Goal: Information Seeking & Learning: Learn about a topic

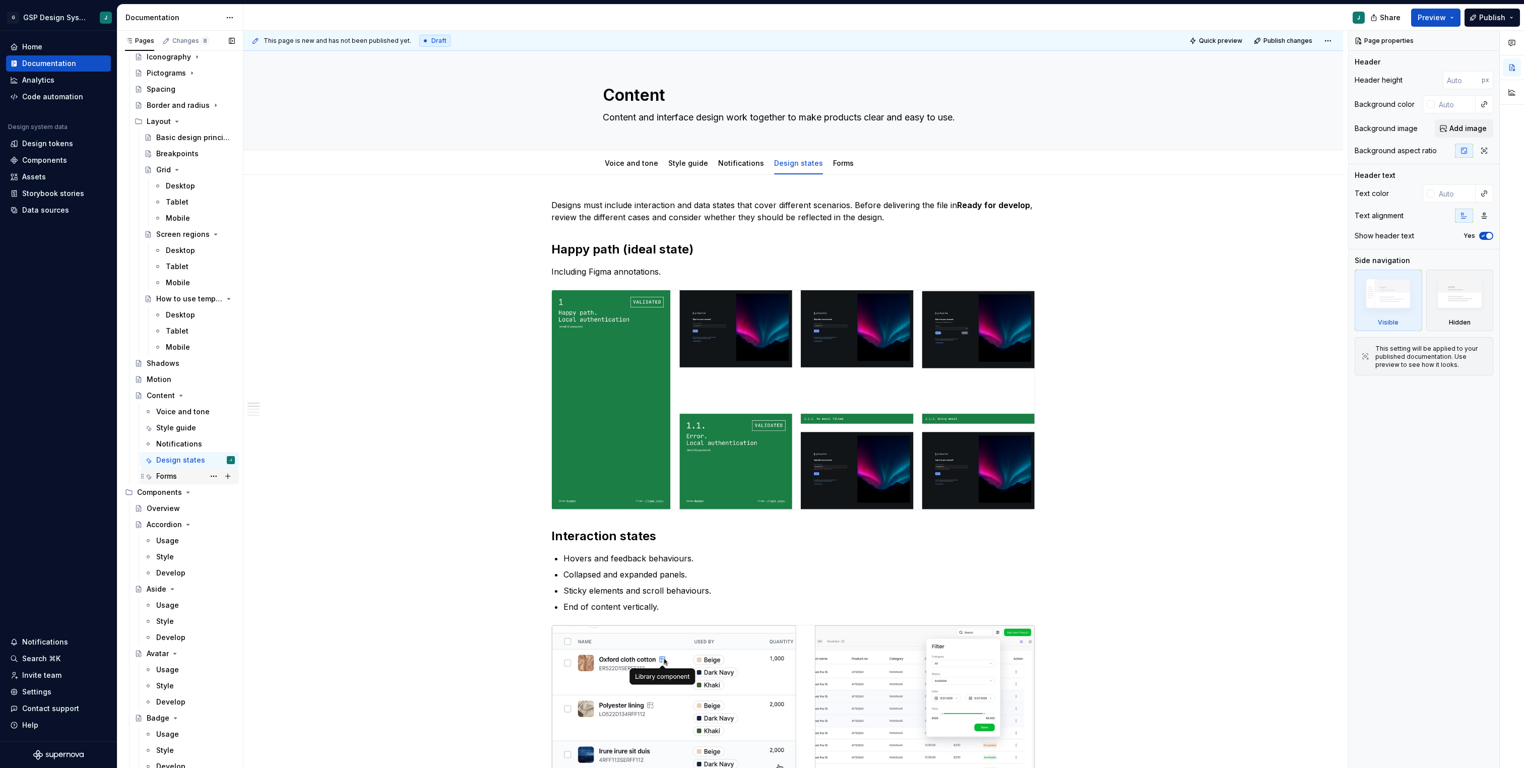
click at [176, 473] on div "Forms" at bounding box center [166, 476] width 21 height 10
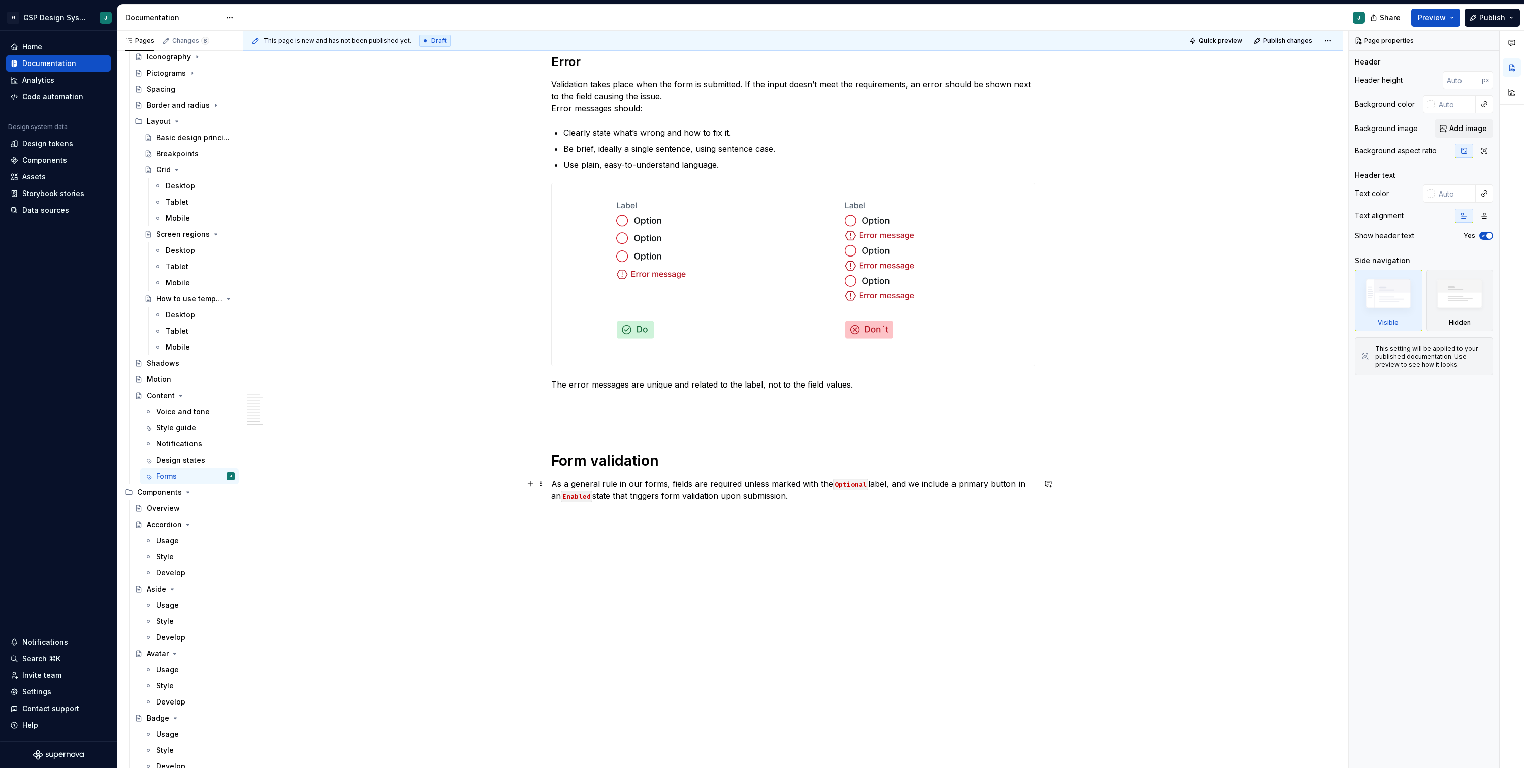
scroll to position [3021, 0]
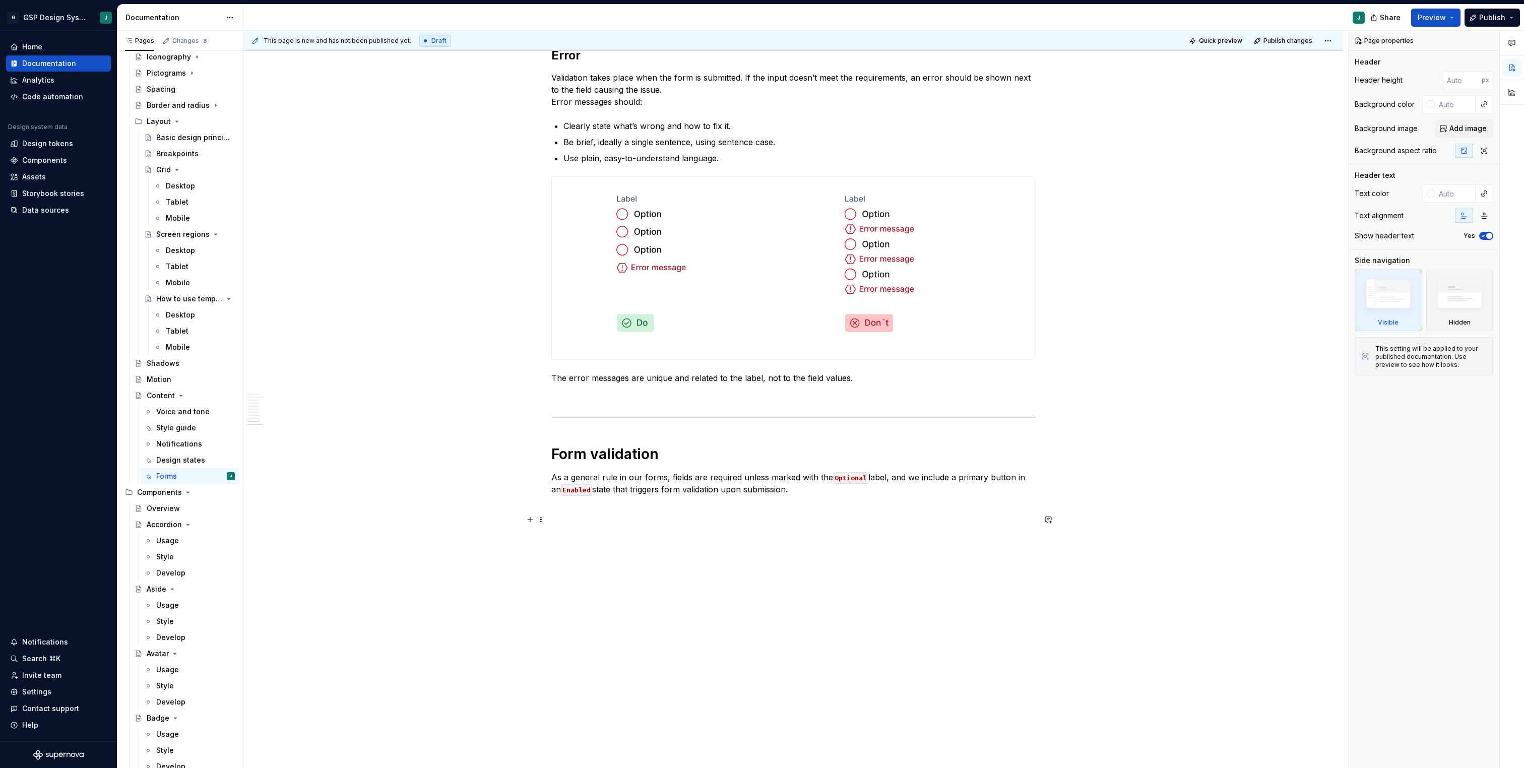
click at [579, 517] on p at bounding box center [793, 520] width 484 height 12
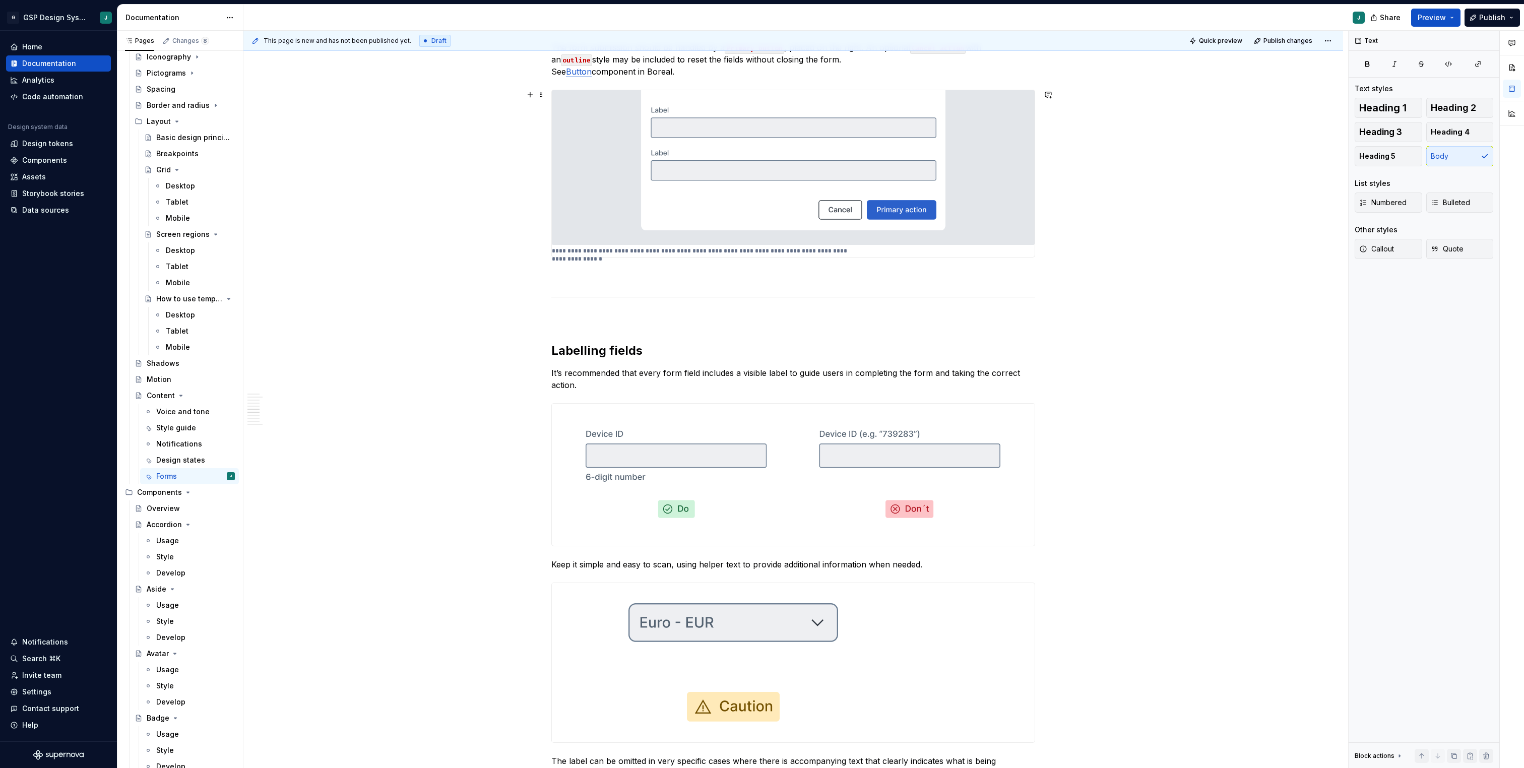
scroll to position [1576, 0]
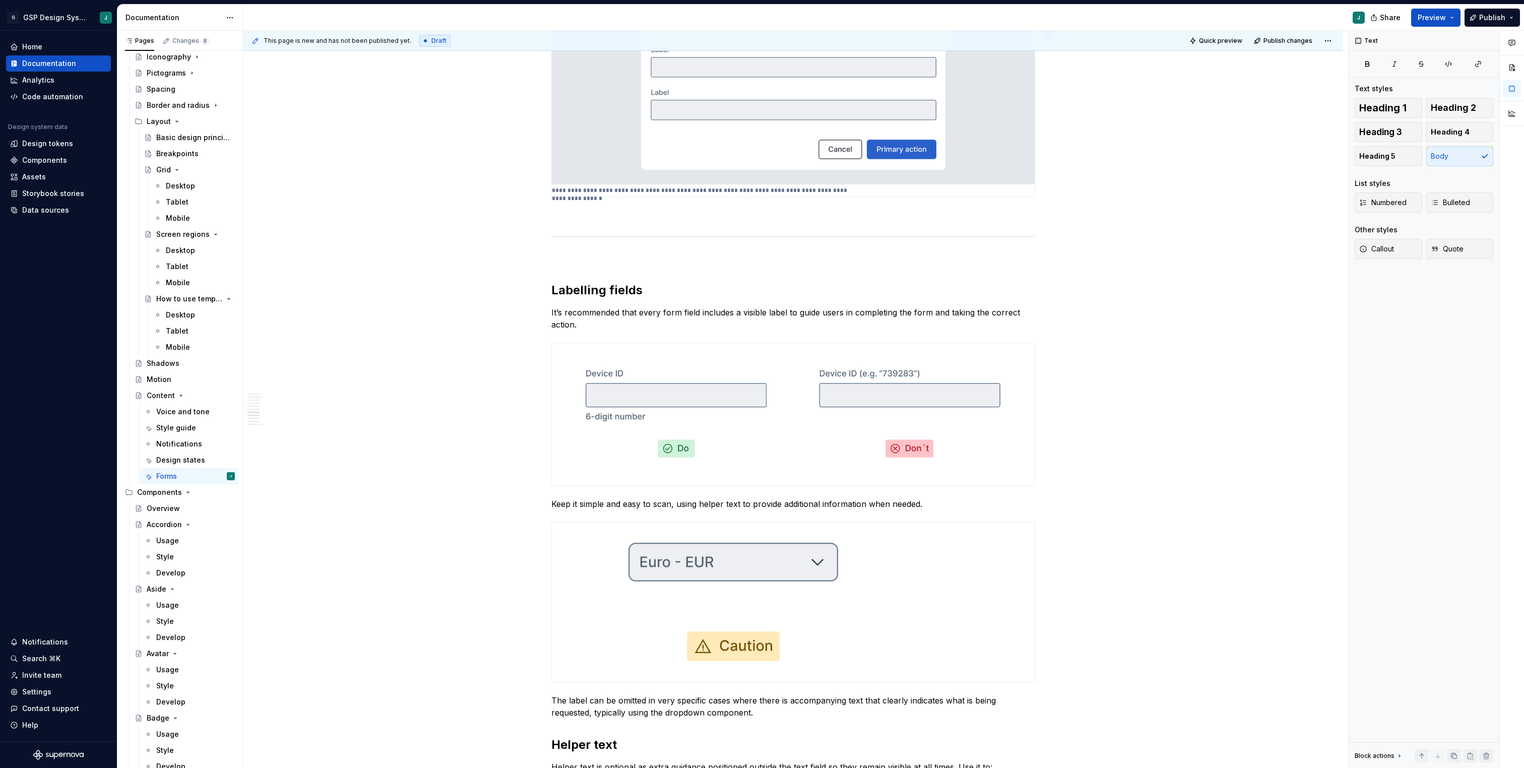
type textarea "*"
click at [558, 256] on p at bounding box center [793, 258] width 484 height 12
click at [590, 260] on p "Input variations" at bounding box center [793, 258] width 484 height 12
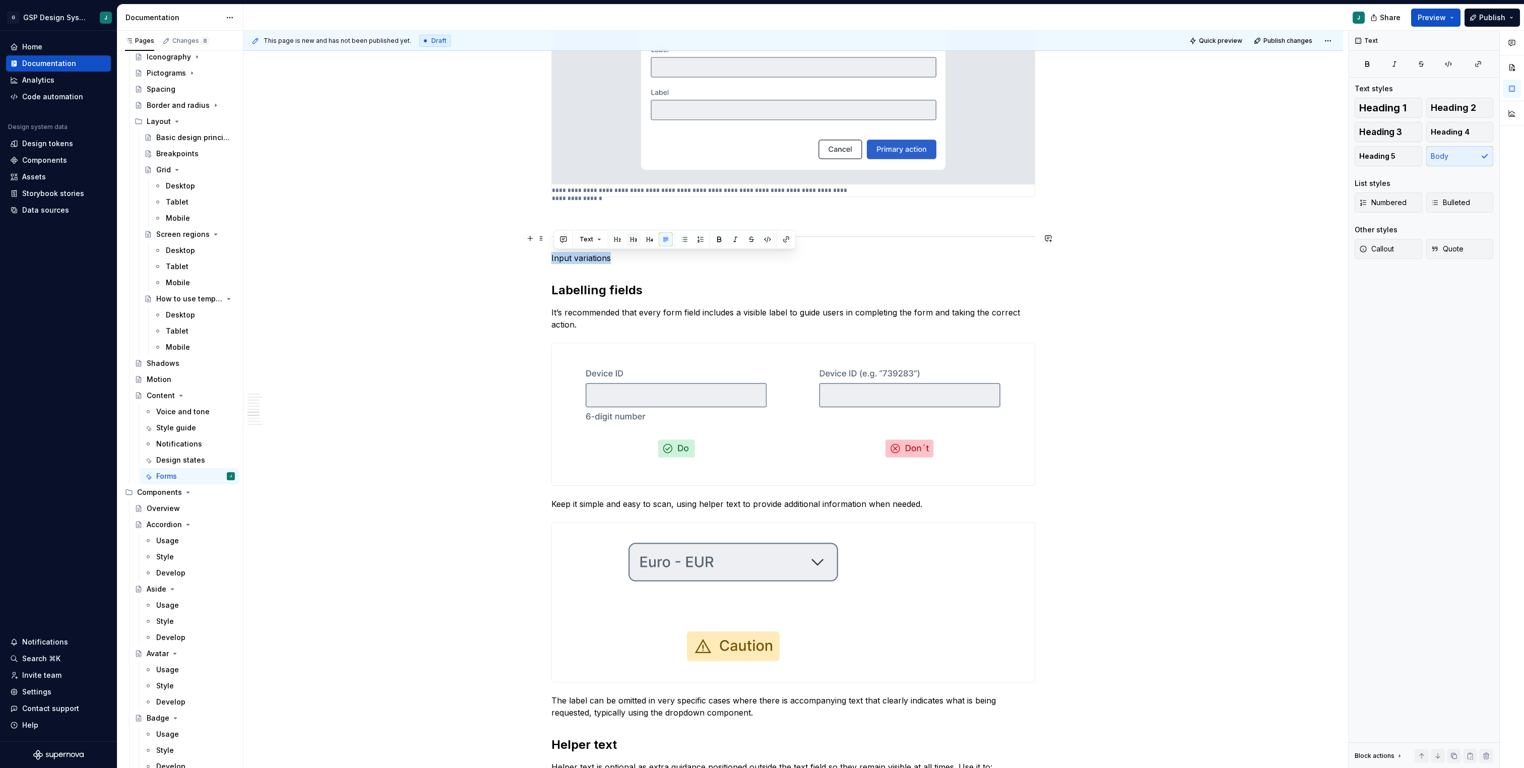
click at [628, 234] on button "button" at bounding box center [633, 239] width 14 height 14
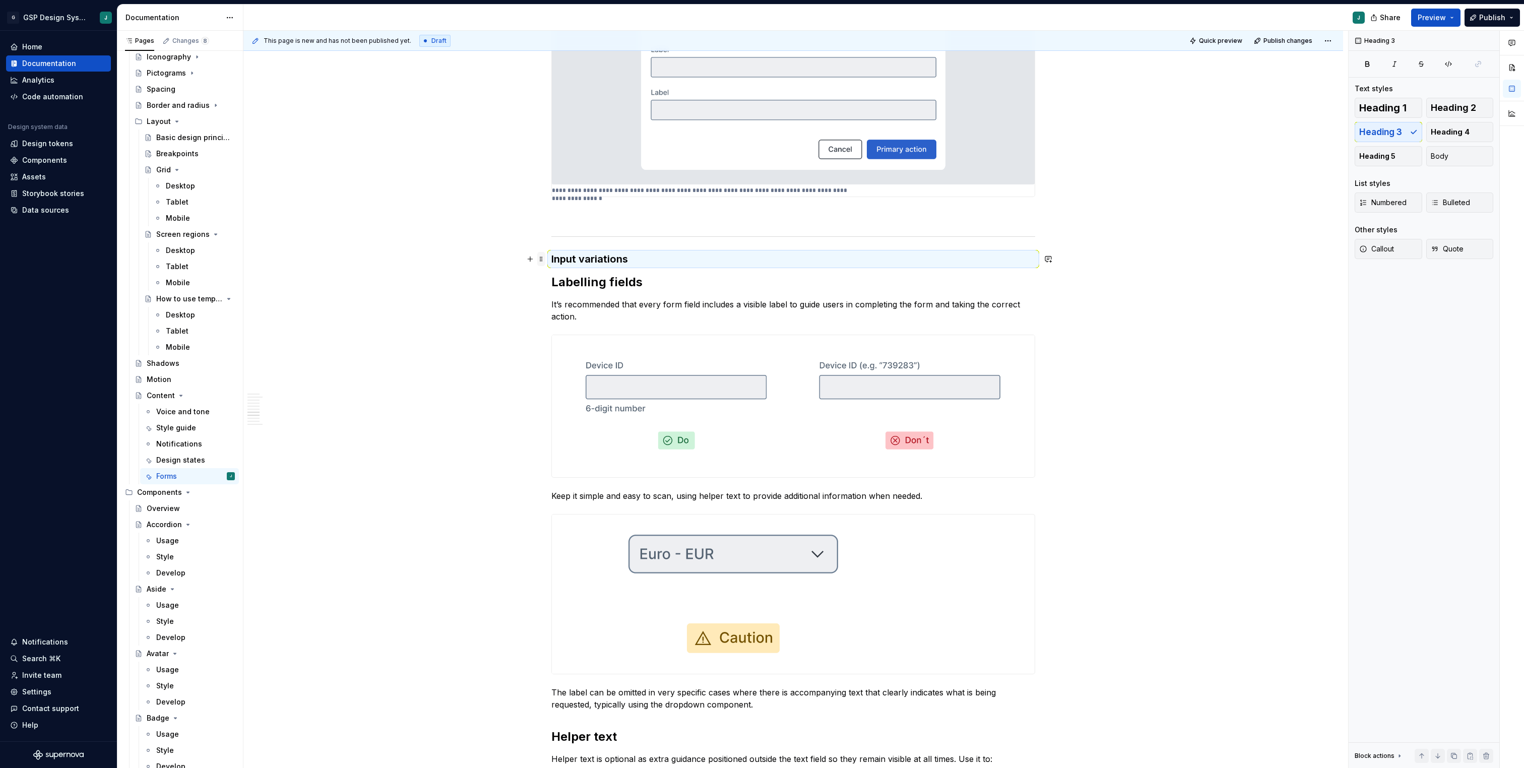
click at [544, 253] on span at bounding box center [541, 259] width 8 height 14
click at [543, 259] on span at bounding box center [541, 259] width 8 height 14
click at [621, 258] on h3 "Input variations" at bounding box center [793, 259] width 484 height 14
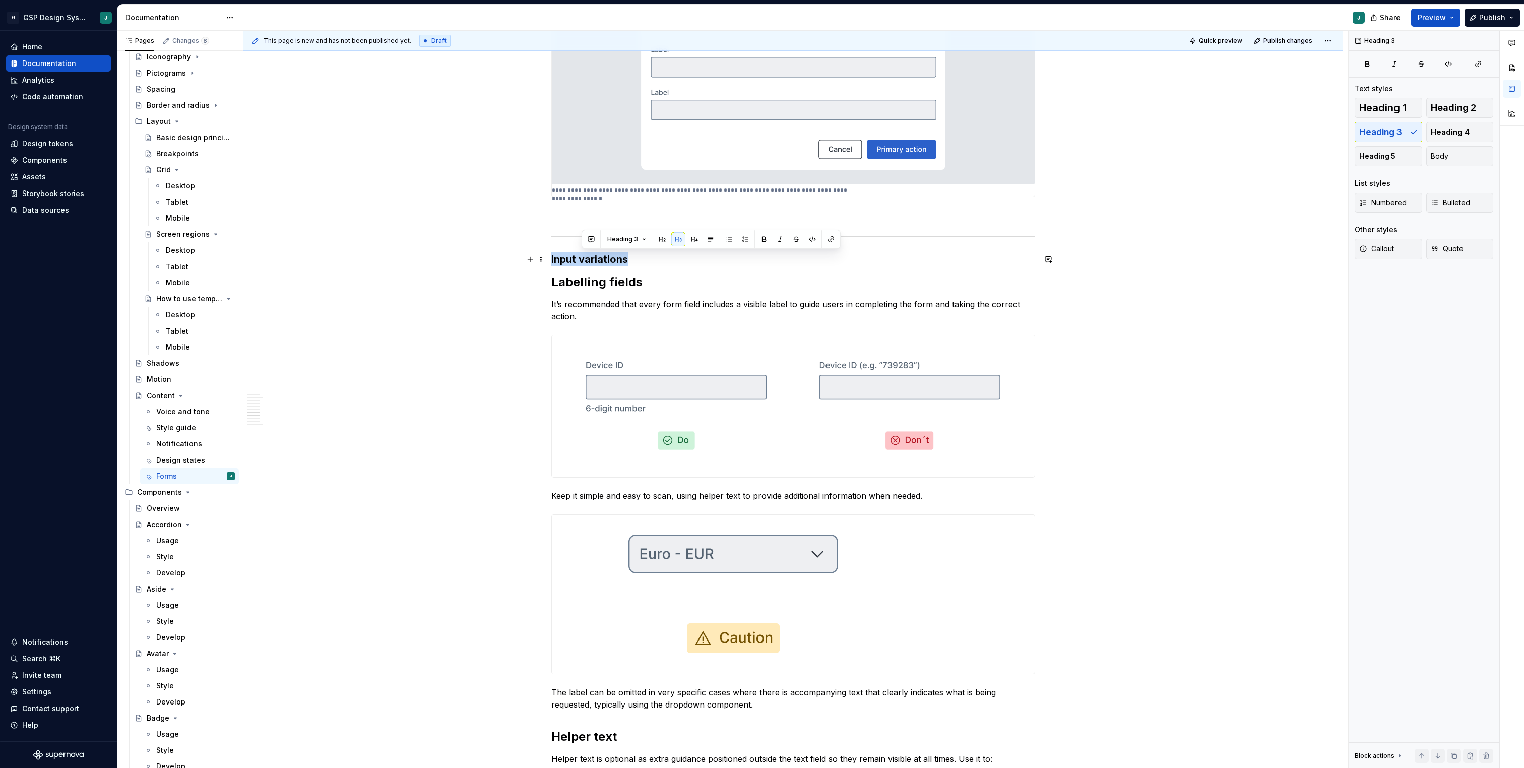
click at [621, 258] on h3 "Input variations" at bounding box center [793, 259] width 484 height 14
click at [635, 237] on button "button" at bounding box center [634, 239] width 14 height 14
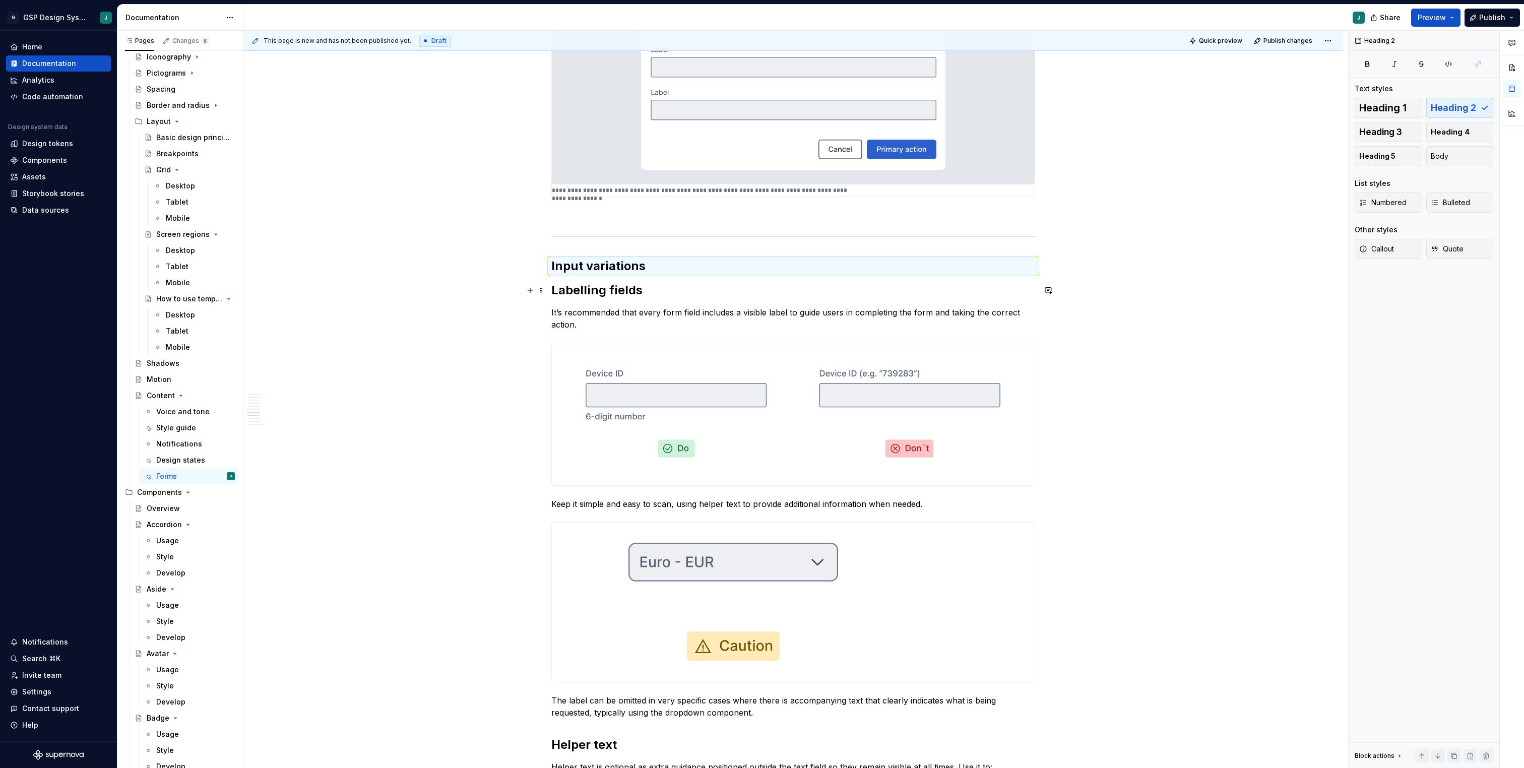
click at [617, 294] on strong "Labelling fields" at bounding box center [596, 290] width 91 height 15
click at [651, 270] on button "button" at bounding box center [651, 269] width 14 height 14
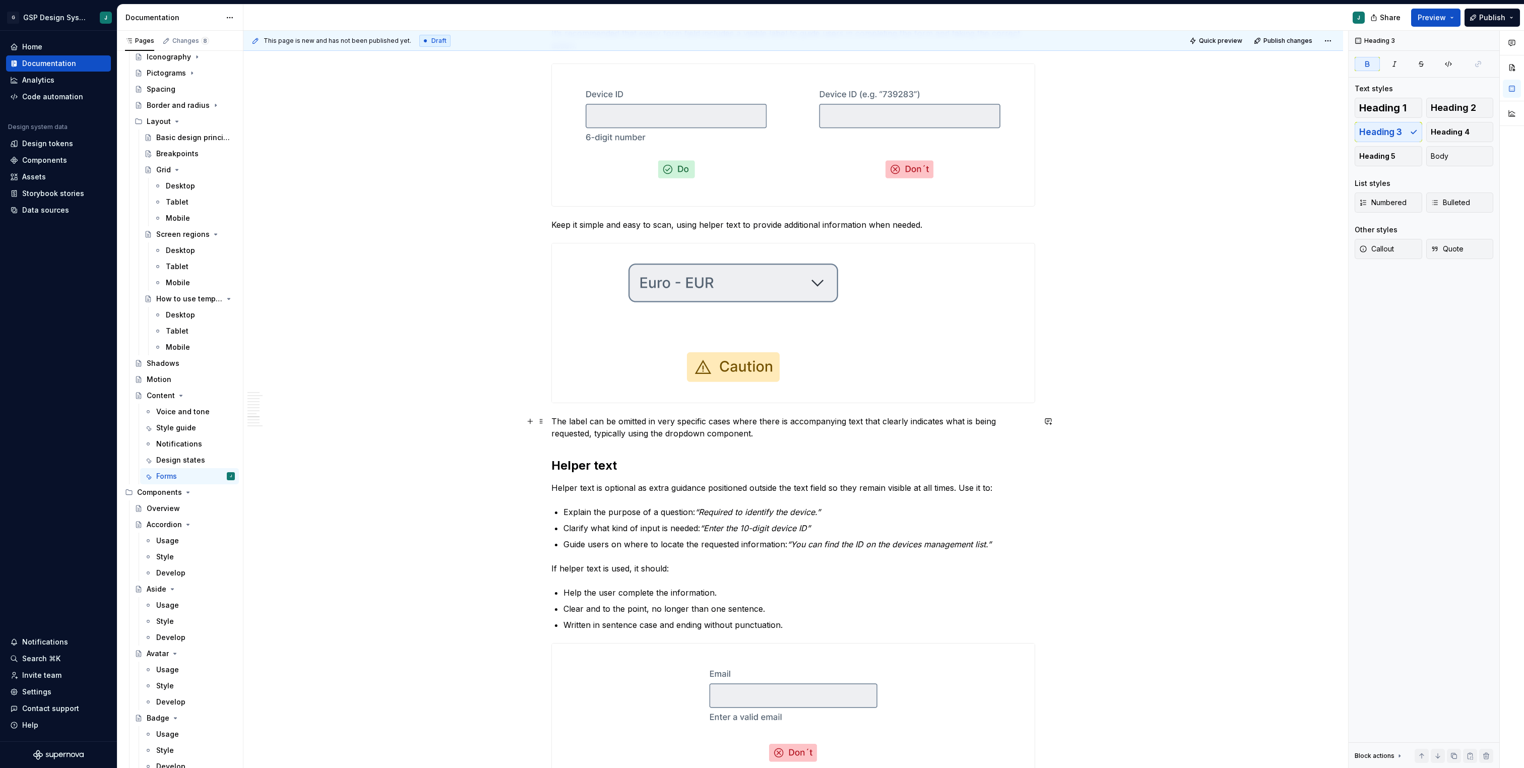
scroll to position [1867, 0]
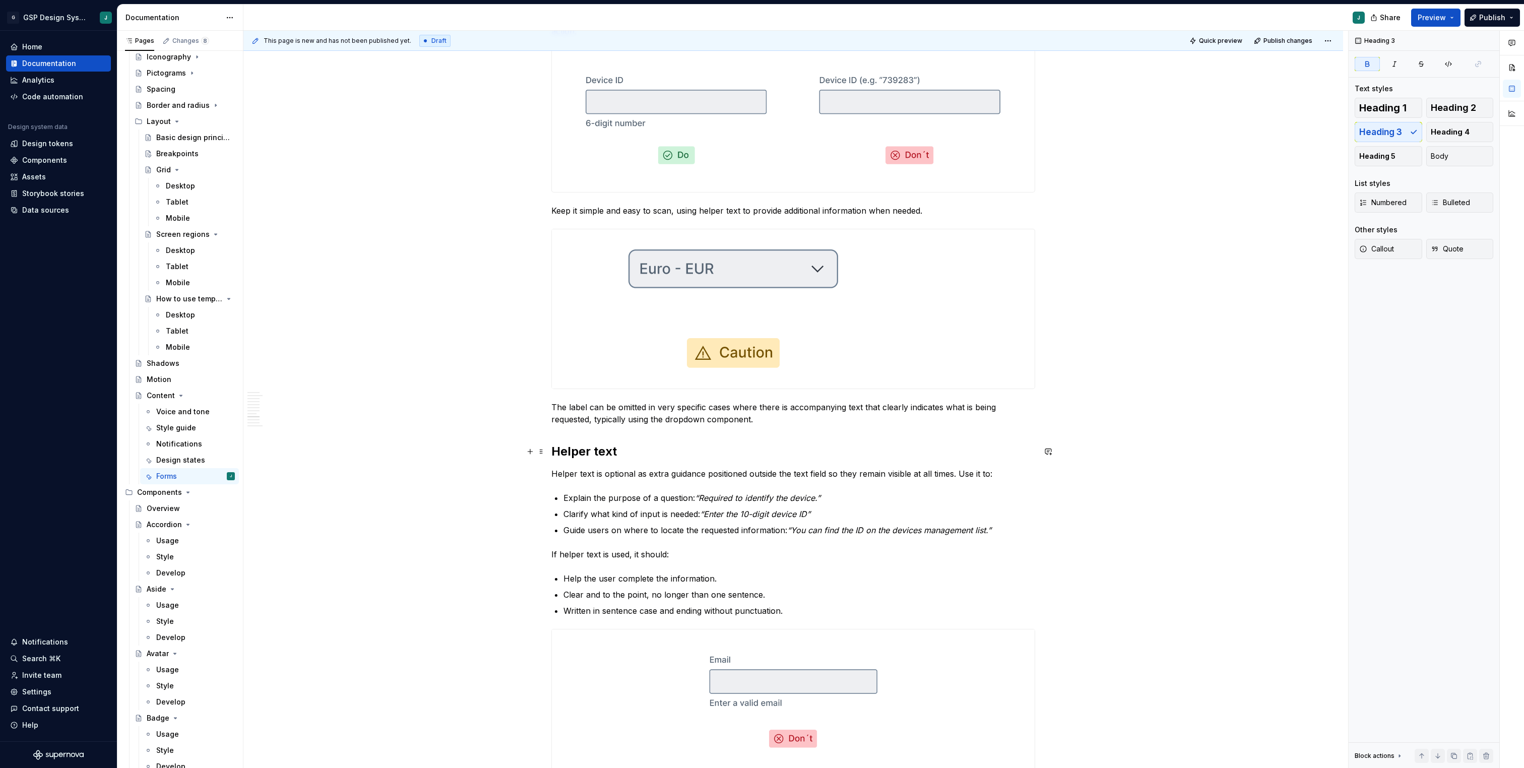
click at [594, 458] on strong "Helper text" at bounding box center [584, 451] width 66 height 15
click at [652, 425] on button "button" at bounding box center [651, 430] width 14 height 14
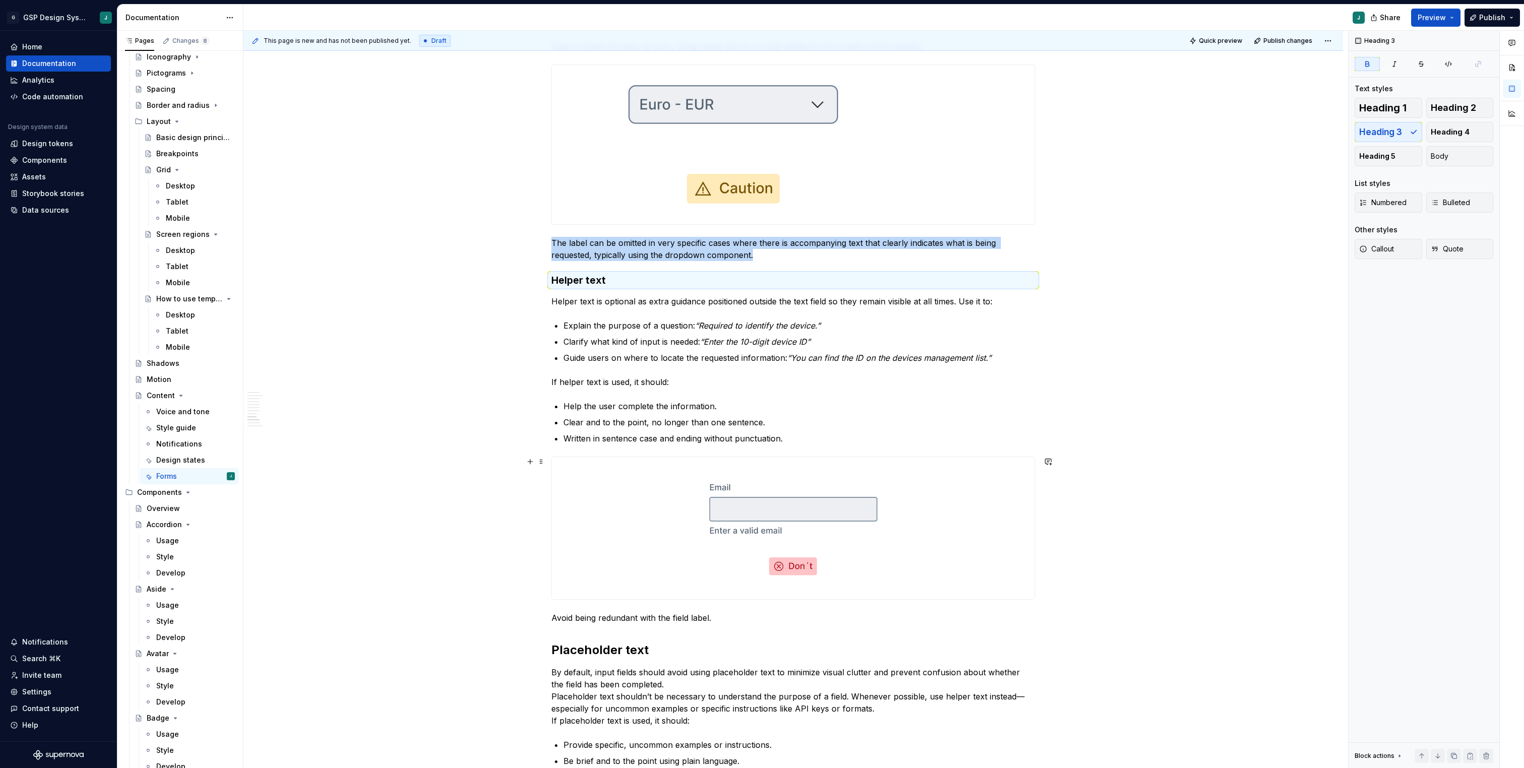
scroll to position [2041, 0]
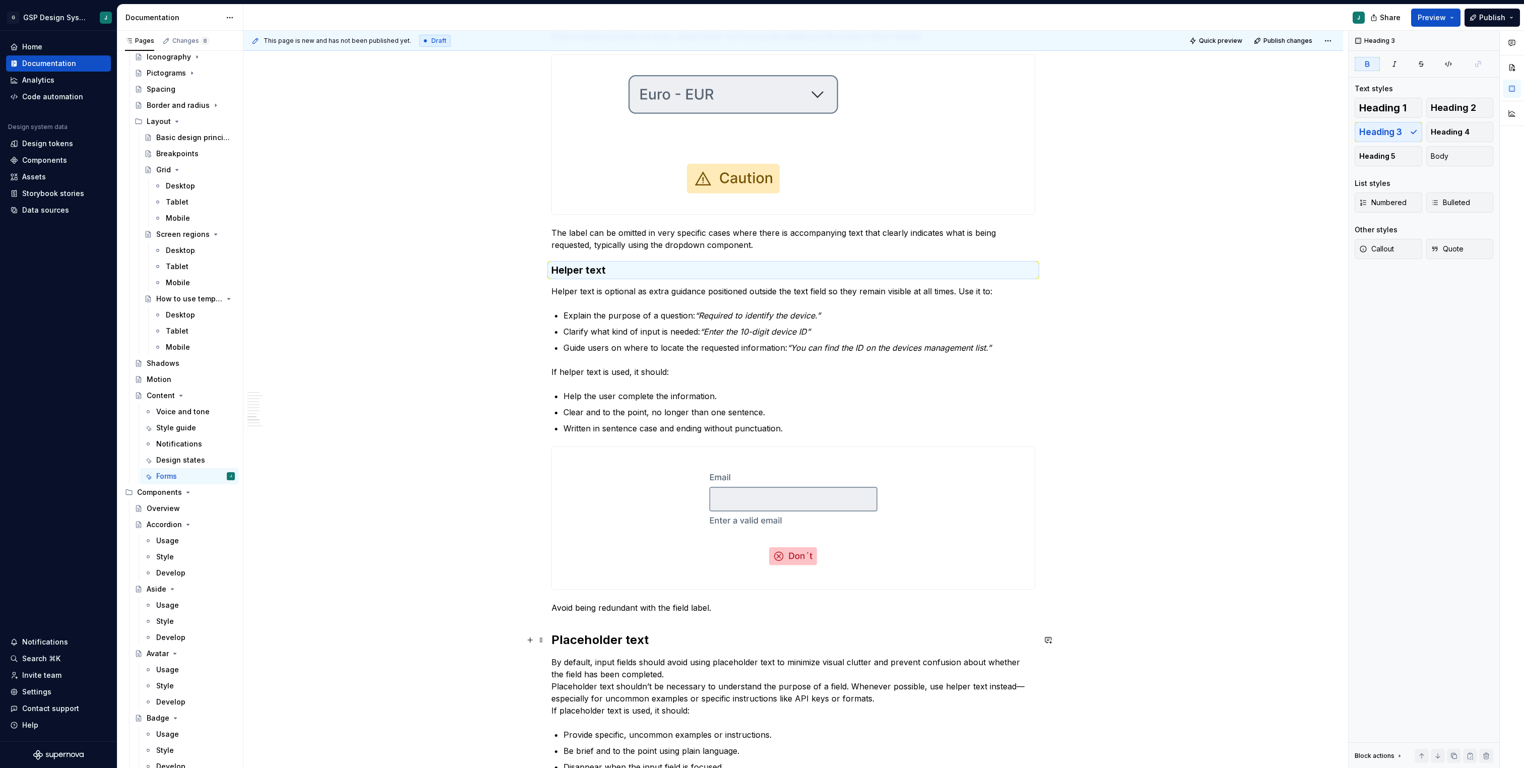
click at [610, 644] on strong "Placeholder text" at bounding box center [599, 639] width 97 height 15
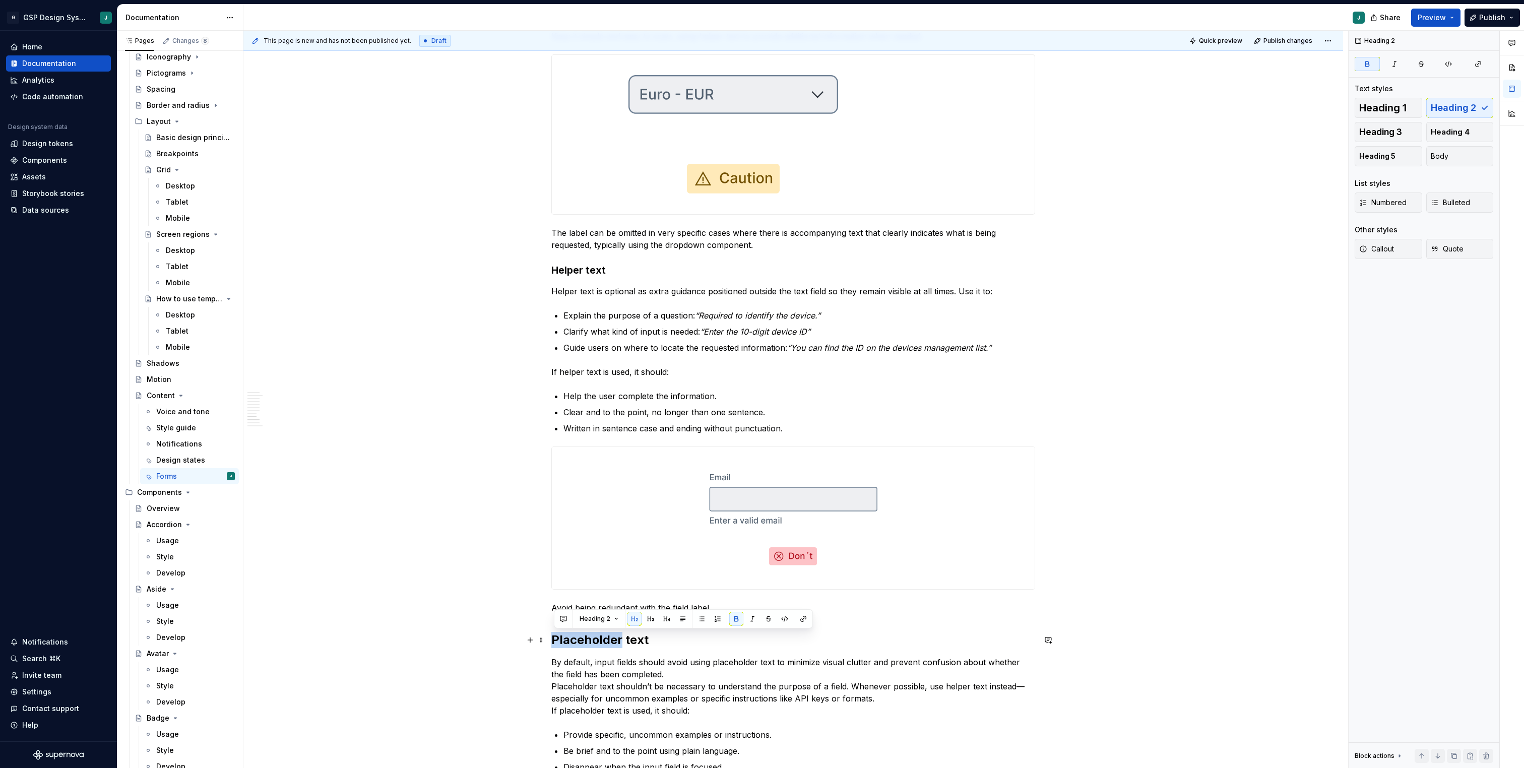
click at [610, 644] on strong "Placeholder text" at bounding box center [599, 639] width 97 height 15
click at [650, 620] on button "button" at bounding box center [651, 619] width 14 height 14
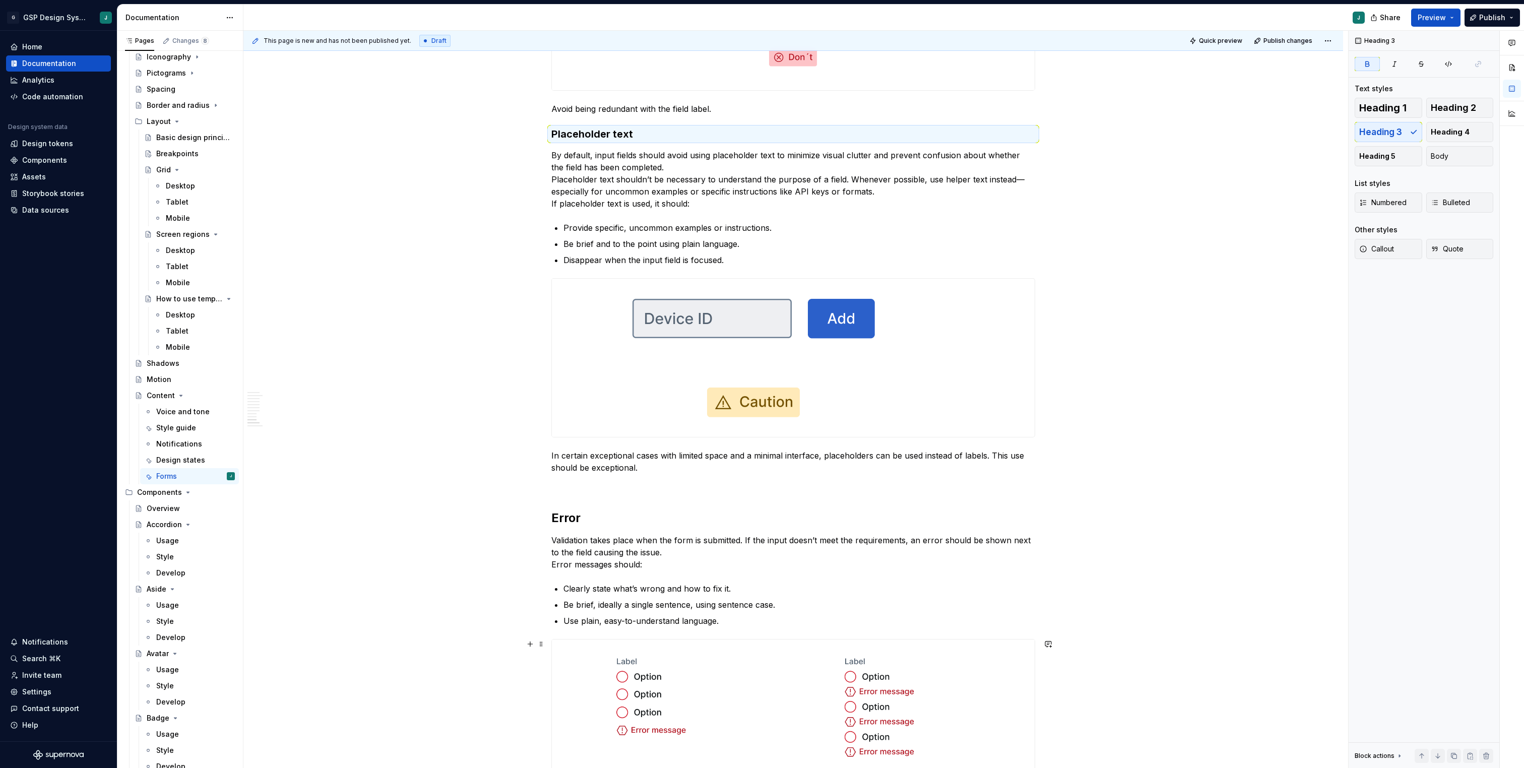
scroll to position [2644, 0]
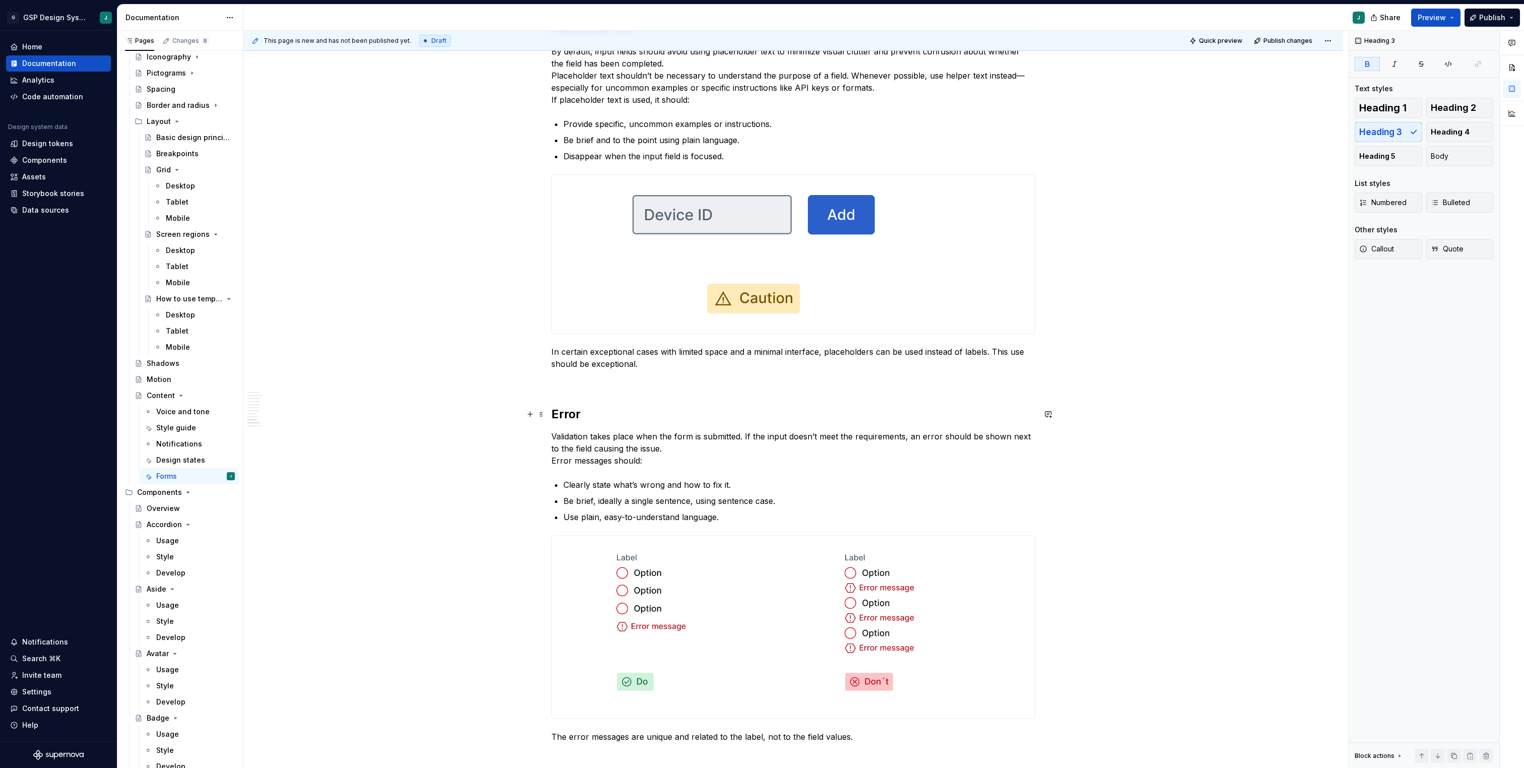
click at [565, 409] on strong "Error" at bounding box center [565, 414] width 29 height 15
click at [652, 390] on button "button" at bounding box center [651, 393] width 14 height 14
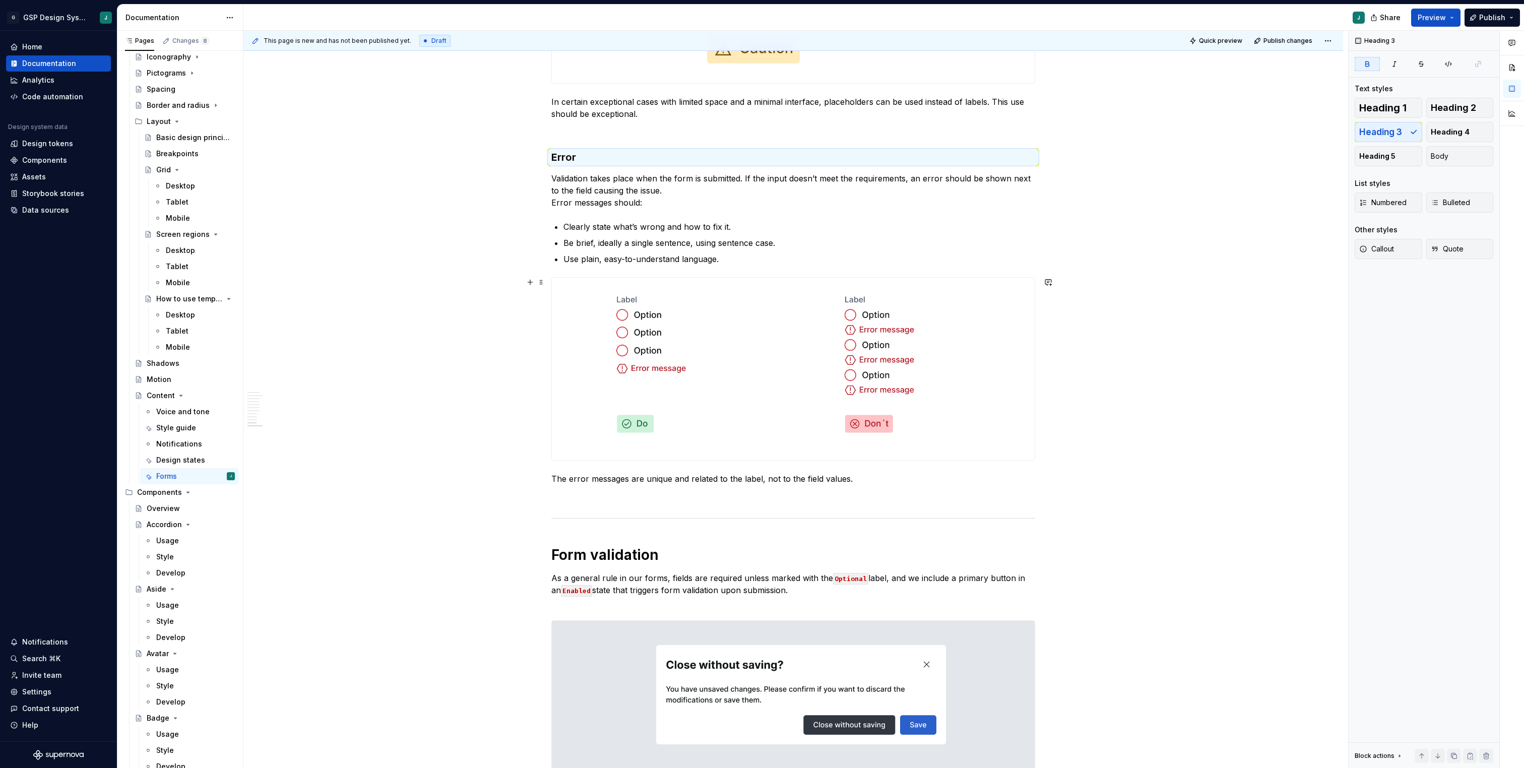
scroll to position [2897, 0]
click at [616, 557] on h1 "Form validation" at bounding box center [793, 552] width 484 height 18
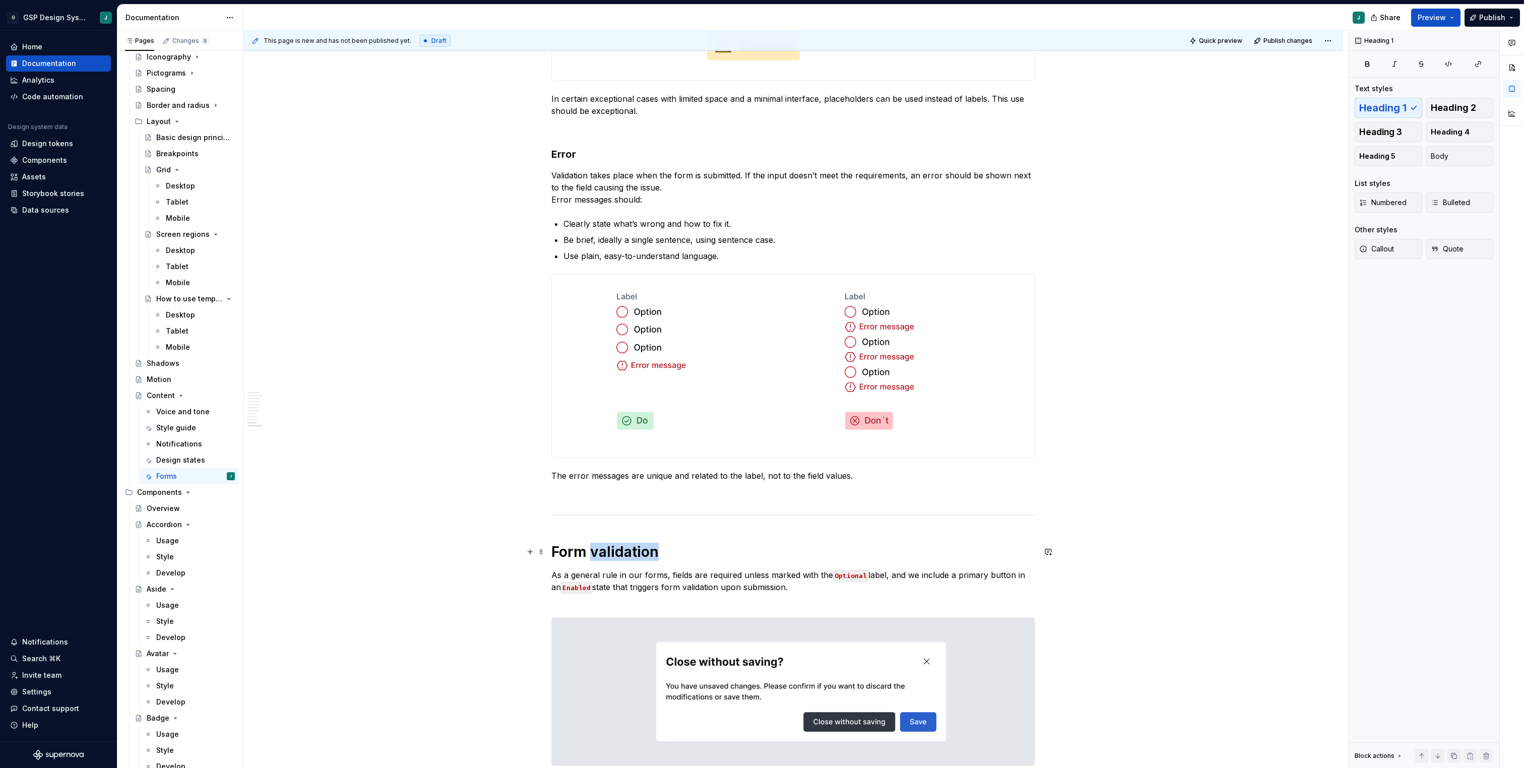
click at [616, 557] on h1 "Form validation" at bounding box center [793, 552] width 484 height 18
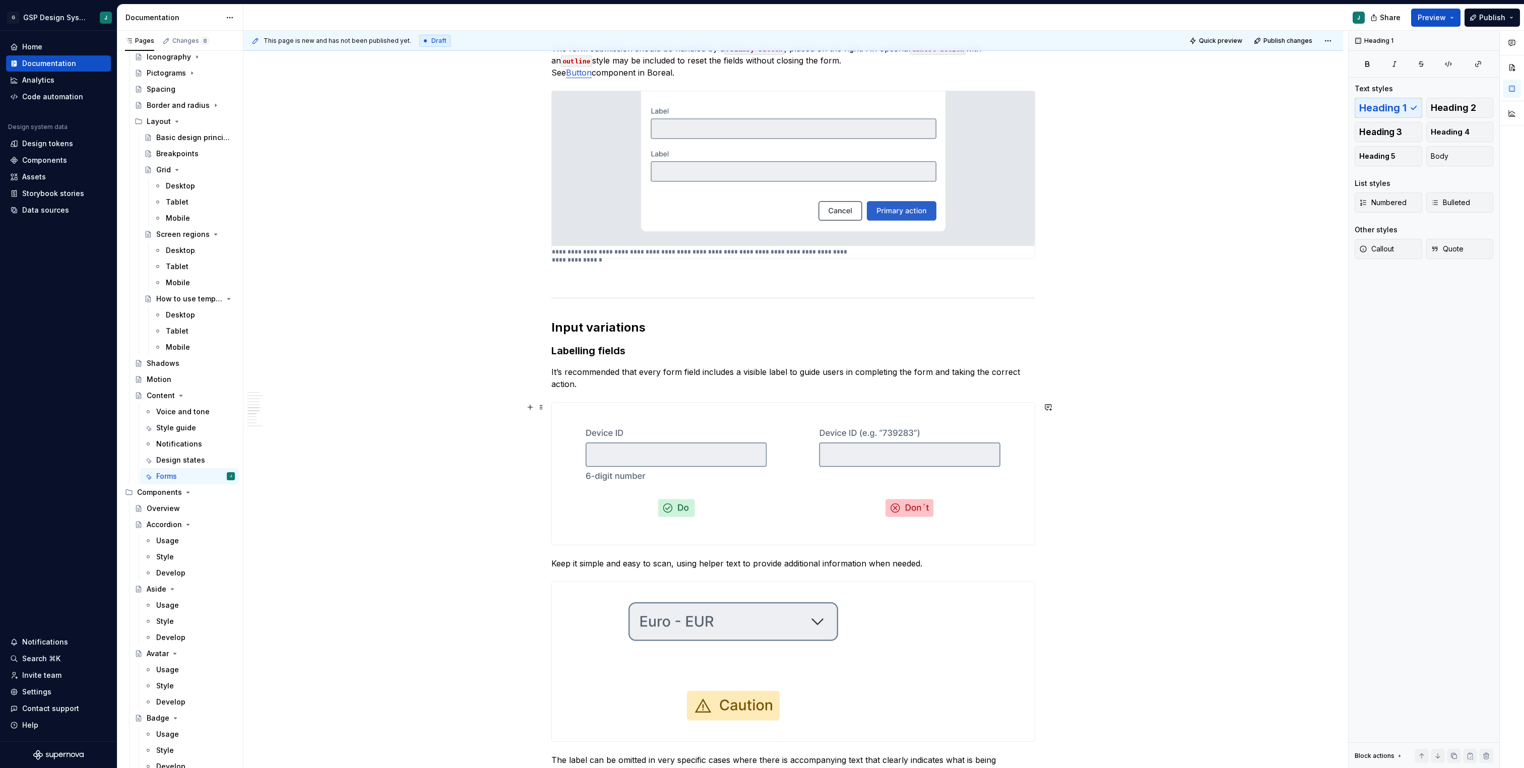
scroll to position [1498, 0]
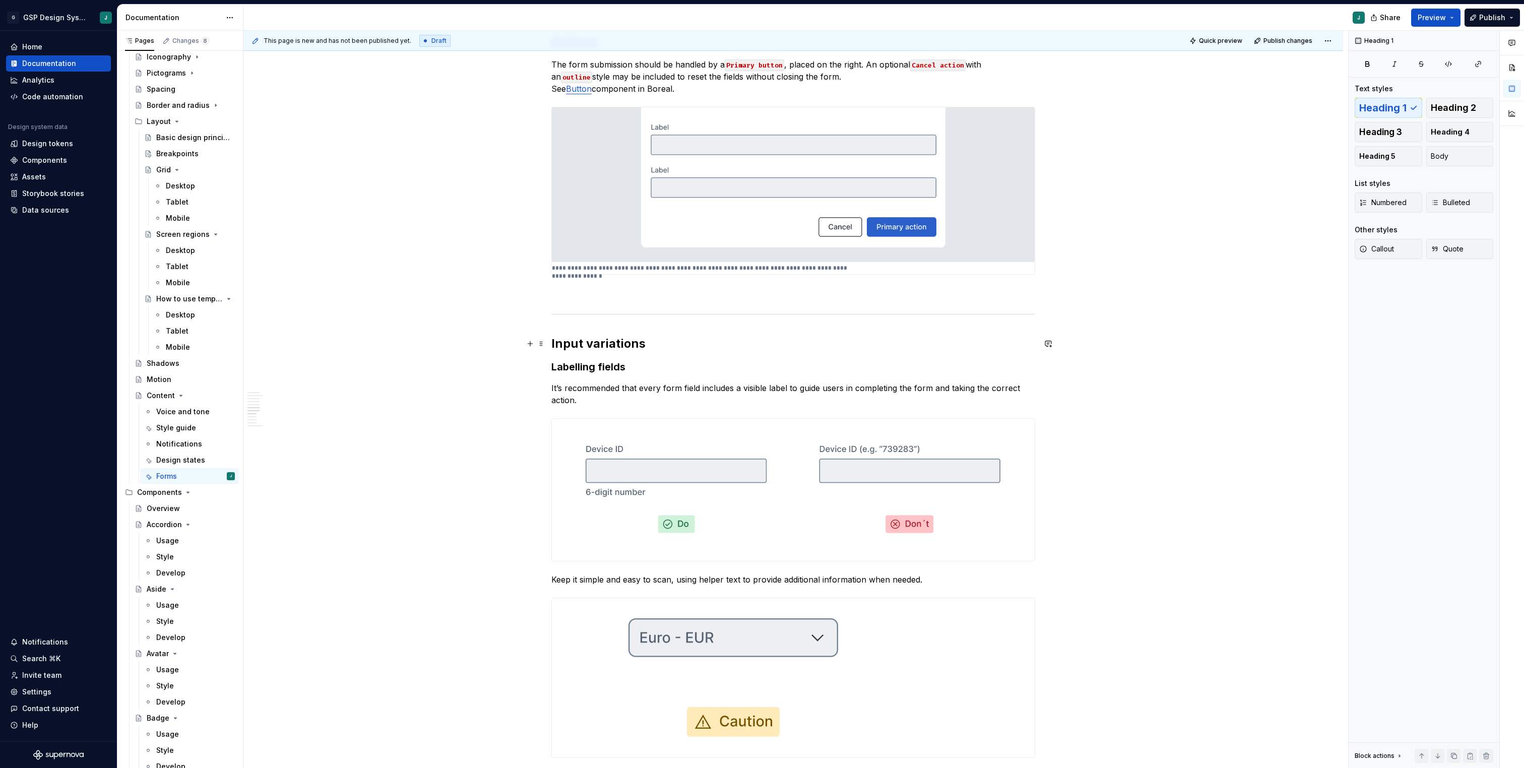
click at [672, 338] on h2 "Input variations" at bounding box center [793, 344] width 484 height 16
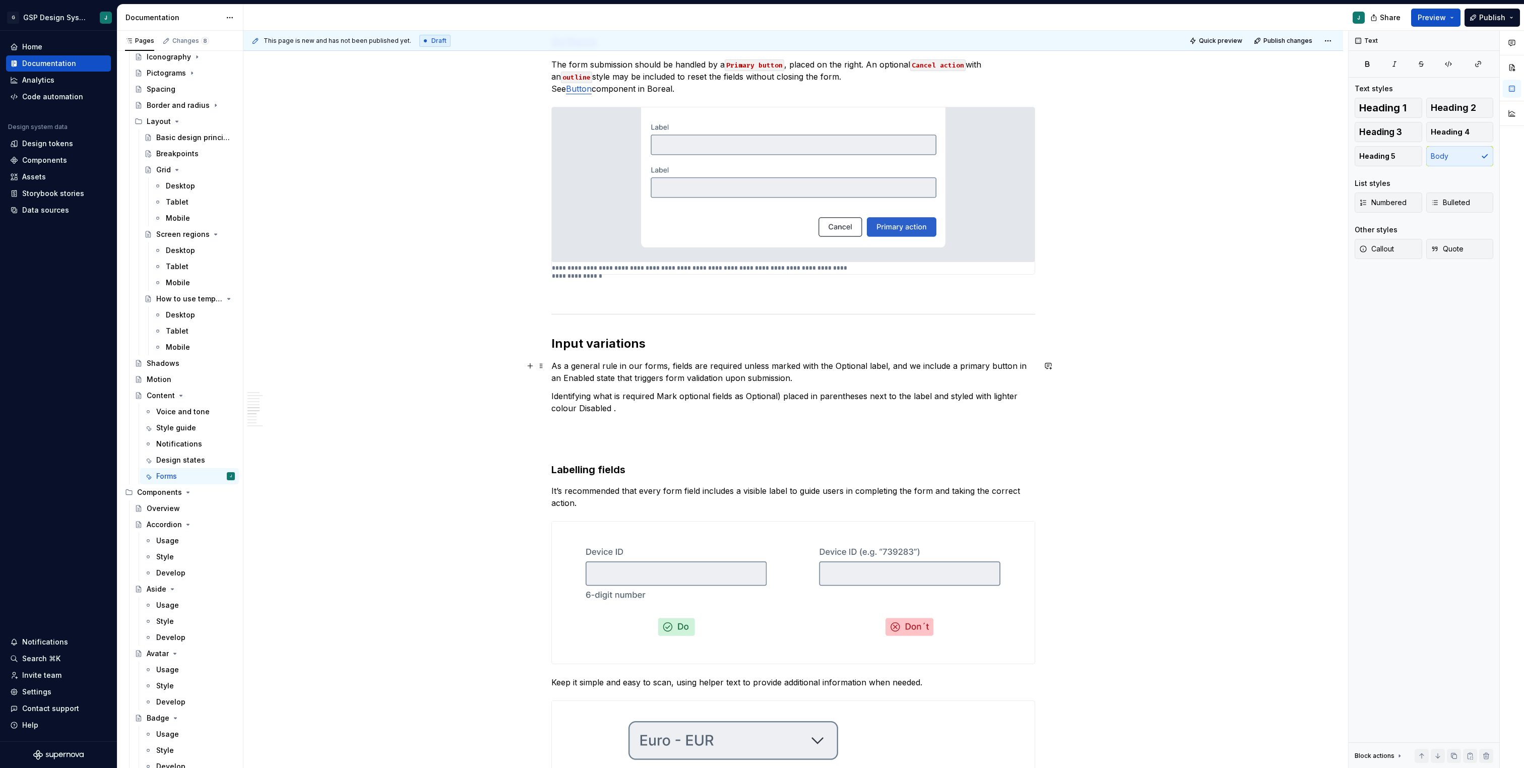
click at [814, 379] on p "As a general rule in our forms, fields are required unless marked with the Opti…" at bounding box center [793, 372] width 484 height 24
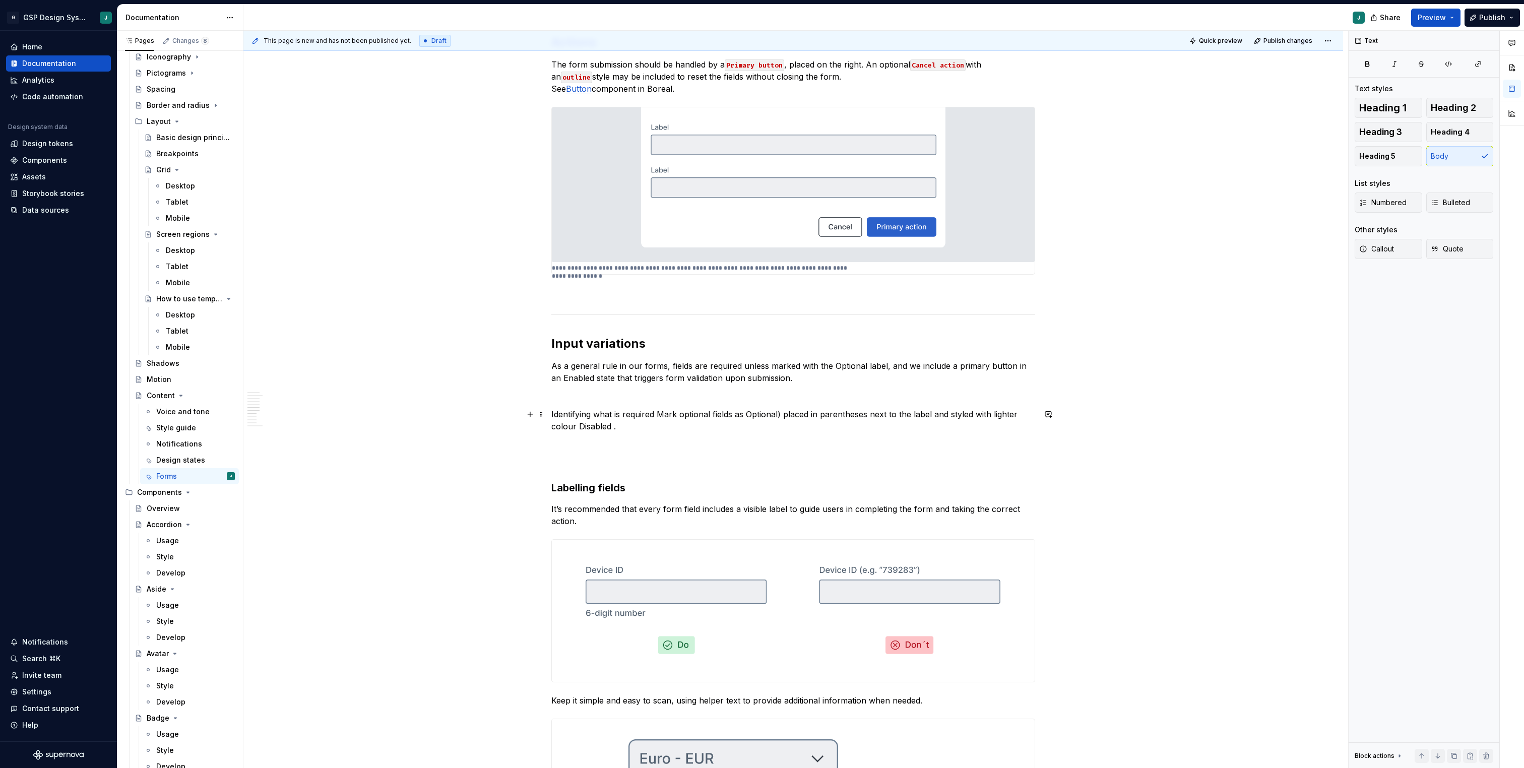
click at [659, 411] on p "Identifying what is required Mark optional fields as Optional) placed in parent…" at bounding box center [793, 420] width 484 height 24
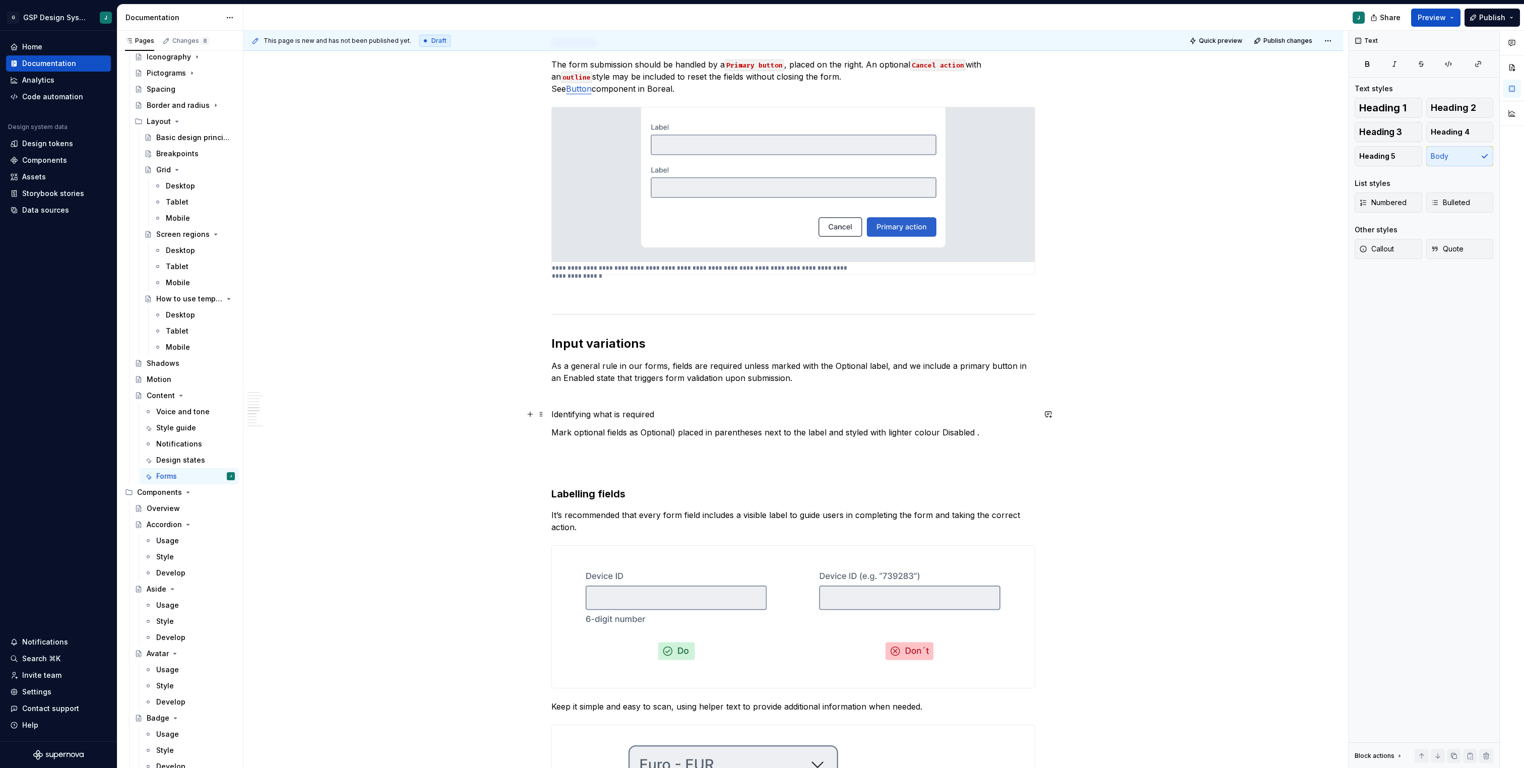
click at [602, 413] on p "Identifying what is required" at bounding box center [793, 414] width 484 height 12
click at [628, 394] on button "button" at bounding box center [633, 396] width 14 height 14
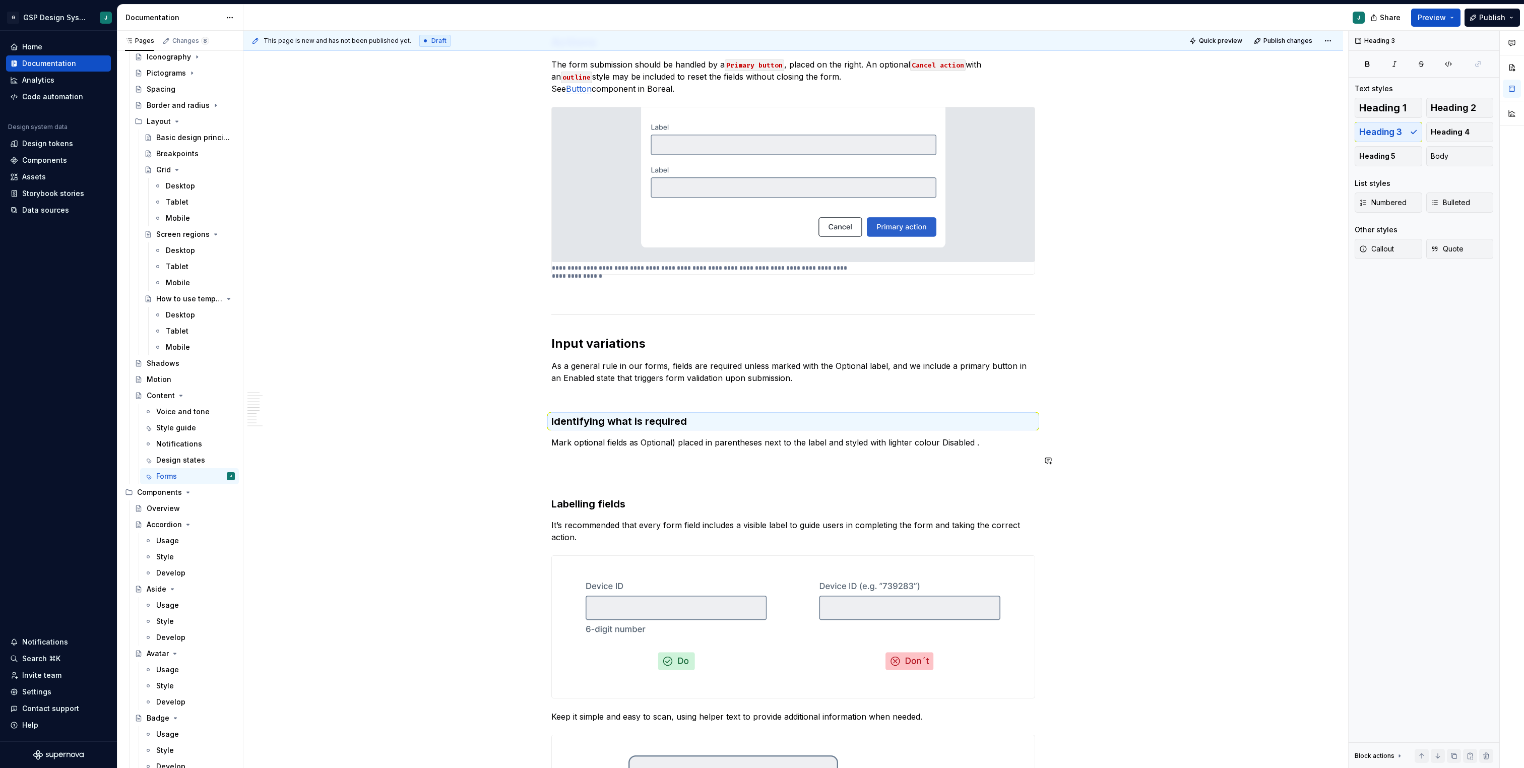
click at [631, 472] on div "**********" at bounding box center [793, 513] width 484 height 3625
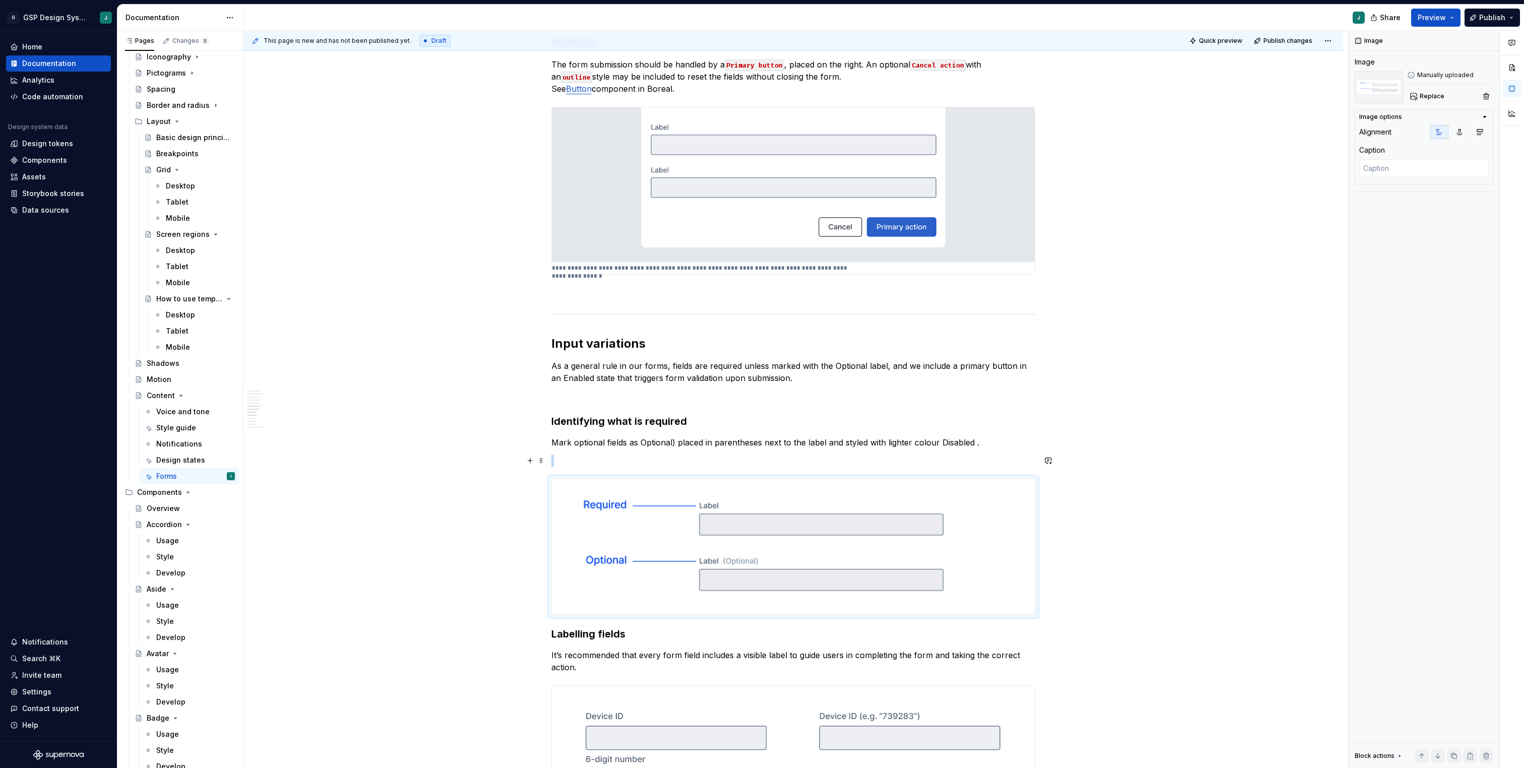
click at [577, 461] on p at bounding box center [793, 461] width 484 height 12
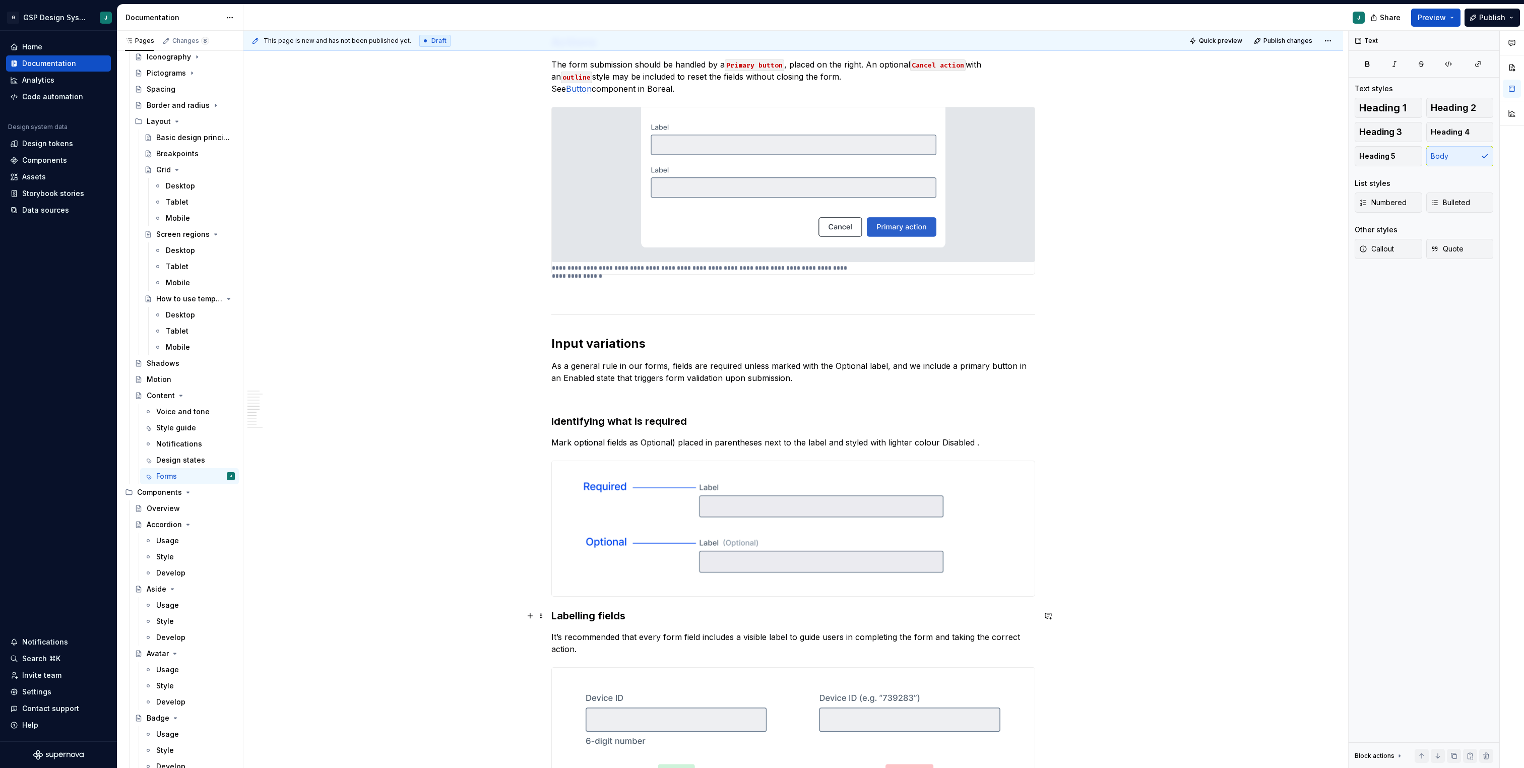
click at [551, 615] on div "**********" at bounding box center [793, 679] width 1100 height 4004
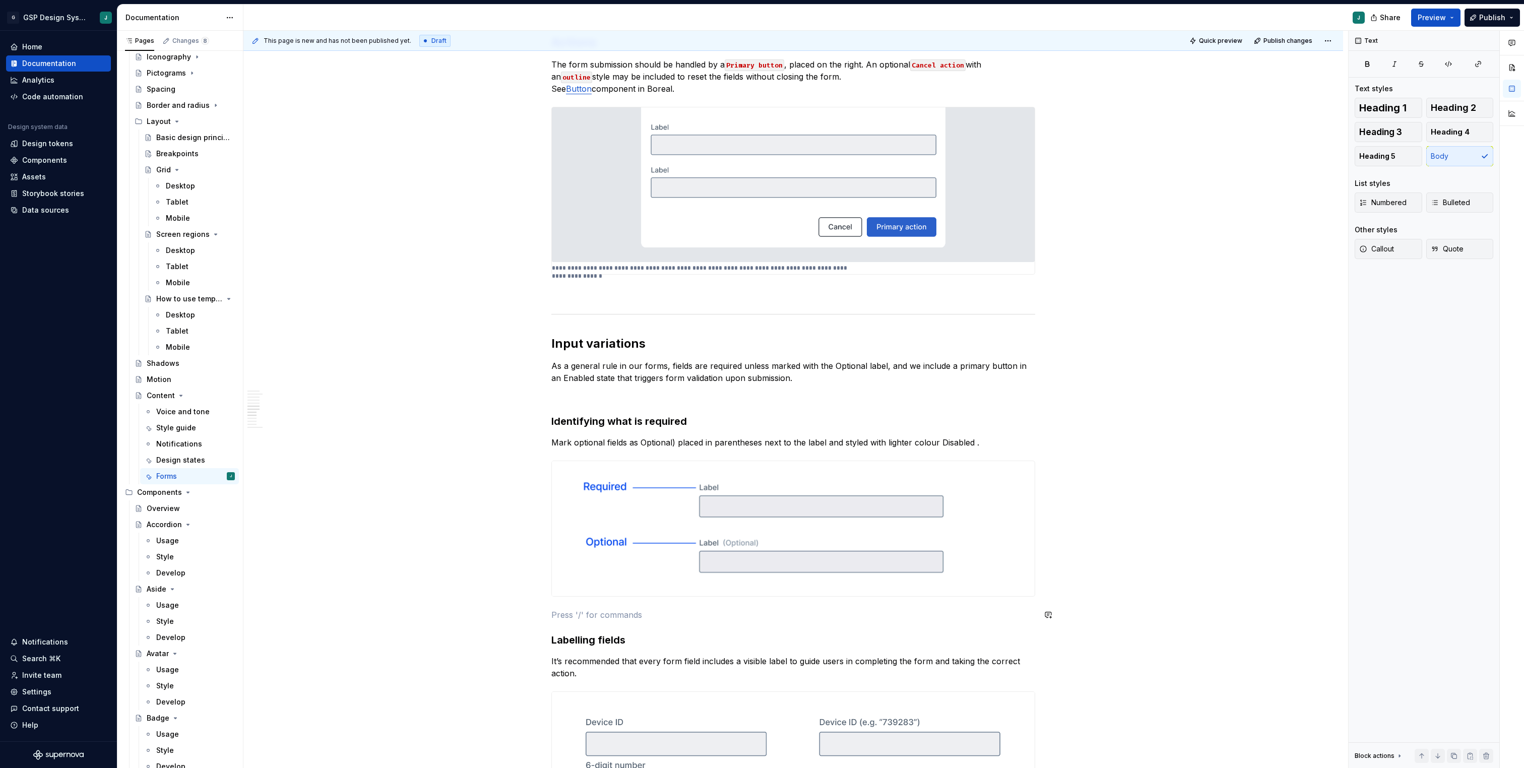
click at [564, 607] on div "**********" at bounding box center [793, 581] width 484 height 3761
click at [624, 616] on p "Avoid disabling actions" at bounding box center [793, 615] width 484 height 12
click at [633, 598] on button "button" at bounding box center [633, 596] width 14 height 14
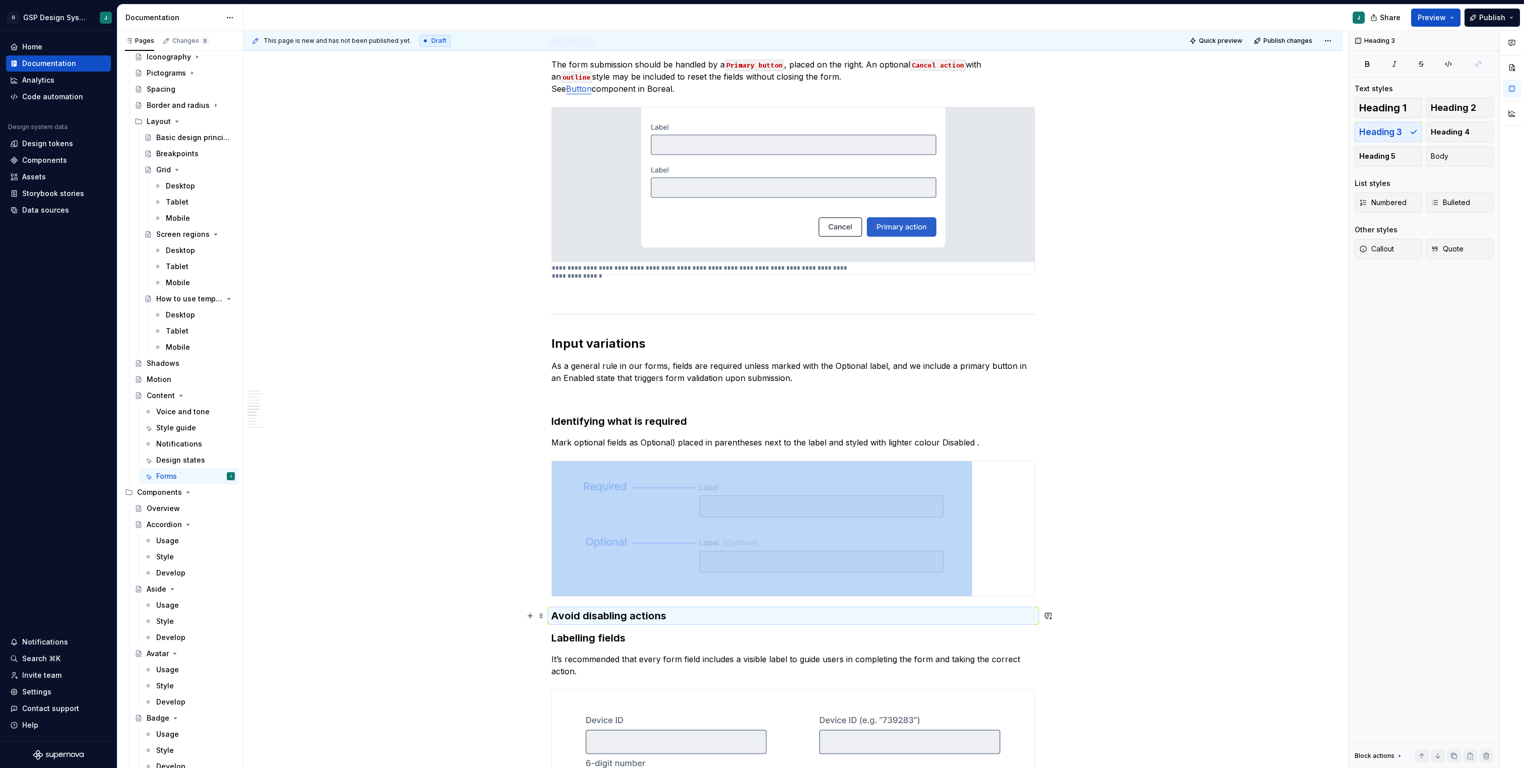
click at [698, 609] on h3 "Avoid disabling actions" at bounding box center [793, 616] width 484 height 14
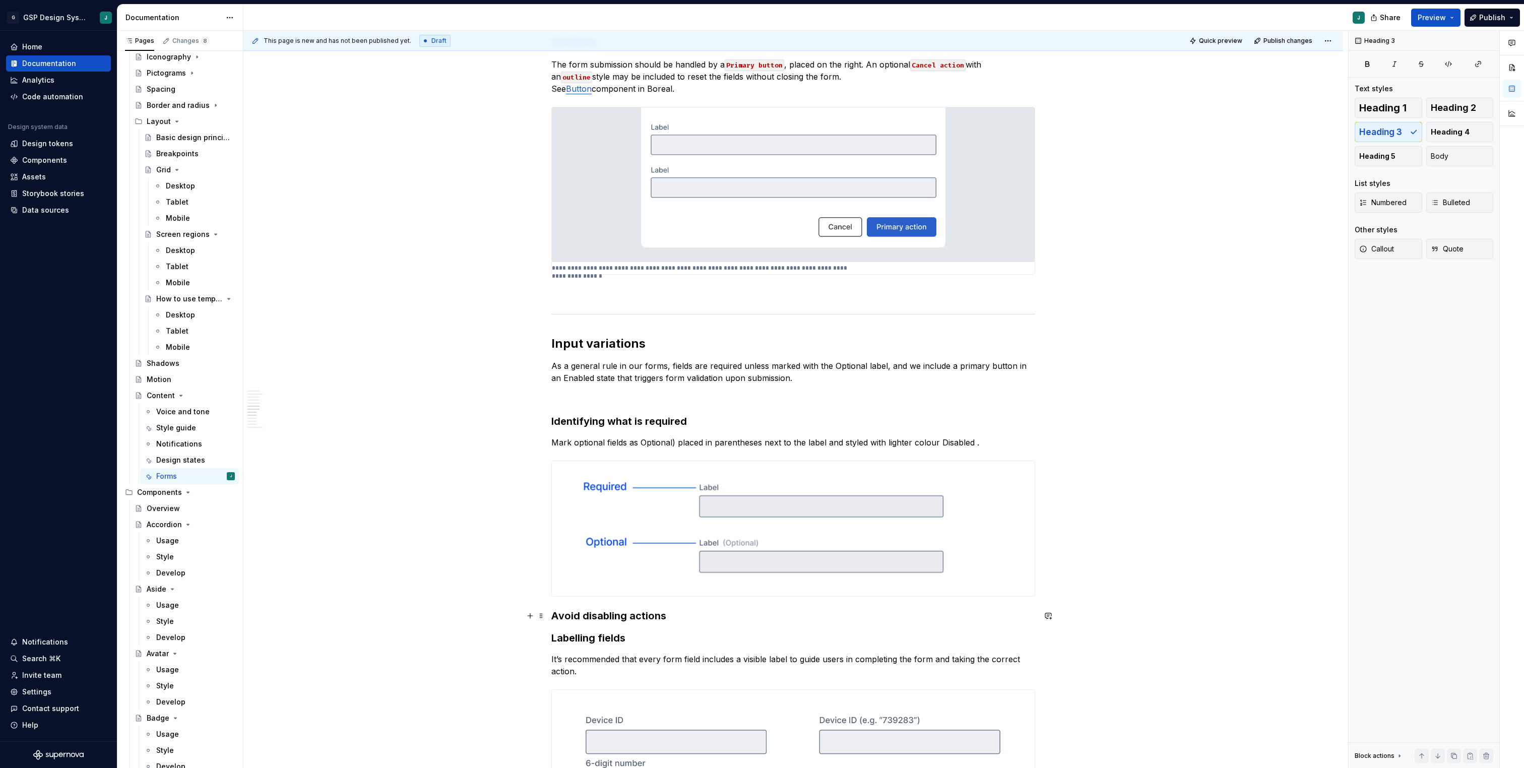
click at [671, 611] on h3 "Avoid disabling actions" at bounding box center [793, 616] width 484 height 14
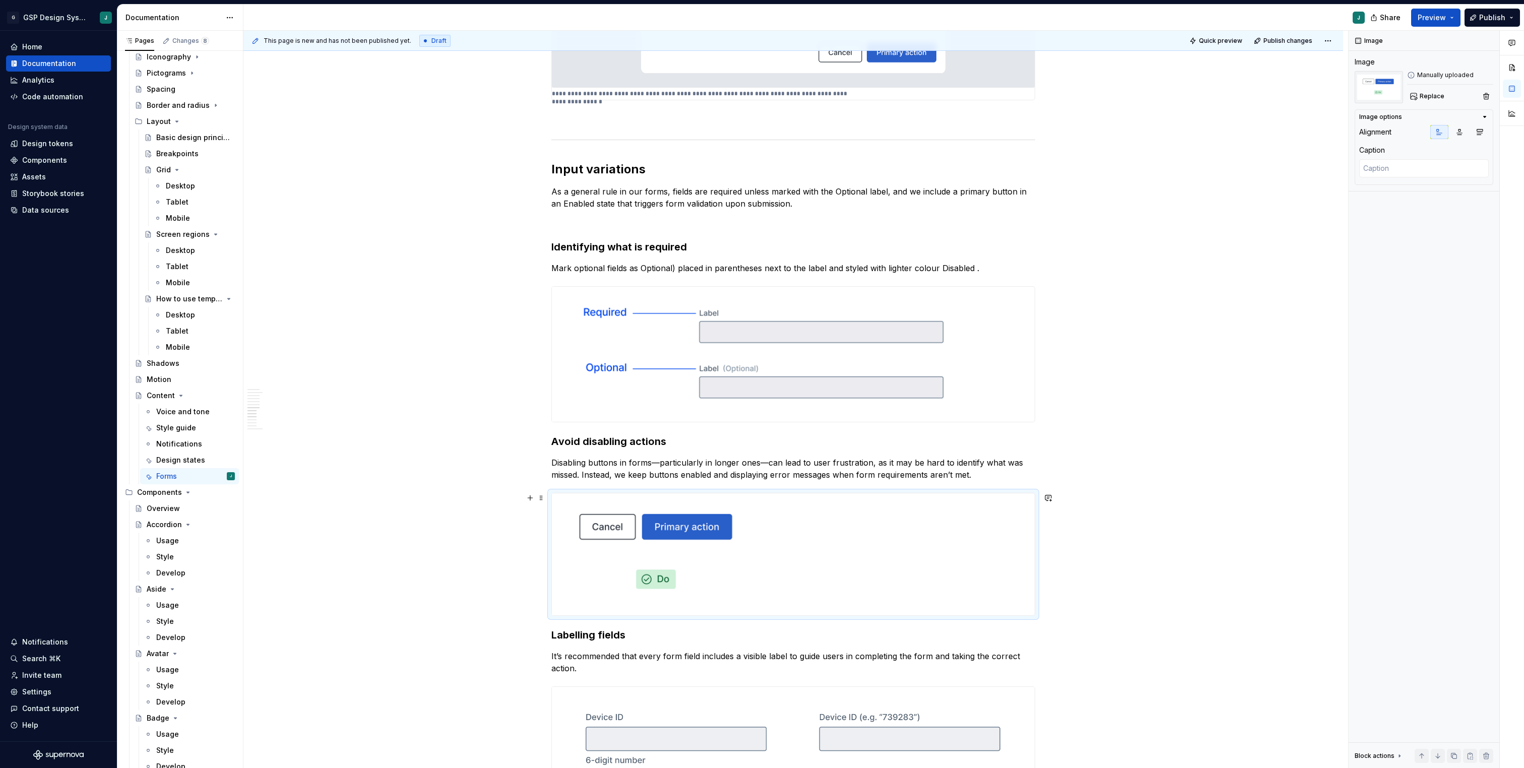
scroll to position [1678, 0]
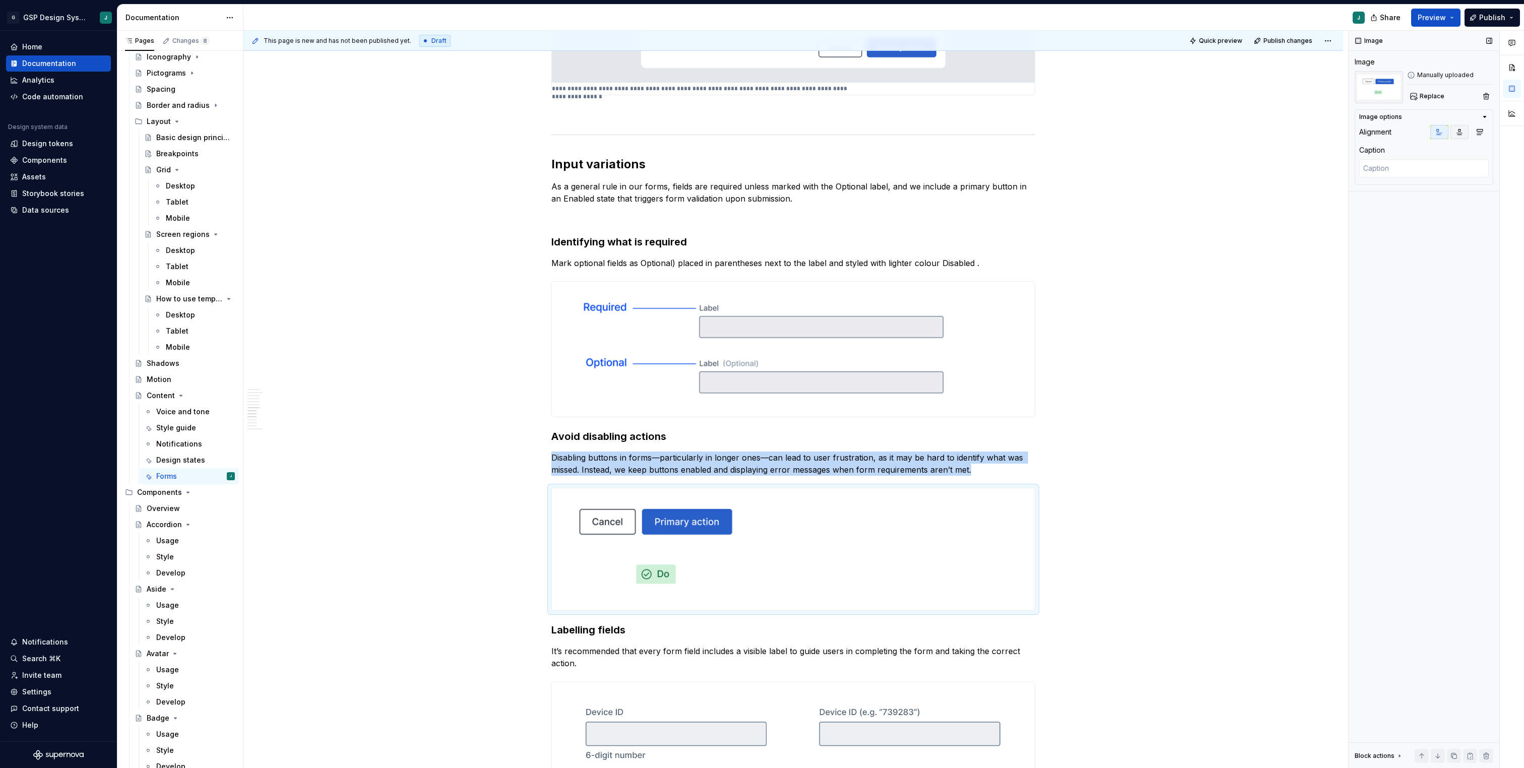
click at [1460, 132] on icon "button" at bounding box center [1459, 132] width 8 height 8
click at [549, 430] on div "**********" at bounding box center [793, 595] width 1100 height 4197
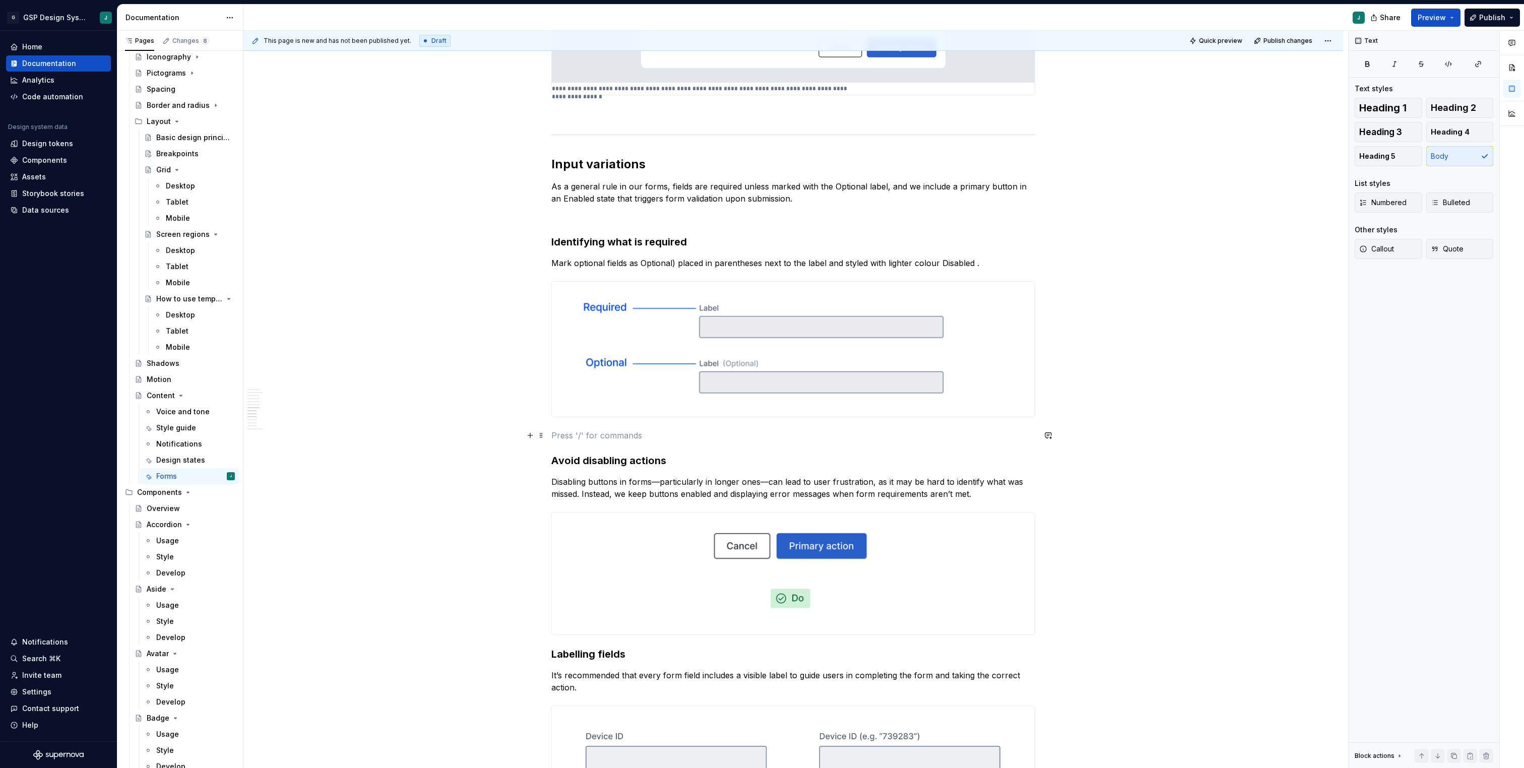
click at [593, 433] on p at bounding box center [793, 435] width 484 height 12
click at [708, 354] on img at bounding box center [762, 349] width 420 height 135
click at [1380, 160] on textarea at bounding box center [1424, 168] width 130 height 18
paste textarea "Assign the Disabled text style to the text Optional)."
type textarea "*"
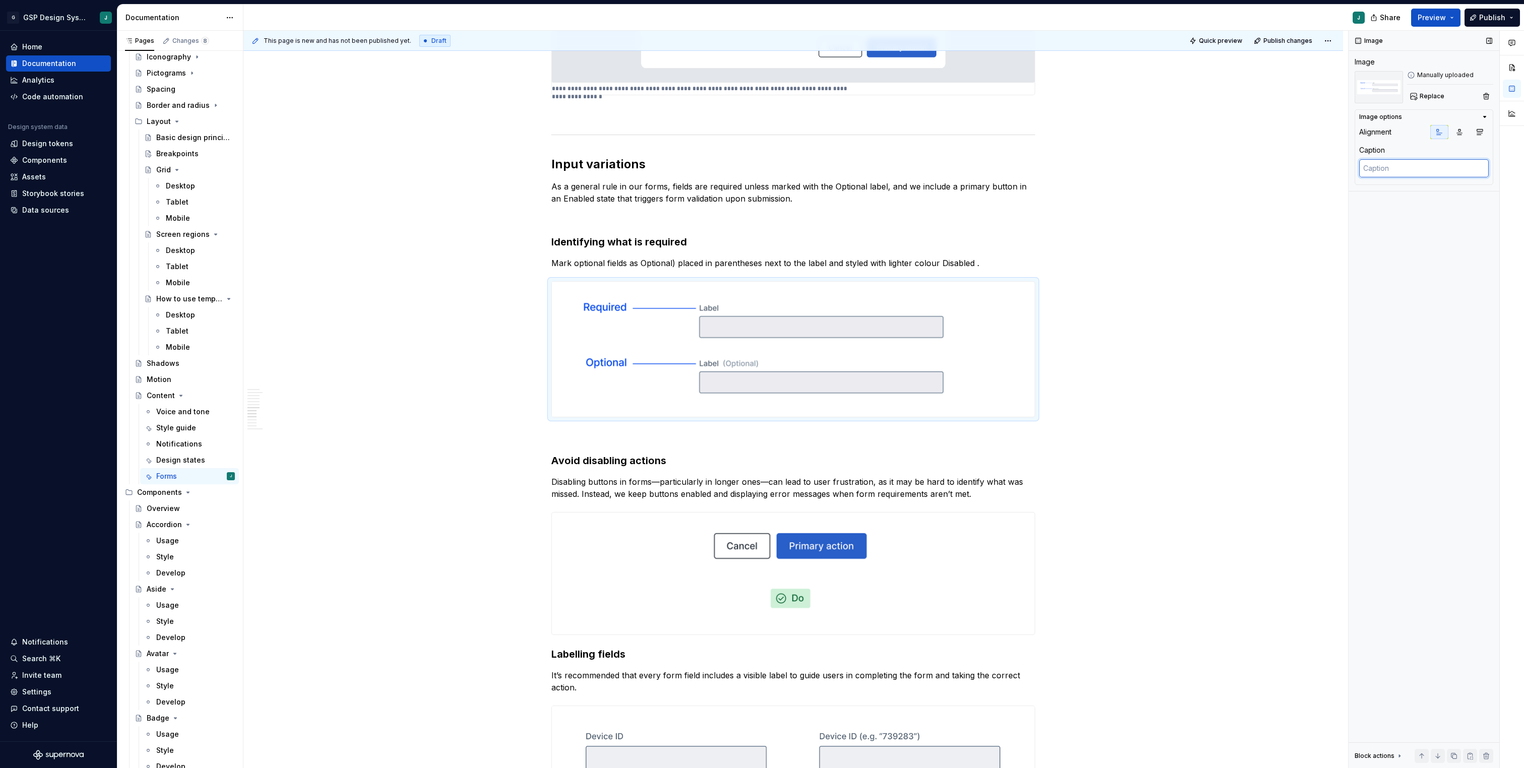
type textarea "Assign the Disabled text style to the text Optional)."
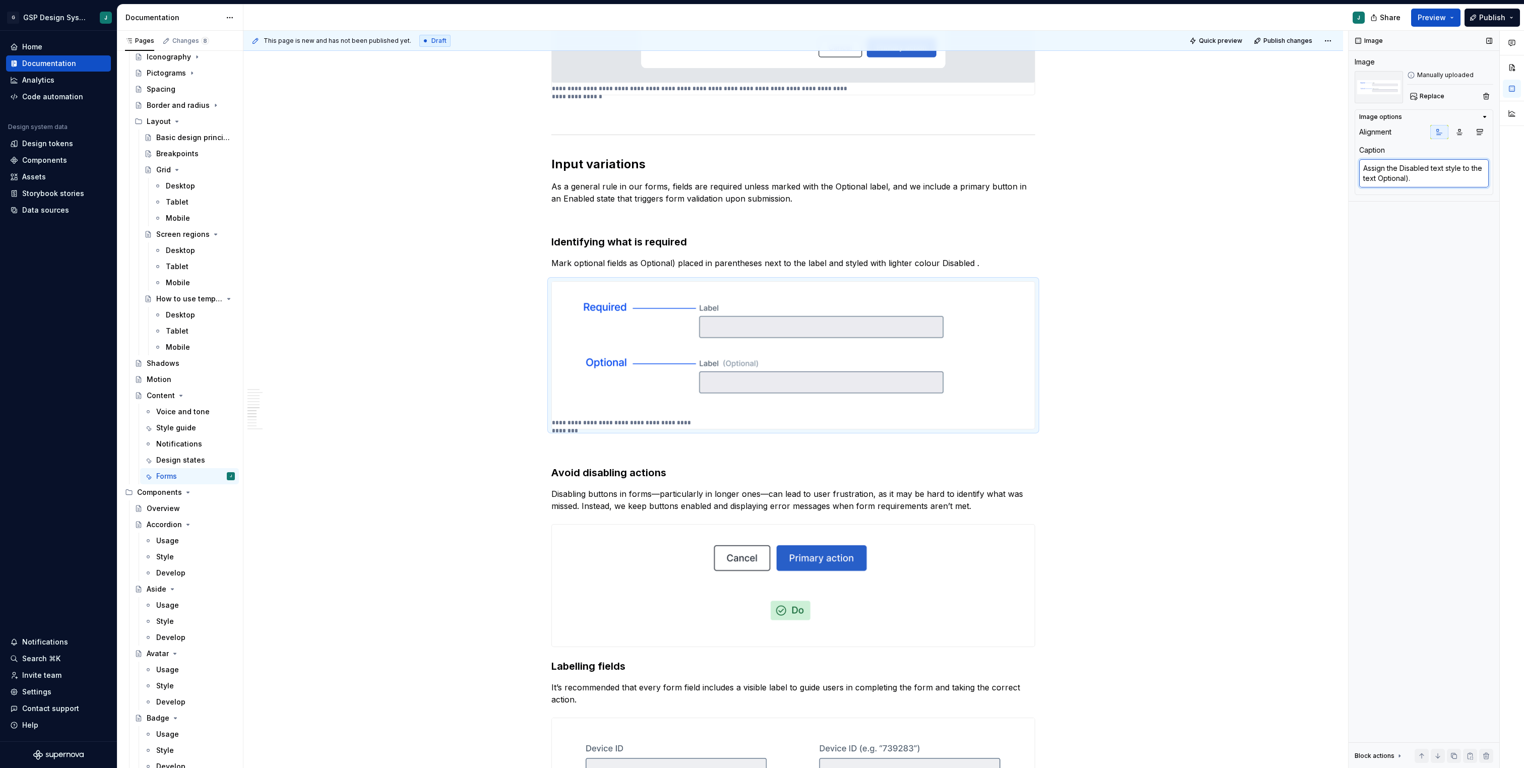
type textarea "*"
type textarea "Assign the Disabled text style to the text Optional)."
type textarea "*"
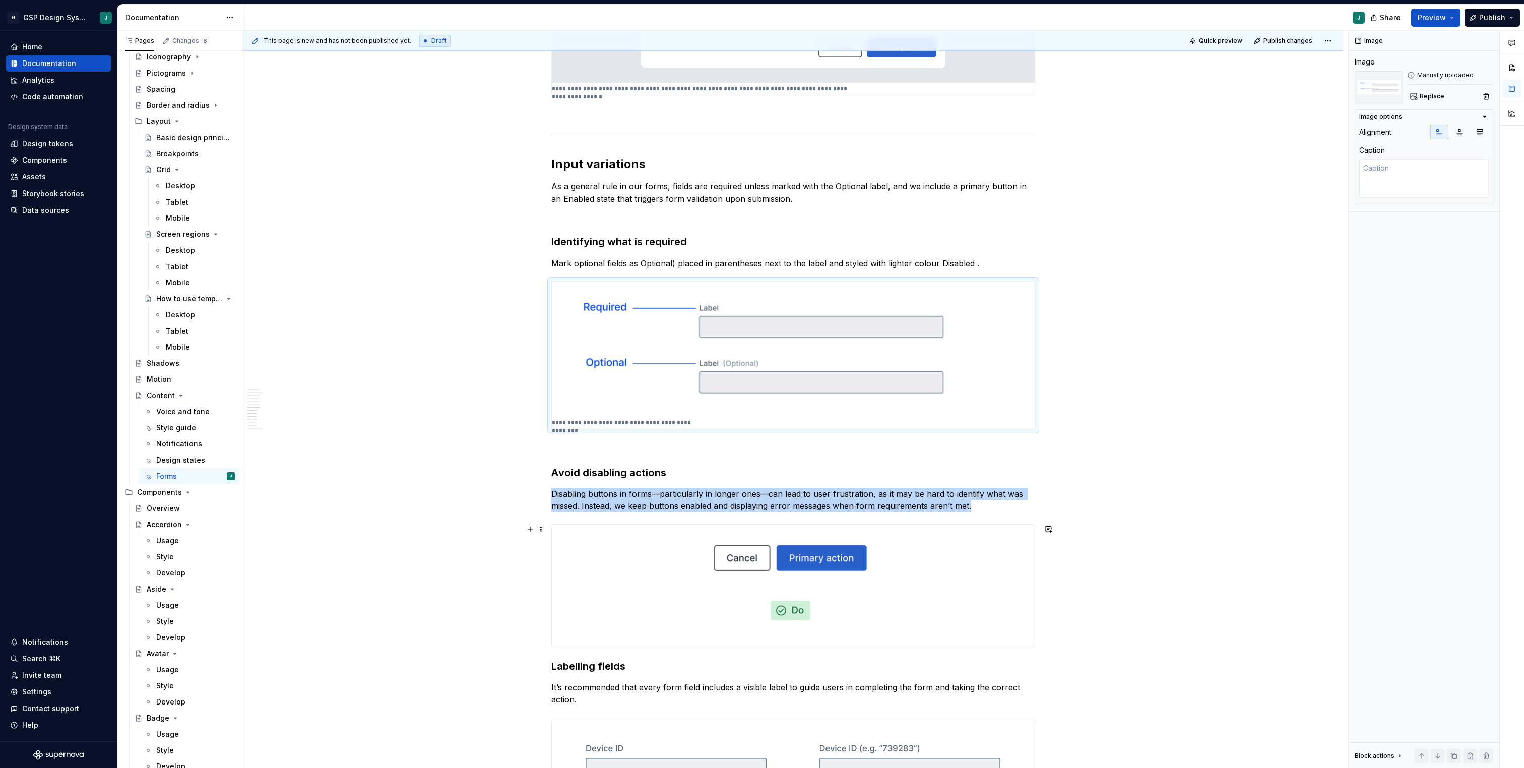
click at [799, 538] on img at bounding box center [793, 586] width 214 height 122
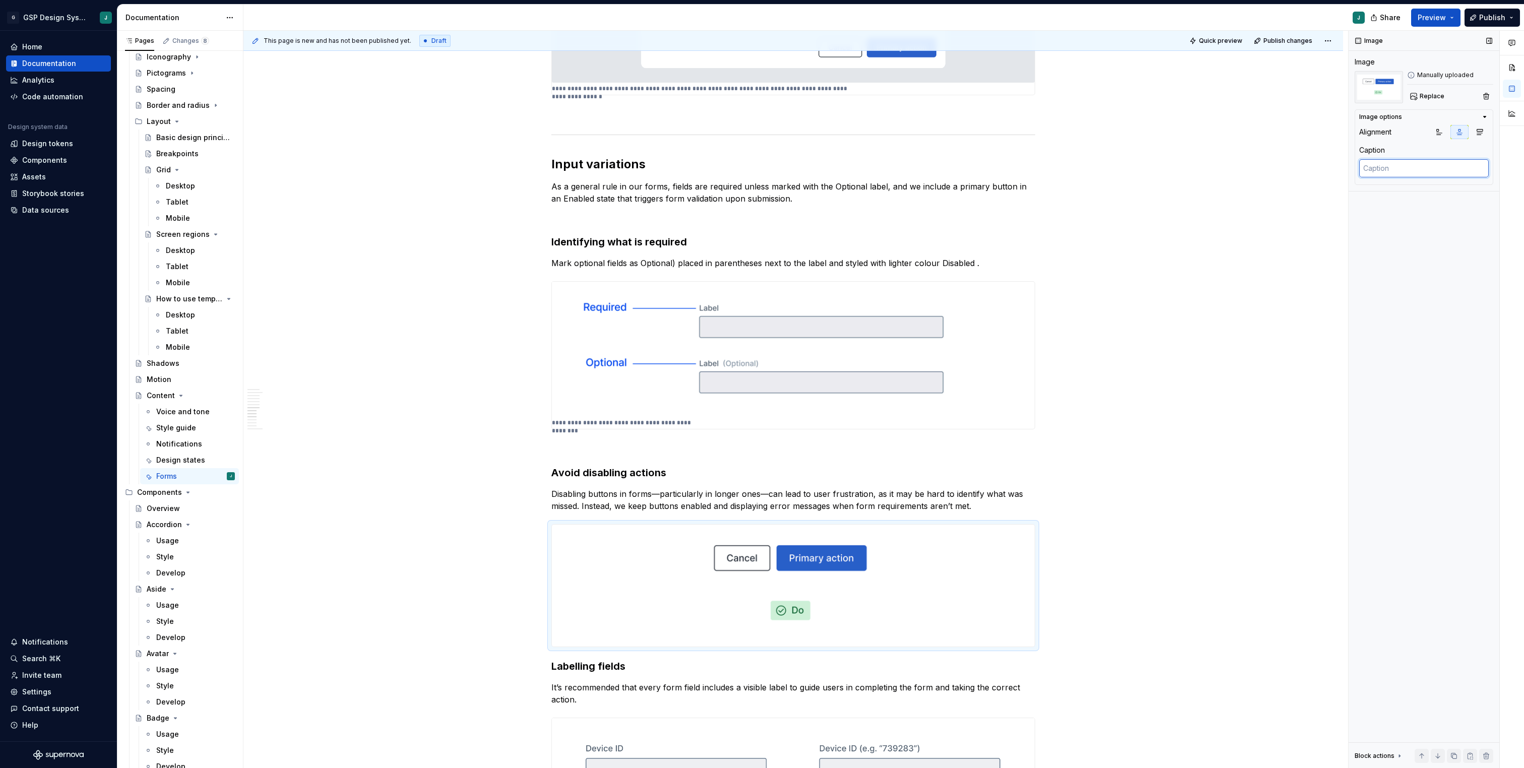
click at [1385, 163] on textarea at bounding box center [1424, 168] width 130 height 18
paste textarea "Use the Enabled button in forms."
type textarea "*"
type textarea "Use the Enabled button in forms."
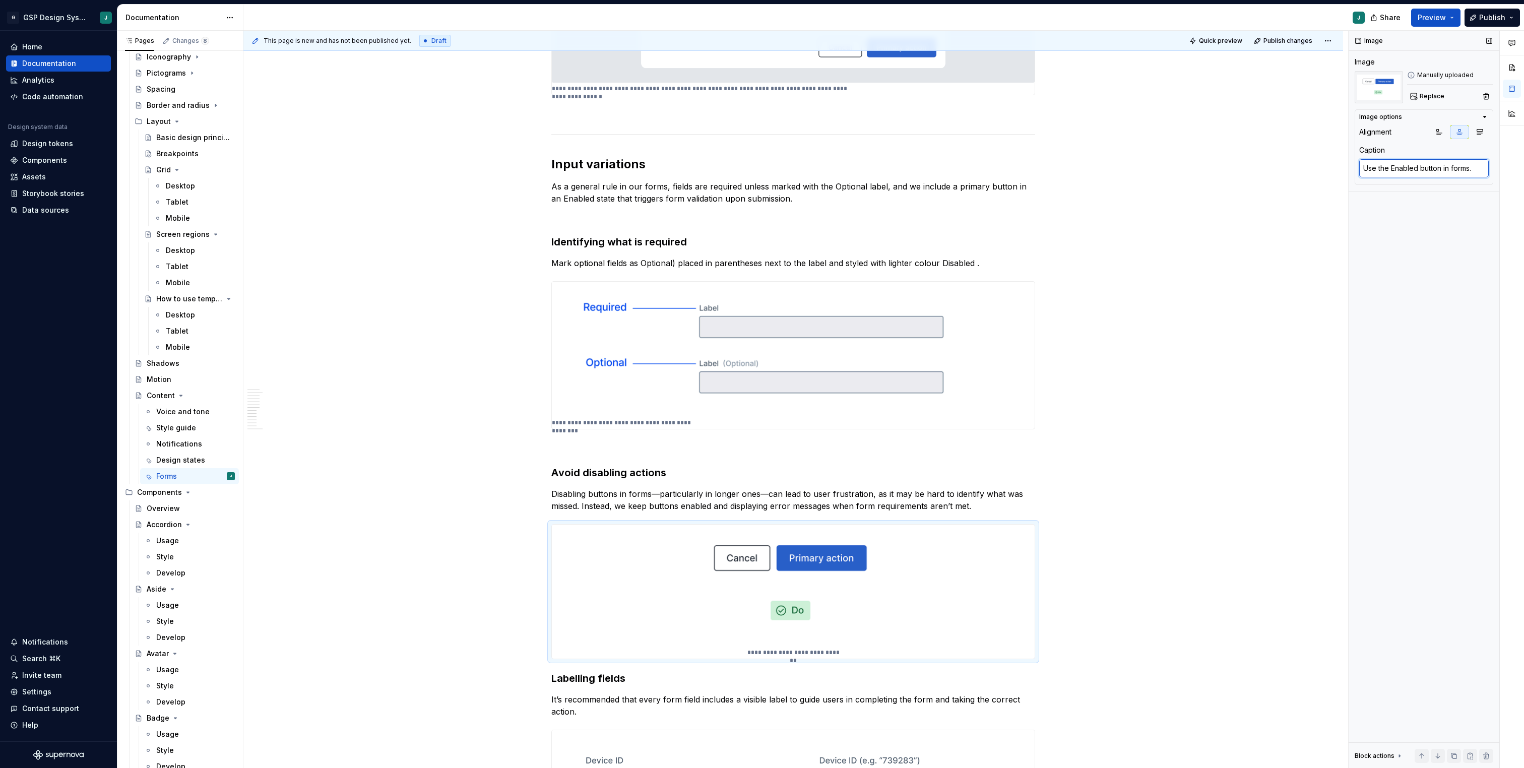
type textarea "*"
type textarea "Use the Enabled button in forms."
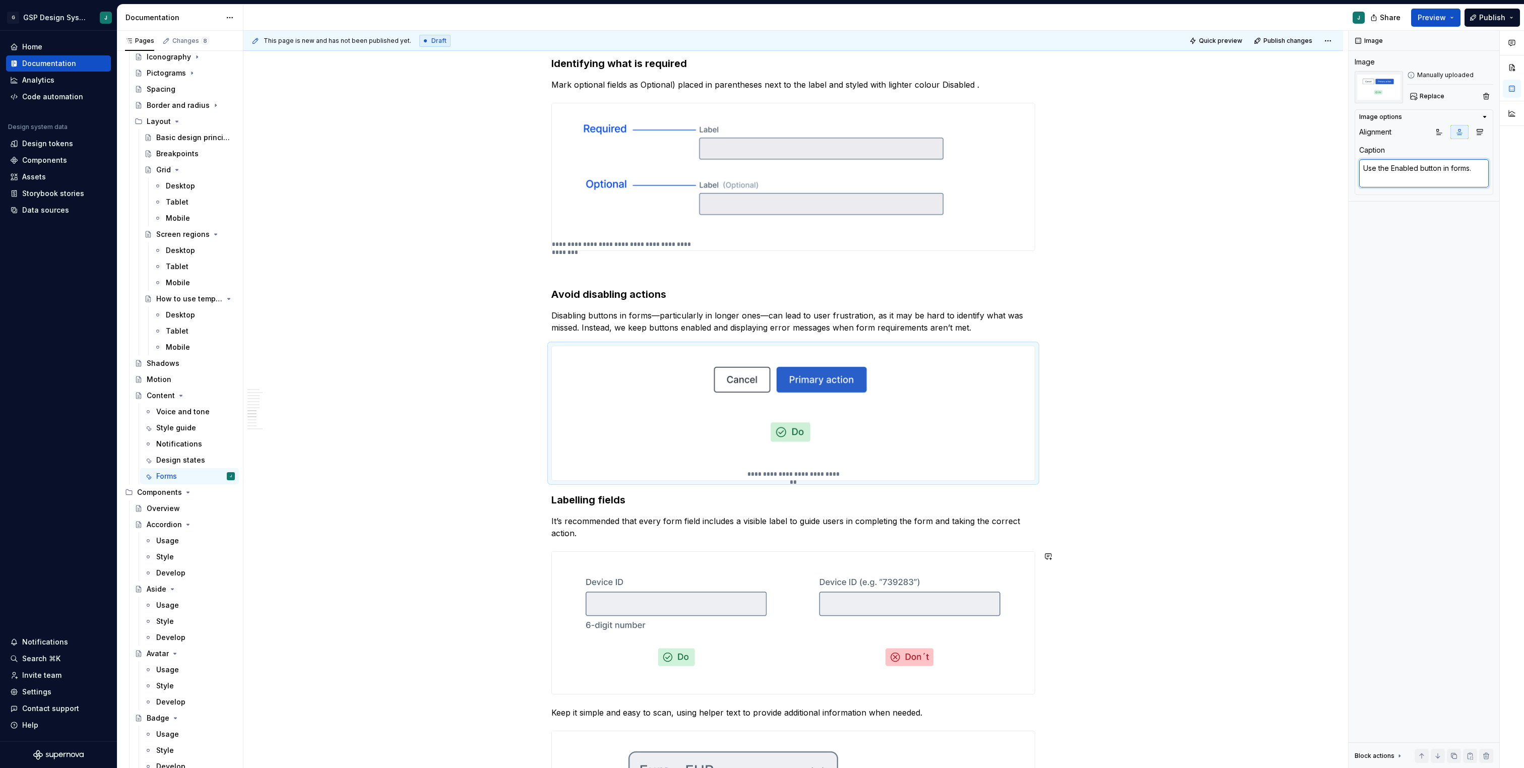
type textarea "*"
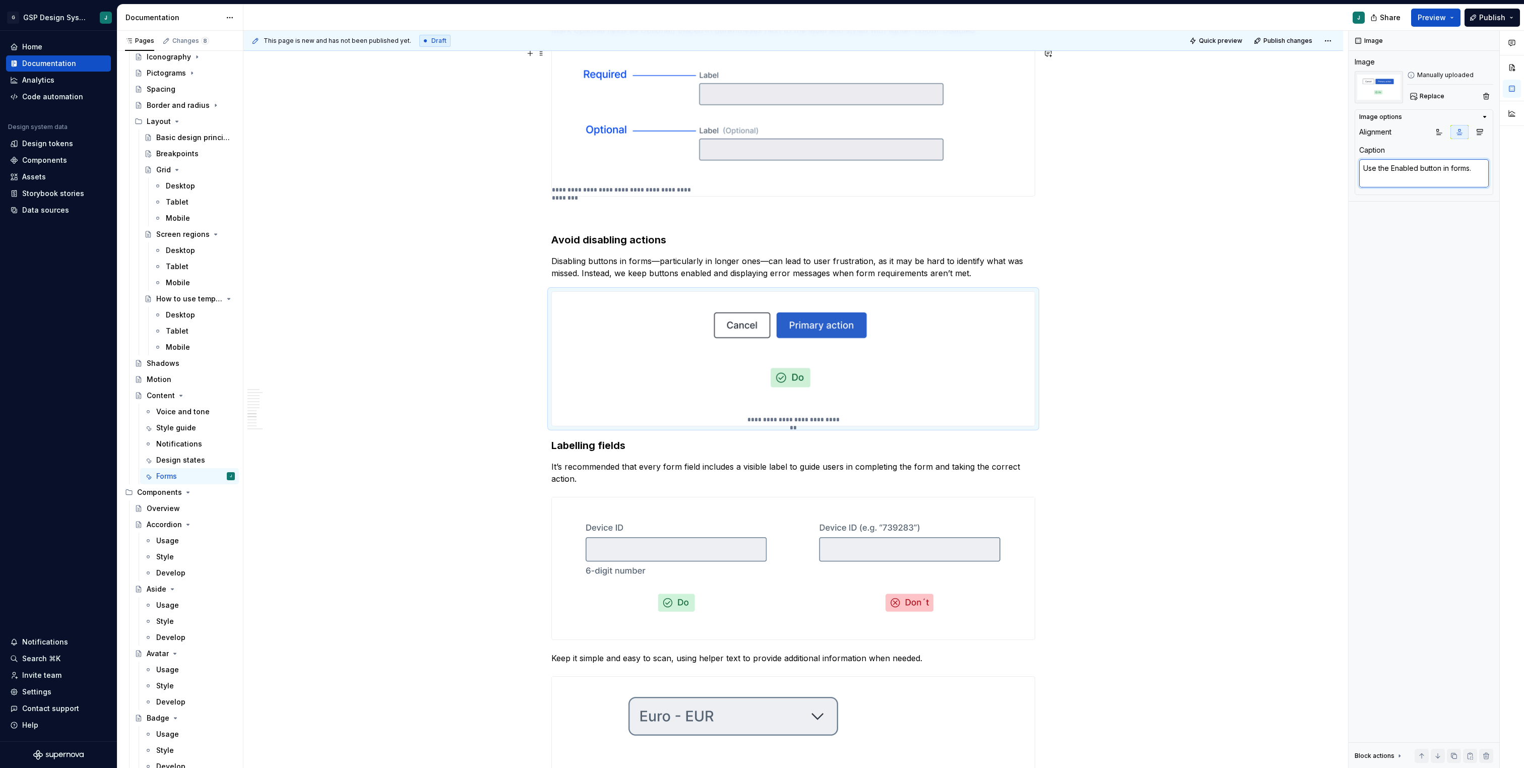
type textarea "Assign the Disabled text style to the text Optional)."
click at [982, 89] on div "**********" at bounding box center [793, 122] width 483 height 147
click at [1454, 133] on button "button" at bounding box center [1459, 132] width 18 height 14
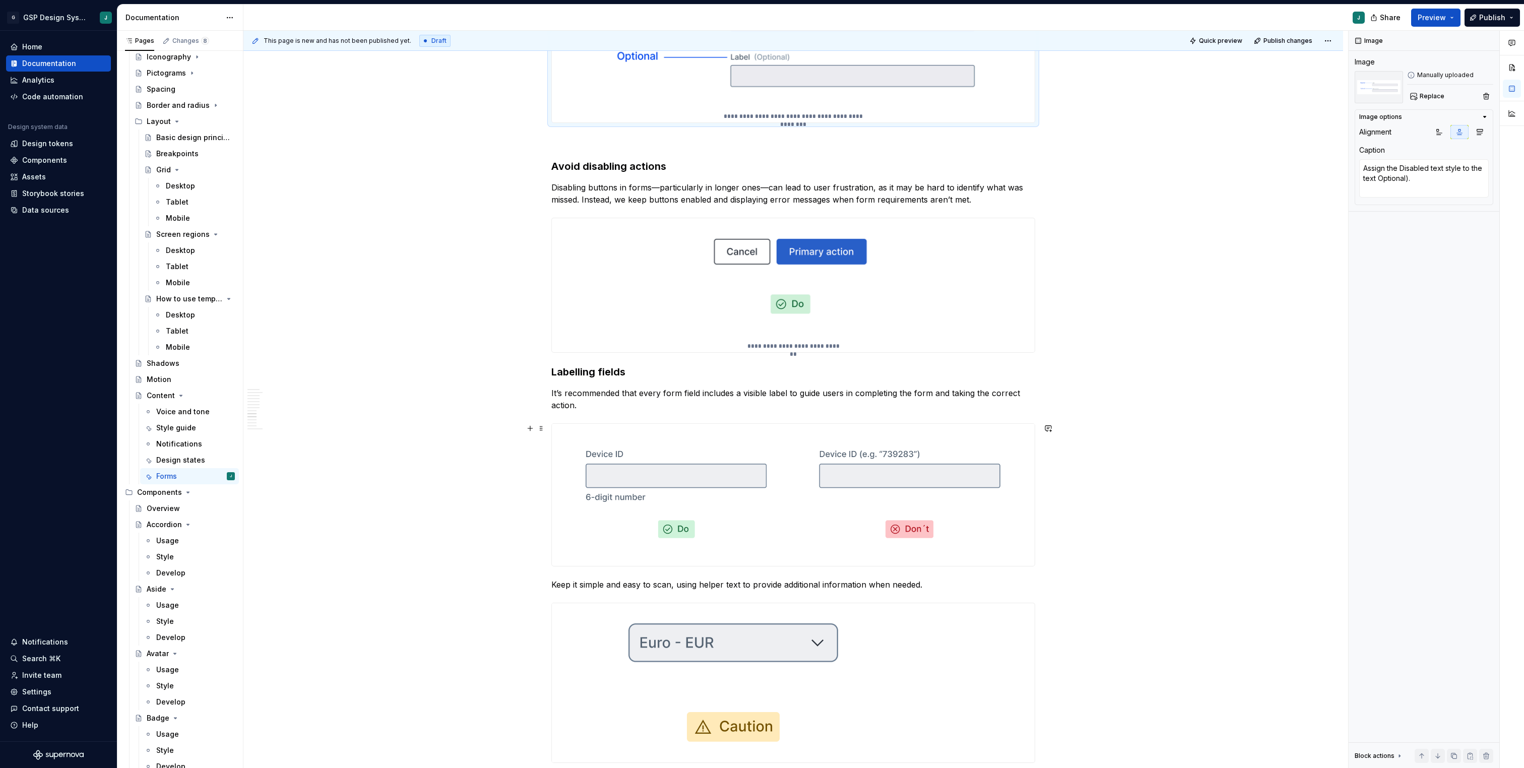
scroll to position [1972, 0]
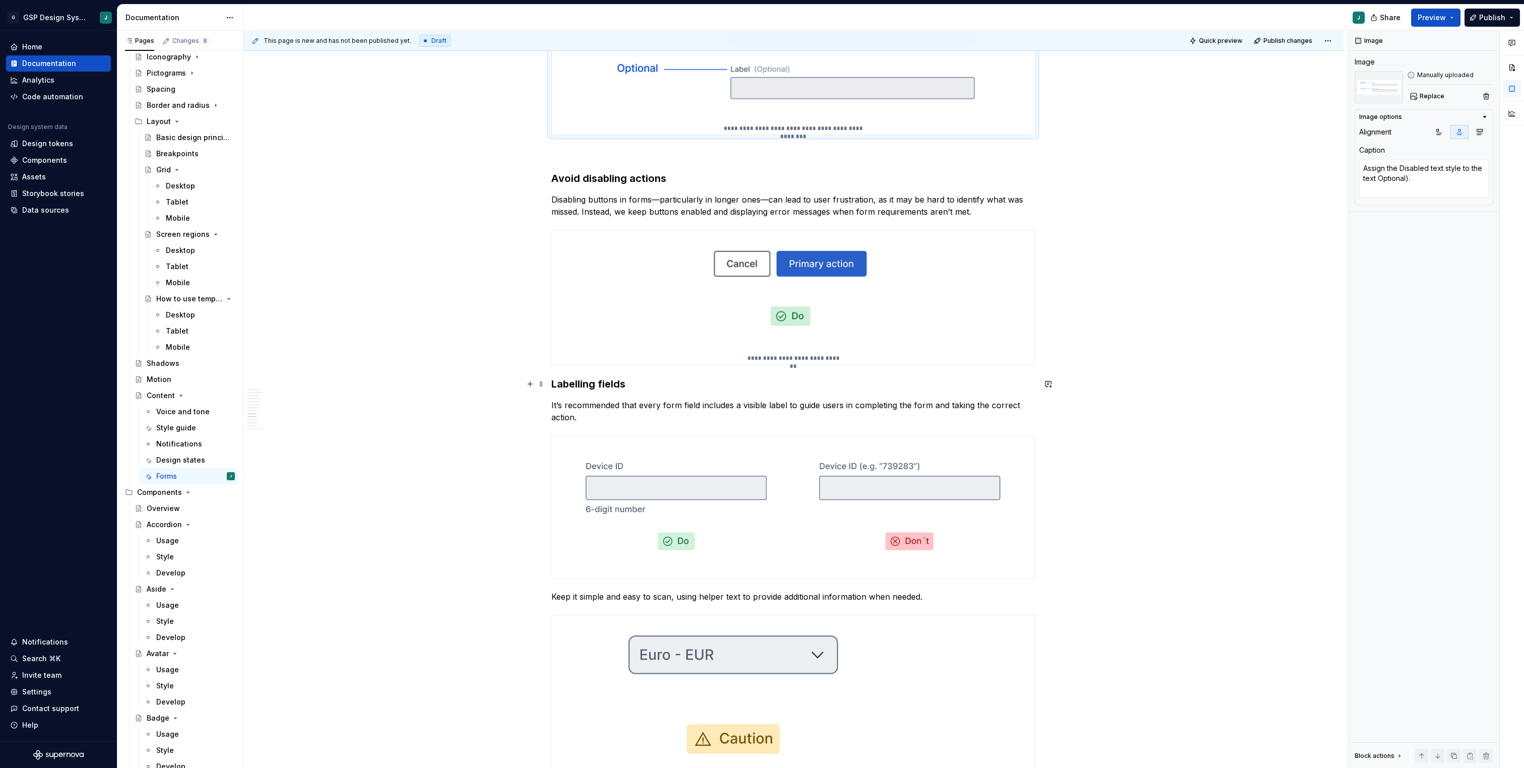
click at [553, 381] on strong "Labelling fields" at bounding box center [588, 384] width 74 height 12
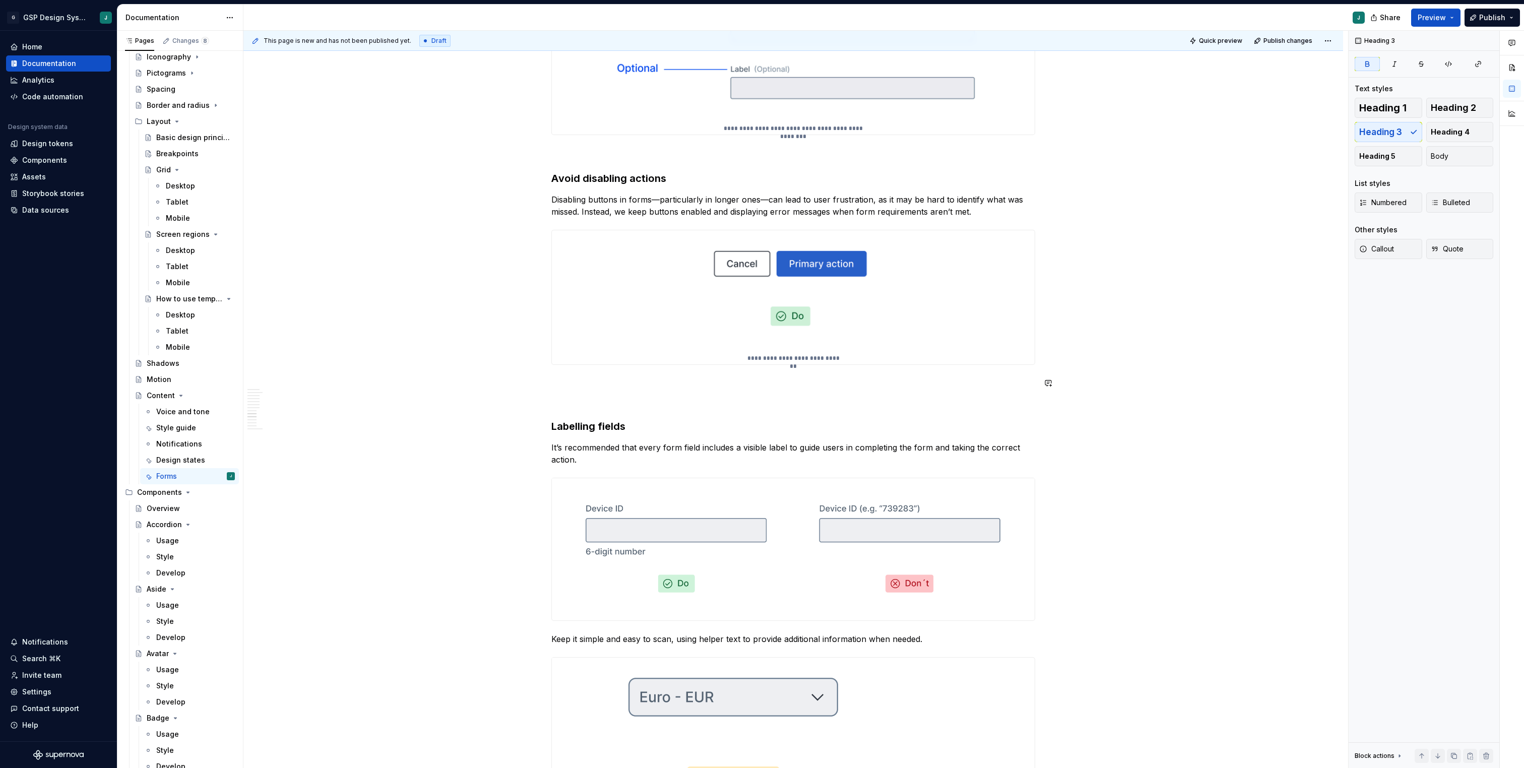
click at [569, 386] on p at bounding box center [793, 383] width 484 height 12
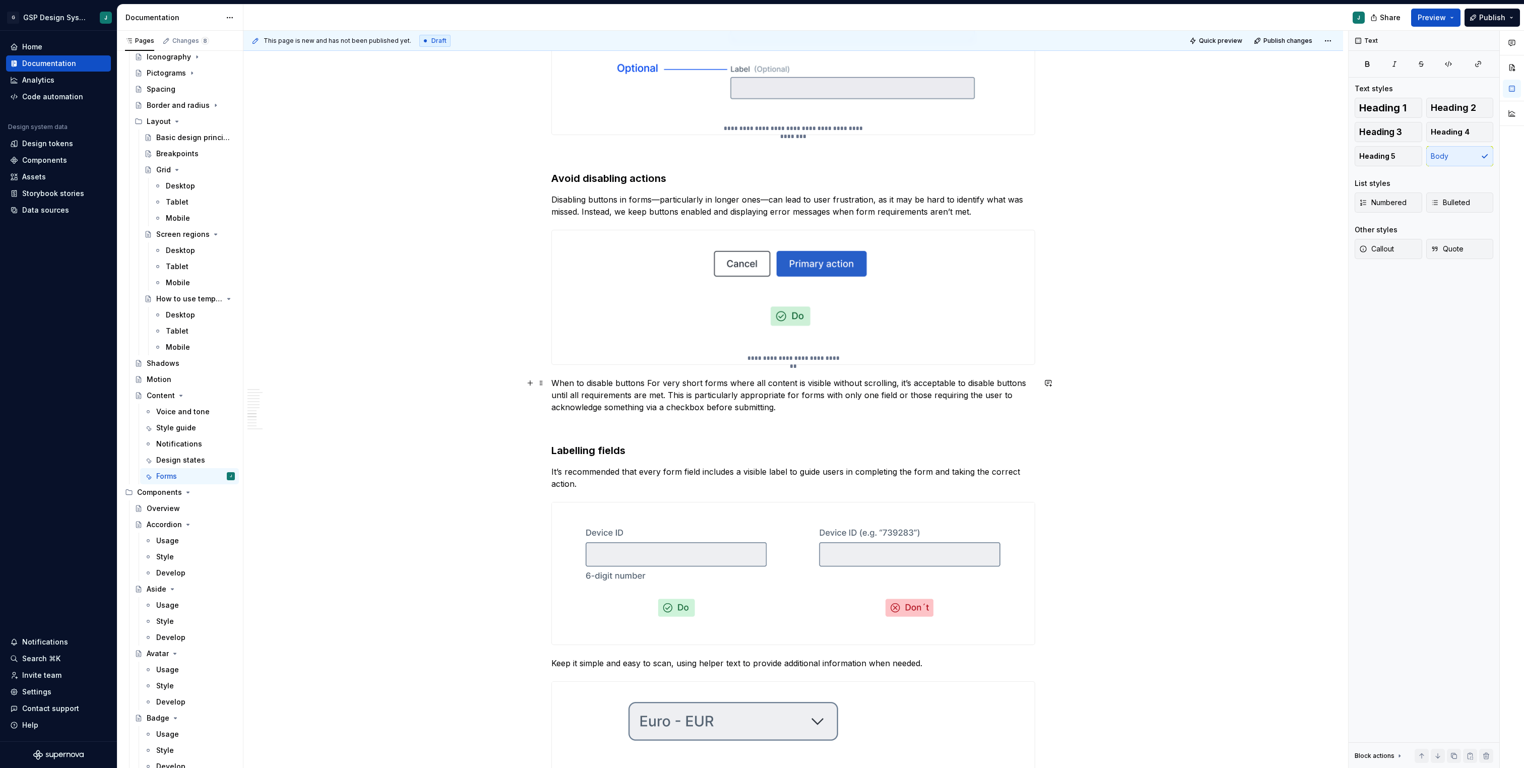
click at [651, 380] on p "When to disable buttons For very short forms where all content is visible witho…" at bounding box center [793, 395] width 484 height 36
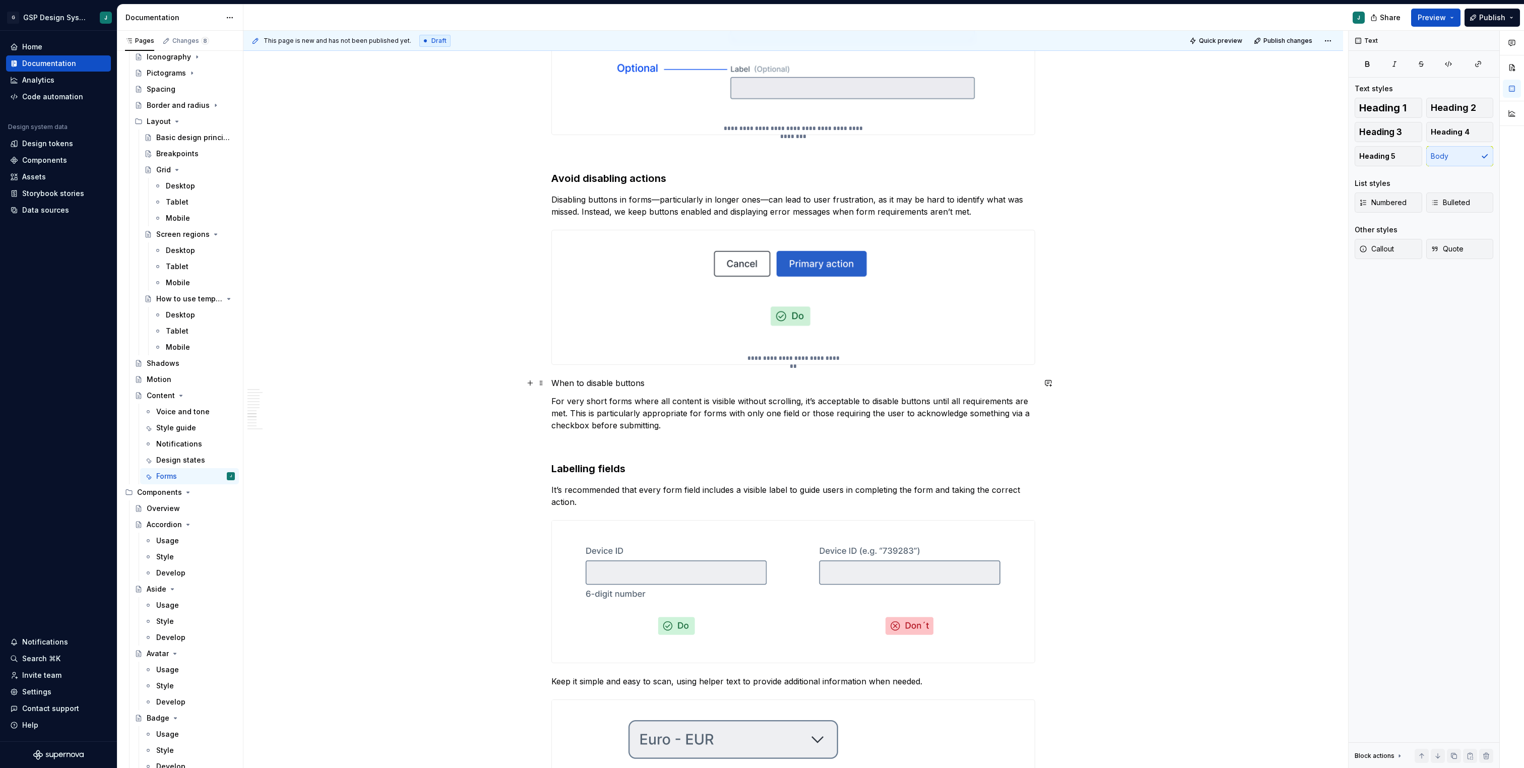
click at [583, 380] on p "When to disable buttons" at bounding box center [793, 383] width 484 height 12
click at [630, 363] on button "button" at bounding box center [633, 364] width 14 height 14
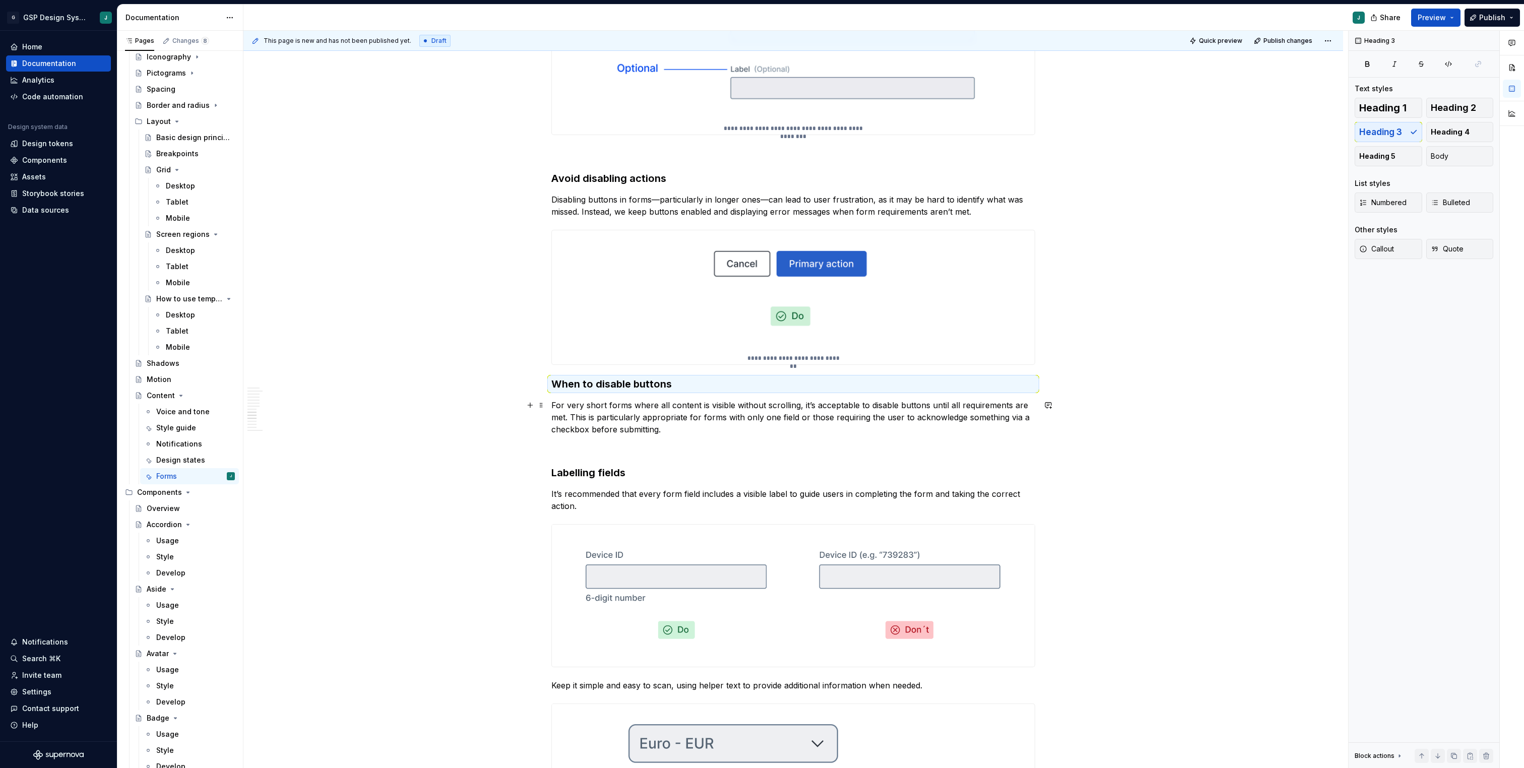
click at [677, 423] on p "For very short forms where all content is visible without scrolling, itʼs accep…" at bounding box center [793, 417] width 484 height 36
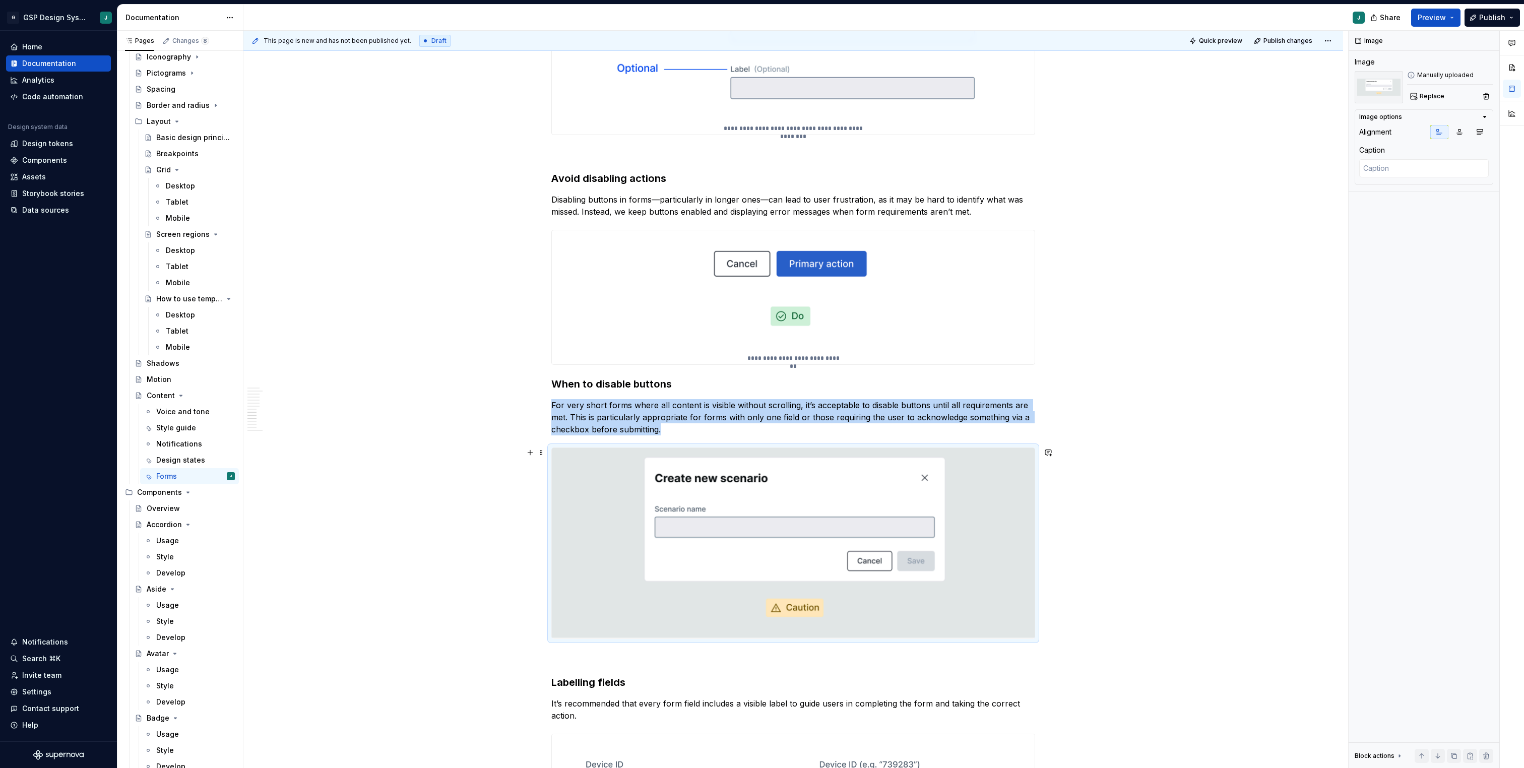
click at [941, 570] on img at bounding box center [793, 543] width 483 height 190
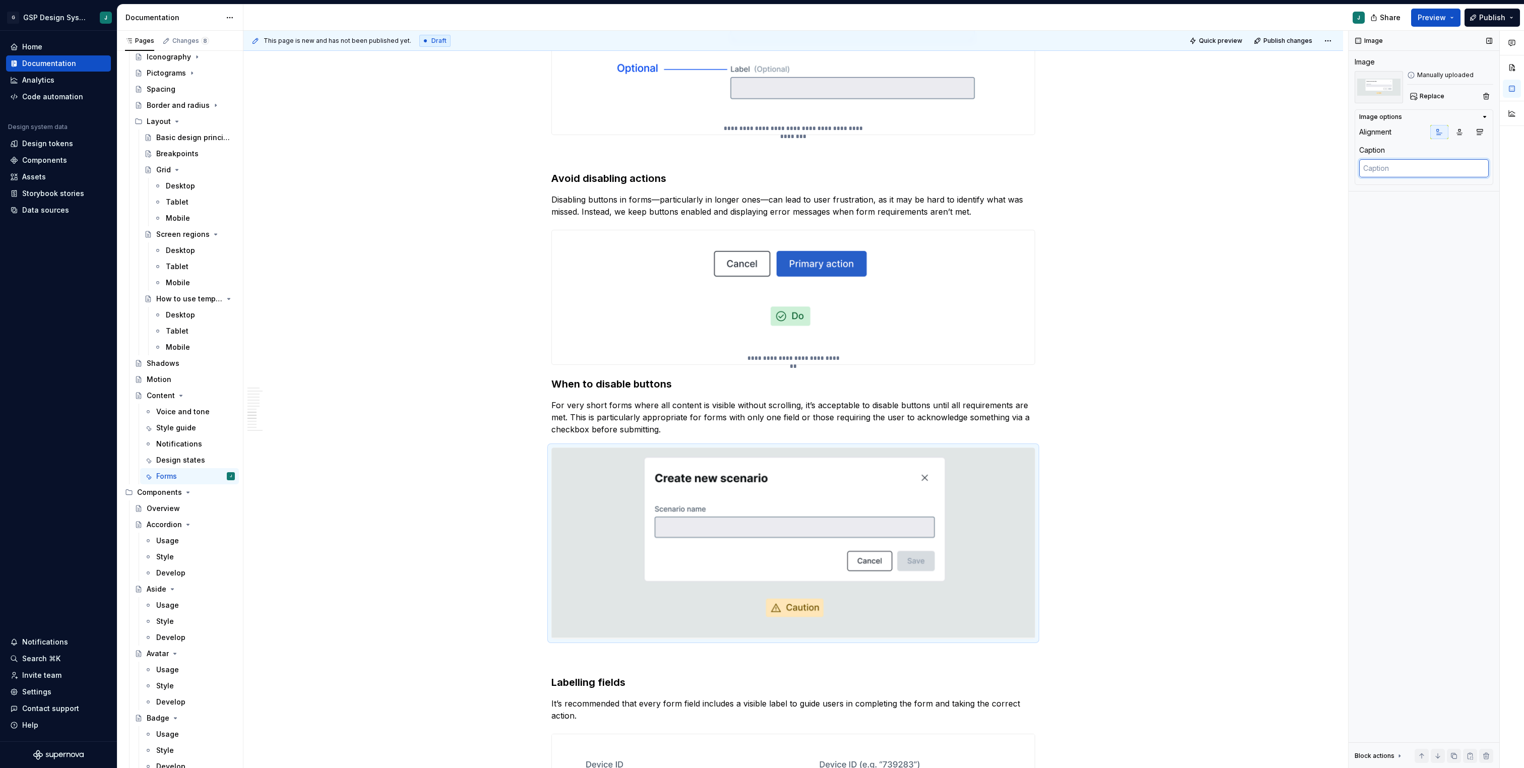
click at [1386, 168] on textarea at bounding box center [1424, 168] width 130 height 18
paste textarea "Disabled buttons can be used in single-field forms or with check validation."
type textarea "*"
type textarea "Disabled buttons can be used in single-field forms or with check validation."
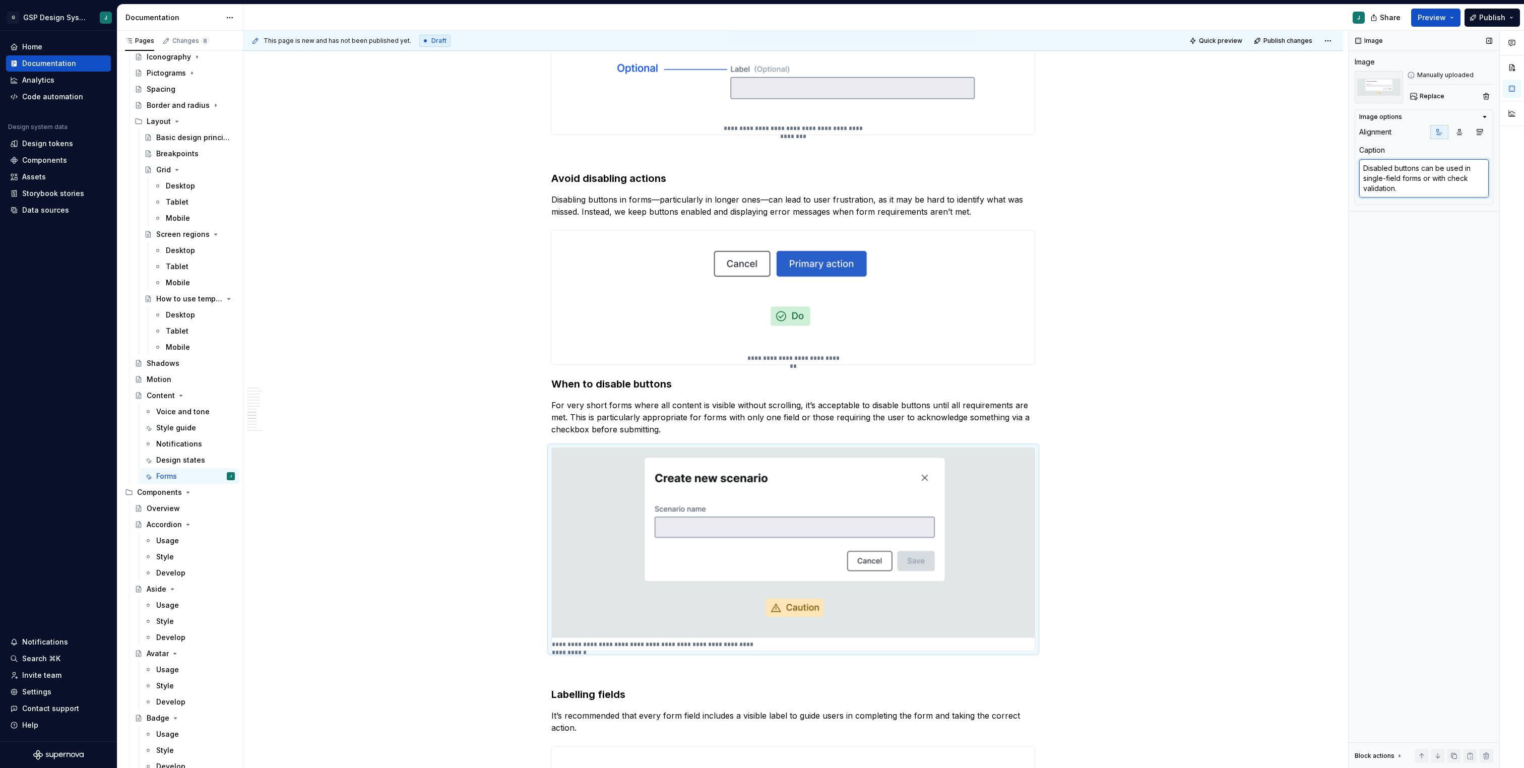
type textarea "*"
type textarea "Disabled buttons can be used in single-field forms or with check validation."
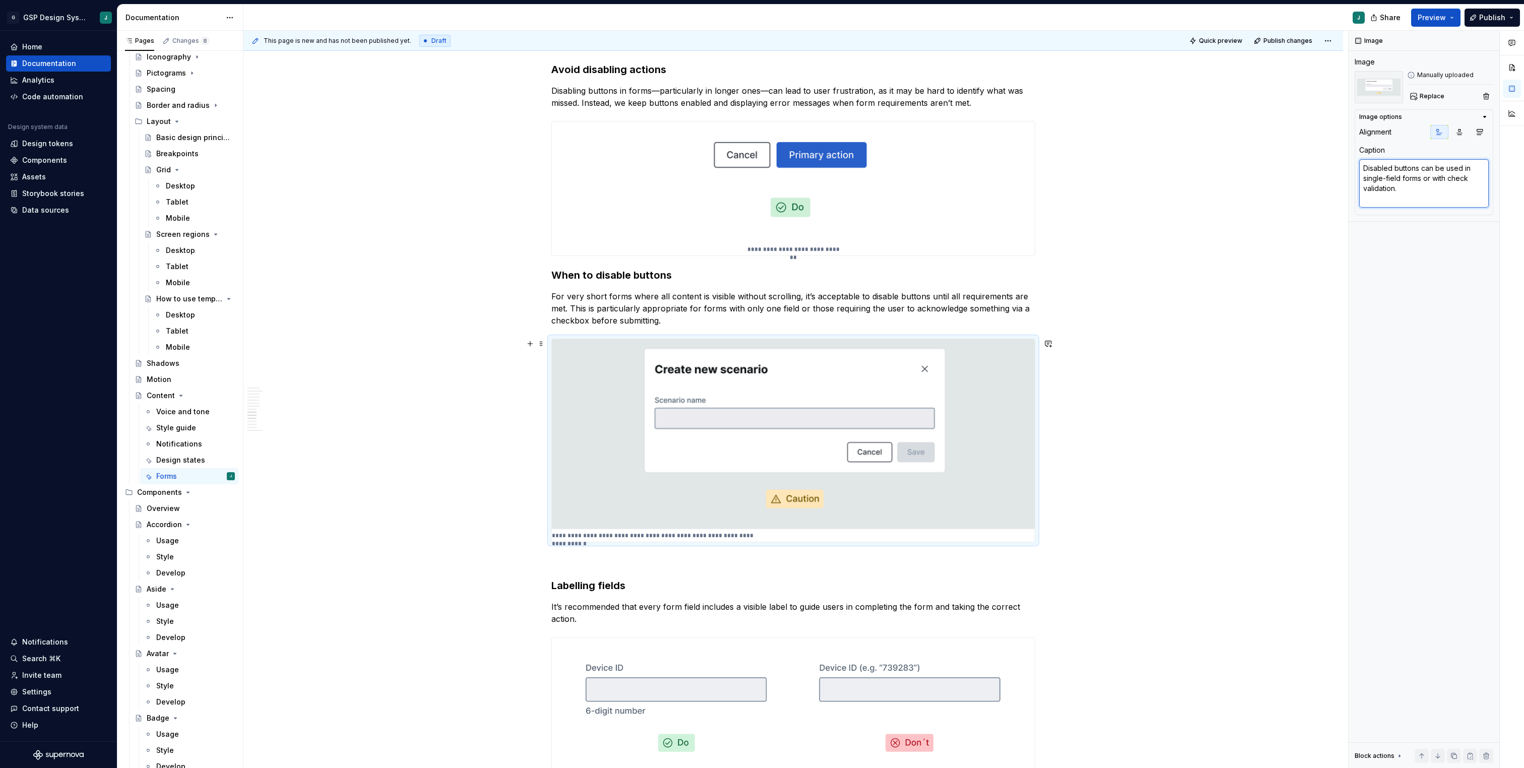
scroll to position [2085, 0]
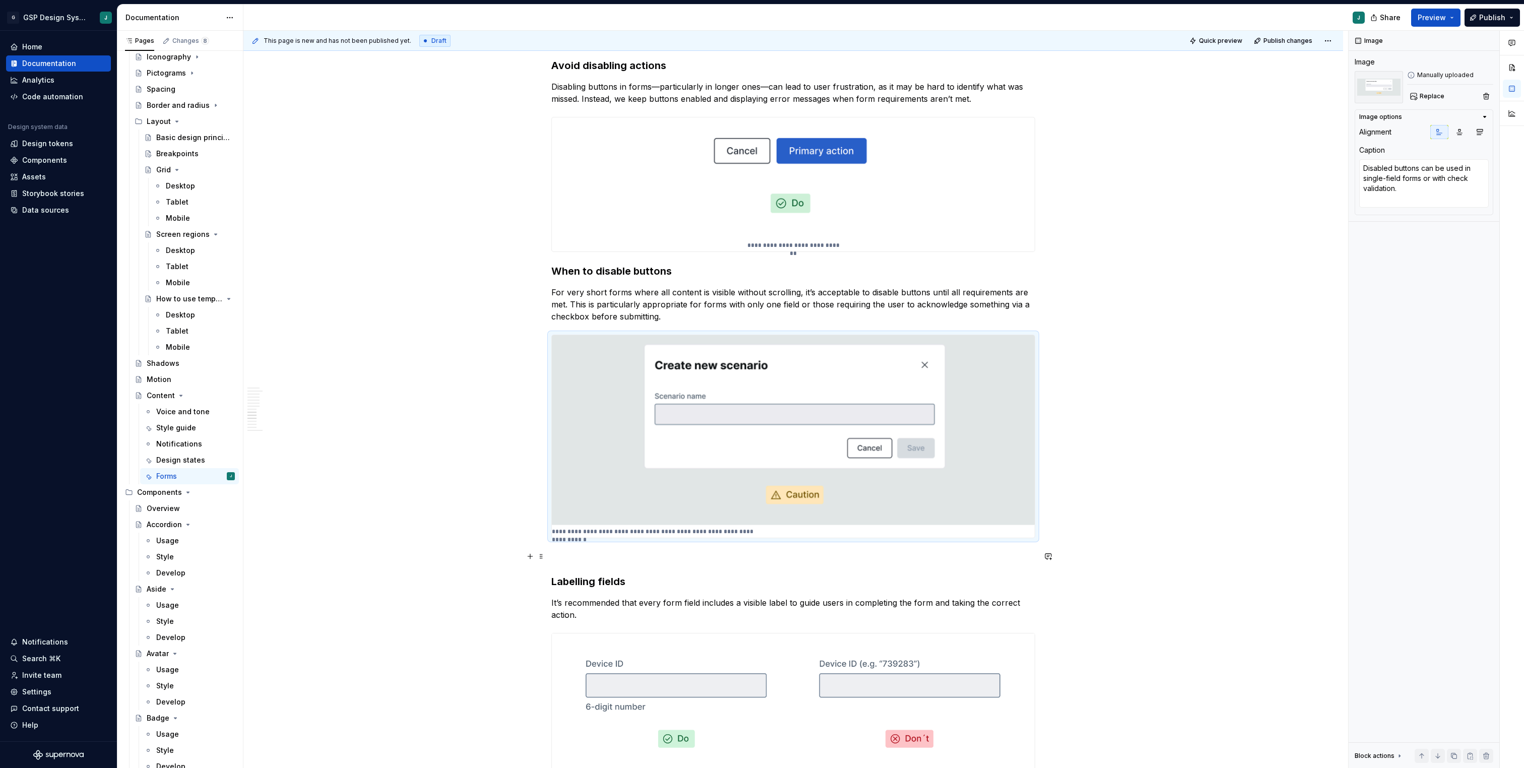
click at [567, 557] on p at bounding box center [793, 556] width 484 height 12
click at [594, 554] on p at bounding box center [793, 556] width 484 height 12
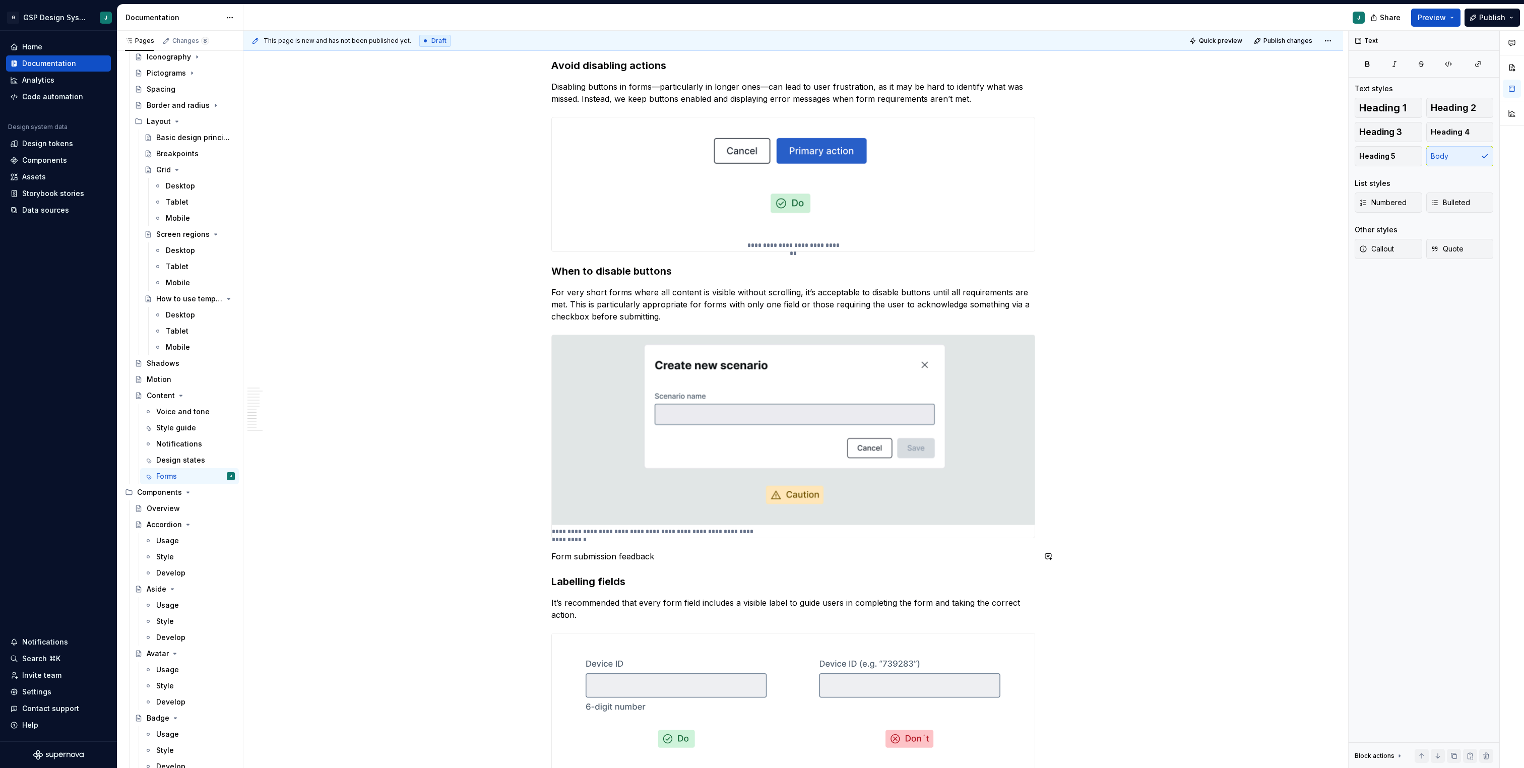
click at [594, 554] on p "Form submission feedback" at bounding box center [793, 556] width 484 height 12
click at [628, 535] on button "button" at bounding box center [633, 538] width 14 height 14
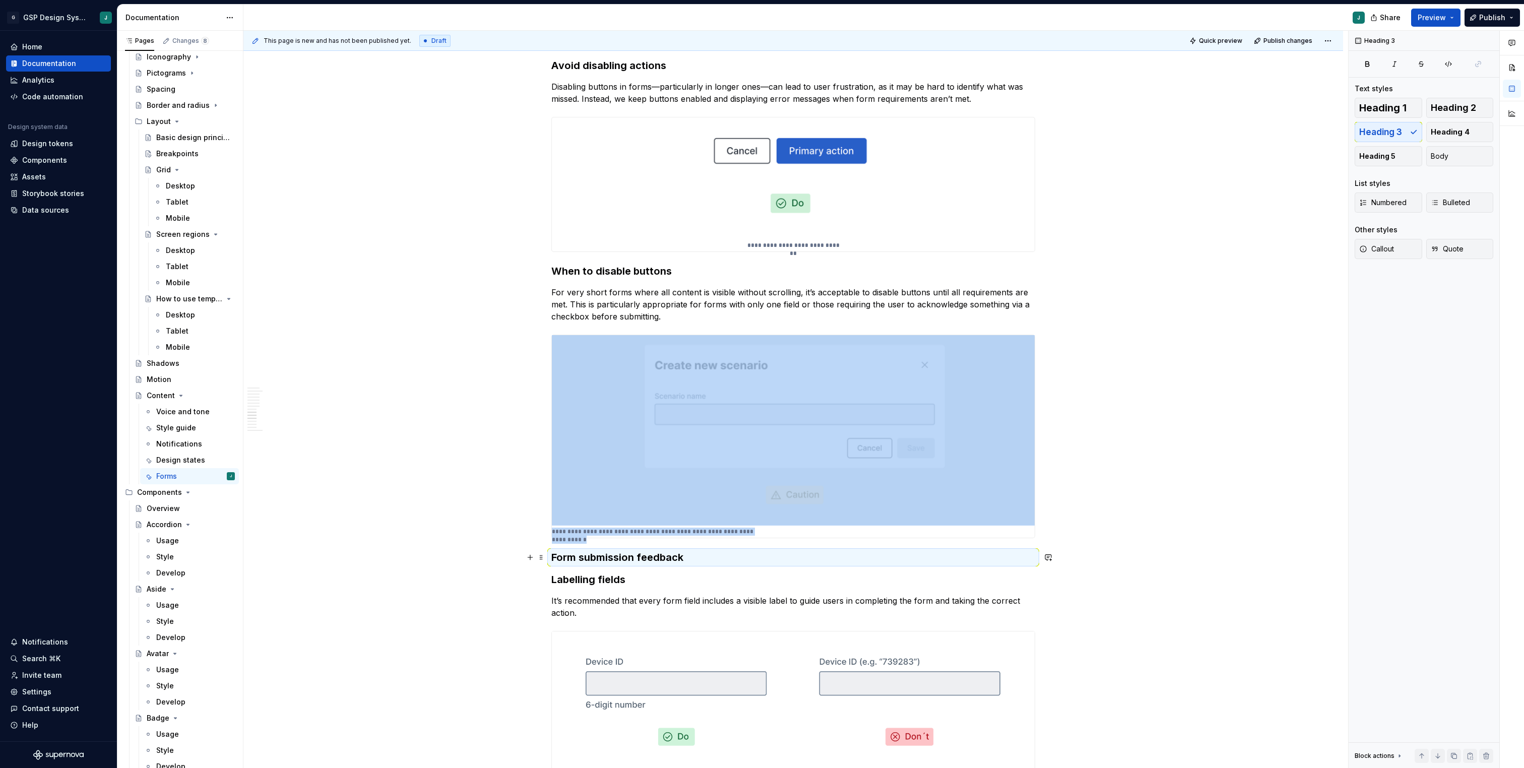
click at [716, 555] on h3 "Form submission feedback" at bounding box center [793, 557] width 484 height 14
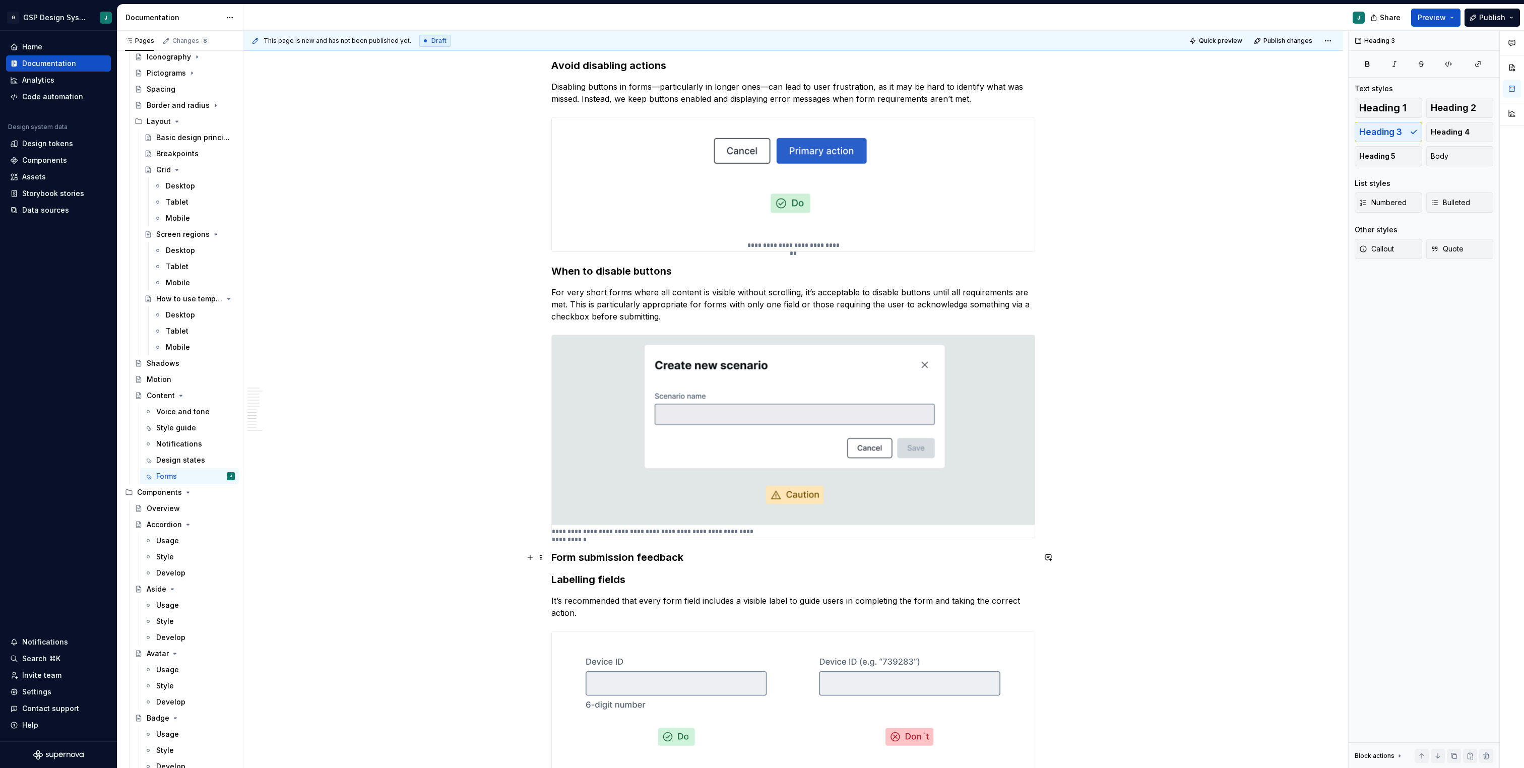
click at [698, 557] on h3 "Form submission feedback" at bounding box center [793, 557] width 484 height 14
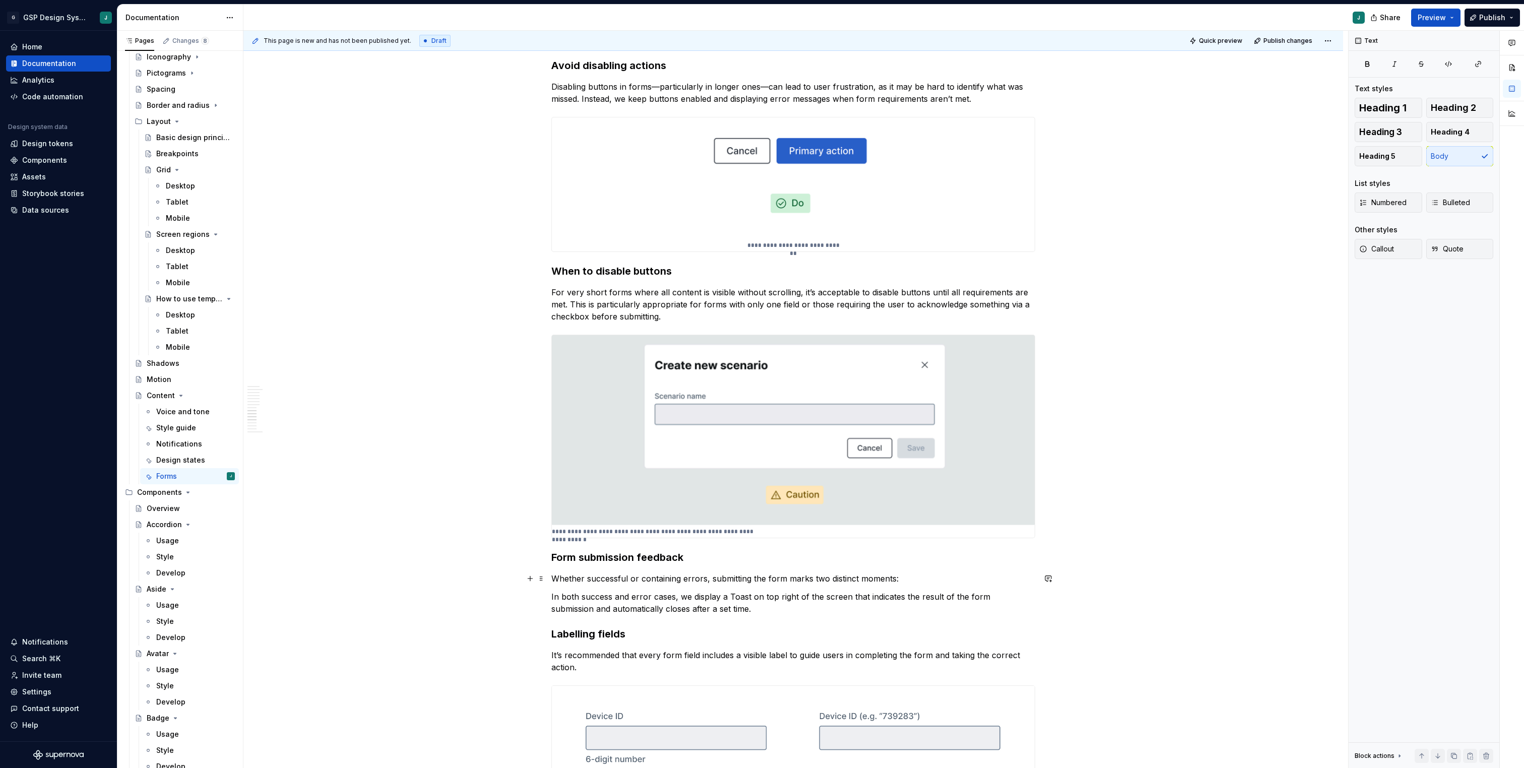
click at [612, 580] on p "Whether successful or containing errors, submitting the form marks two distinct…" at bounding box center [793, 578] width 484 height 12
click at [720, 618] on div "**********" at bounding box center [793, 285] width 484 height 4342
click at [717, 611] on p "In both success and error cases, we display a Toast on top right of the screen …" at bounding box center [793, 603] width 484 height 24
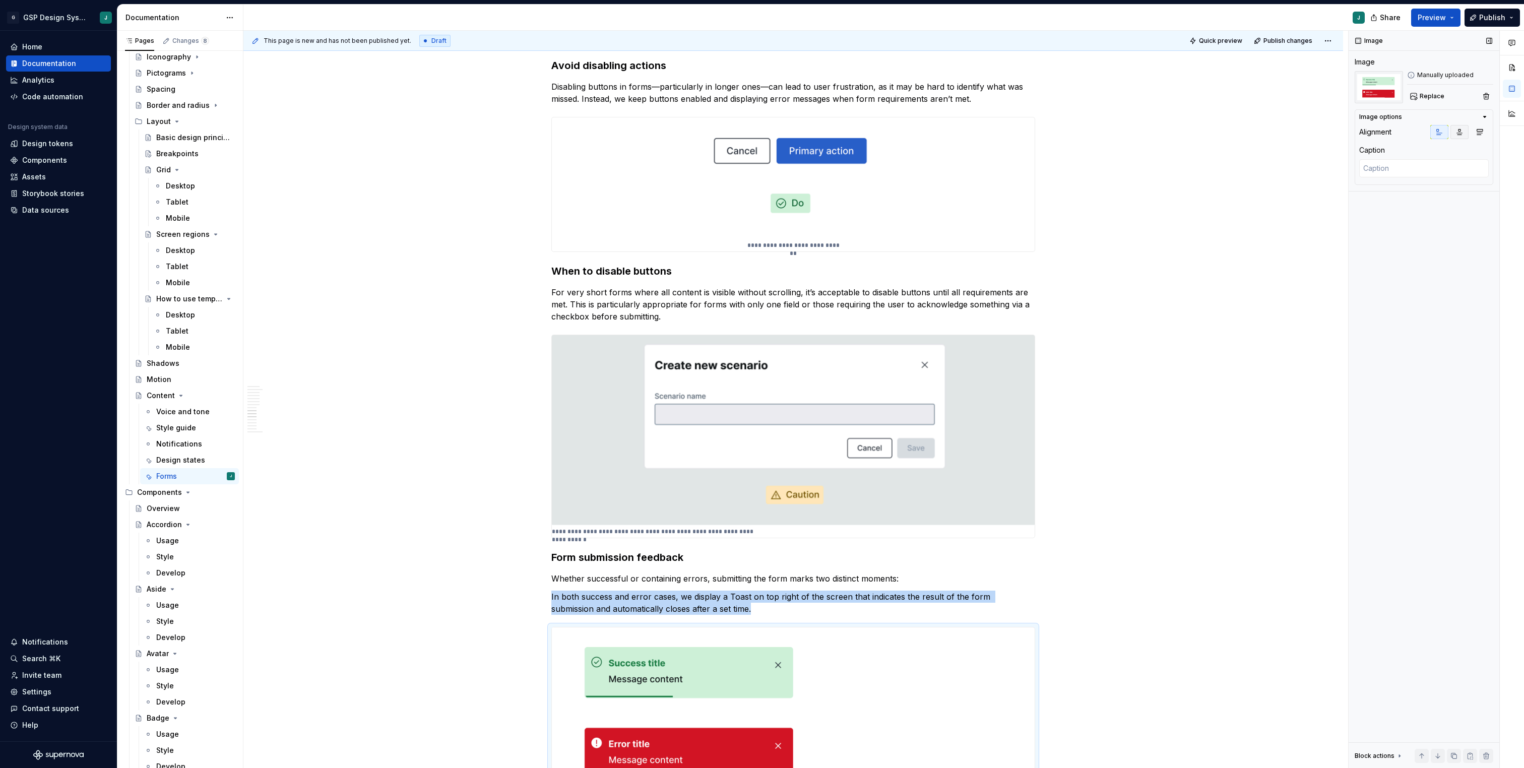
click at [1457, 135] on icon "button" at bounding box center [1459, 132] width 8 height 8
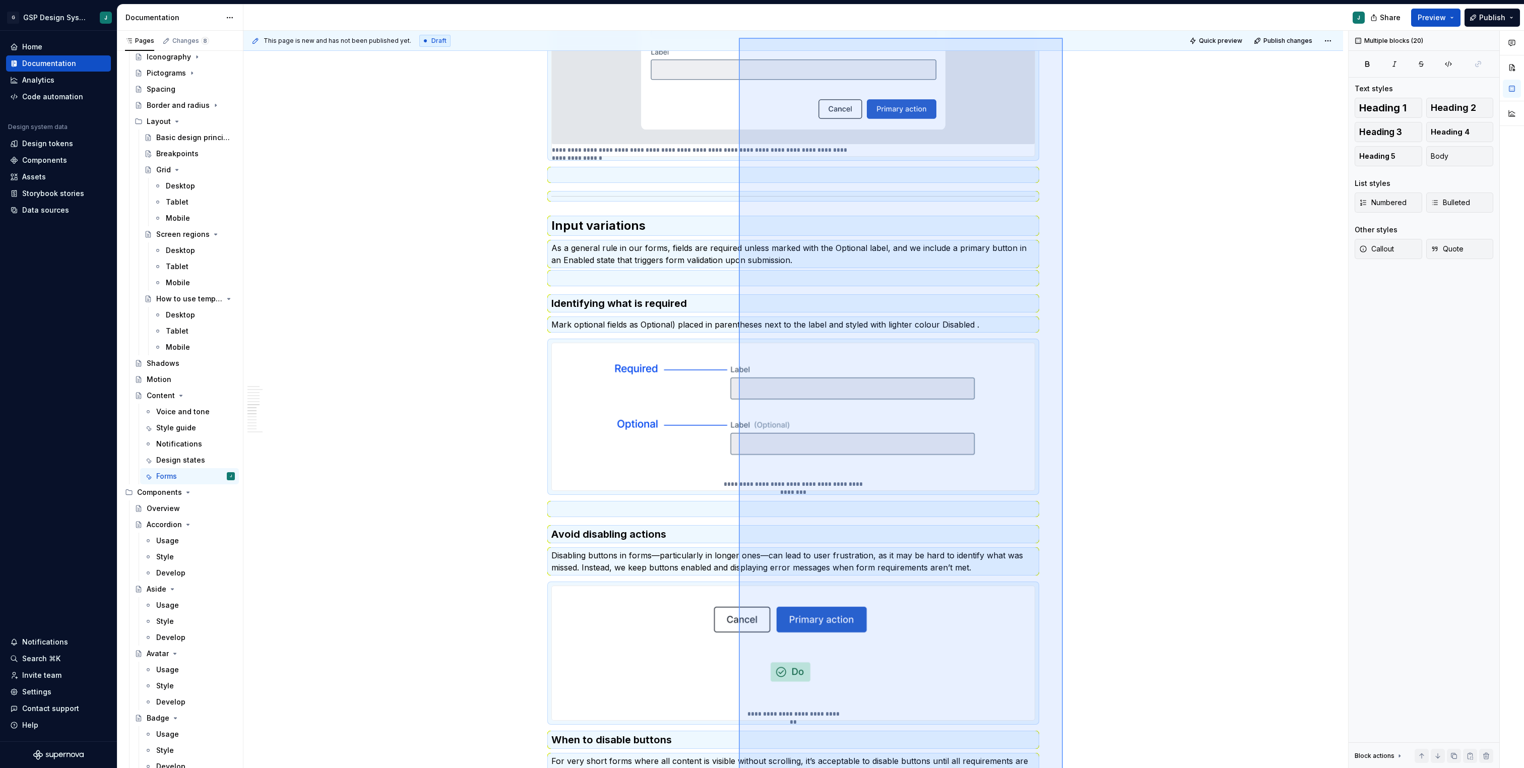
scroll to position [1589, 0]
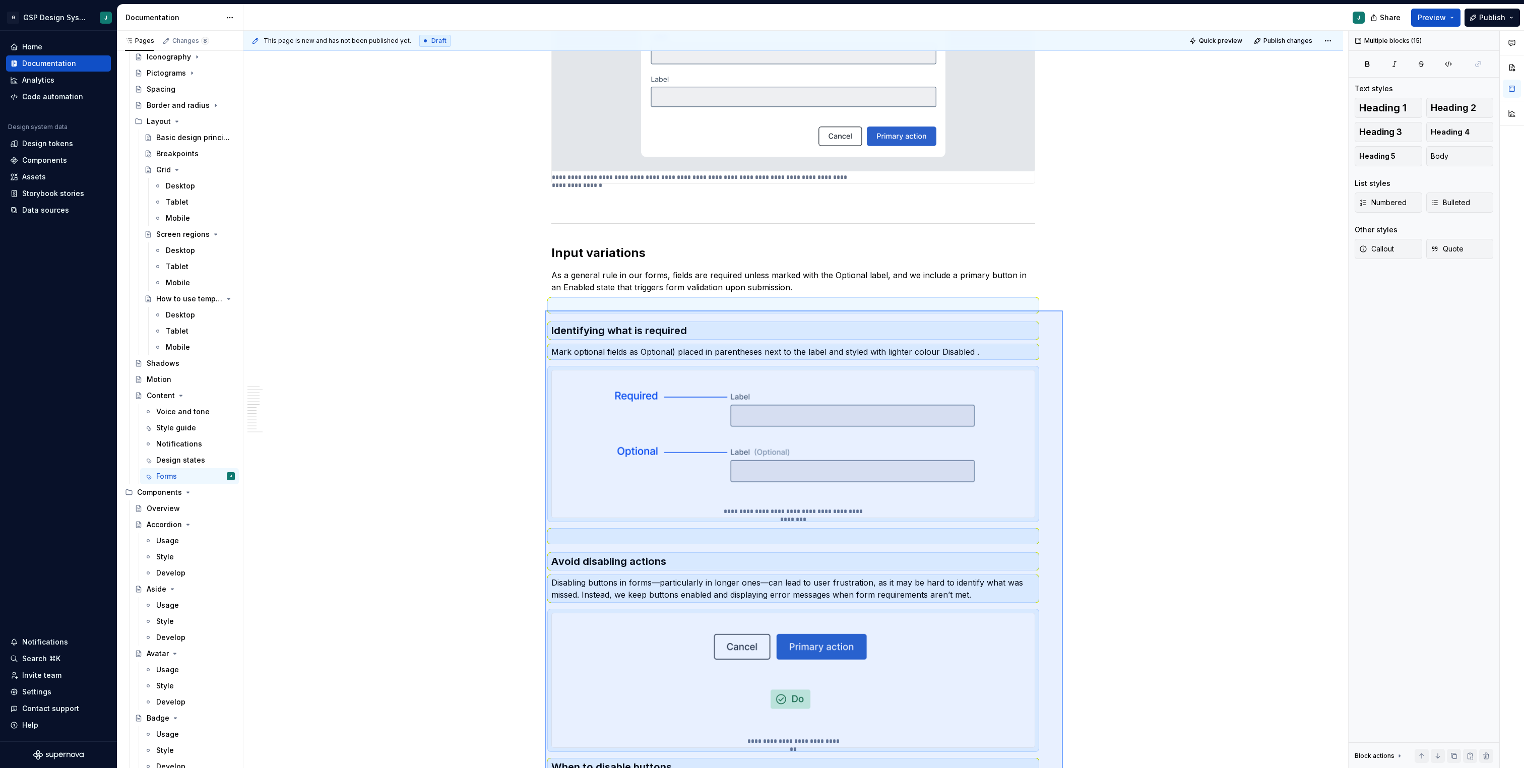
drag, startPoint x: 1063, startPoint y: 597, endPoint x: 546, endPoint y: 311, distance: 590.5
click at [546, 311] on div "This page is new and has not been published yet. Draft Quick preview Publish ch…" at bounding box center [795, 400] width 1105 height 738
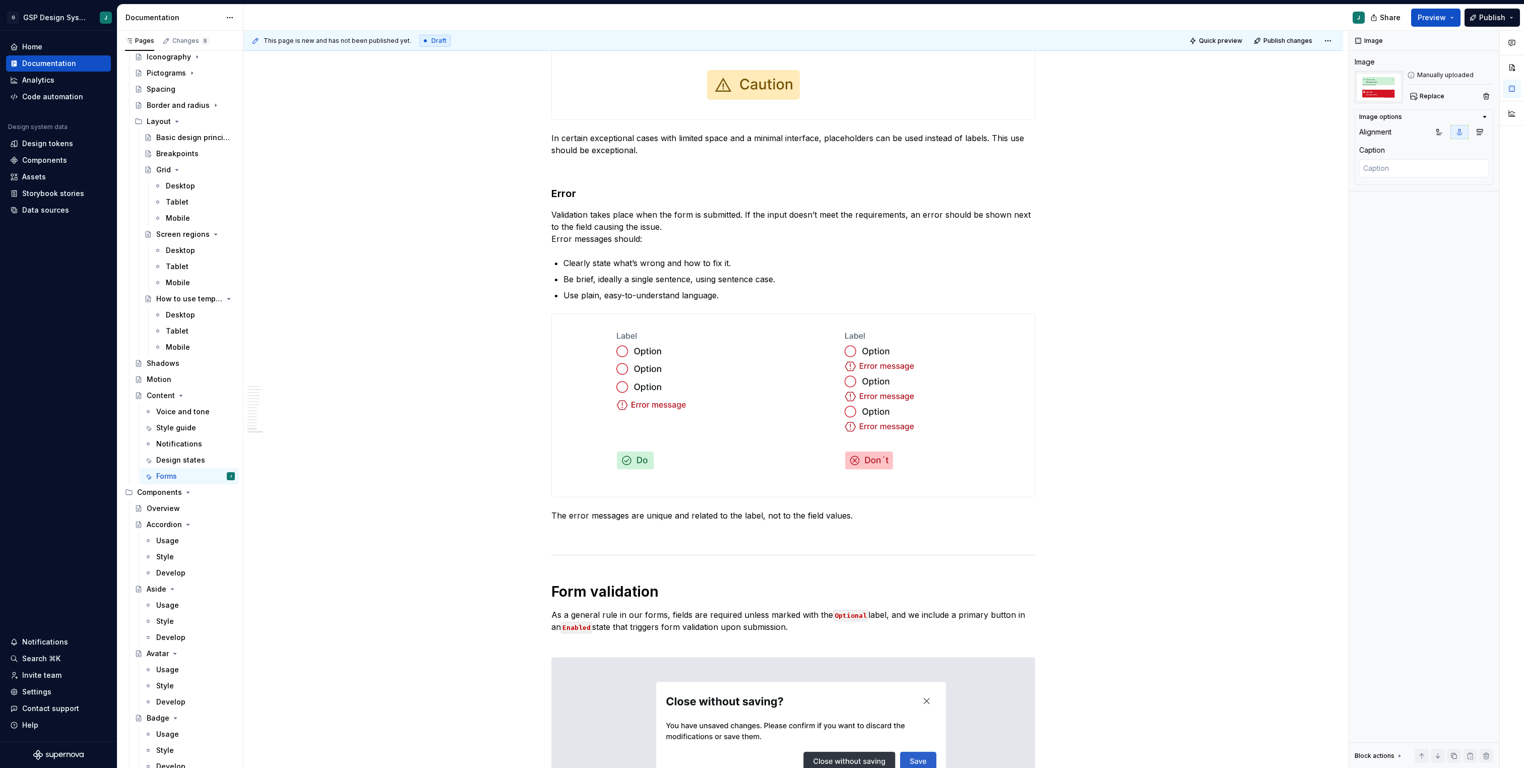
scroll to position [4196, 0]
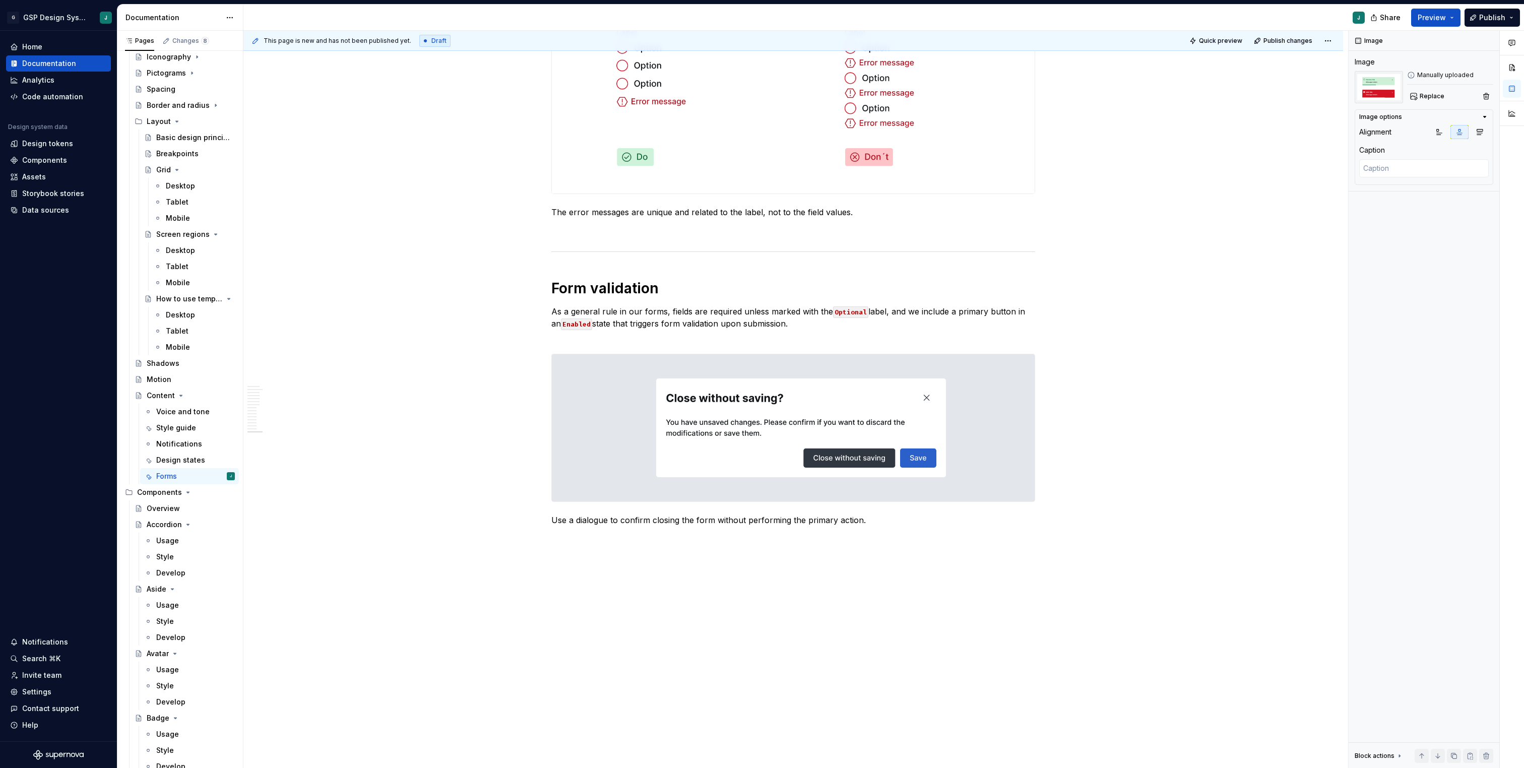
drag, startPoint x: 632, startPoint y: 110, endPoint x: 574, endPoint y: 538, distance: 431.3
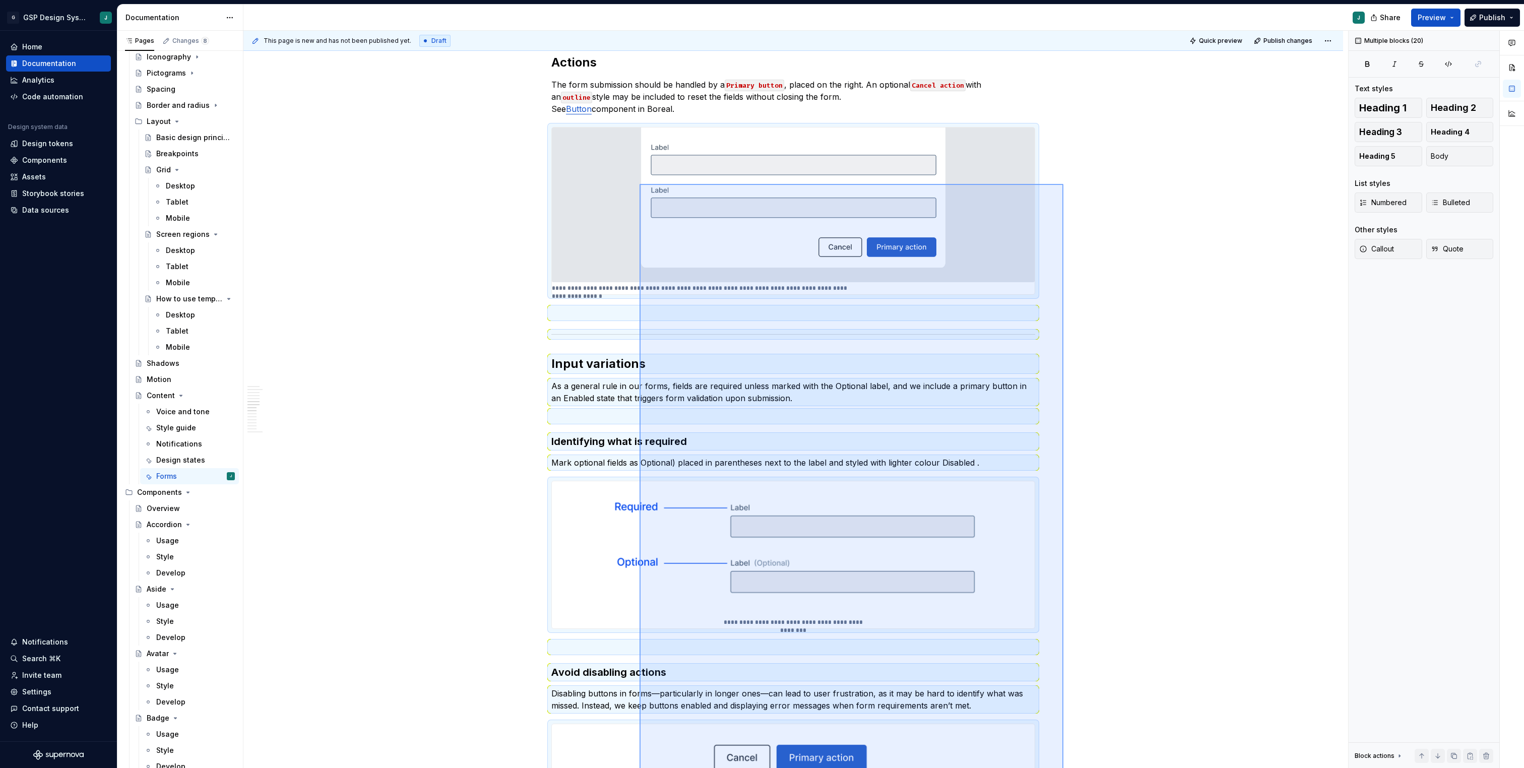
scroll to position [1458, 0]
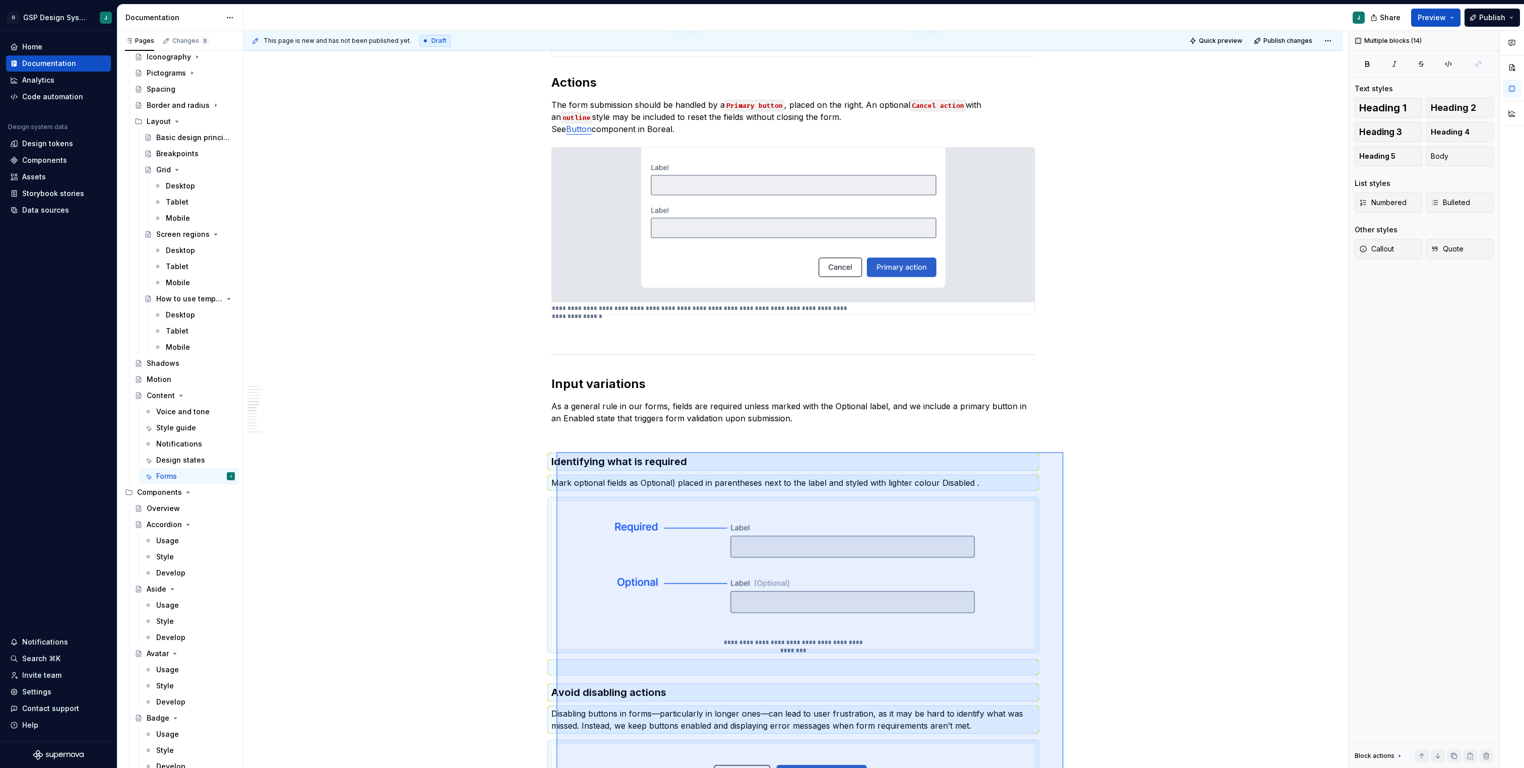
drag, startPoint x: 1063, startPoint y: 567, endPoint x: 556, endPoint y: 452, distance: 519.9
click at [556, 452] on div "This page is new and has not been published yet. Draft Quick preview Publish ch…" at bounding box center [795, 400] width 1105 height 738
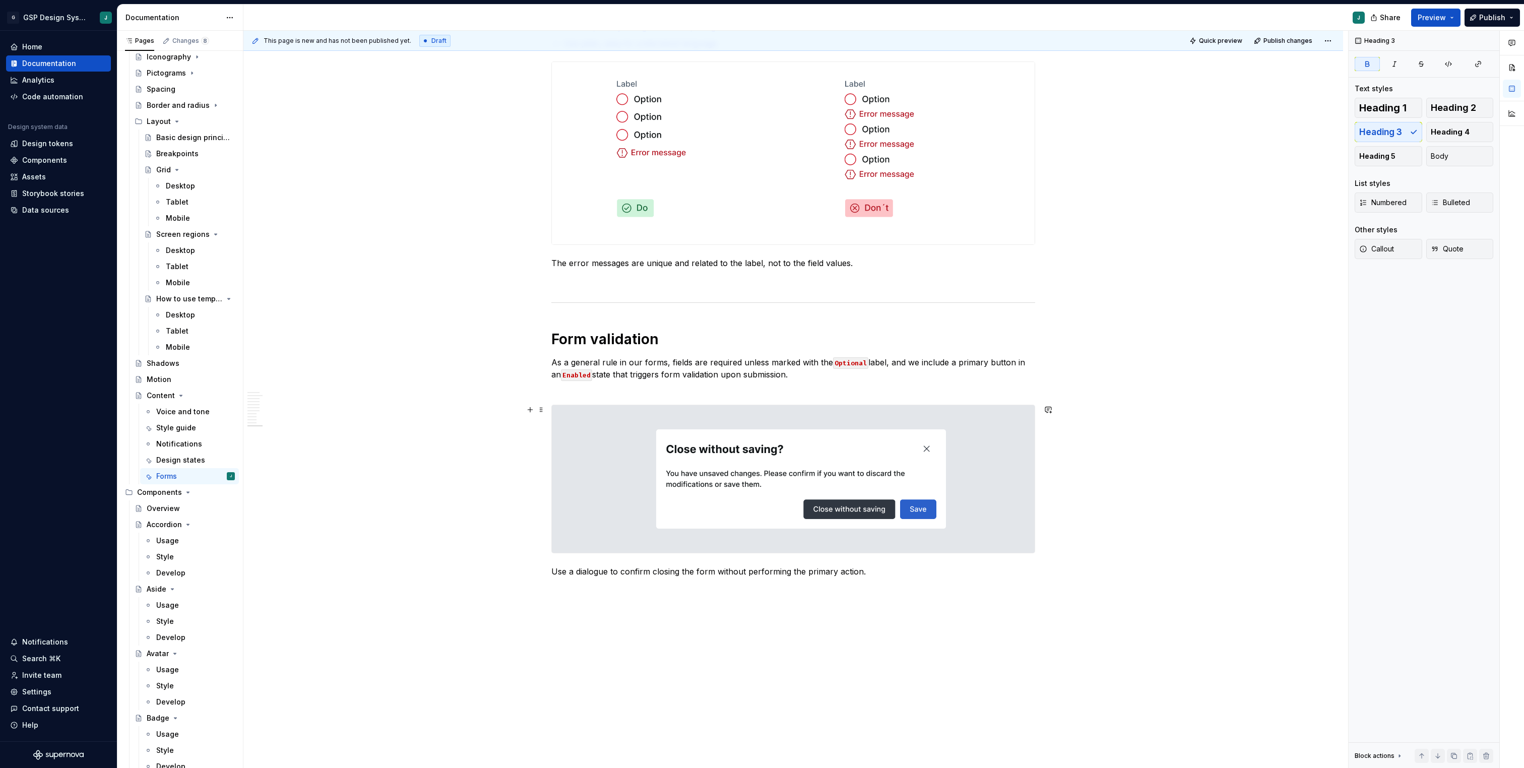
scroll to position [3216, 0]
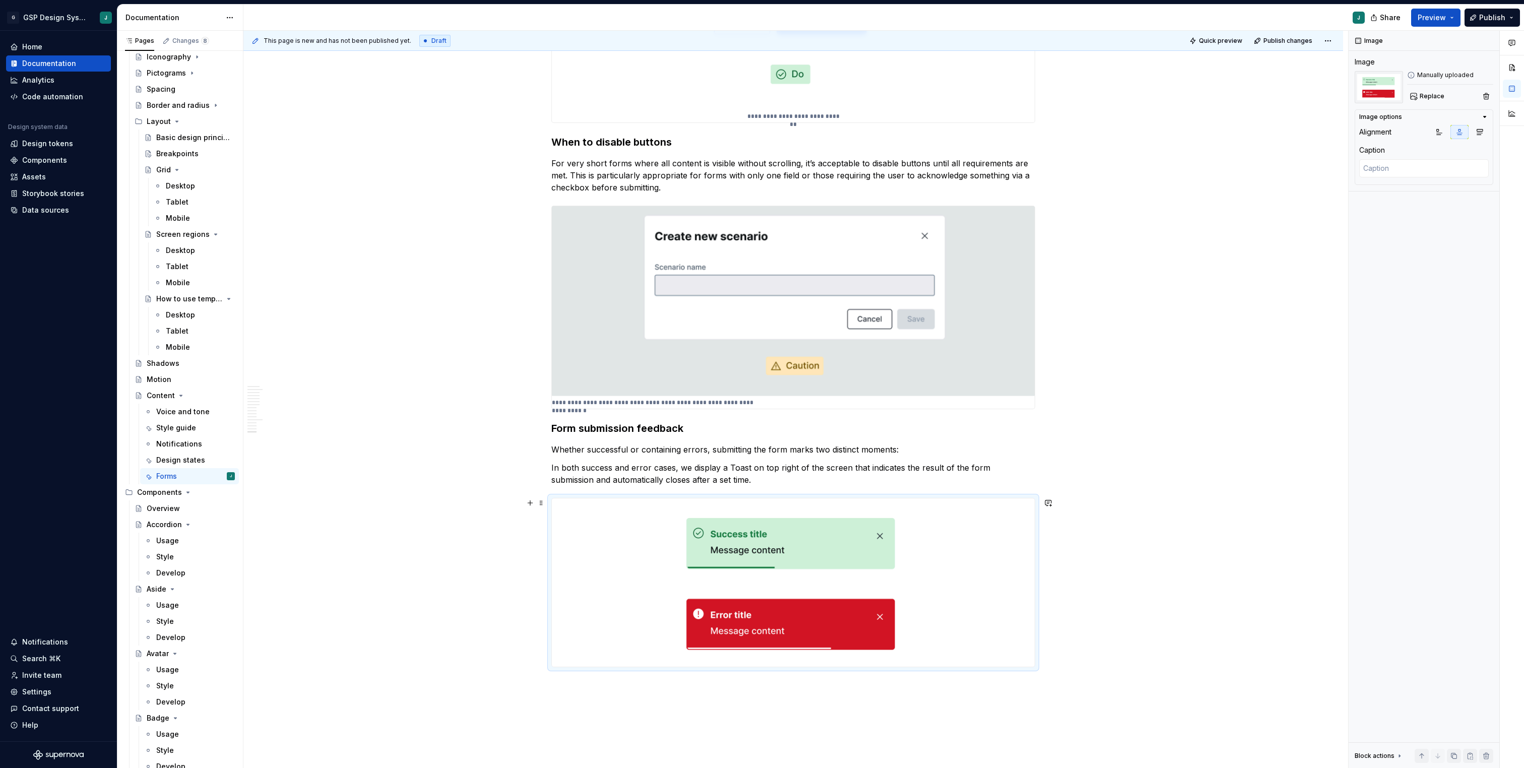
scroll to position [4214, 0]
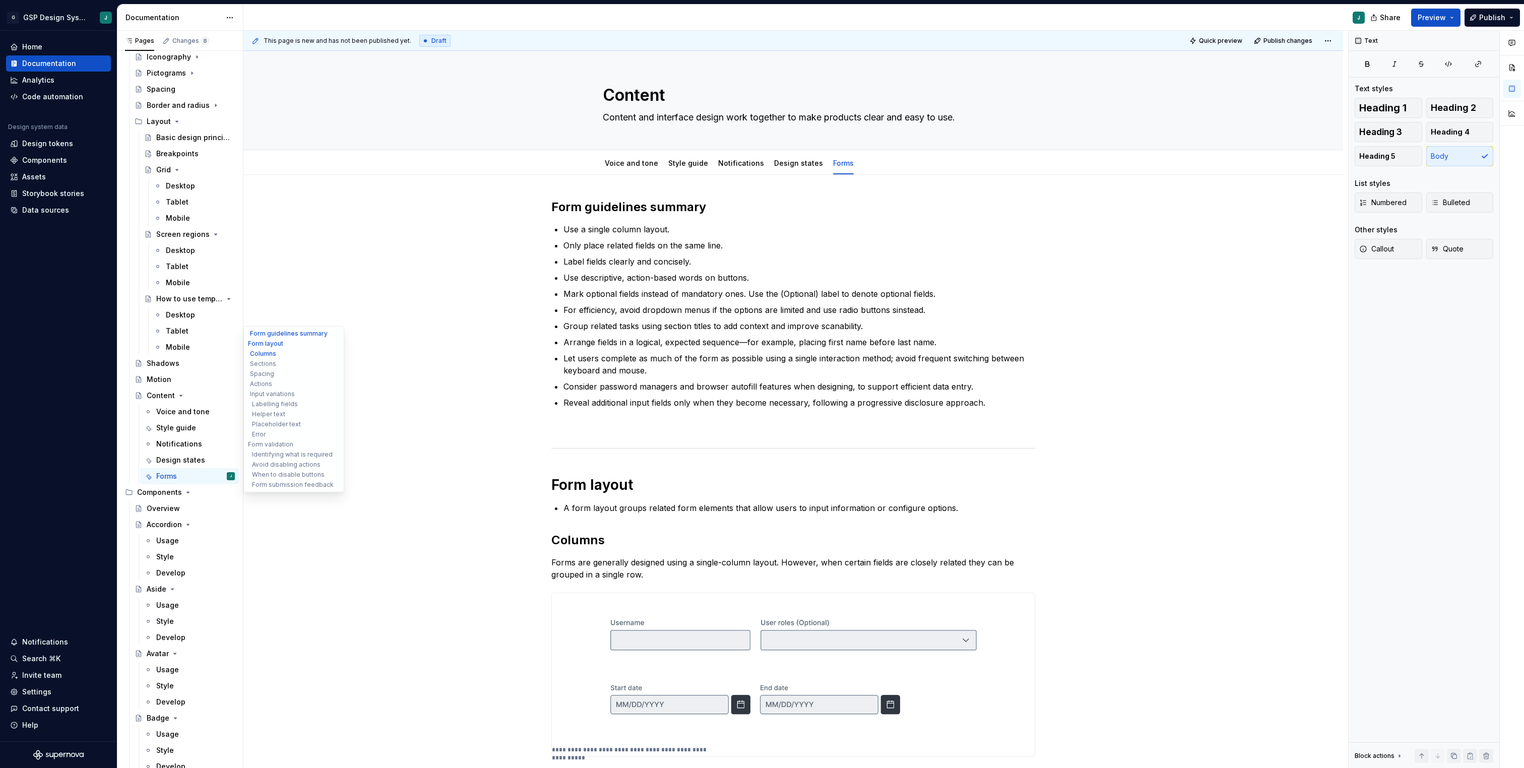
scroll to position [556, 0]
click at [184, 491] on icon "Page tree" at bounding box center [188, 492] width 8 height 8
click at [199, 507] on icon "Page tree" at bounding box center [201, 508] width 8 height 8
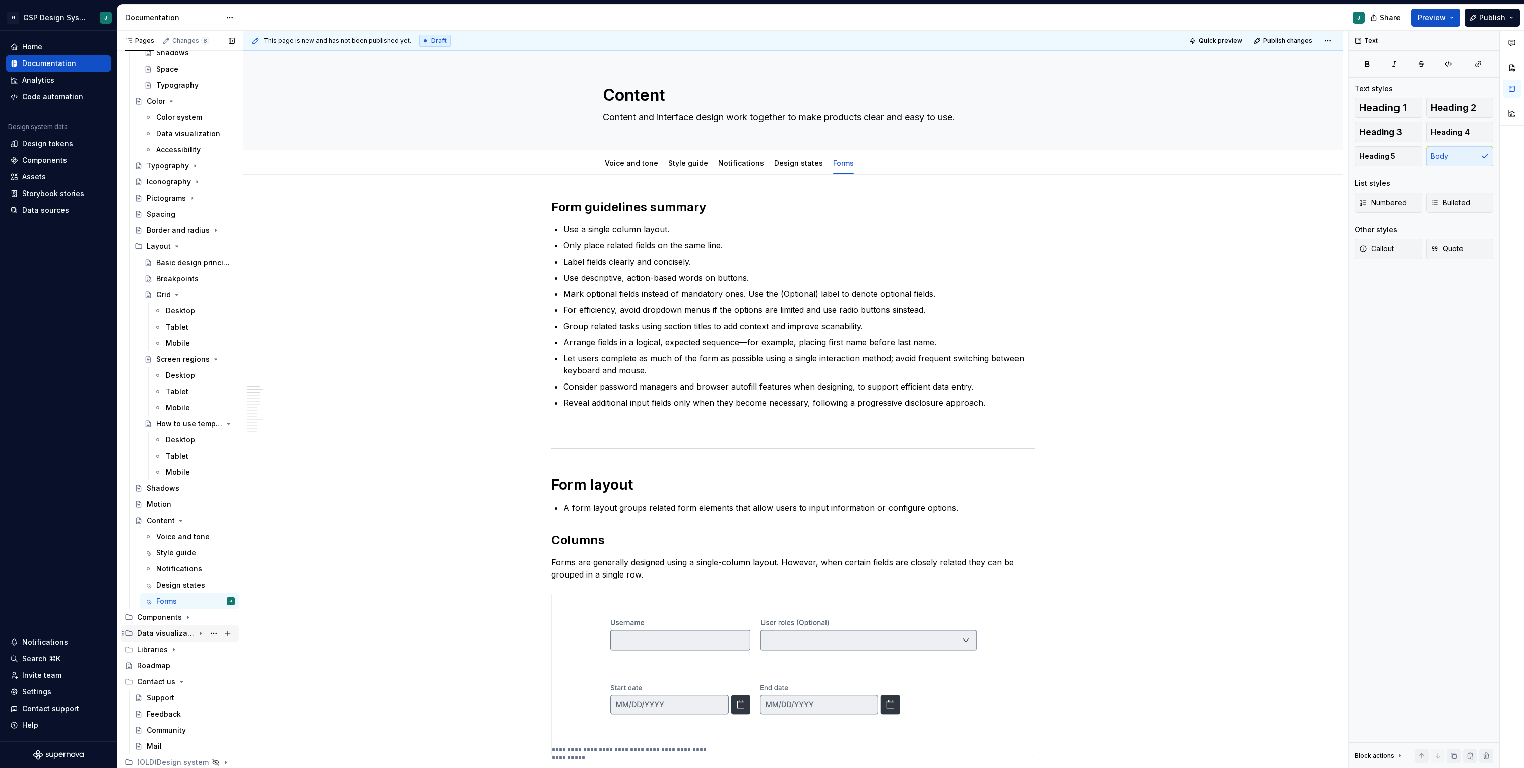
scroll to position [431, 0]
click at [175, 293] on icon "Page tree" at bounding box center [177, 295] width 8 height 8
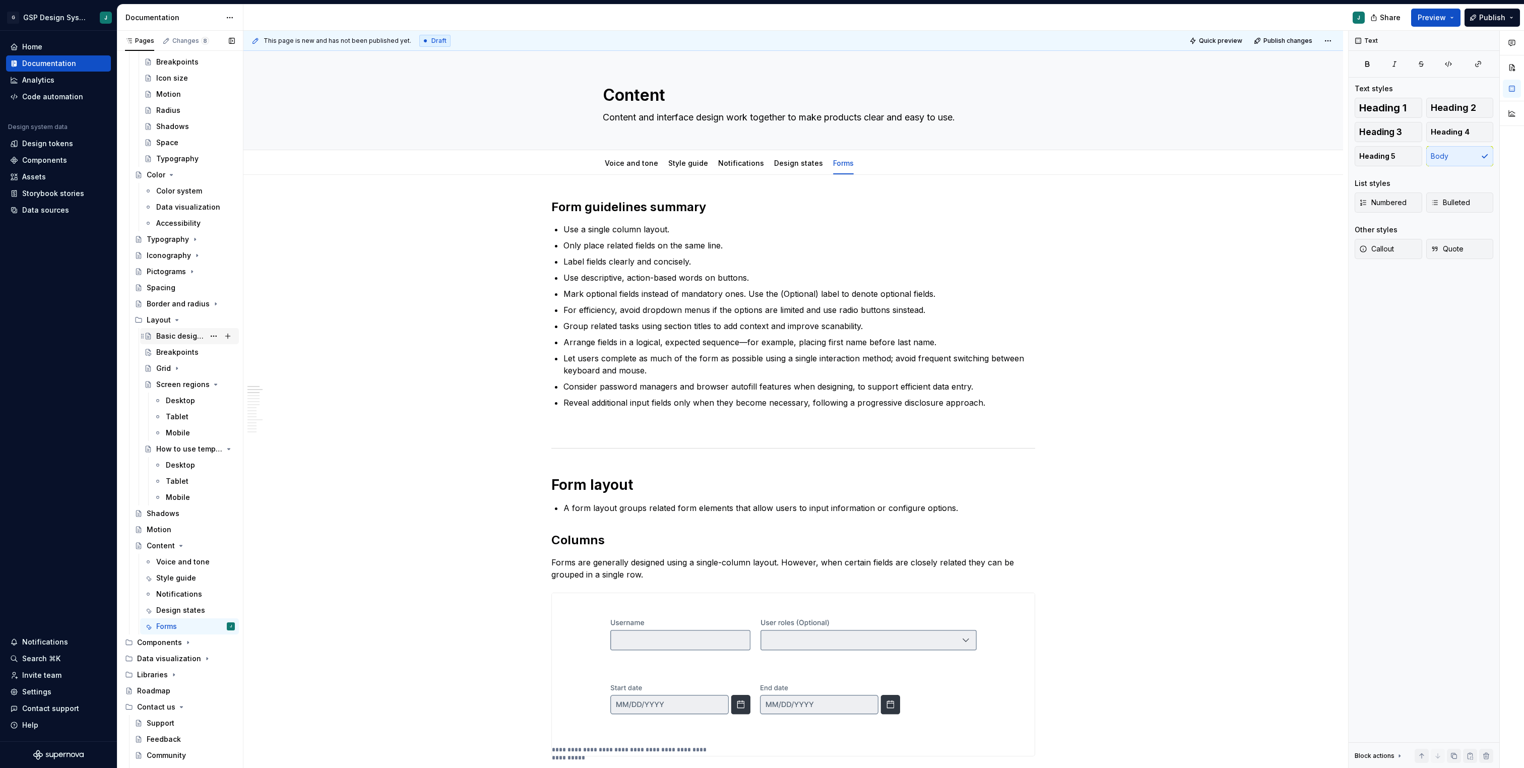
scroll to position [345, 0]
click at [201, 398] on icon "Page tree" at bounding box center [201, 397] width 3 height 1
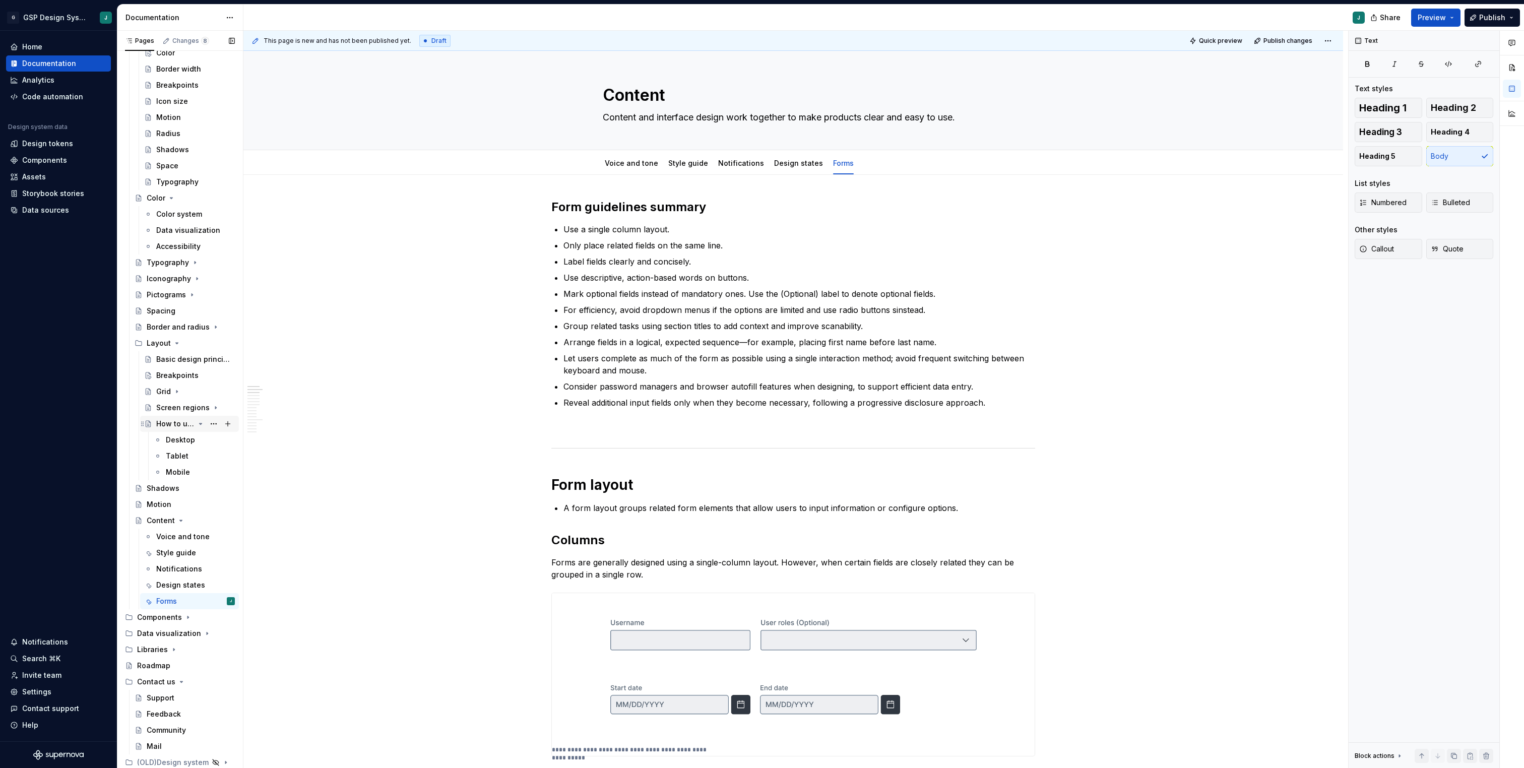
click at [200, 424] on icon "Page tree" at bounding box center [201, 423] width 3 height 1
click at [165, 360] on div "Spacing" at bounding box center [161, 359] width 29 height 10
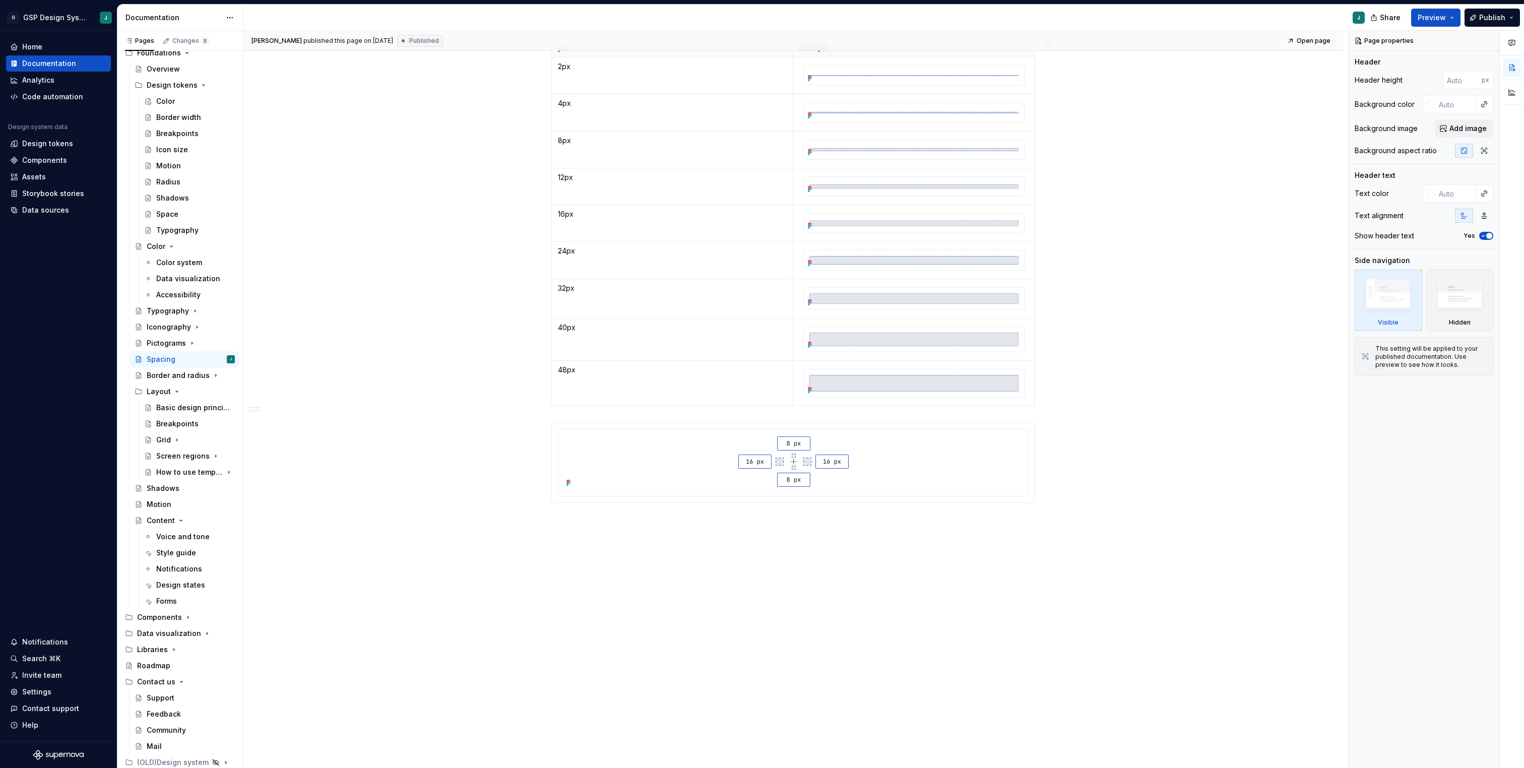
scroll to position [377, 0]
click at [584, 524] on p at bounding box center [793, 520] width 484 height 12
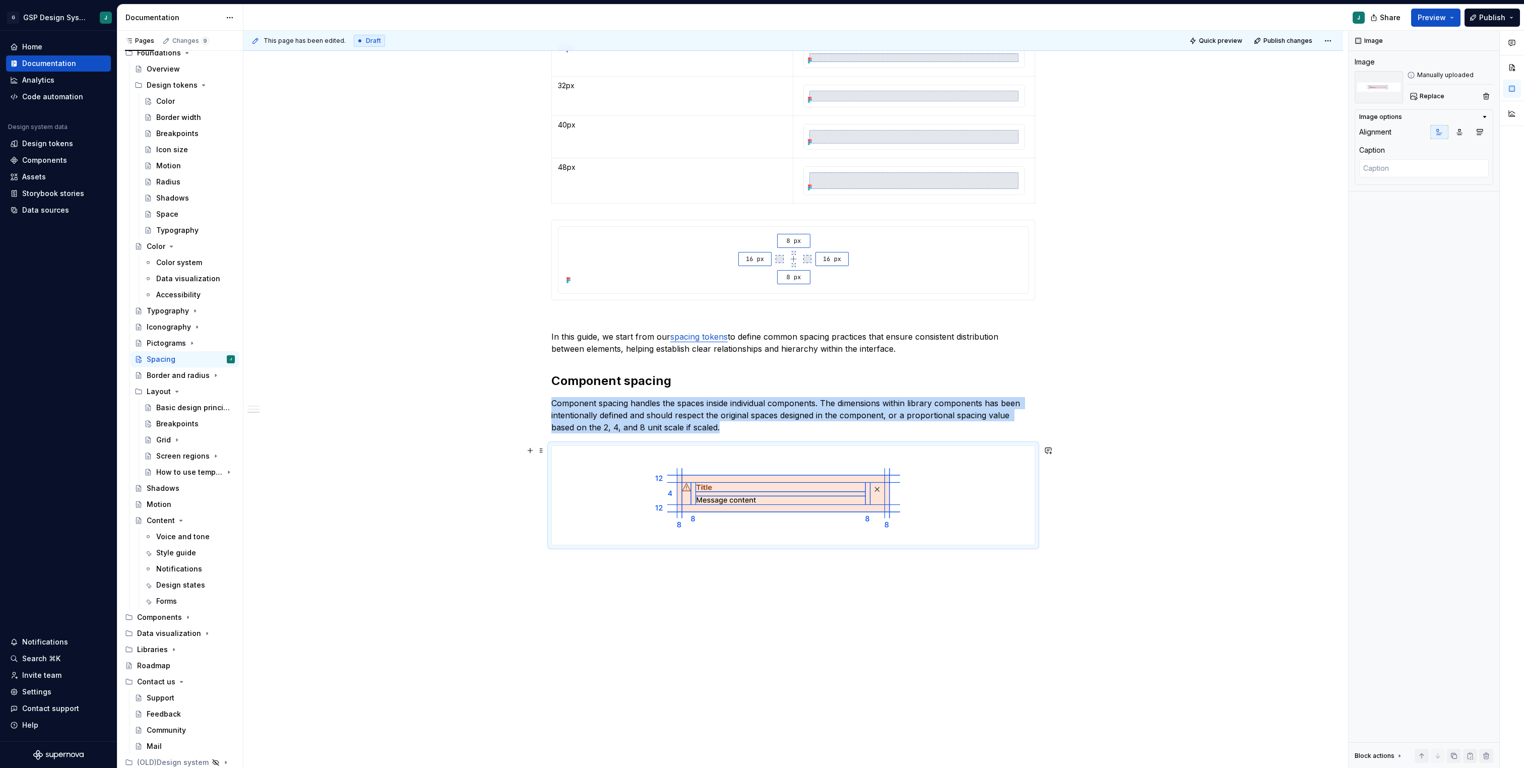
scroll to position [598, 0]
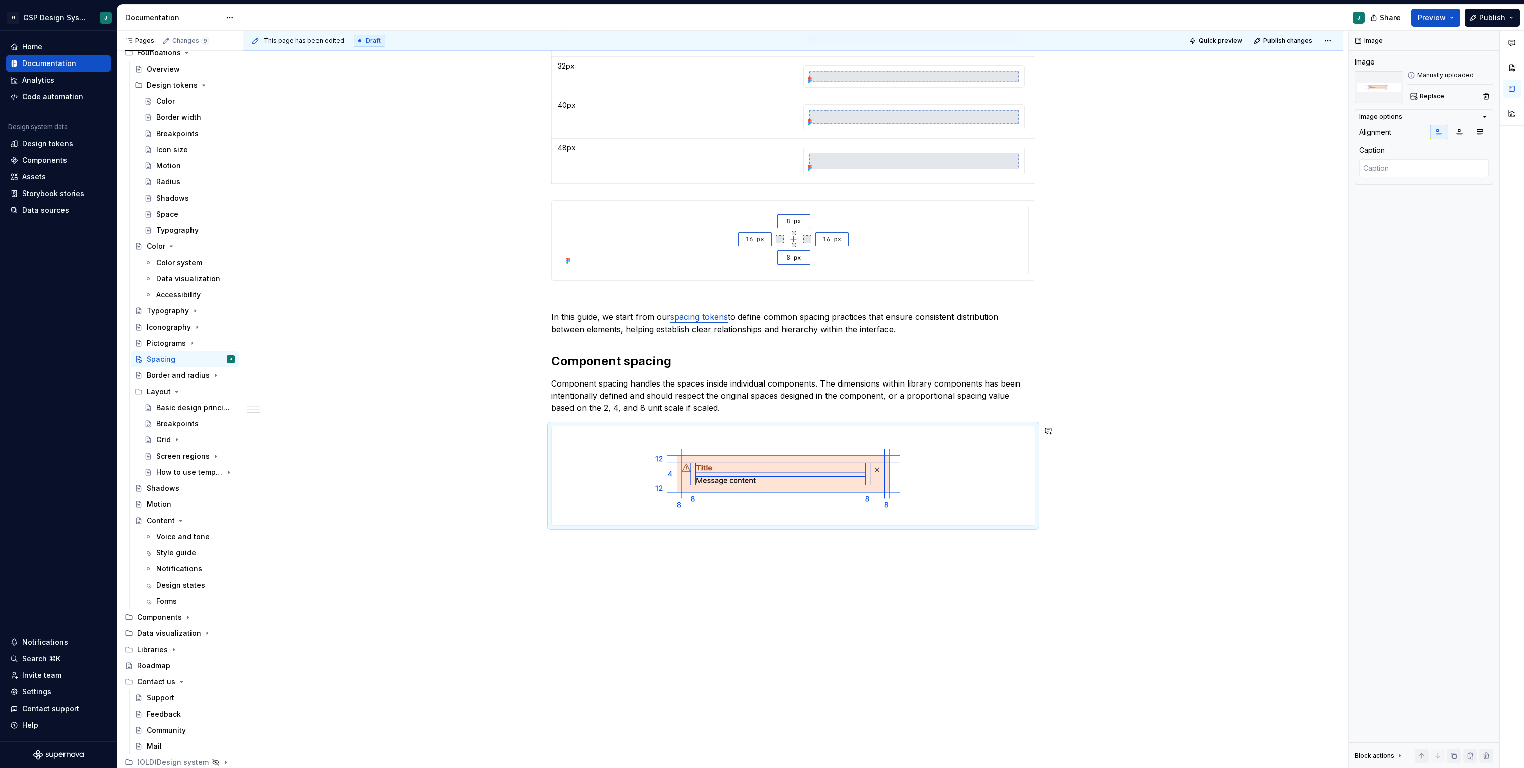
click at [589, 536] on div "Introduction Spacing refers to the distance between elements on a screen and is…" at bounding box center [793, 73] width 484 height 927
click at [586, 561] on div "Introduction Spacing refers to the distance between elements on a screen and is…" at bounding box center [793, 177] width 1100 height 1182
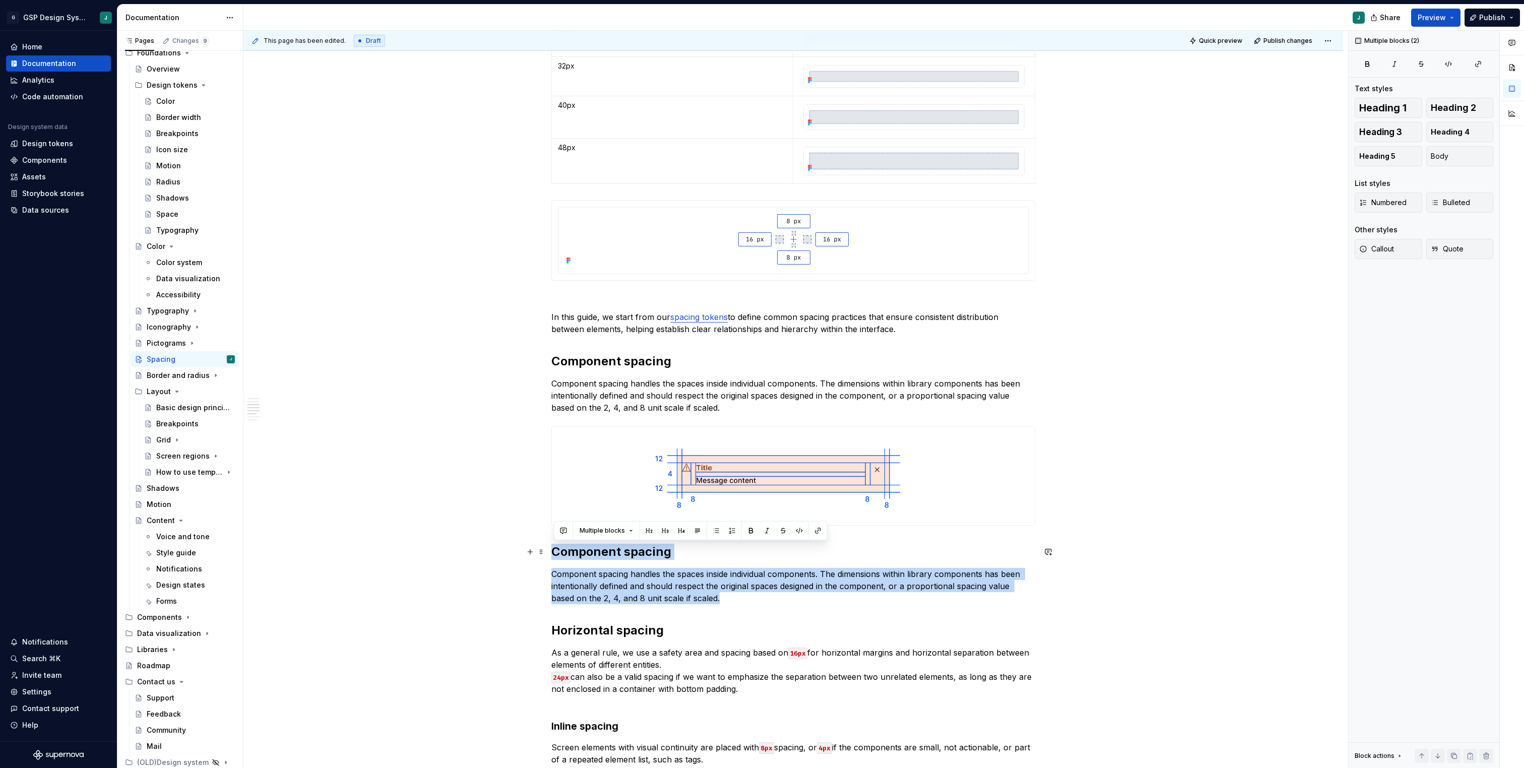
drag, startPoint x: 743, startPoint y: 597, endPoint x: 520, endPoint y: 552, distance: 227.7
click at [520, 552] on div "Introduction Spacing refers to the distance between elements on a screen and is…" at bounding box center [793, 402] width 1100 height 1632
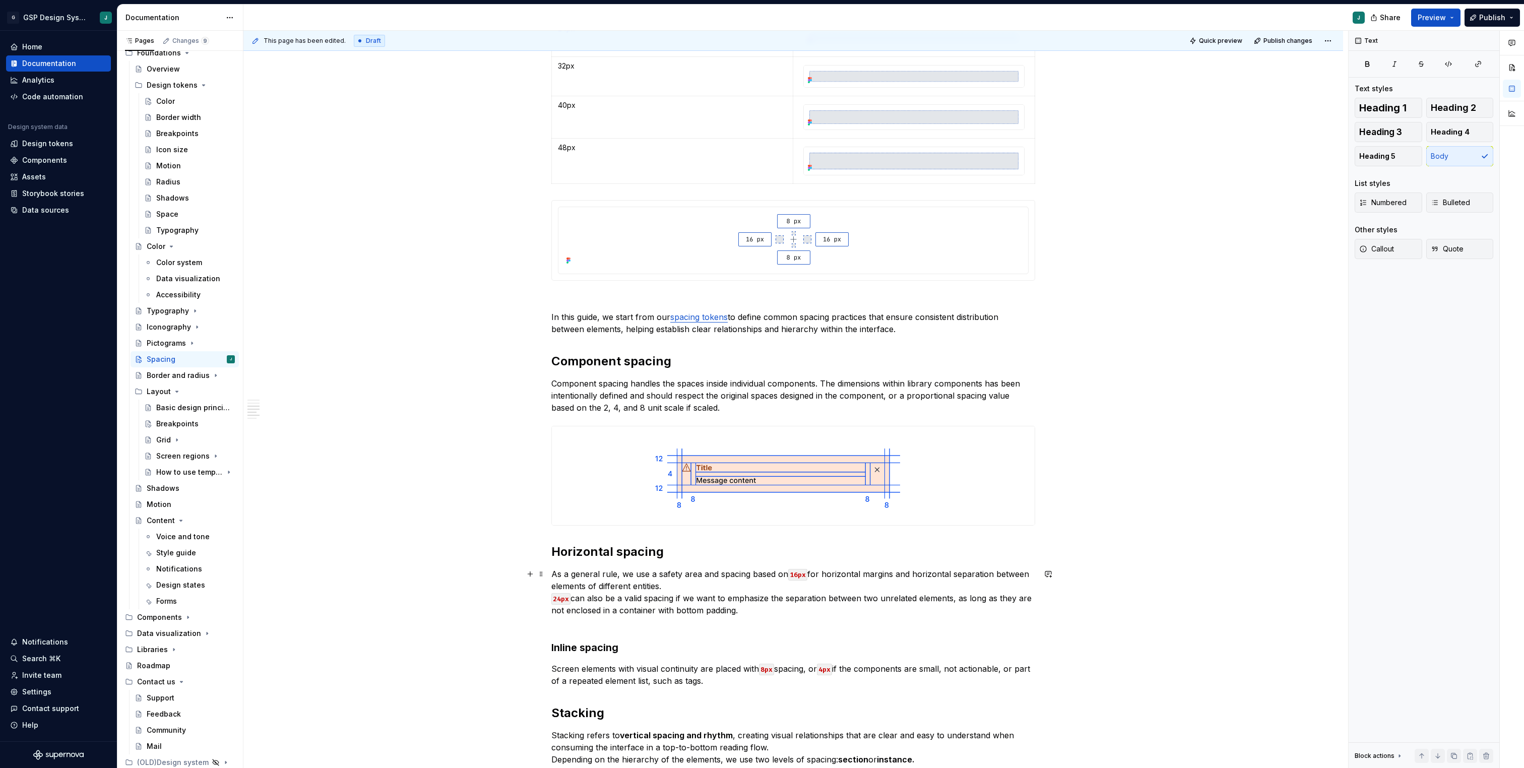
click at [717, 580] on p "As a general rule, we use a safety area and spacing based on 16px for horizonta…" at bounding box center [793, 598] width 484 height 60
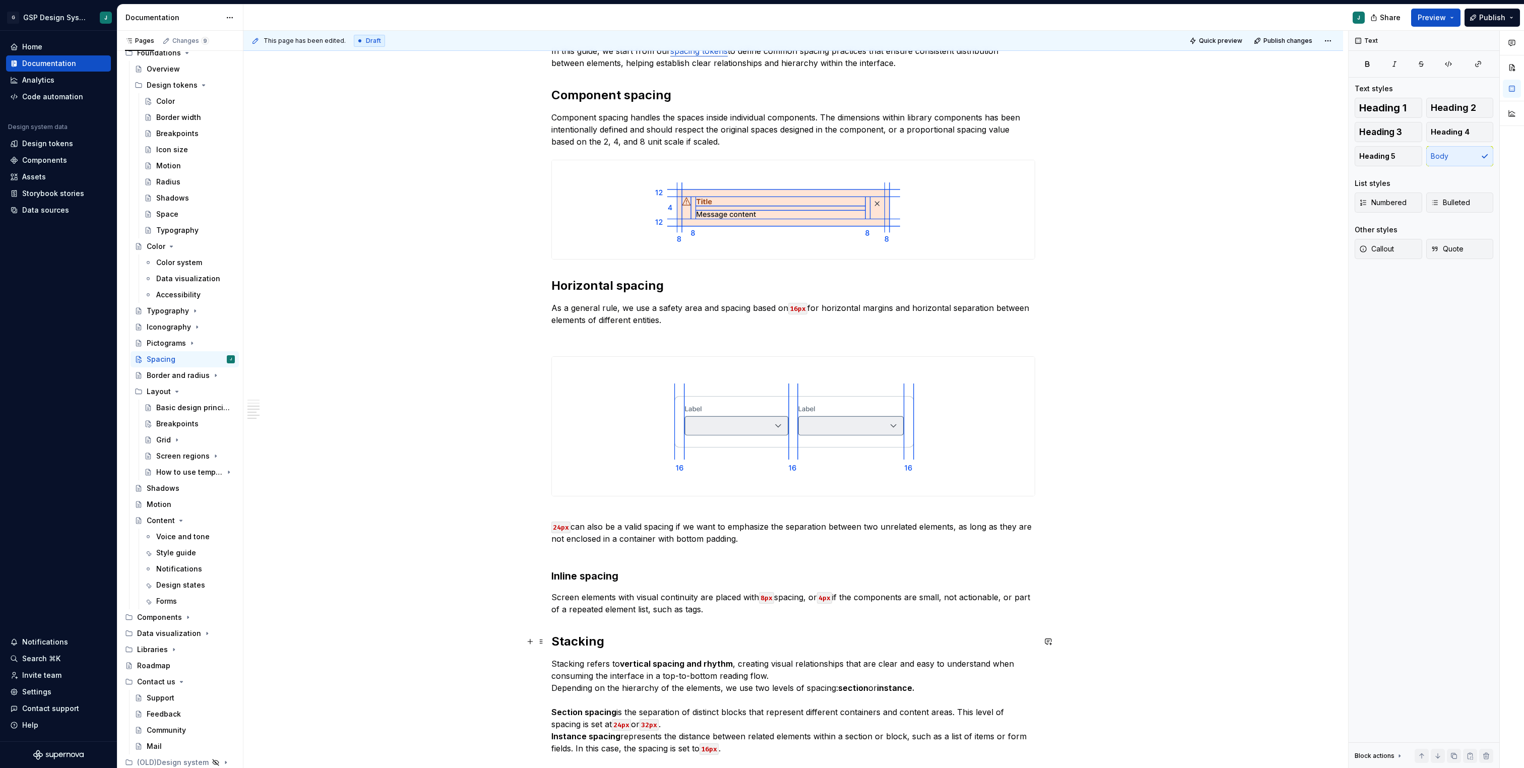
scroll to position [918, 0]
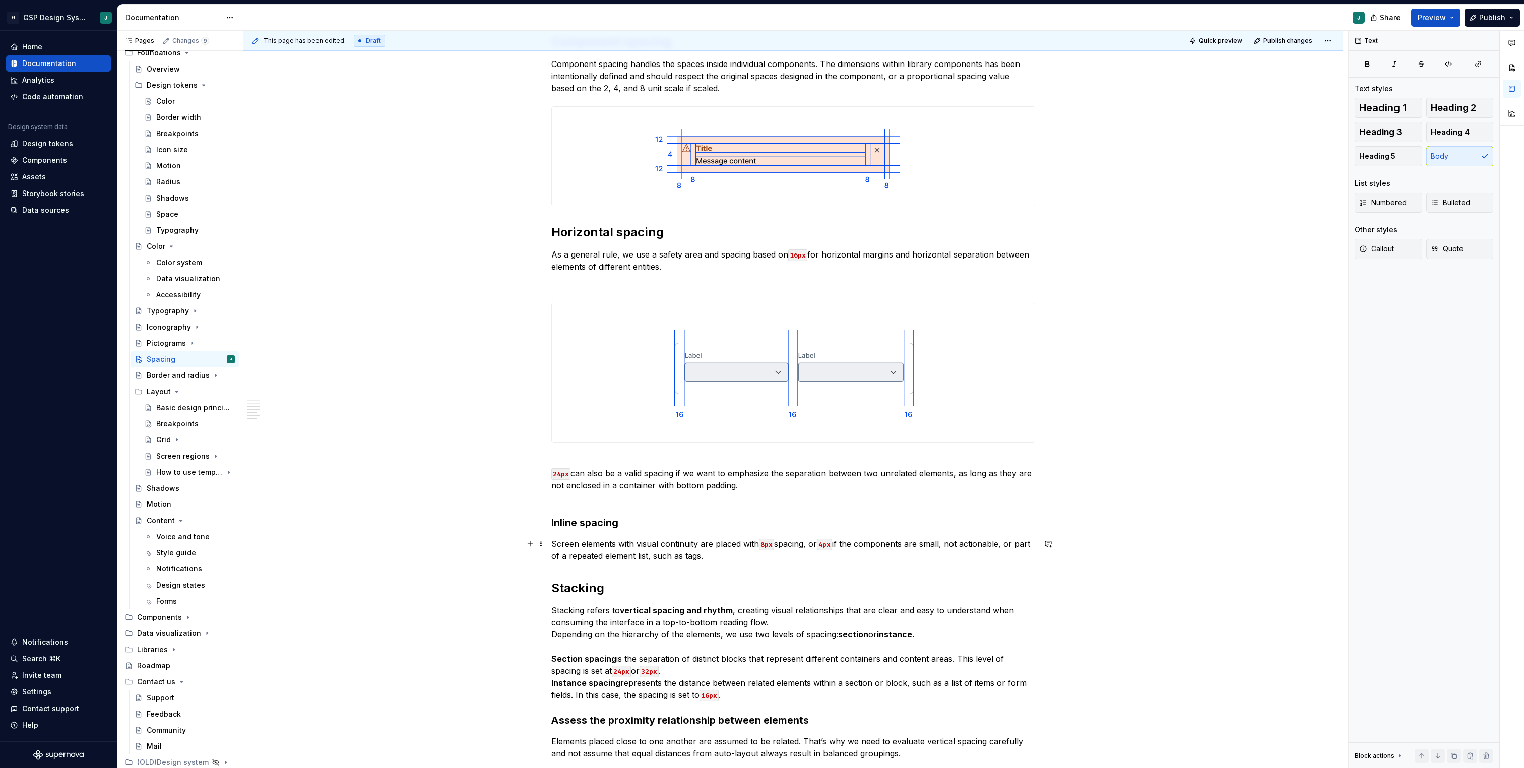
click at [746, 559] on p "Screen elements with visual continuity are placed with 8px spacing, or 4px if t…" at bounding box center [793, 550] width 484 height 24
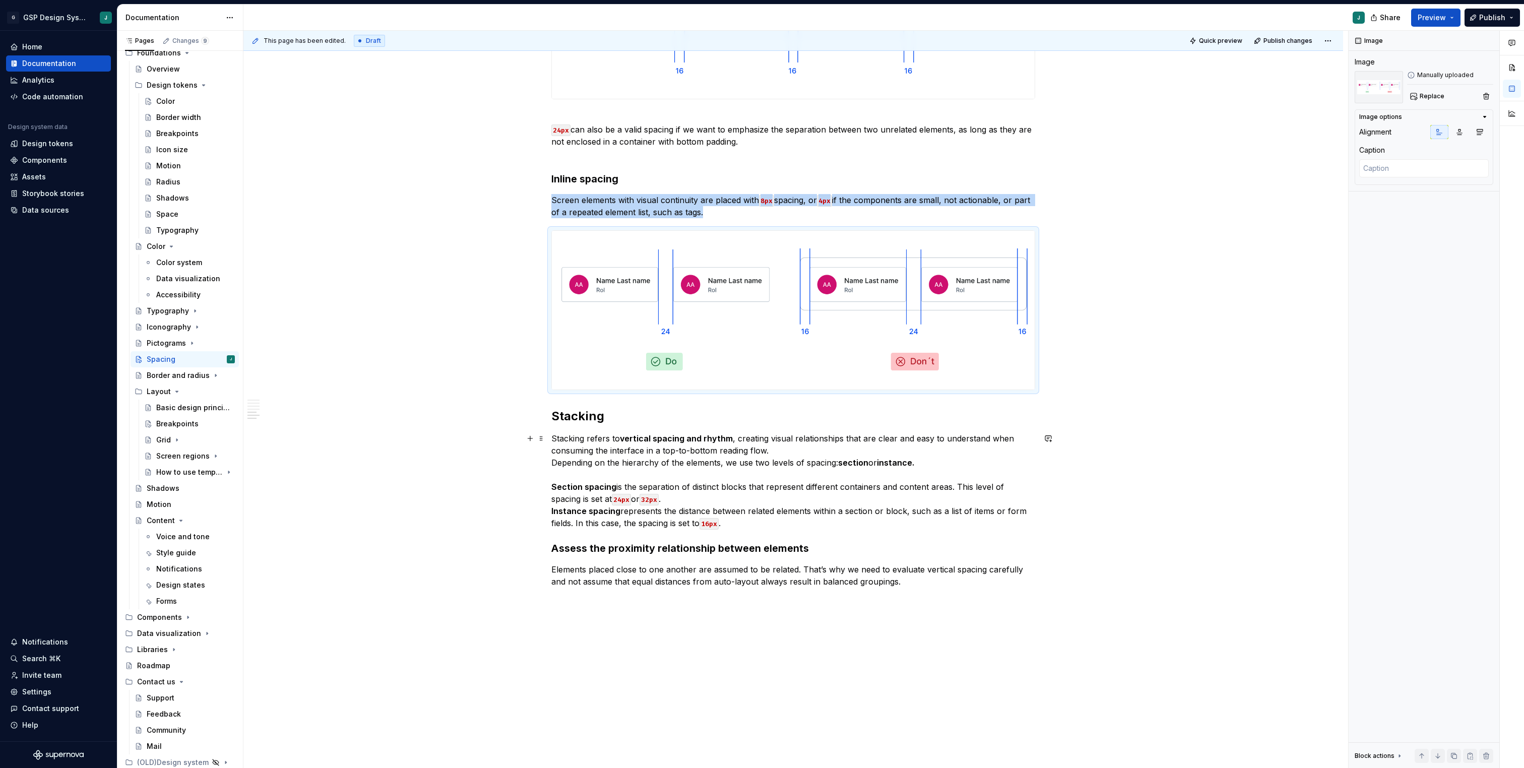
scroll to position [1279, 0]
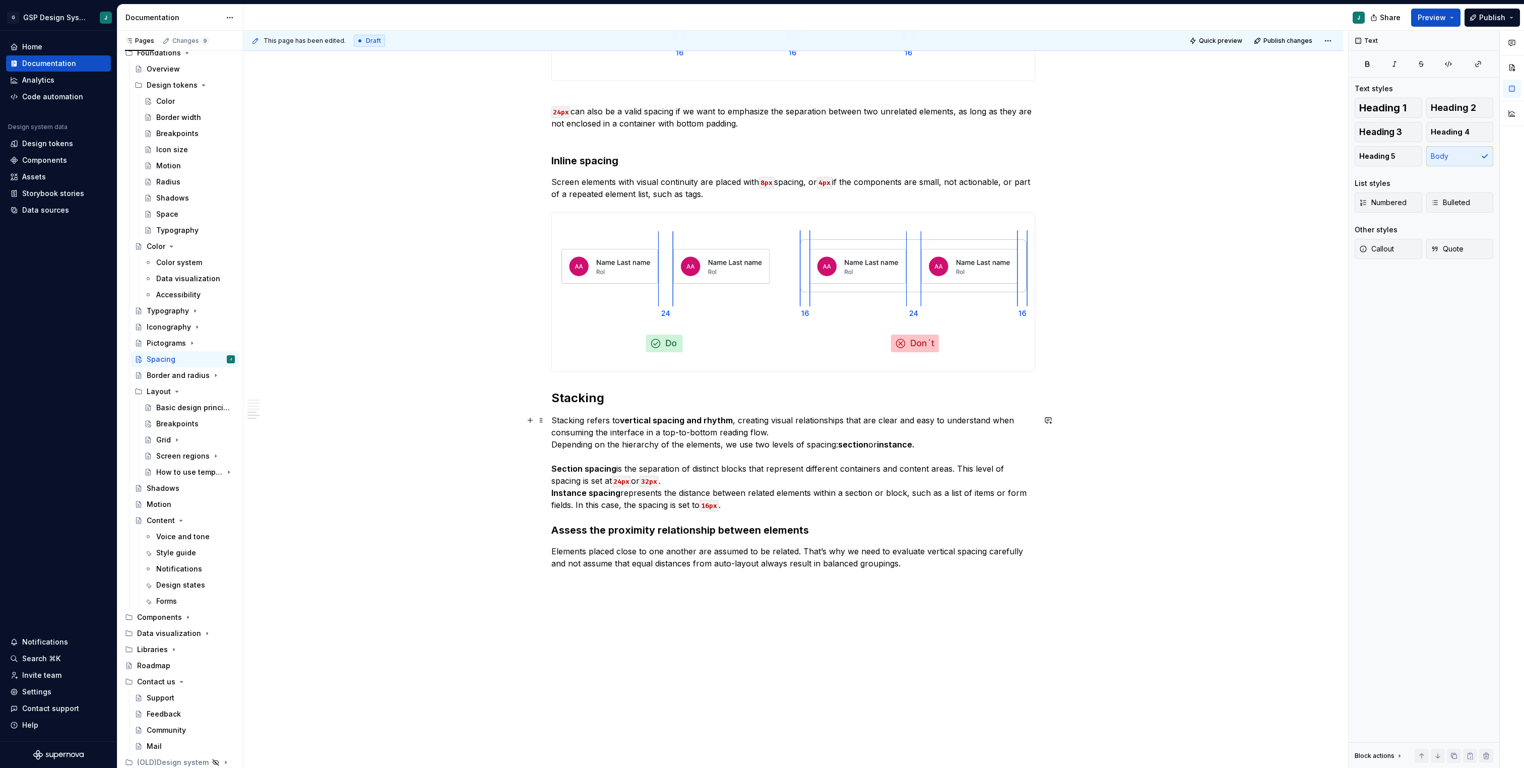
click at [786, 507] on p "Stacking refers to vertical spacing and rhythm , creating visual relationships …" at bounding box center [793, 462] width 484 height 97
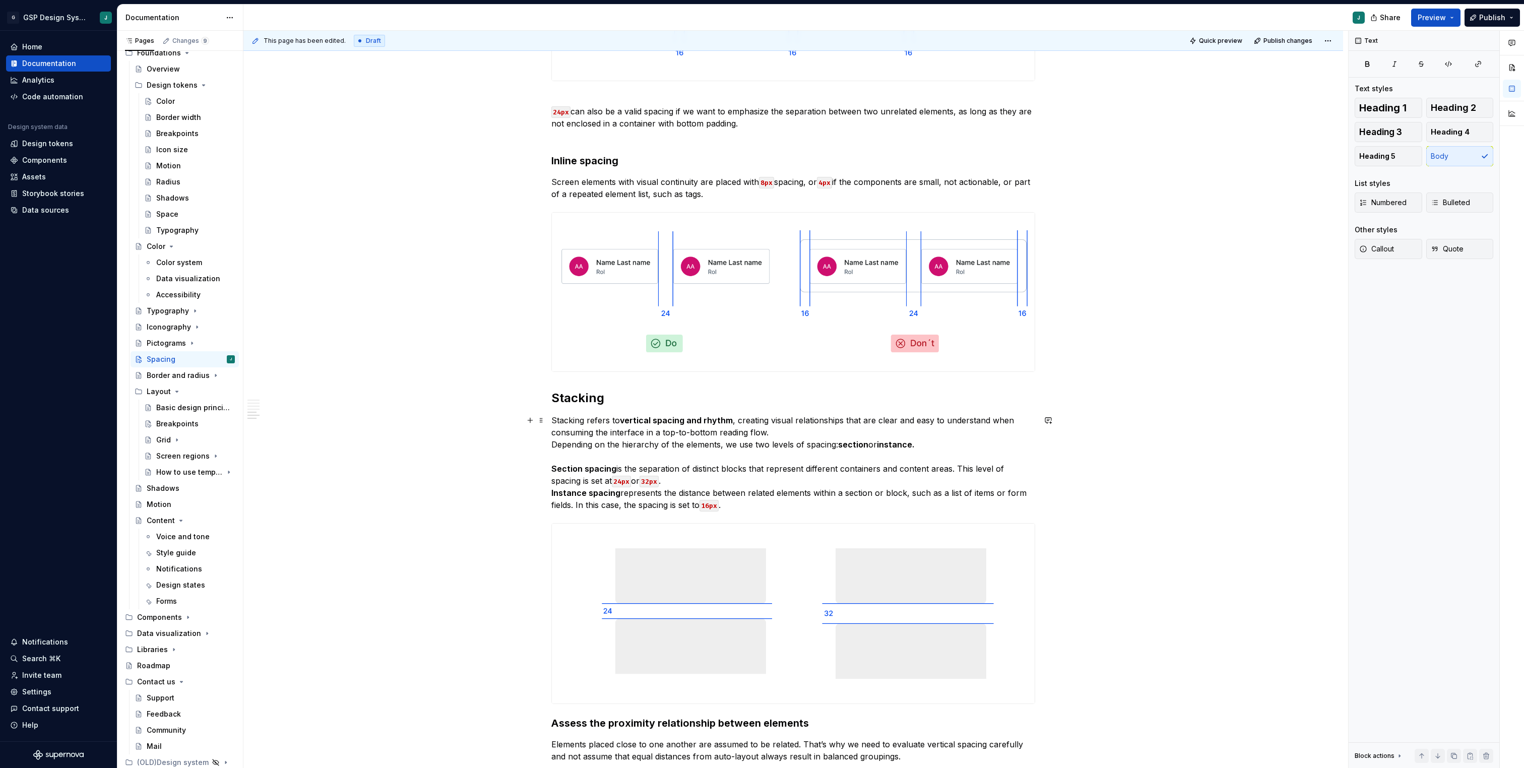
click at [701, 479] on p "Stacking refers to vertical spacing and rhythm , creating visual relationships …" at bounding box center [793, 462] width 484 height 97
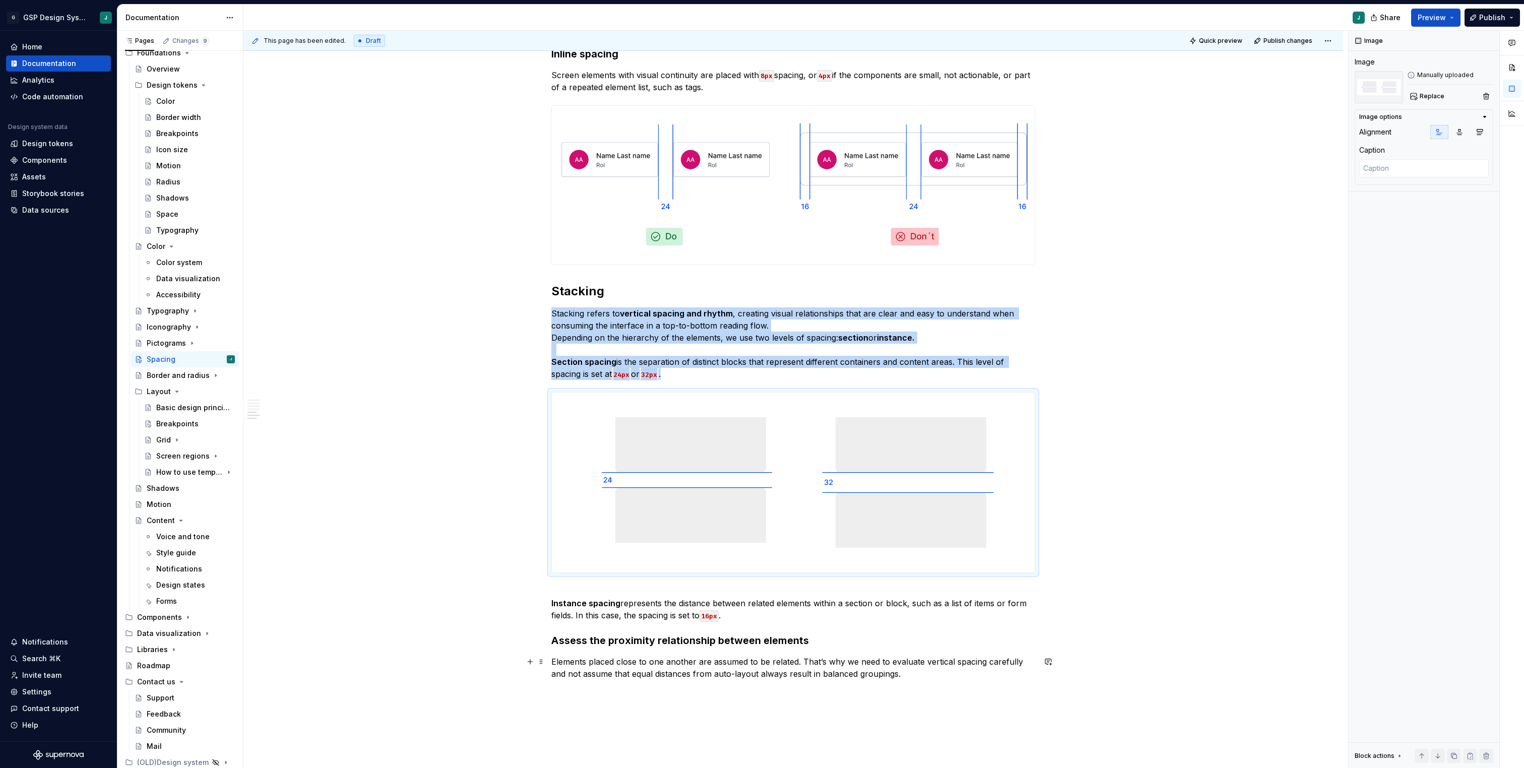
scroll to position [1403, 0]
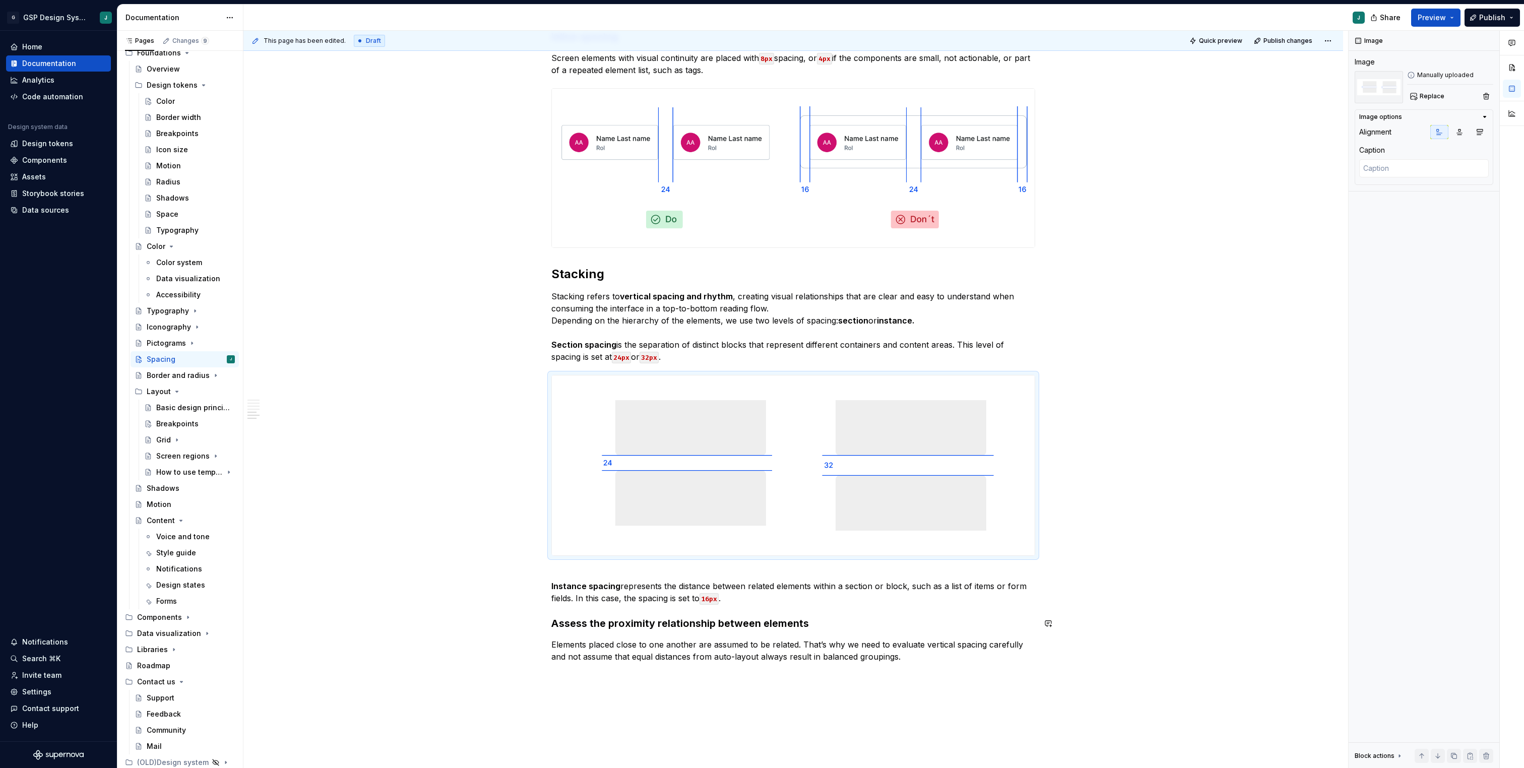
click at [799, 601] on p "Instance spacing represents the distance between related elements within a sect…" at bounding box center [793, 586] width 484 height 36
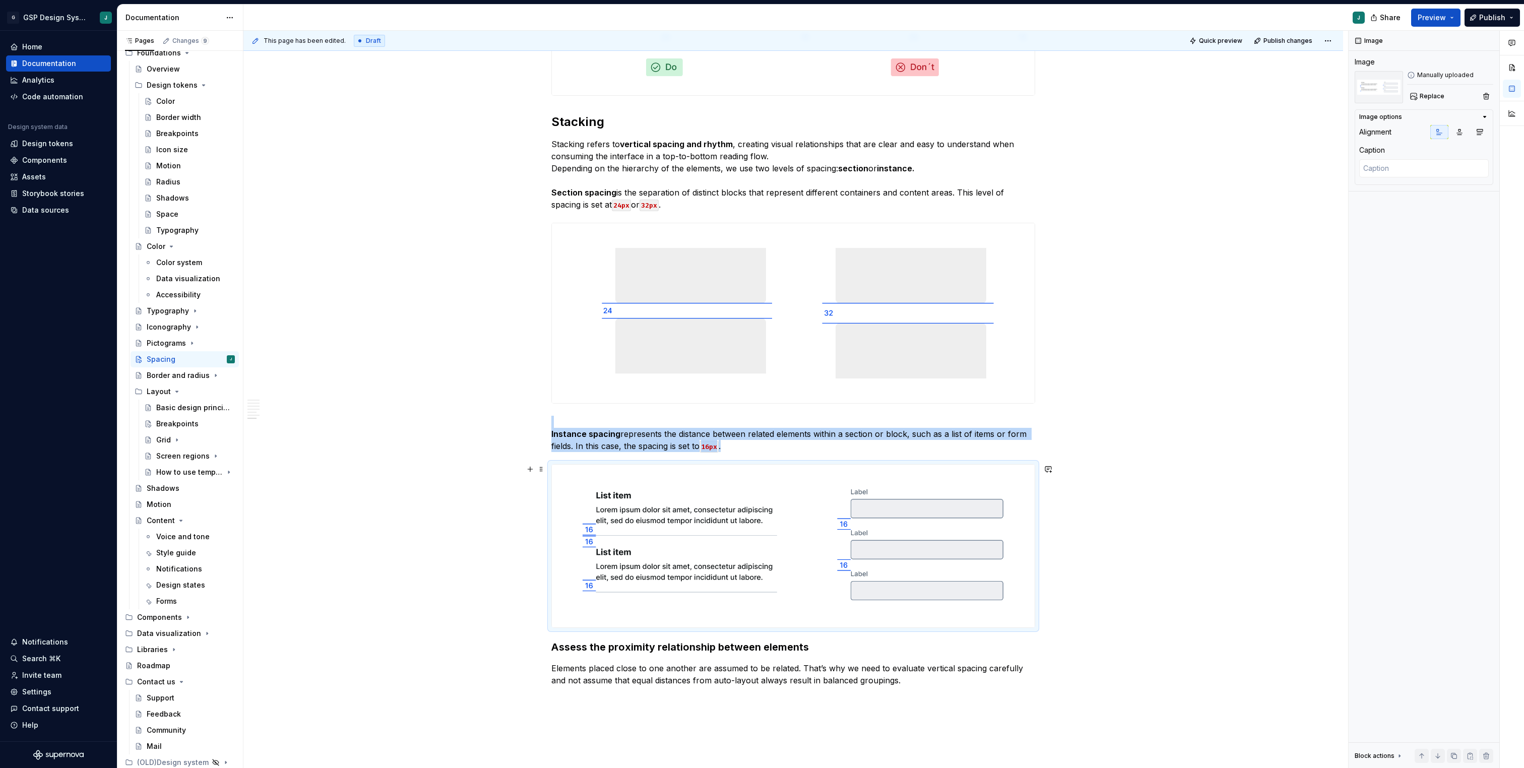
scroll to position [1728, 0]
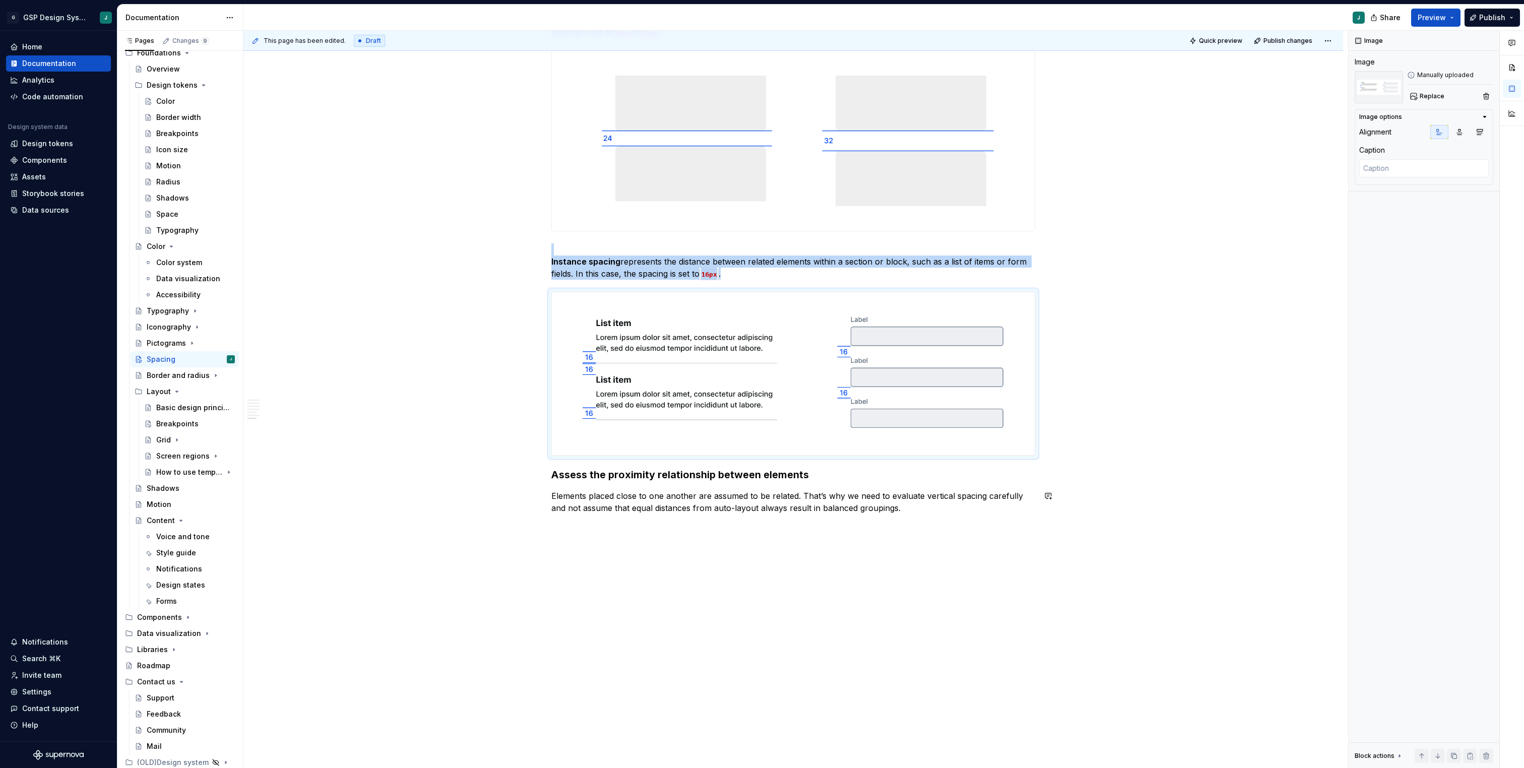
click at [592, 565] on div "This page has been edited. Draft Quick preview Publish changes Spacing Spacing …" at bounding box center [795, 400] width 1105 height 738
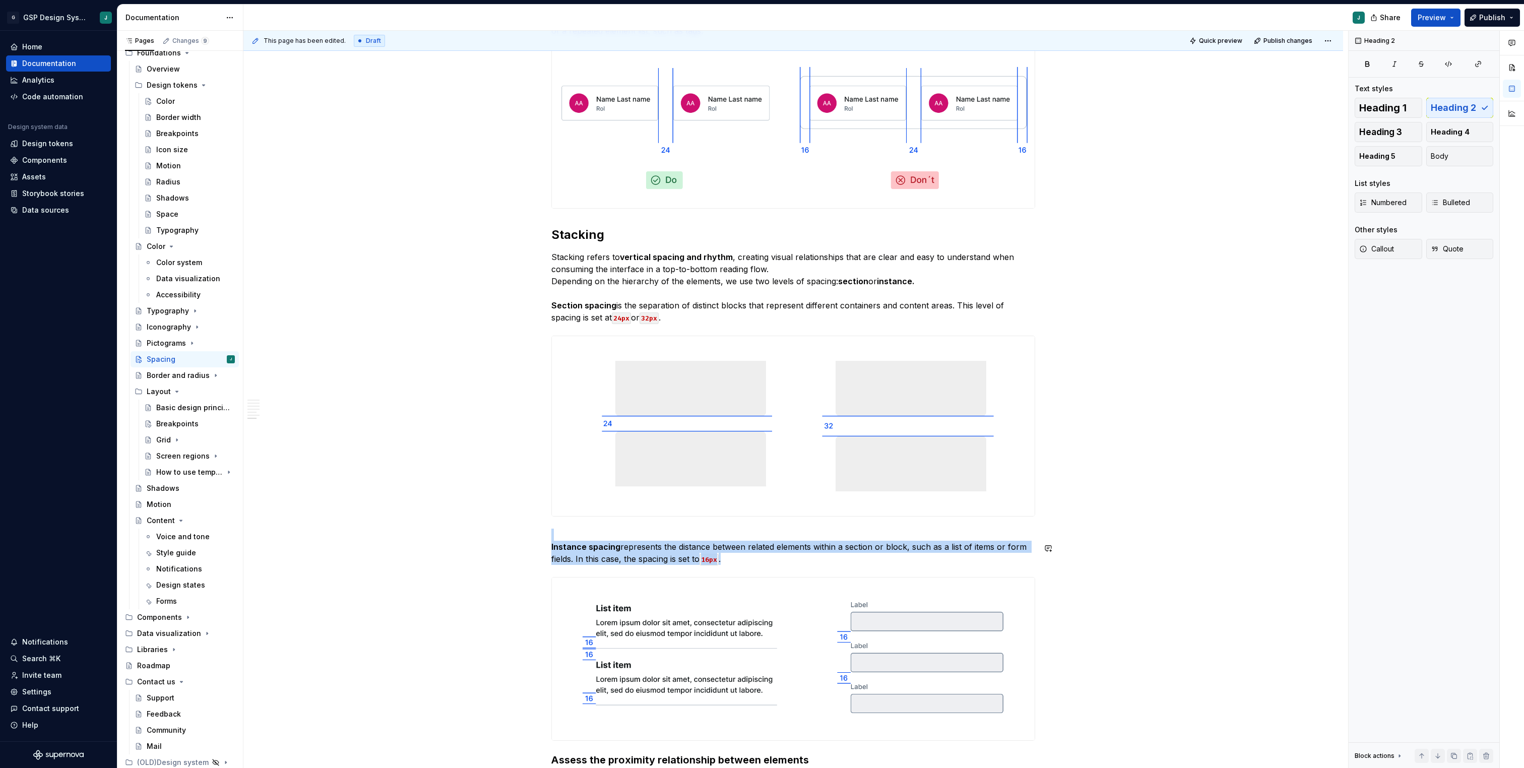
scroll to position [2013, 0]
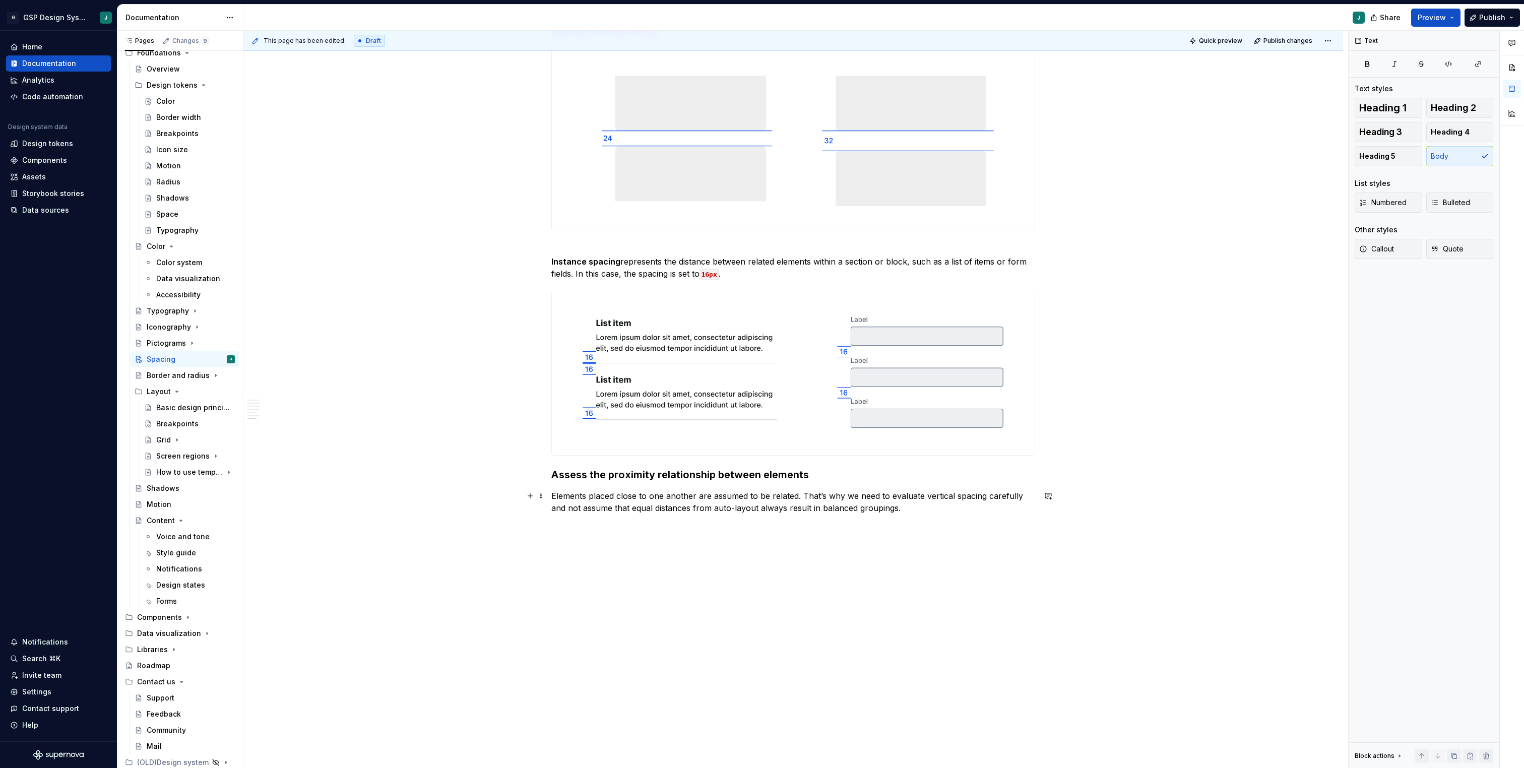
click at [906, 508] on p "Elements placed close to one another are assumed to be related. That’s why we n…" at bounding box center [793, 508] width 484 height 36
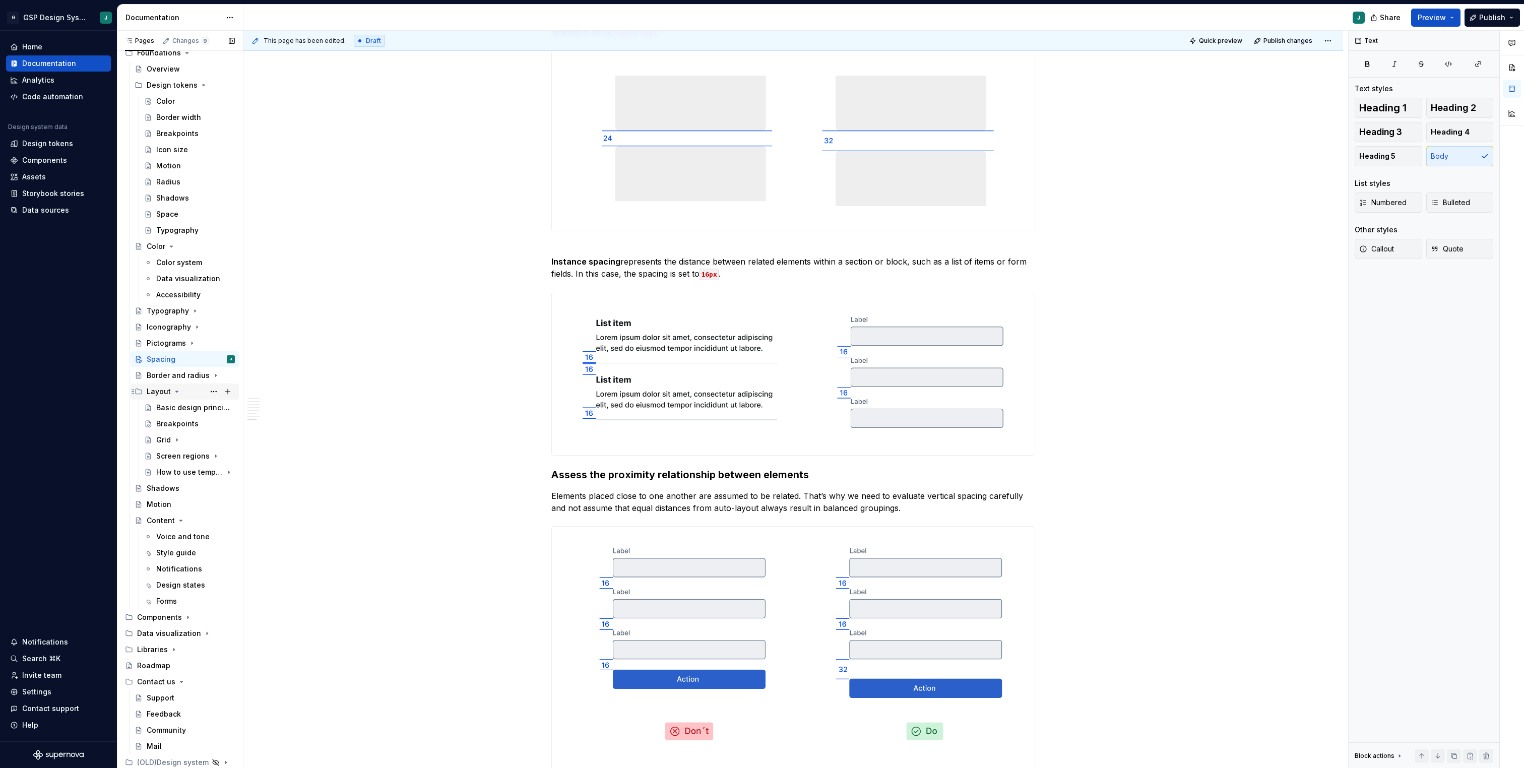
click at [161, 396] on div "Layout" at bounding box center [159, 392] width 24 height 10
click at [166, 436] on div "Spacing" at bounding box center [161, 440] width 29 height 10
click at [164, 468] on div "Layout" at bounding box center [159, 472] width 24 height 10
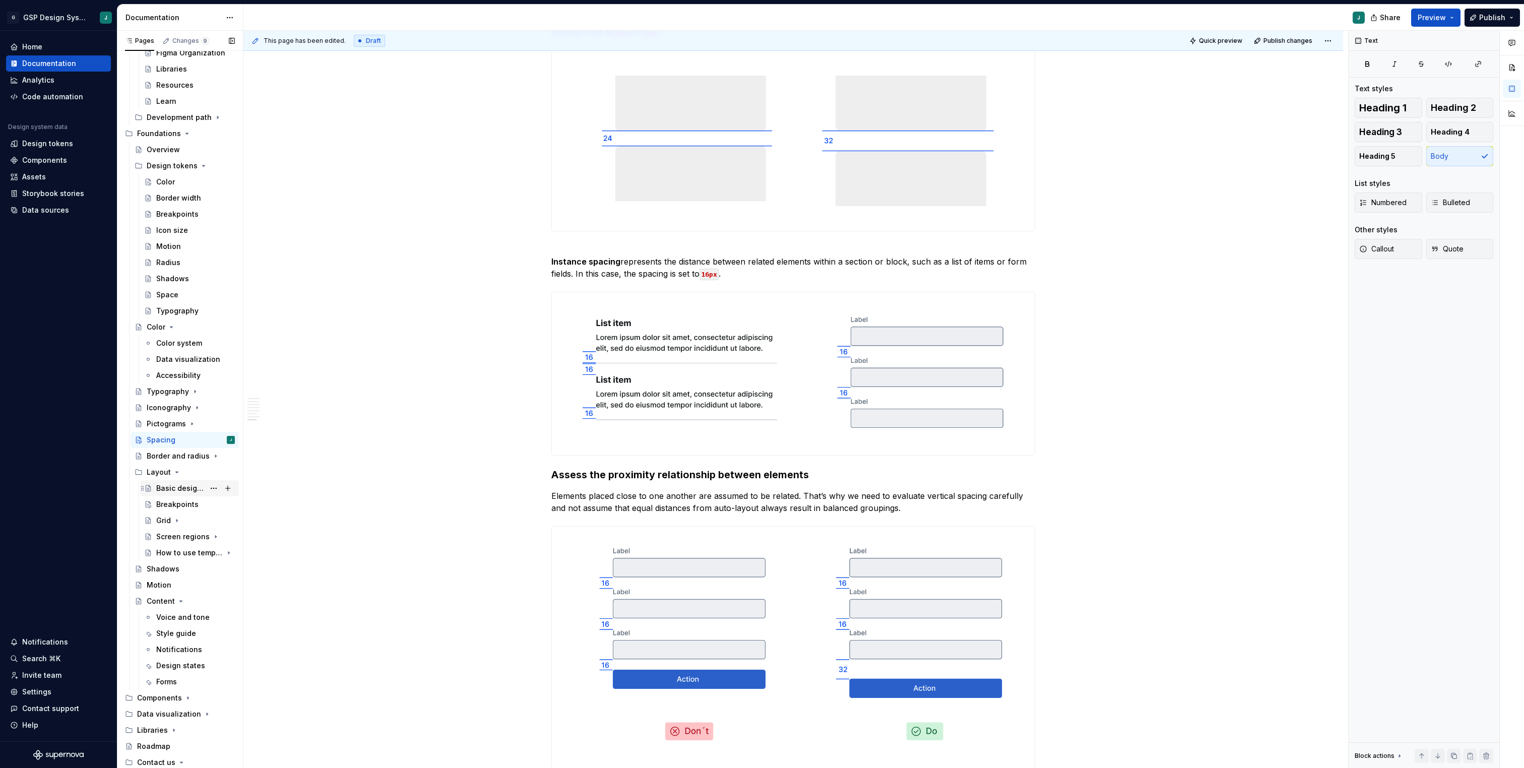
click at [171, 489] on div "Basic design principles" at bounding box center [180, 488] width 48 height 10
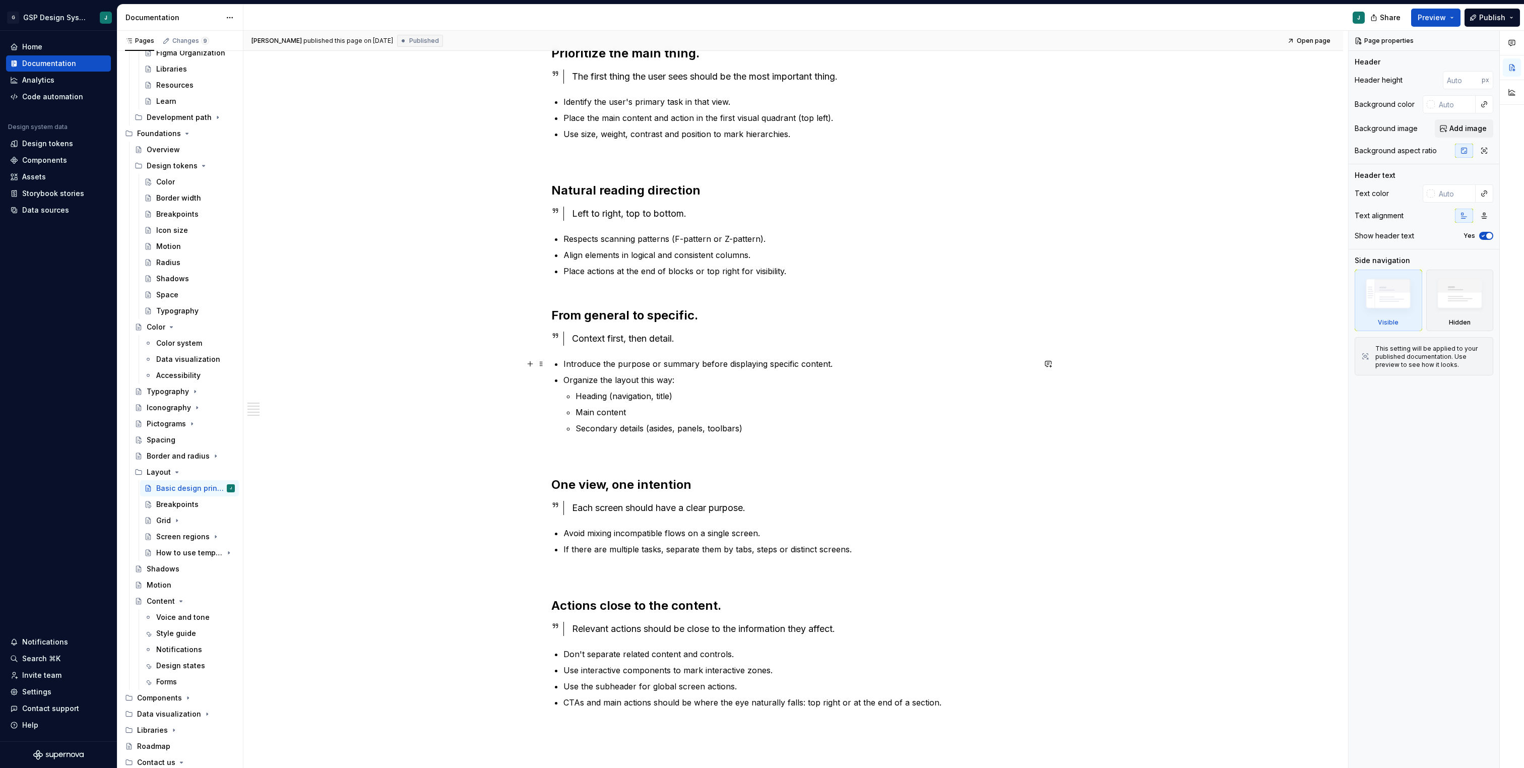
scroll to position [334, 0]
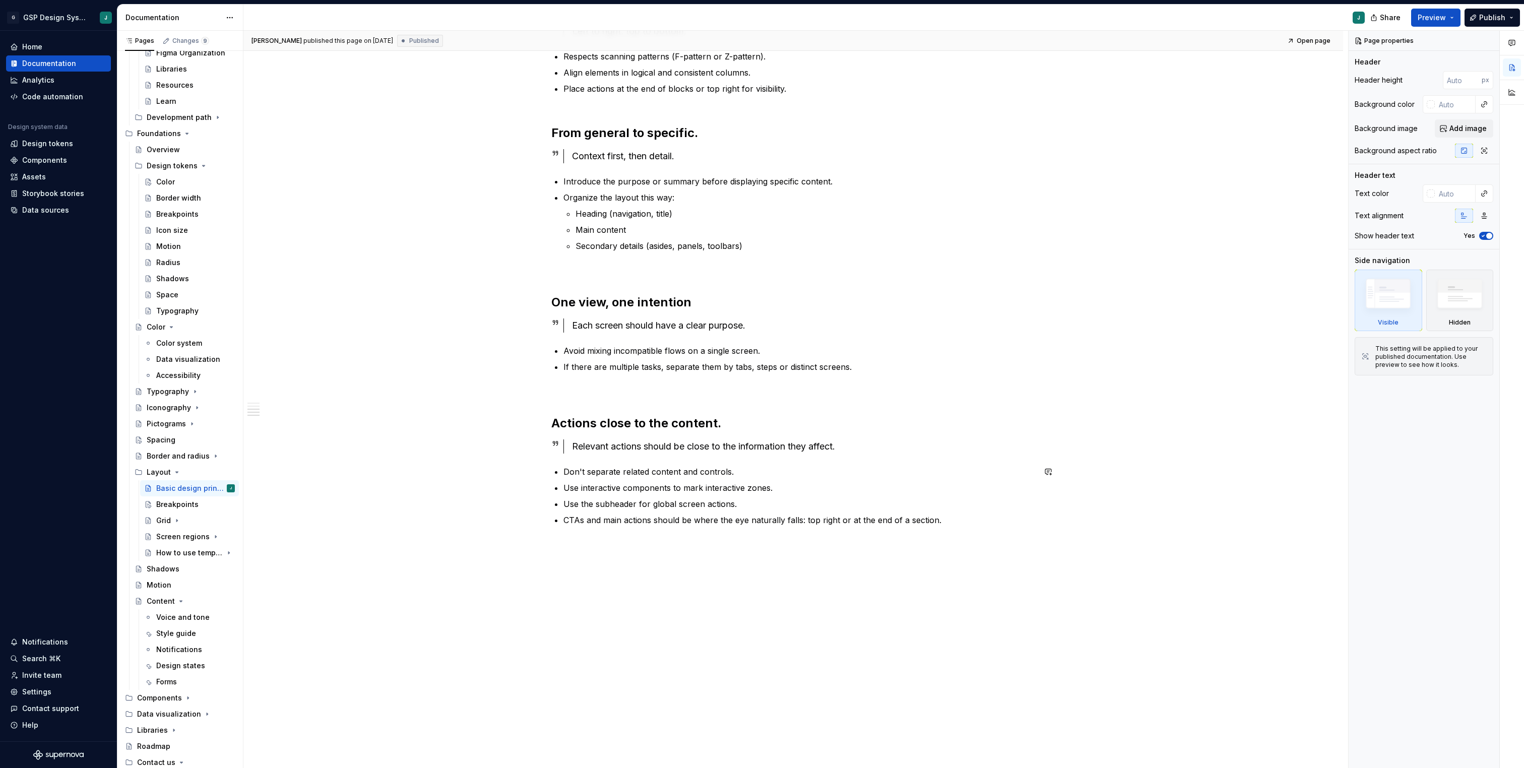
click at [614, 549] on div "Prioritize the main thing. The first thing the user sees should be the most imp…" at bounding box center [793, 304] width 1100 height 930
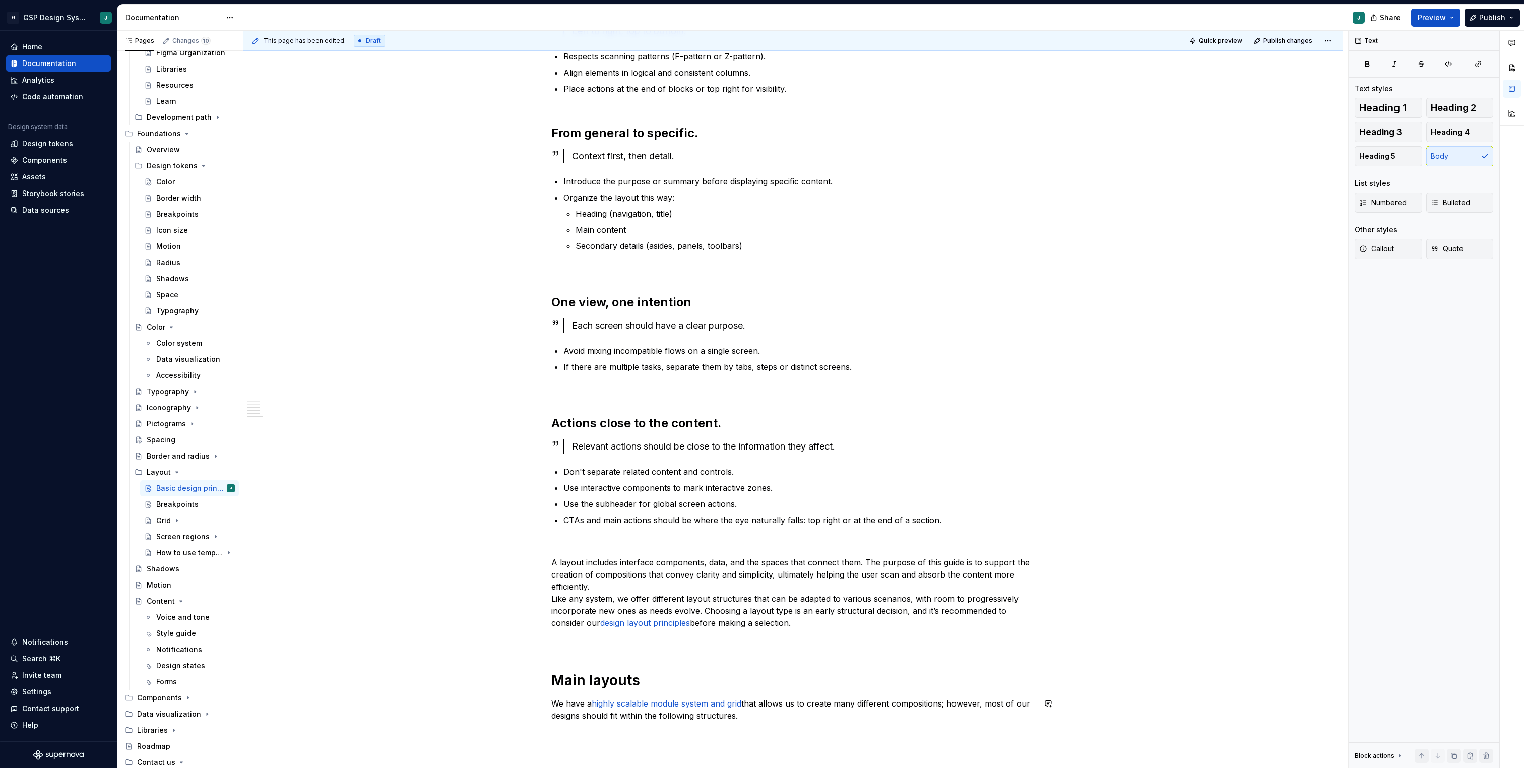
click at [583, 734] on div "Prioritize the main thing. The first thing the user sees should be the most imp…" at bounding box center [793, 401] width 1100 height 1125
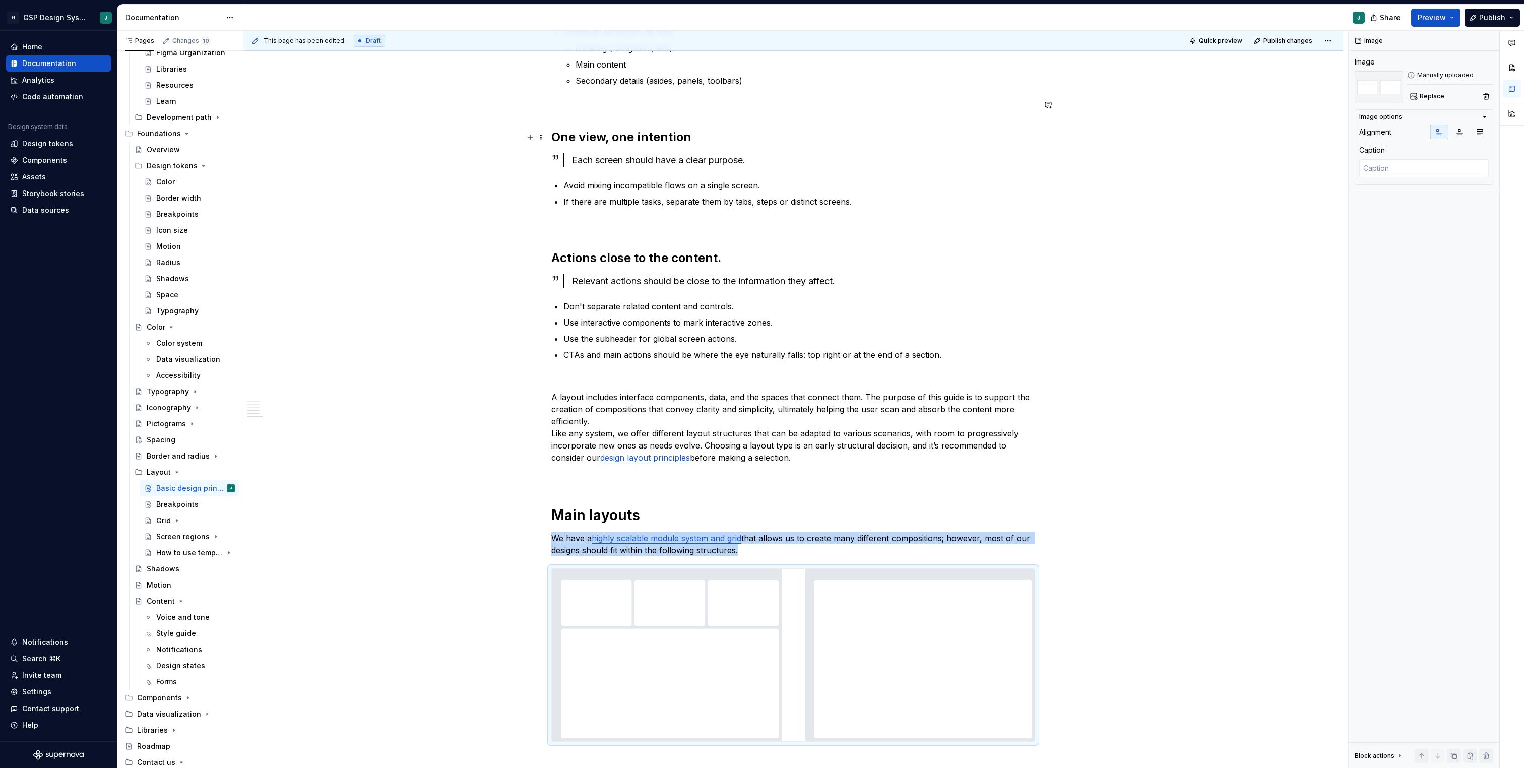
scroll to position [710, 0]
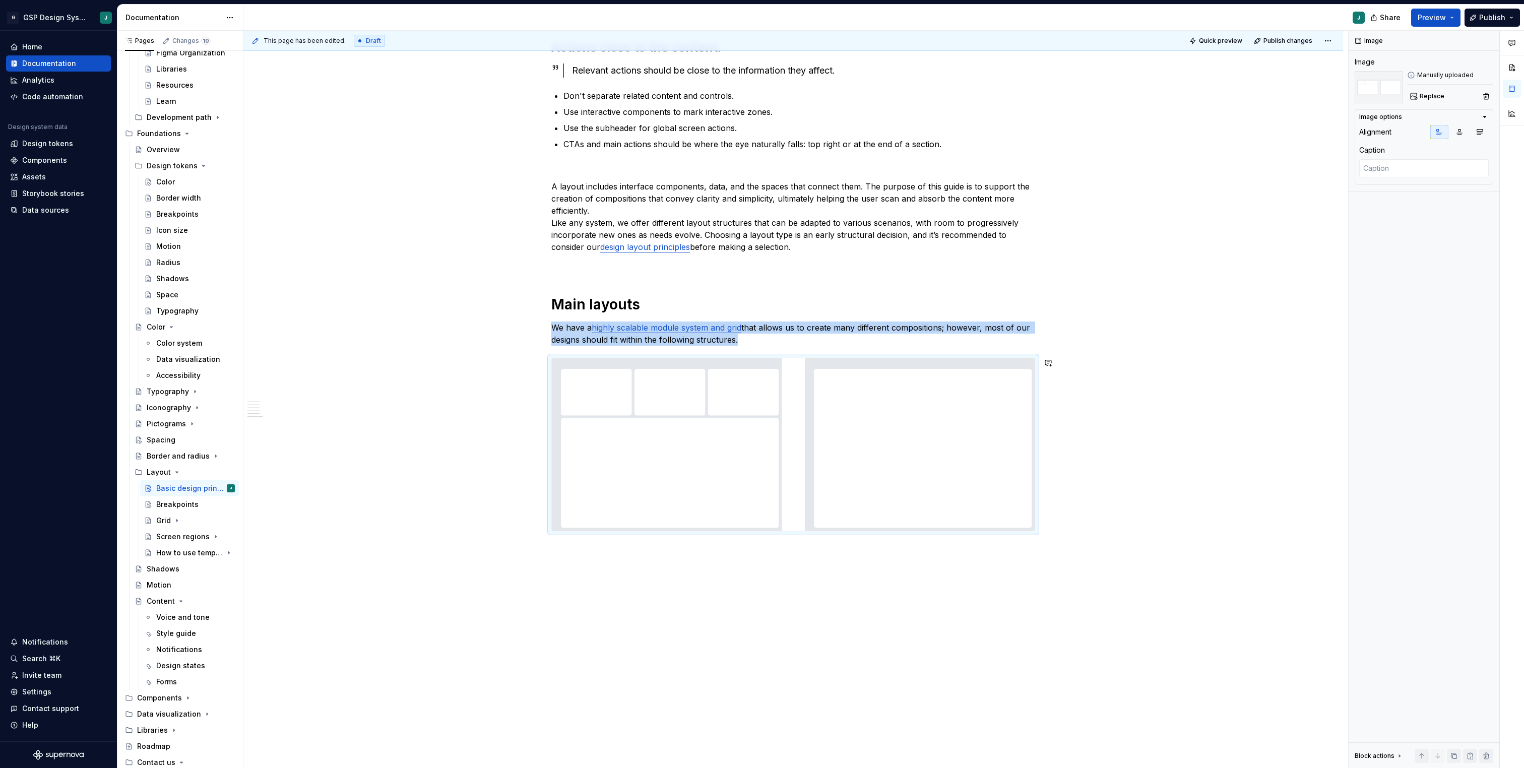
click at [564, 565] on div "Prioritize the main thing. The first thing the user sees should be the most imp…" at bounding box center [793, 118] width 1100 height 1311
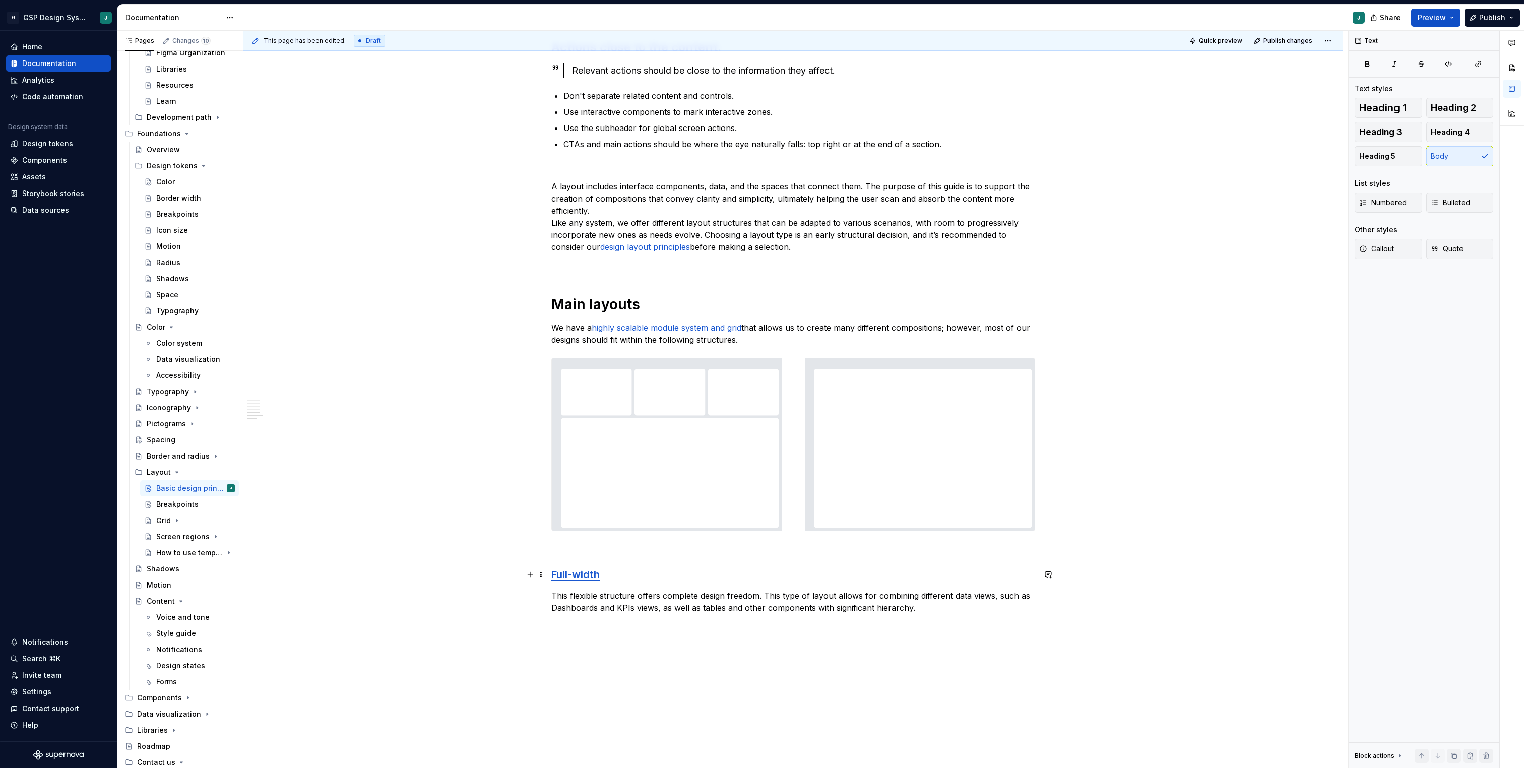
click at [583, 577] on strong "Full-width" at bounding box center [575, 574] width 48 height 12
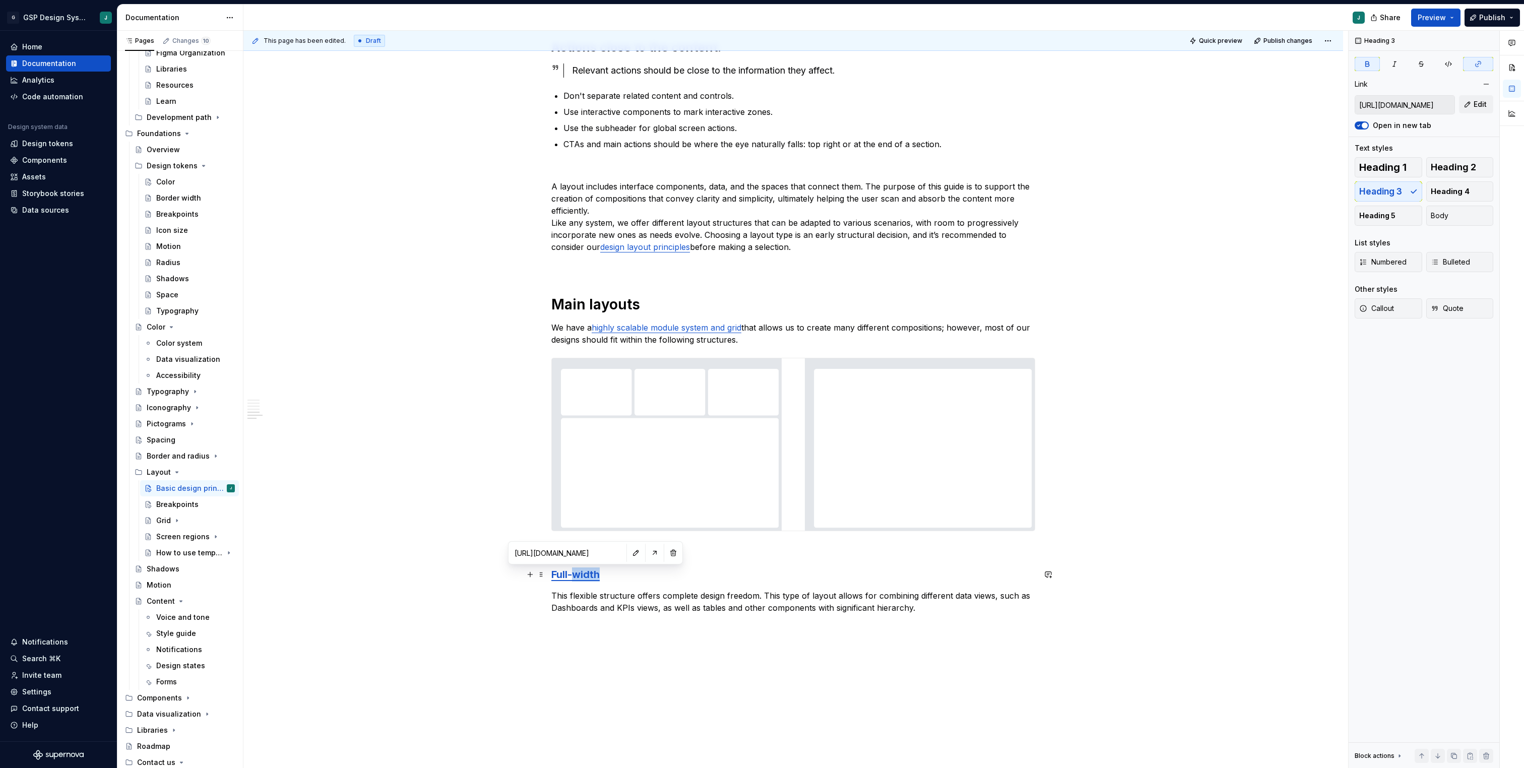
click at [583, 577] on strong "Full-width" at bounding box center [575, 574] width 48 height 12
click at [805, 557] on button "button" at bounding box center [803, 555] width 14 height 14
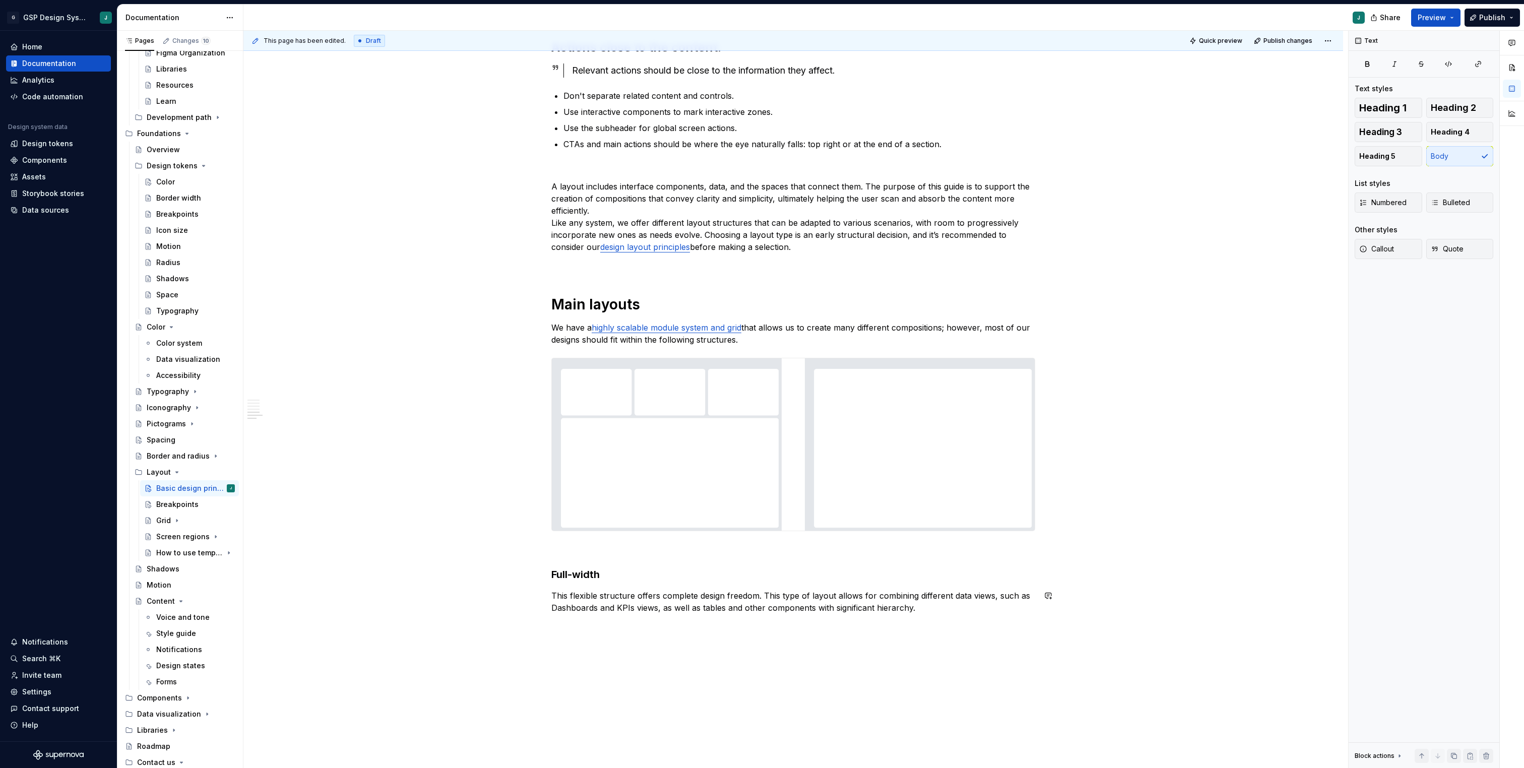
click at [581, 632] on div "Prioritize the main thing. The first thing the user sees should be the most imp…" at bounding box center [793, 62] width 484 height 1151
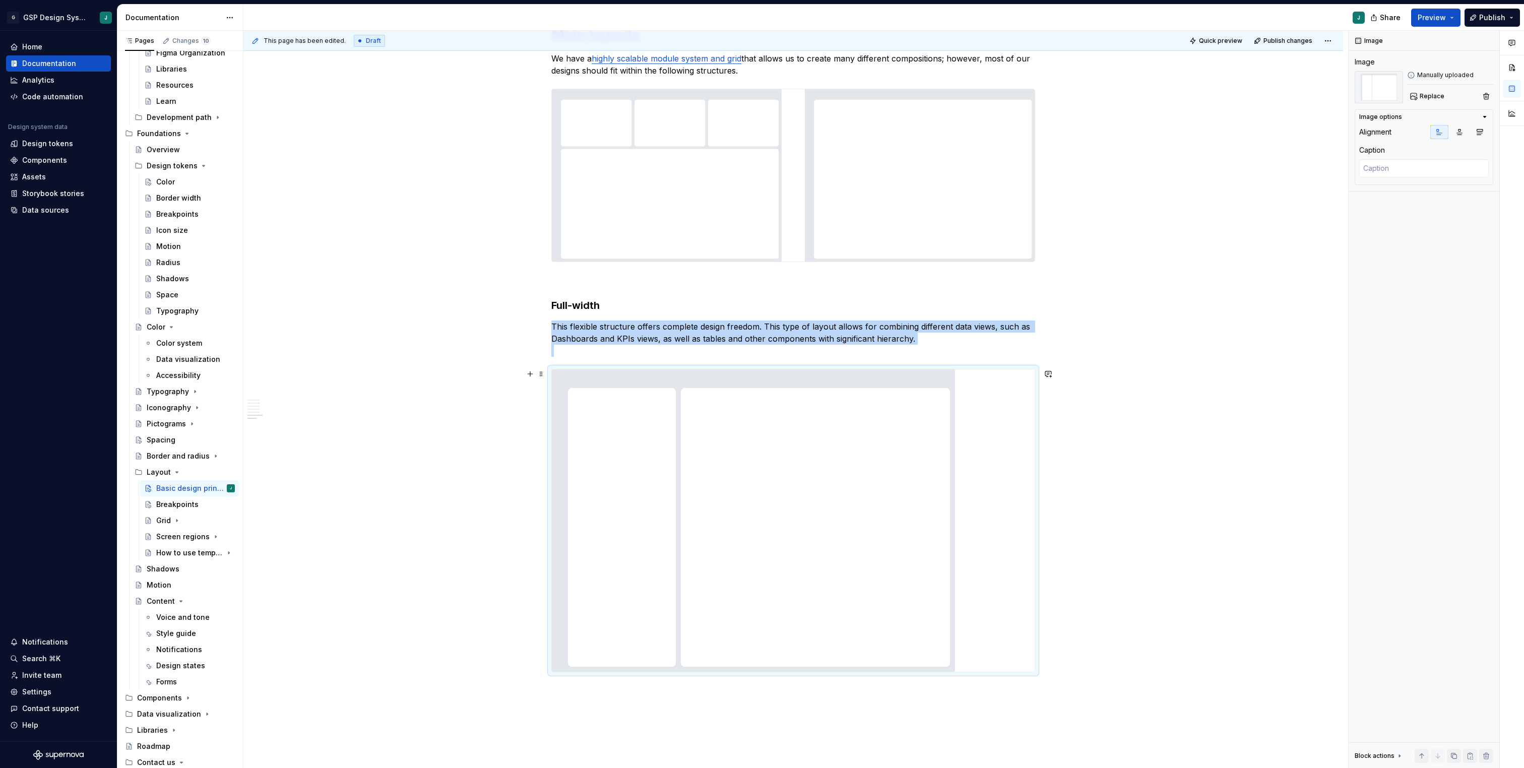
scroll to position [984, 0]
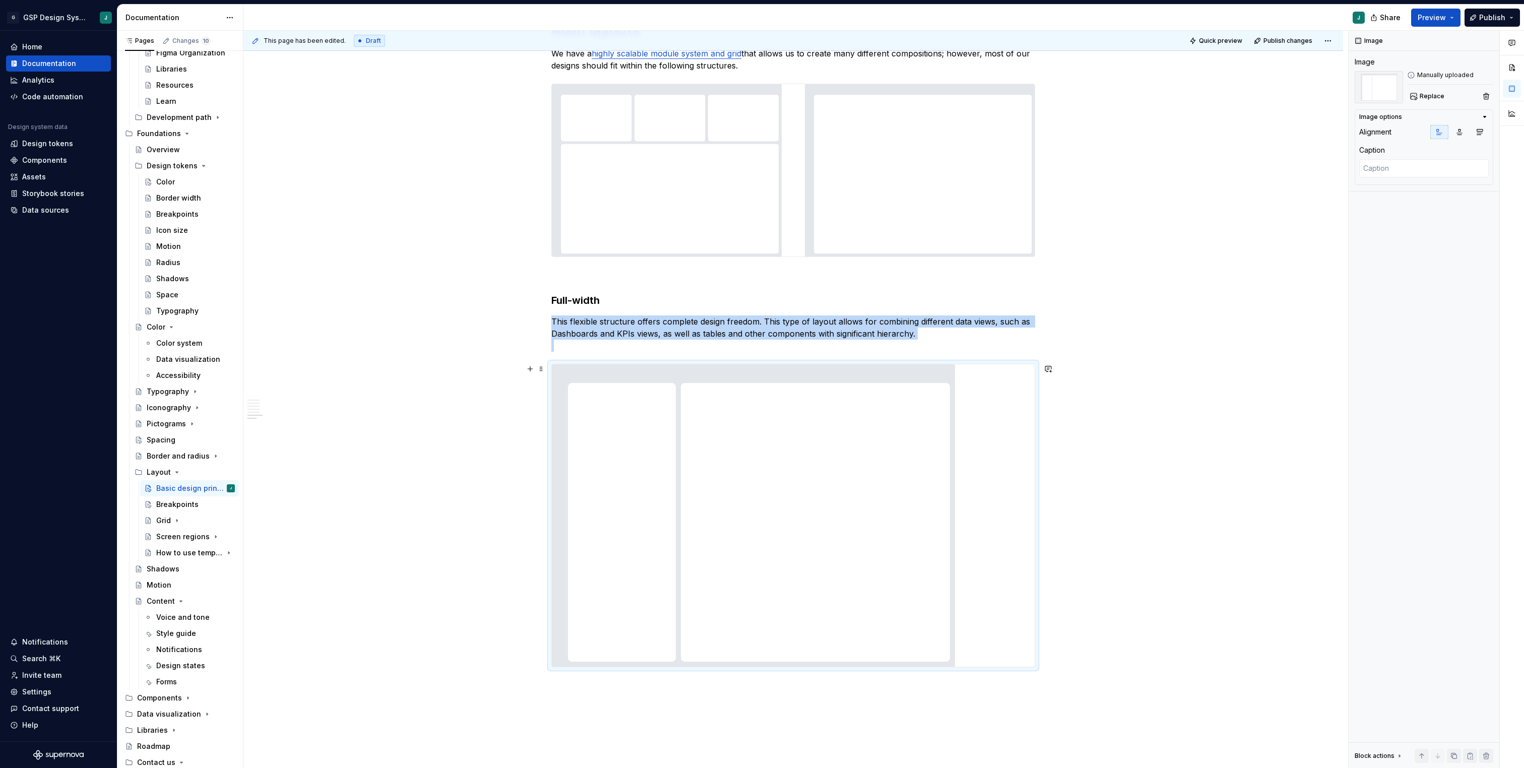
click at [836, 526] on img at bounding box center [753, 515] width 403 height 302
click at [569, 684] on div "This page has been edited. Draft Quick preview Publish changes Basic design pri…" at bounding box center [795, 400] width 1105 height 738
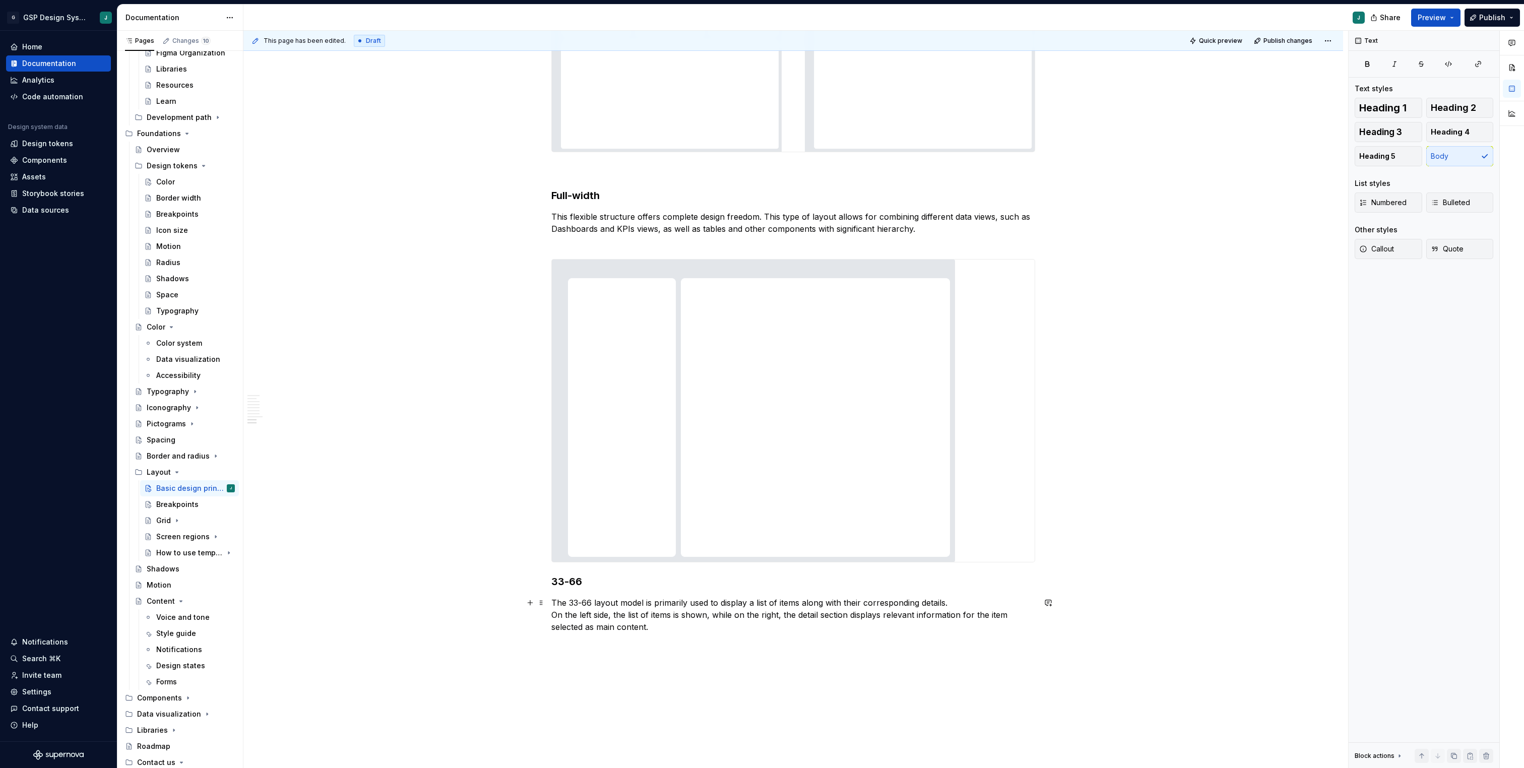
scroll to position [1207, 0]
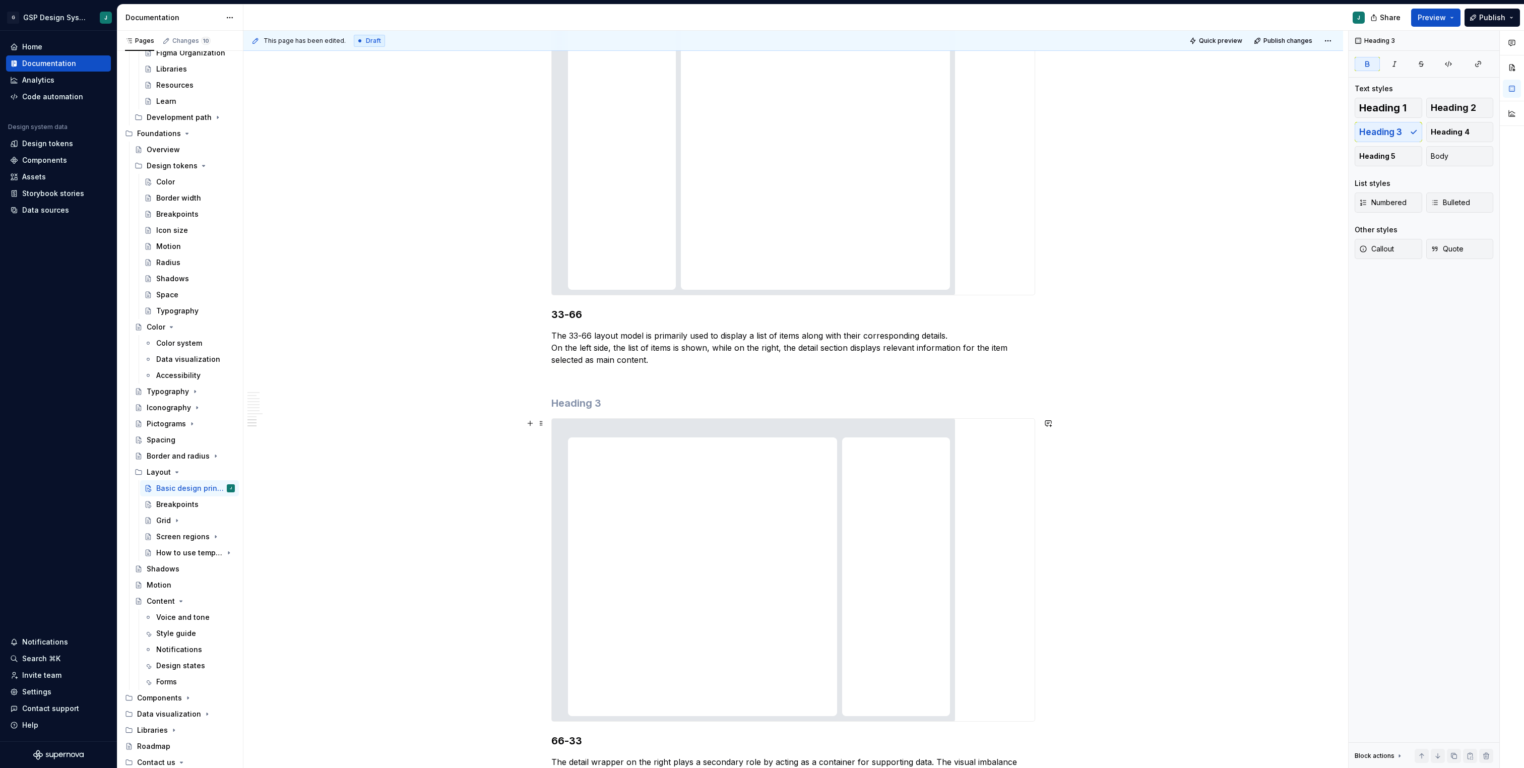
scroll to position [1499, 0]
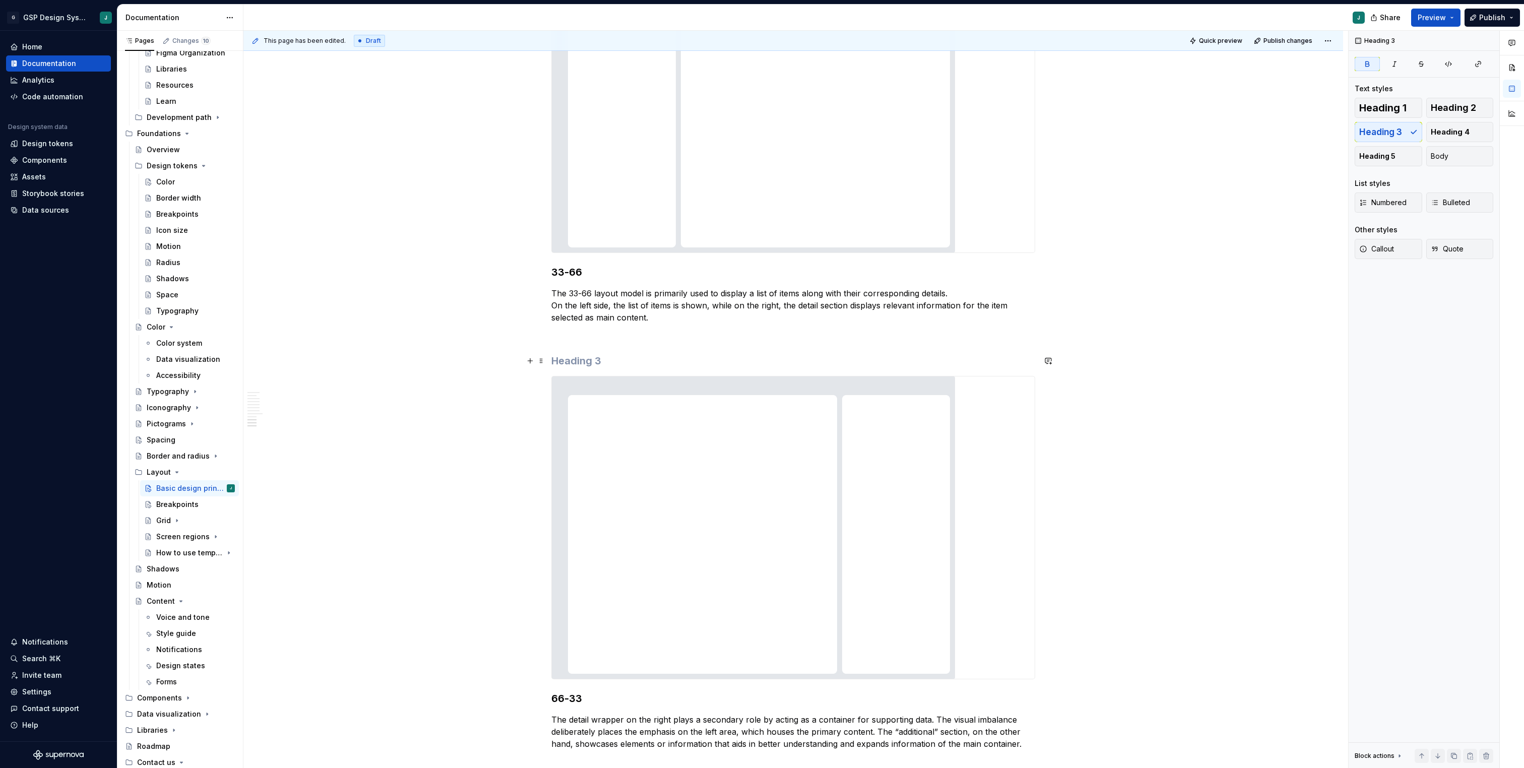
click at [591, 355] on h3 at bounding box center [793, 361] width 484 height 14
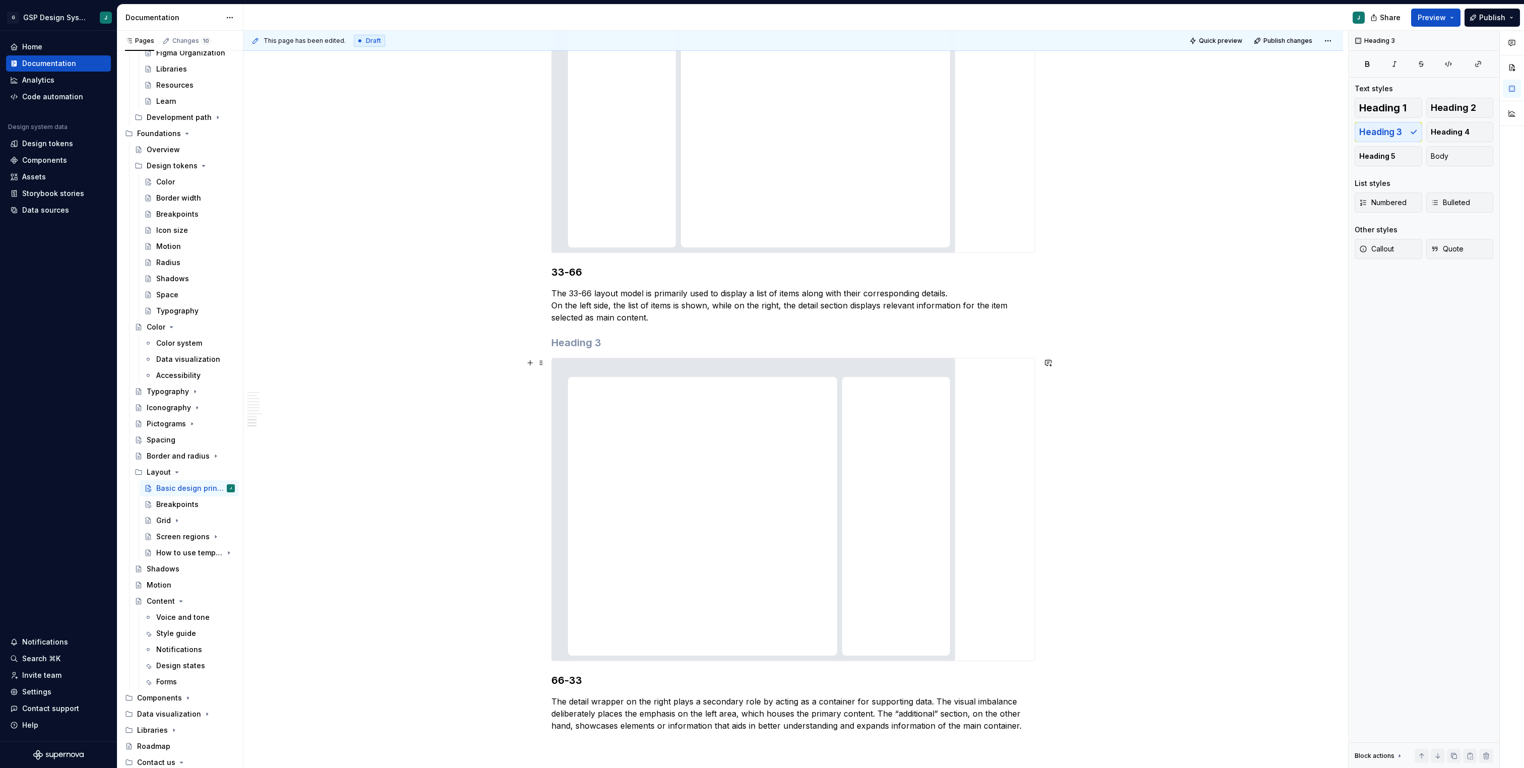
scroll to position [1644, 0]
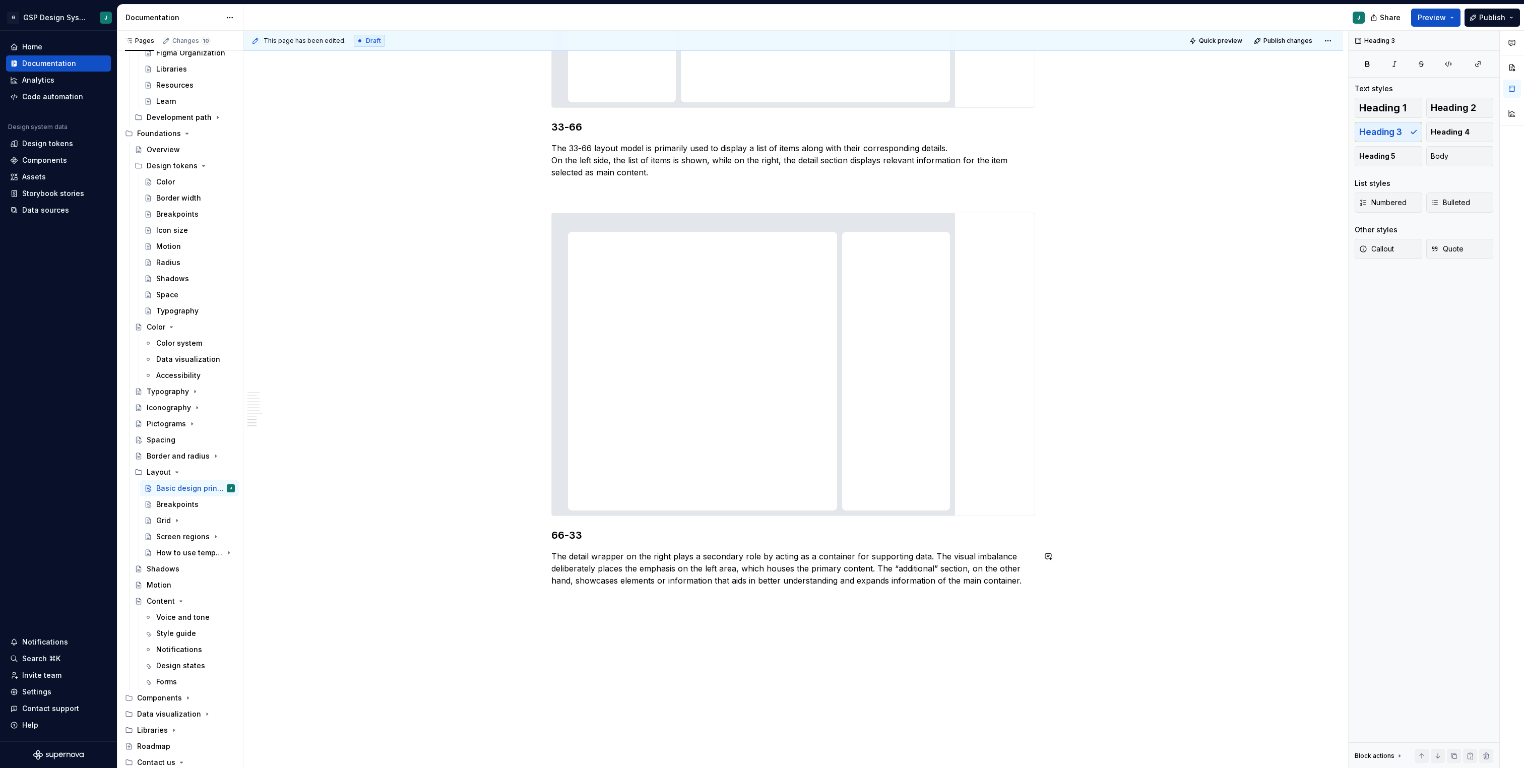
click at [568, 600] on p at bounding box center [793, 599] width 484 height 12
type textarea "*"
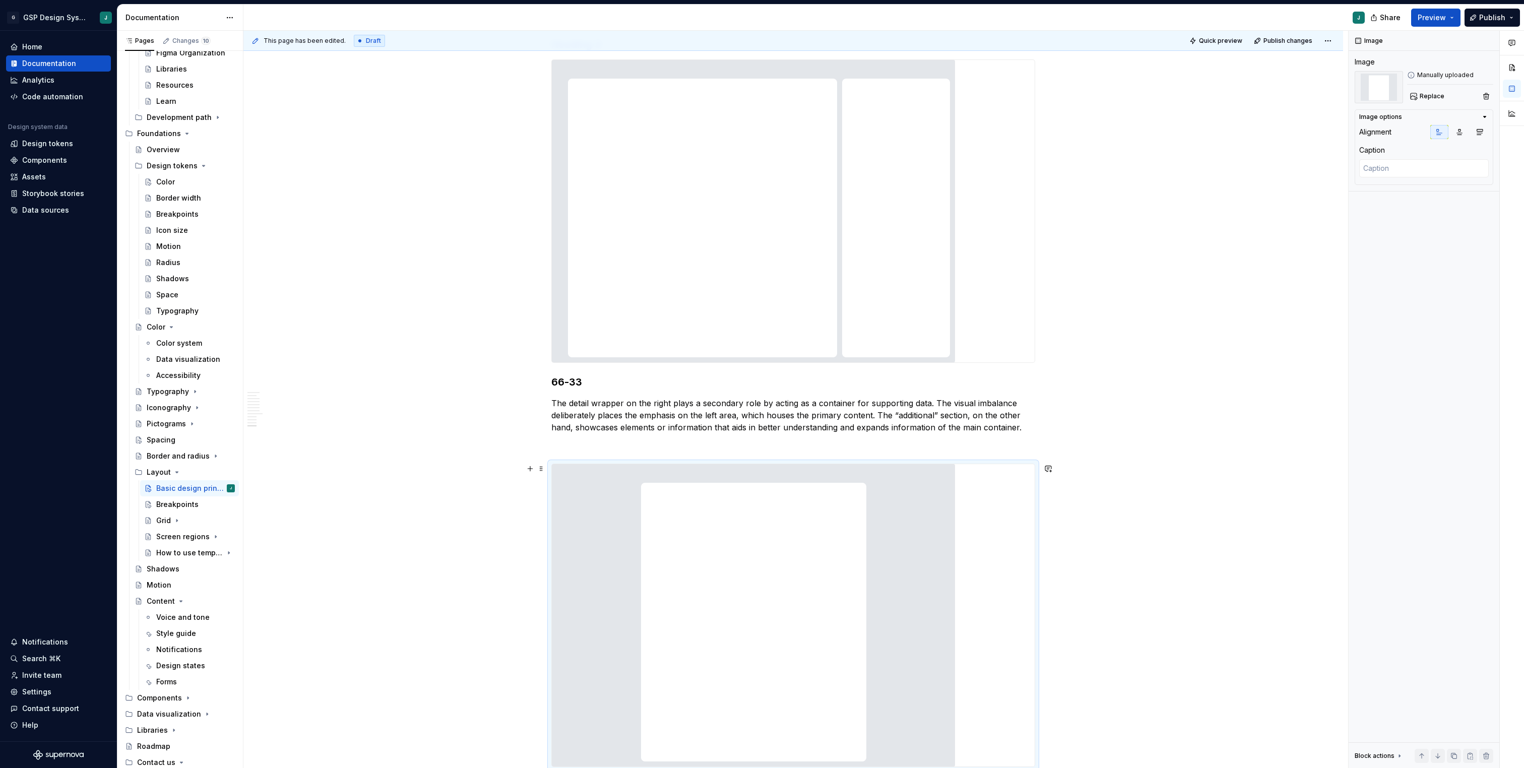
scroll to position [1792, 0]
click at [567, 452] on p at bounding box center [793, 450] width 484 height 12
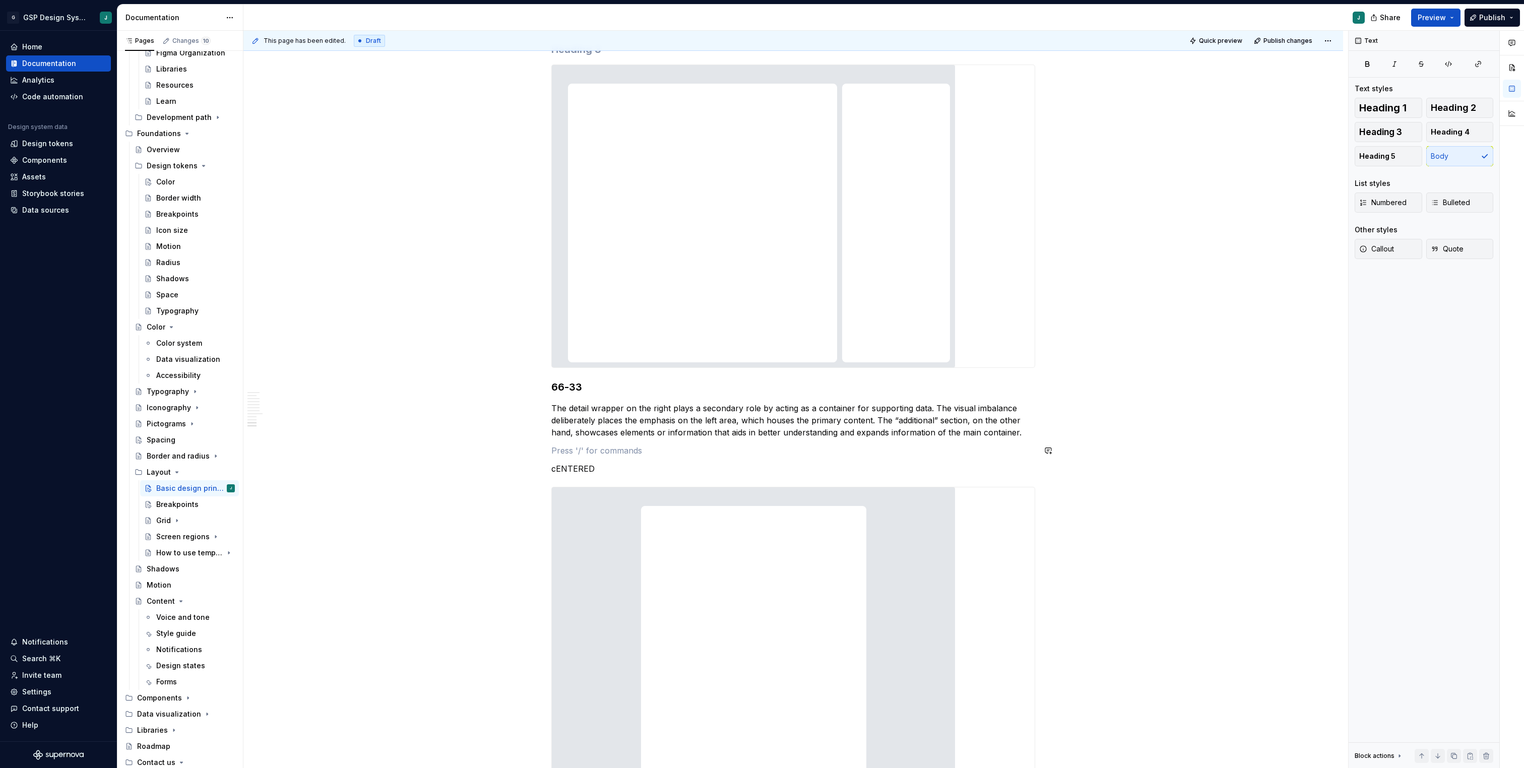
click at [567, 452] on p at bounding box center [793, 450] width 484 height 12
click at [570, 474] on p "cENTERED" at bounding box center [793, 469] width 484 height 12
click at [582, 474] on p "Centered" at bounding box center [793, 469] width 484 height 12
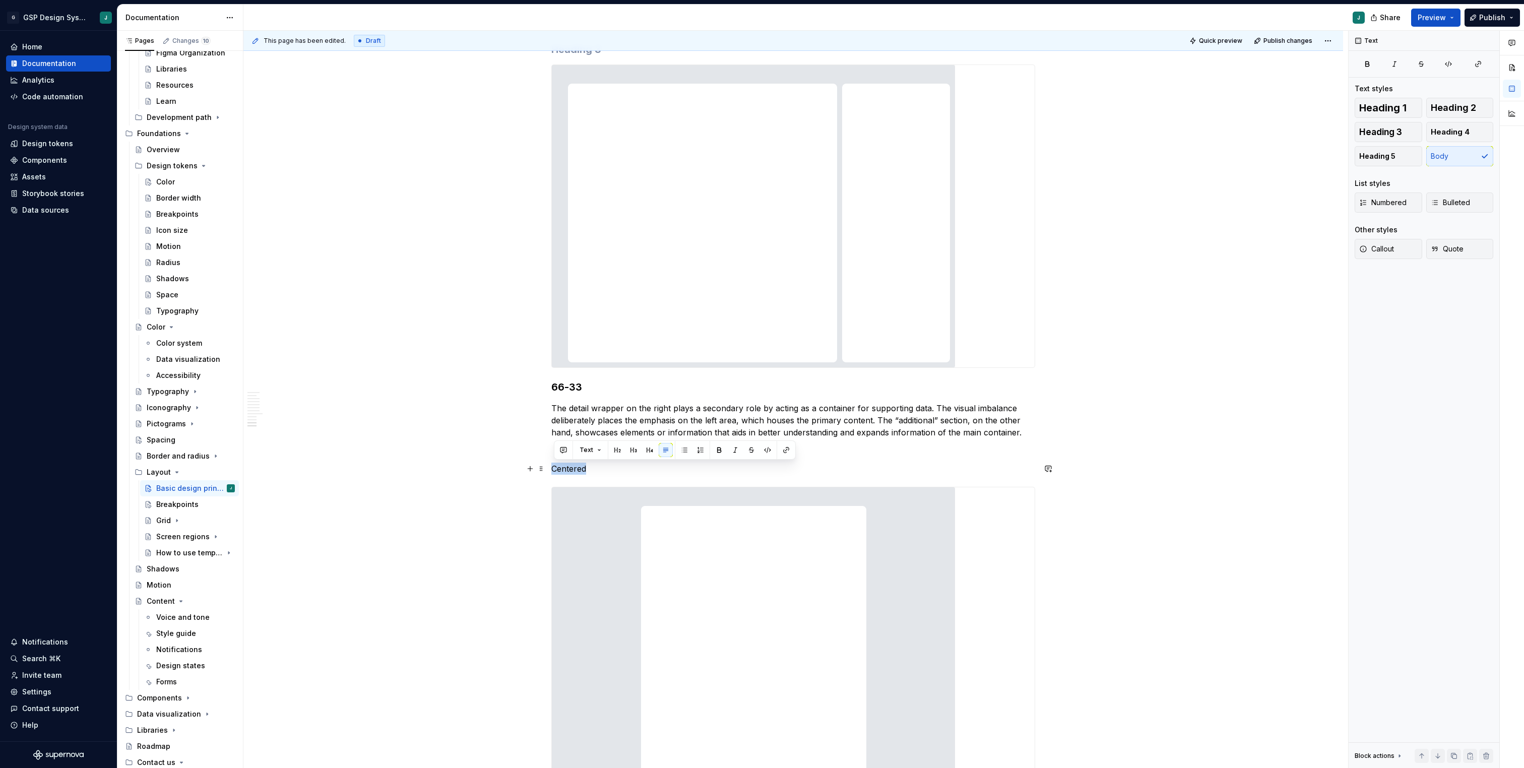
click at [582, 474] on p "Centered" at bounding box center [793, 469] width 484 height 12
click at [629, 447] on button "button" at bounding box center [633, 450] width 14 height 14
click at [564, 385] on strong "66-33" at bounding box center [566, 387] width 31 height 12
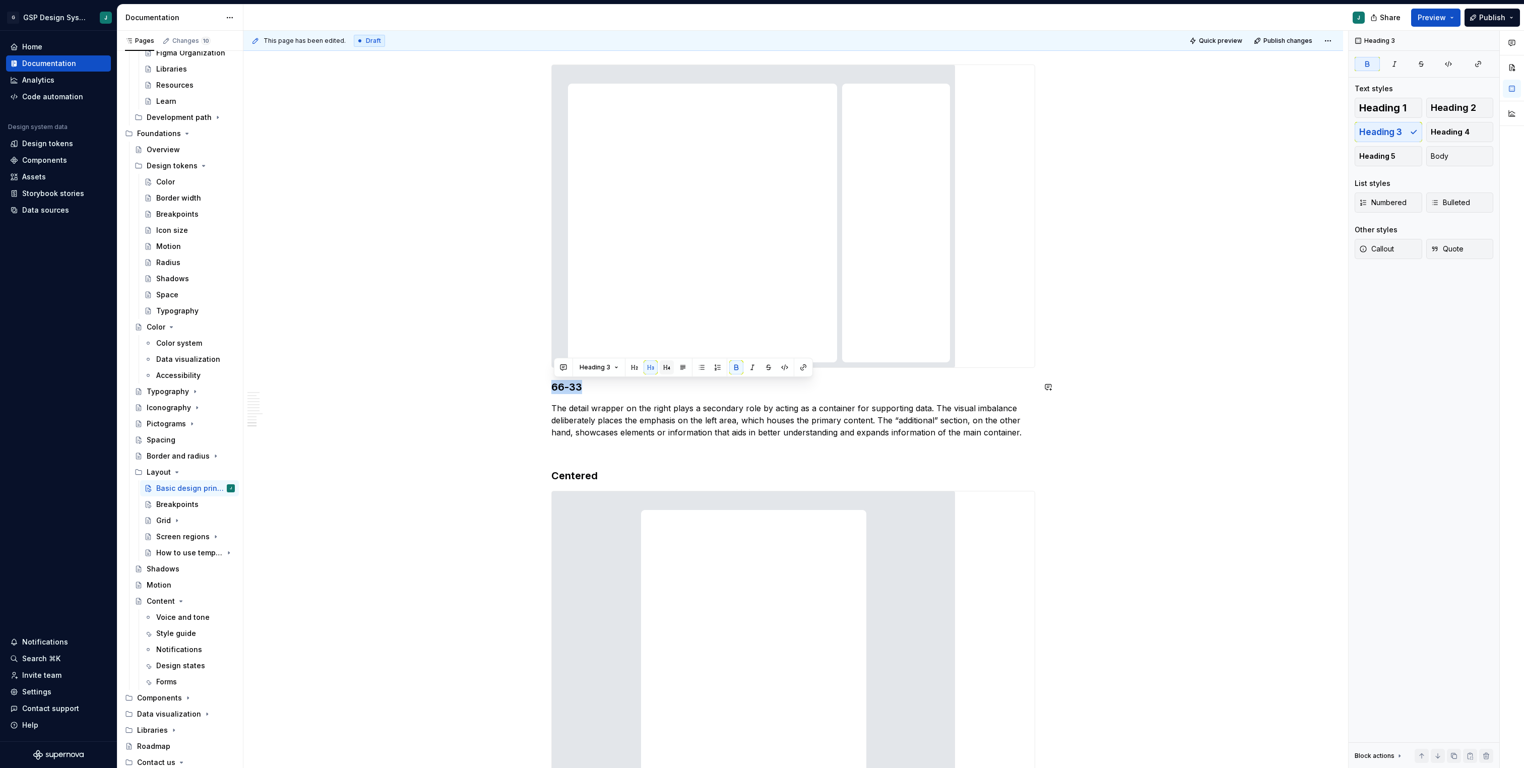
click at [666, 367] on button "button" at bounding box center [667, 367] width 14 height 14
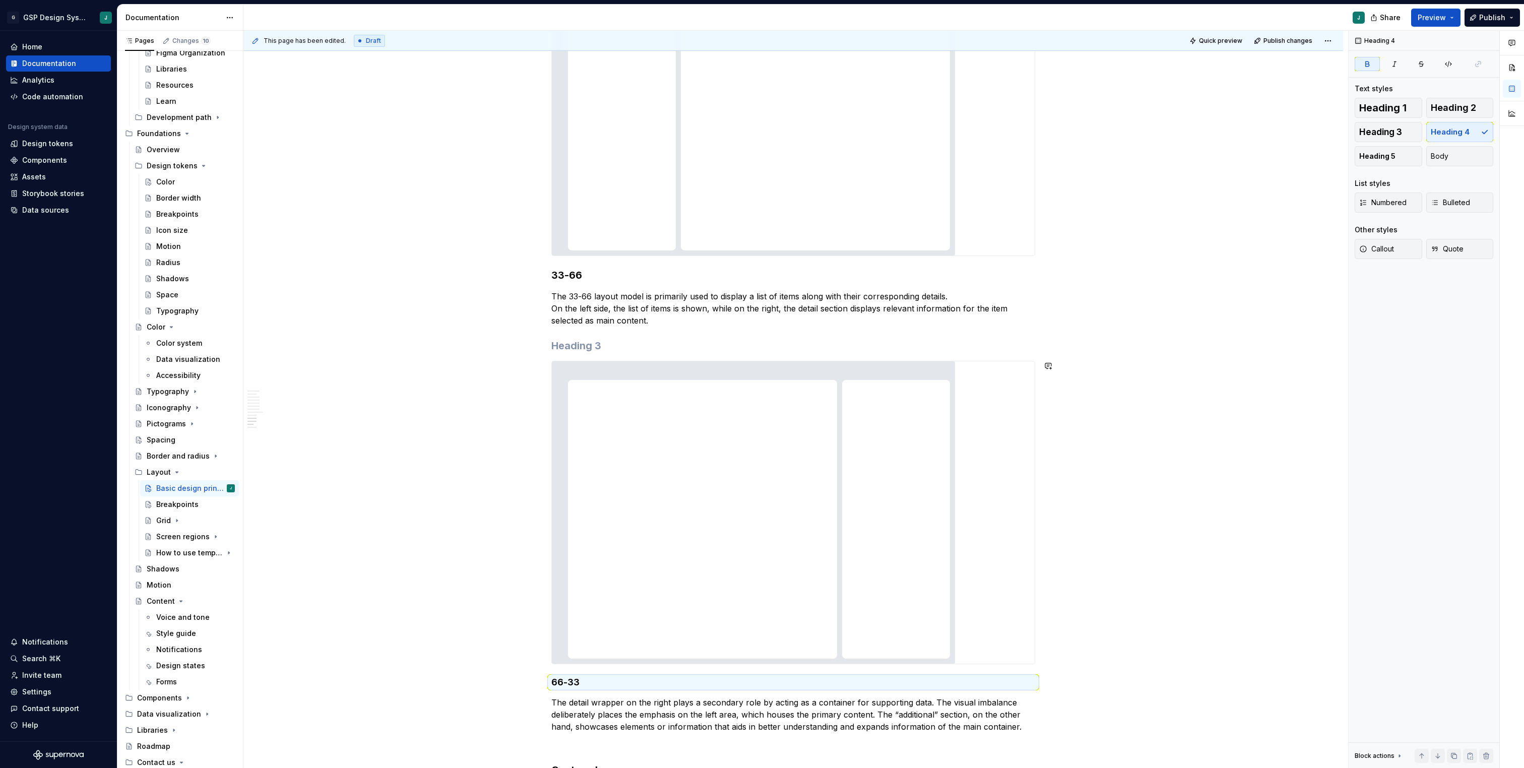
scroll to position [1481, 0]
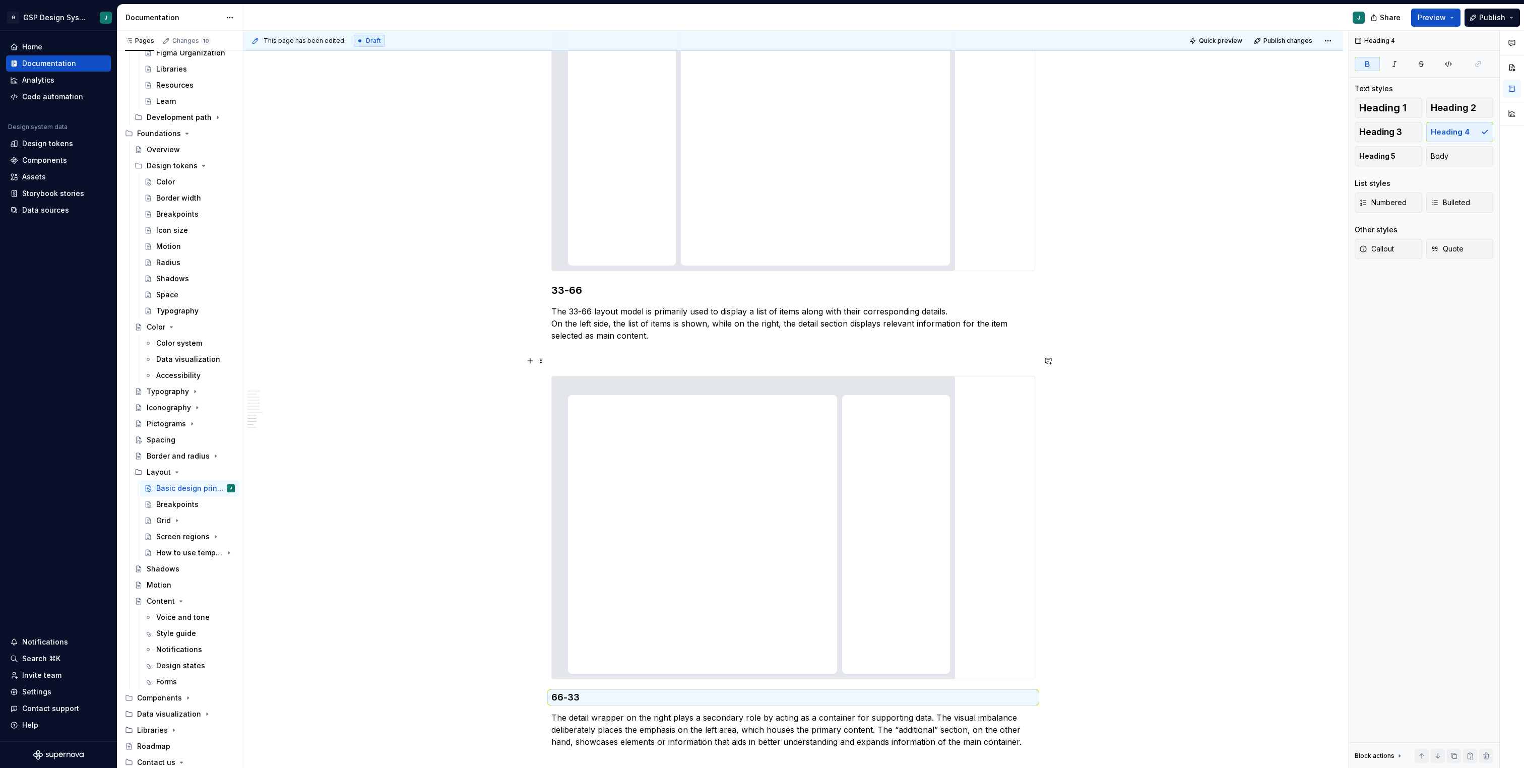
drag, startPoint x: 544, startPoint y: 696, endPoint x: 581, endPoint y: 364, distance: 334.1
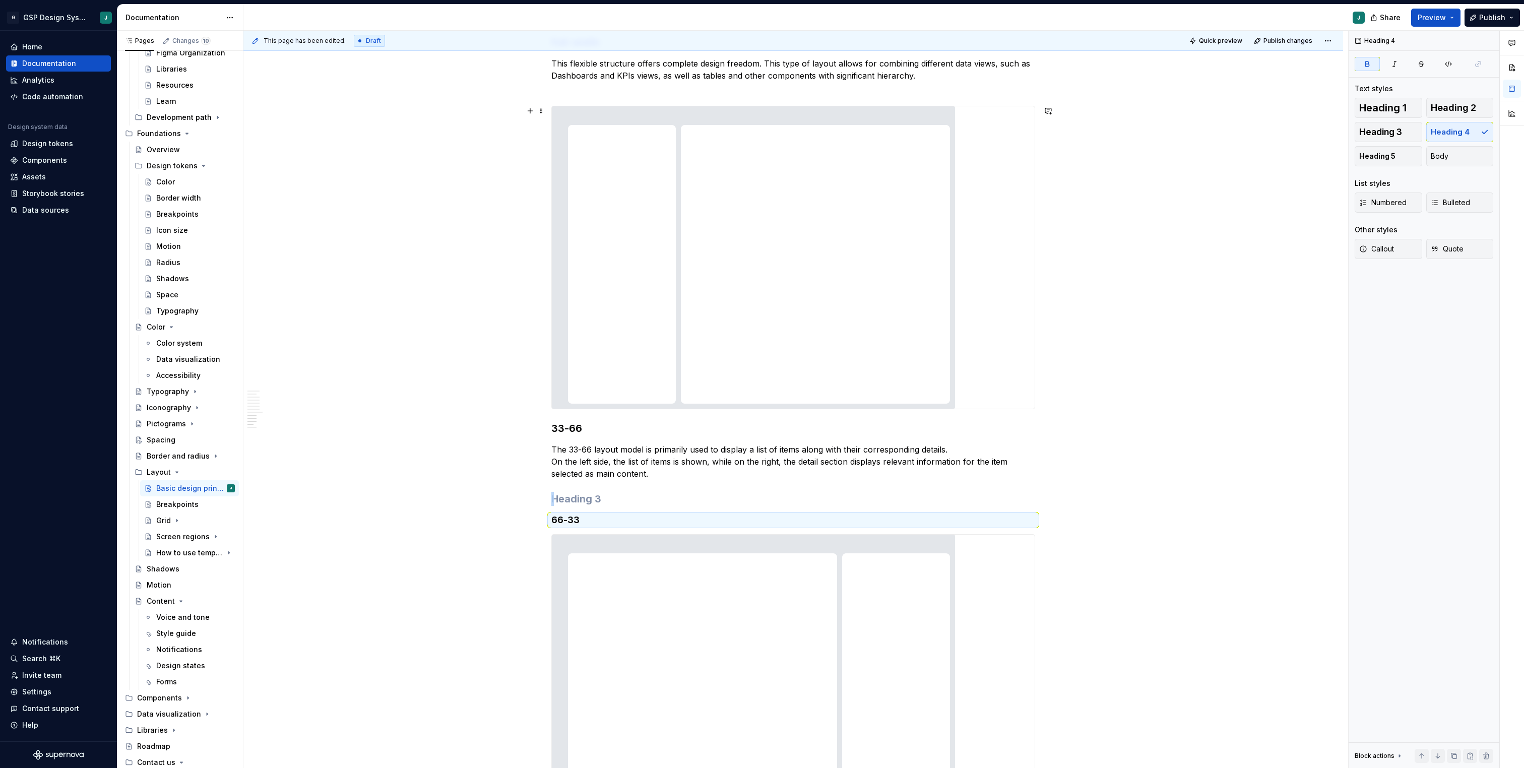
scroll to position [1338, 0]
click at [609, 496] on h3 at bounding box center [793, 503] width 484 height 14
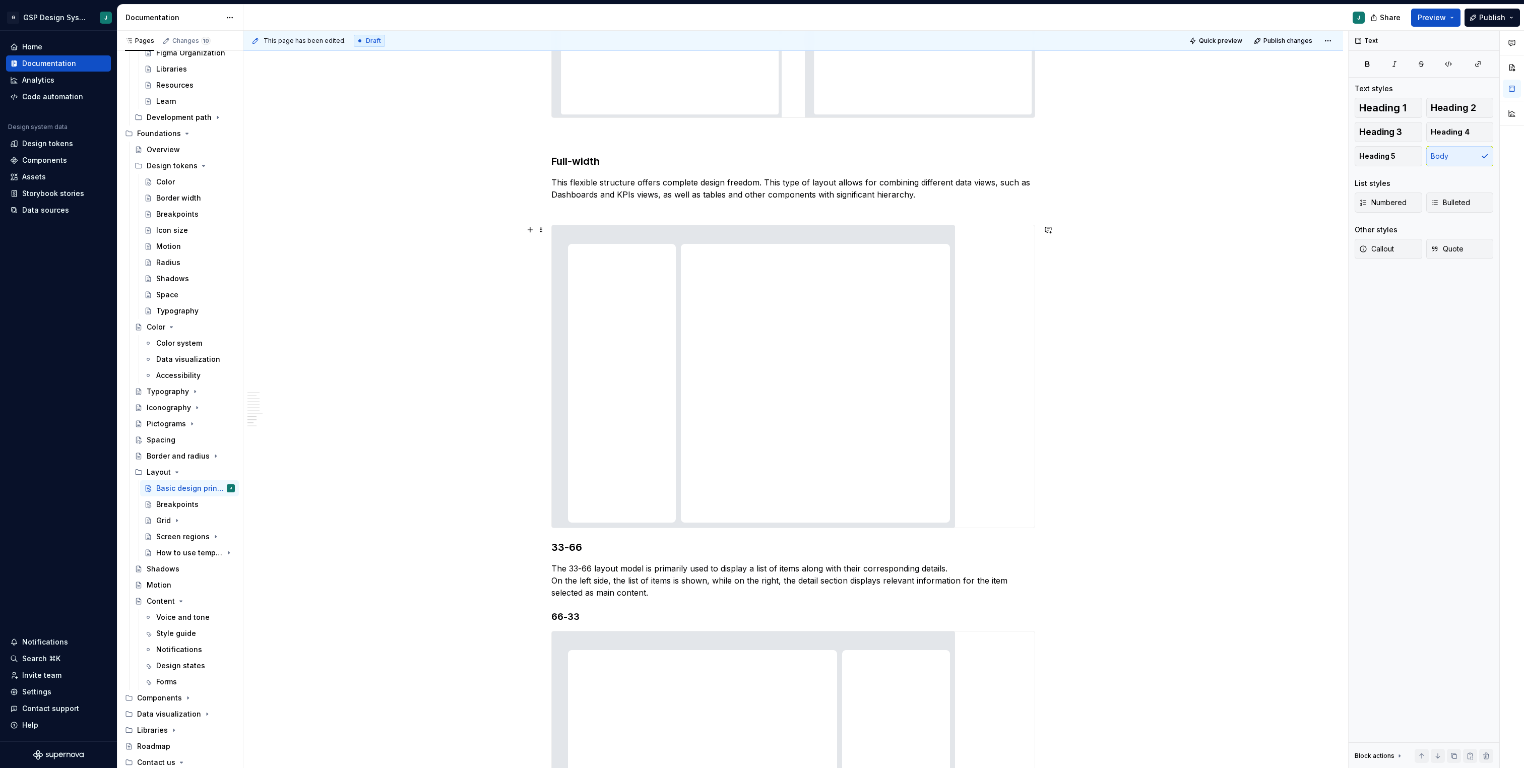
scroll to position [1211, 0]
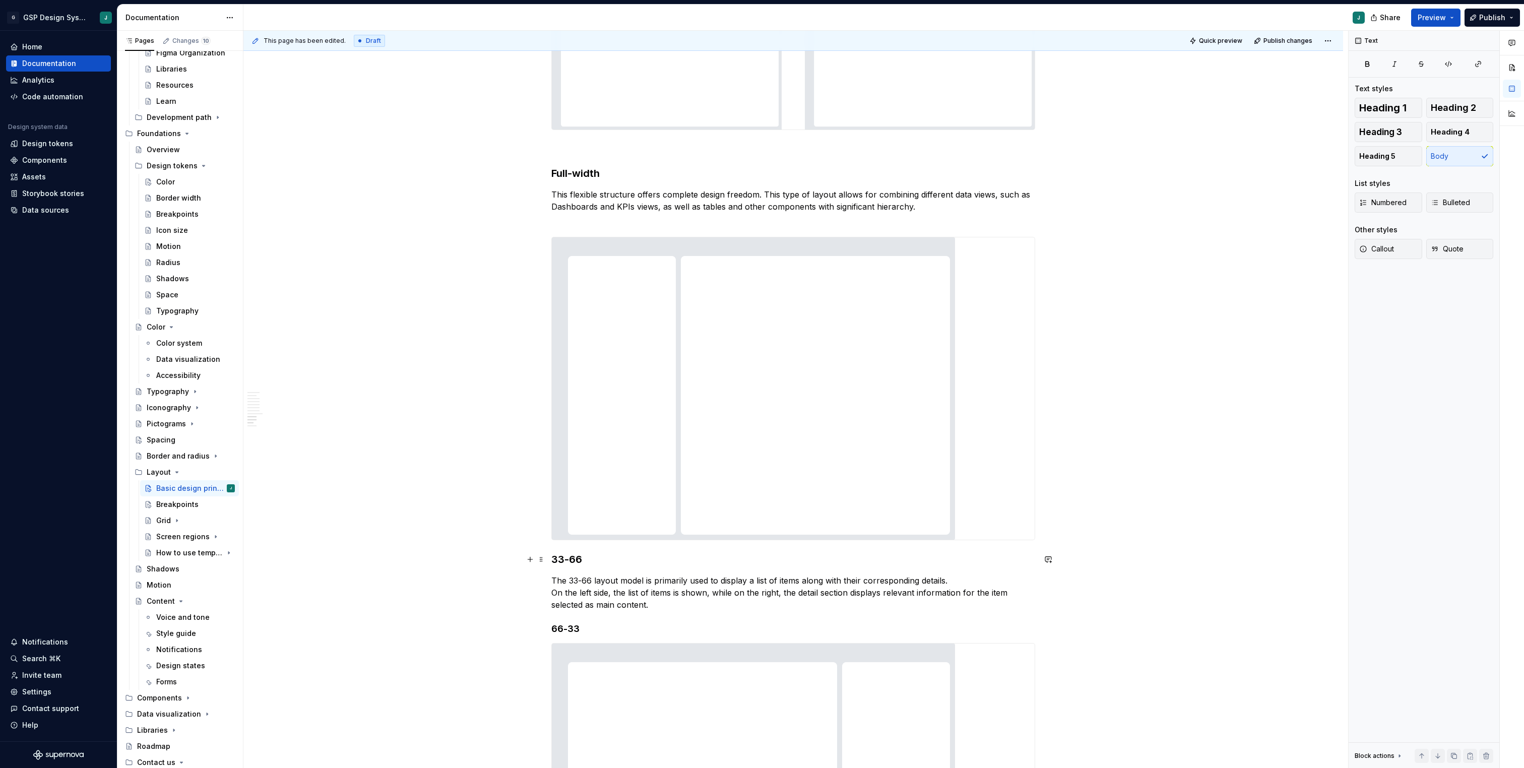
click at [576, 564] on strong "33-66" at bounding box center [566, 559] width 31 height 12
click at [662, 539] on button "button" at bounding box center [667, 540] width 14 height 14
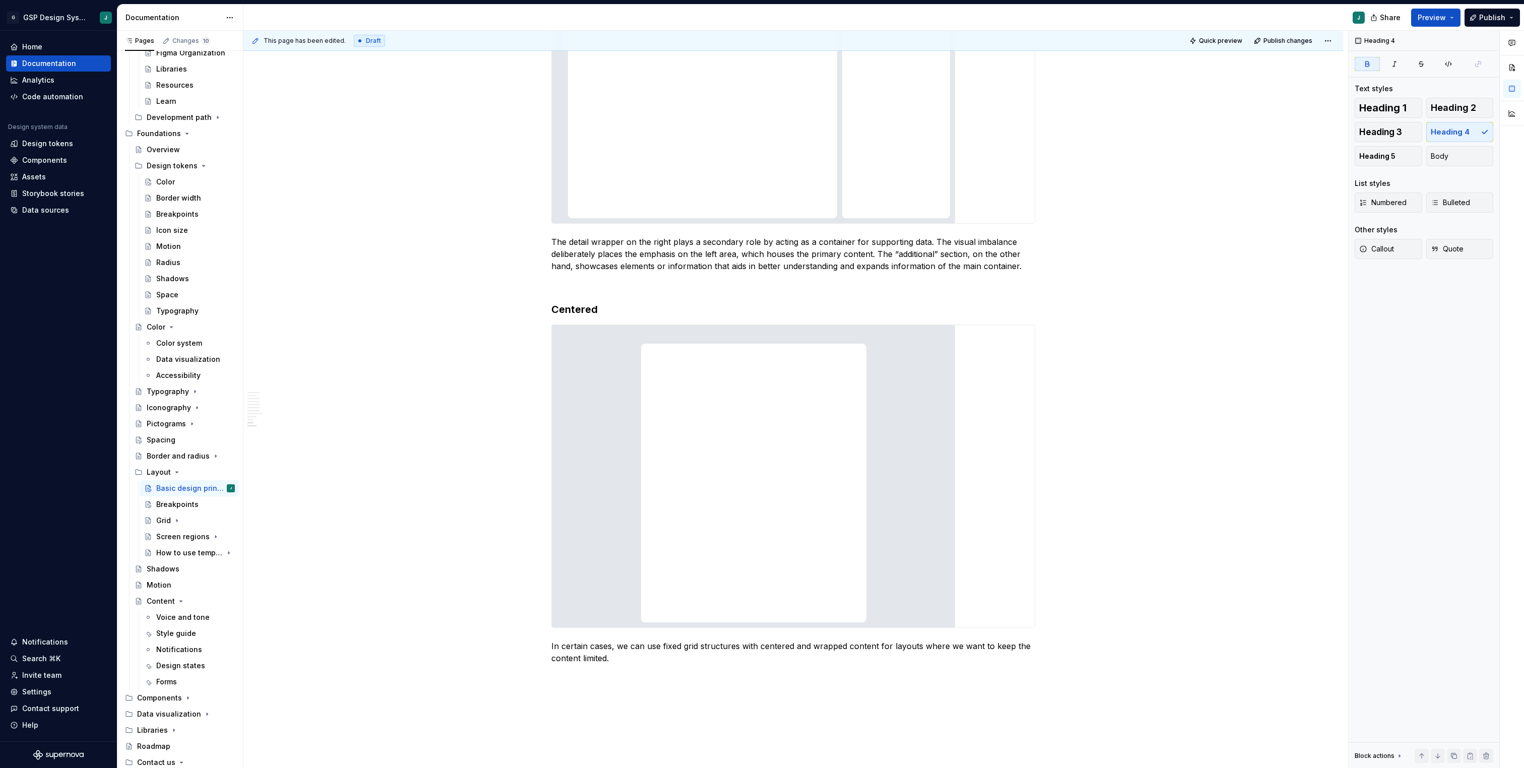
scroll to position [2070, 0]
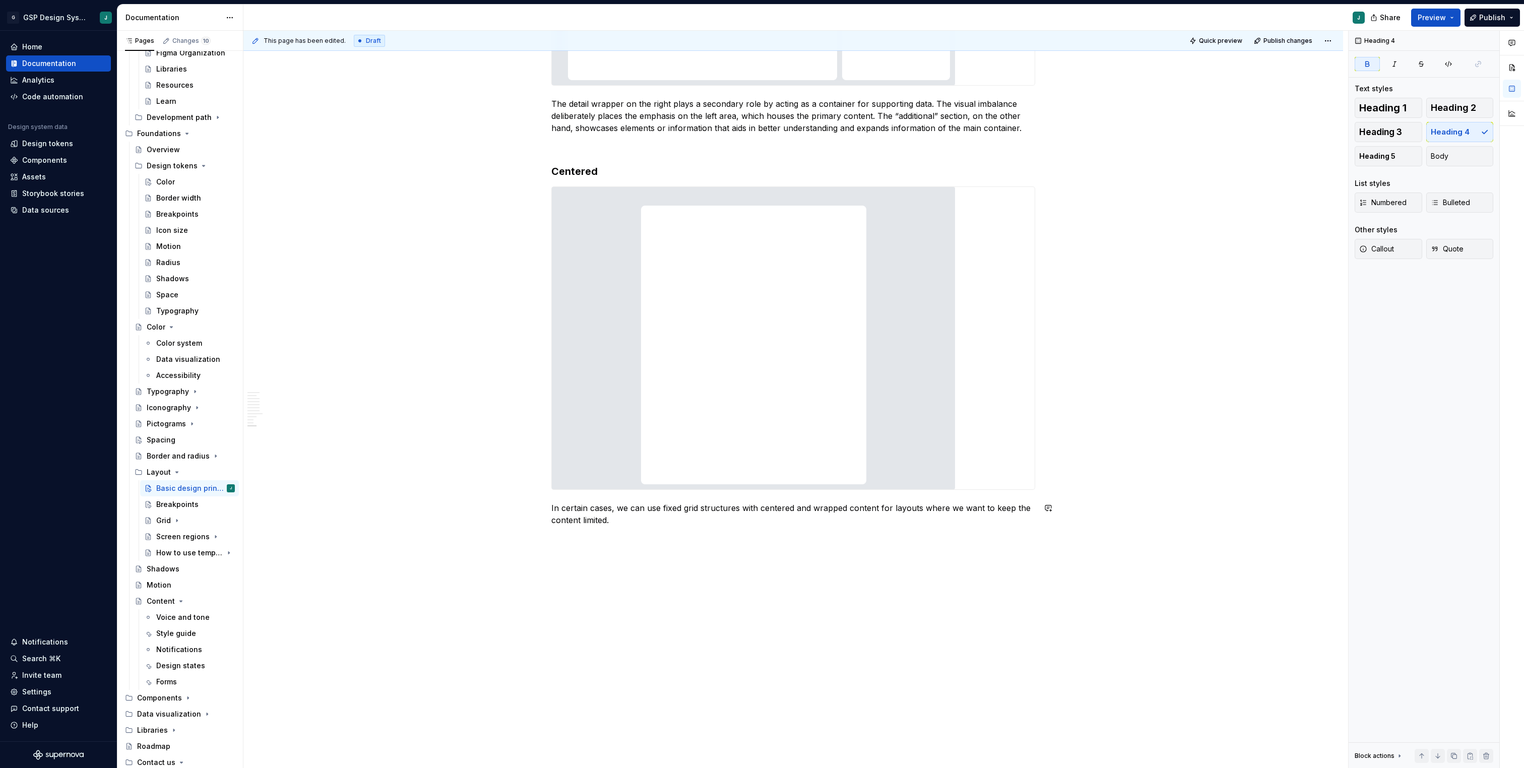
click at [596, 593] on div "This page has been edited. Draft Quick preview Publish changes Basic design pri…" at bounding box center [795, 400] width 1105 height 738
click at [563, 540] on p at bounding box center [793, 538] width 484 height 12
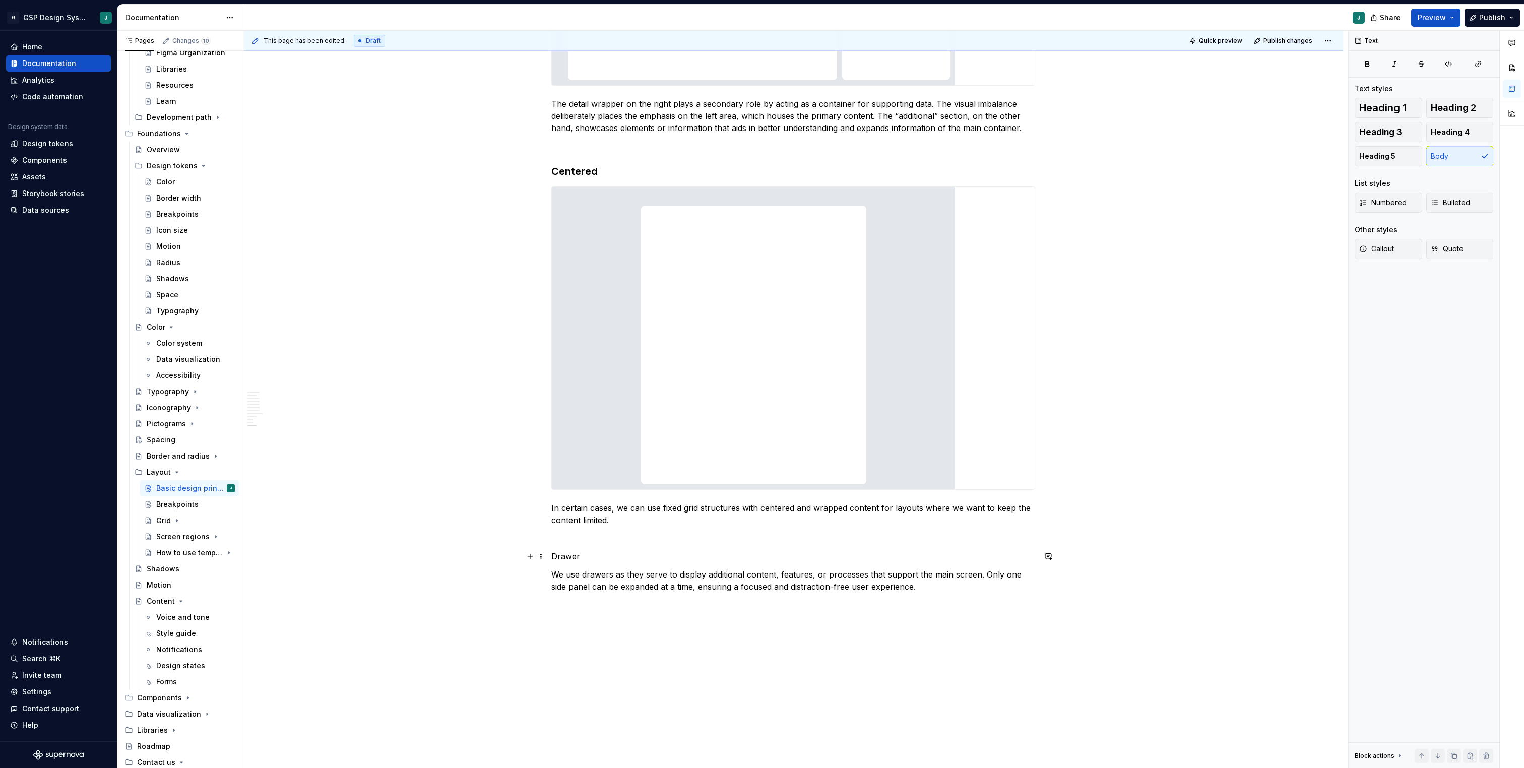
click at [573, 554] on p "Drawer" at bounding box center [793, 556] width 484 height 12
click at [631, 535] on button "button" at bounding box center [633, 538] width 14 height 14
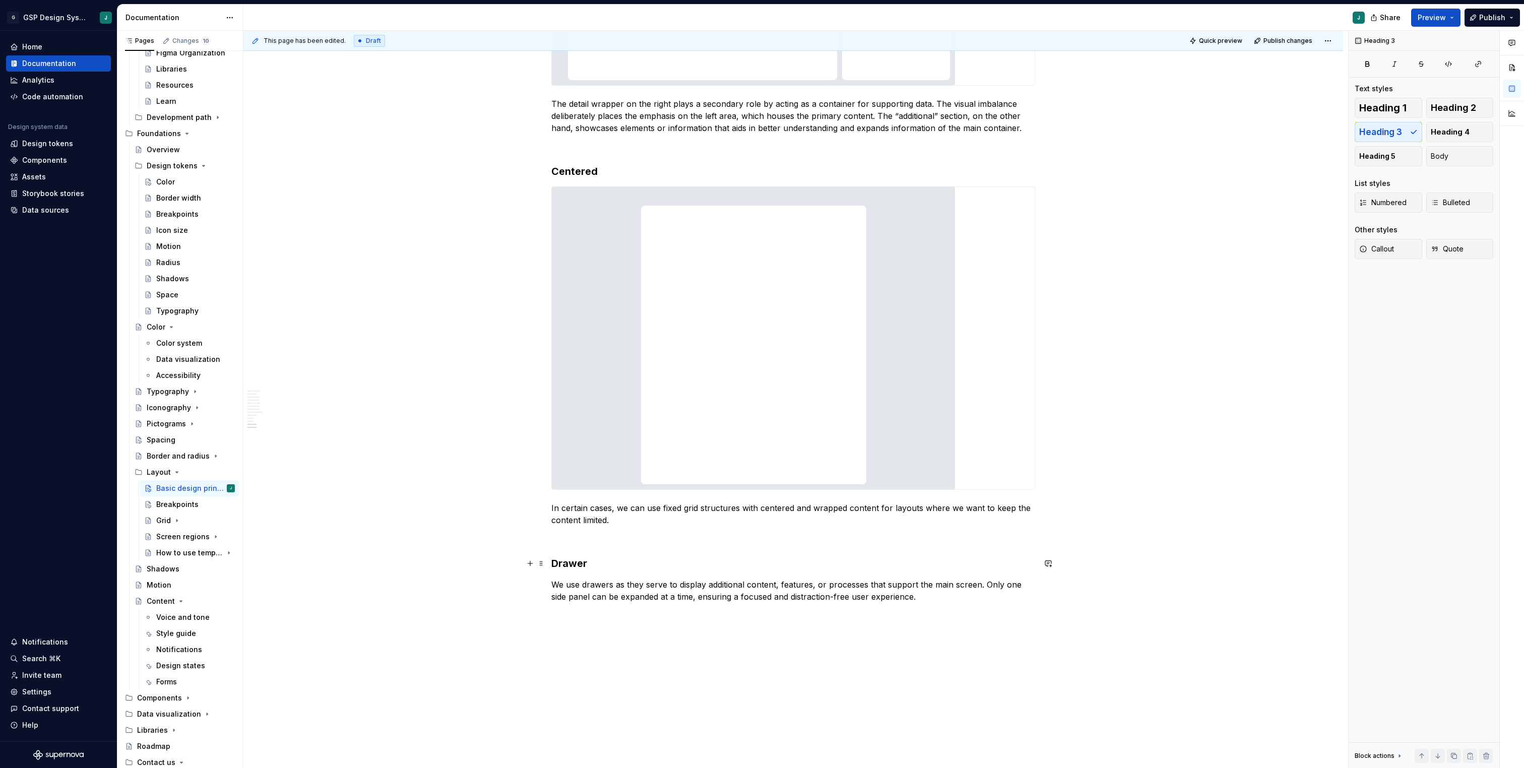
click at [647, 561] on h3 "Drawer" at bounding box center [793, 563] width 484 height 14
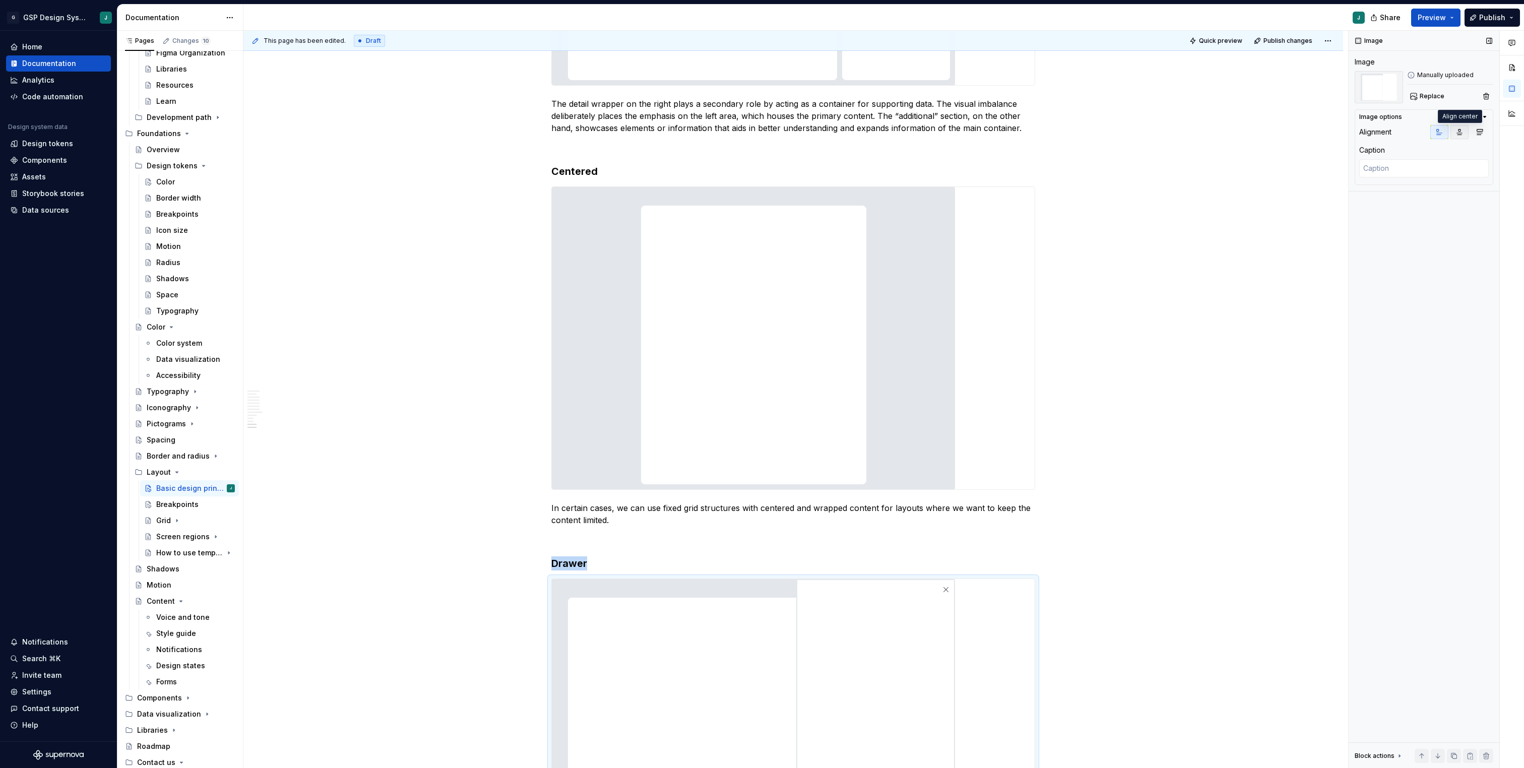
click at [1459, 133] on icon "button" at bounding box center [1460, 133] width 6 height 6
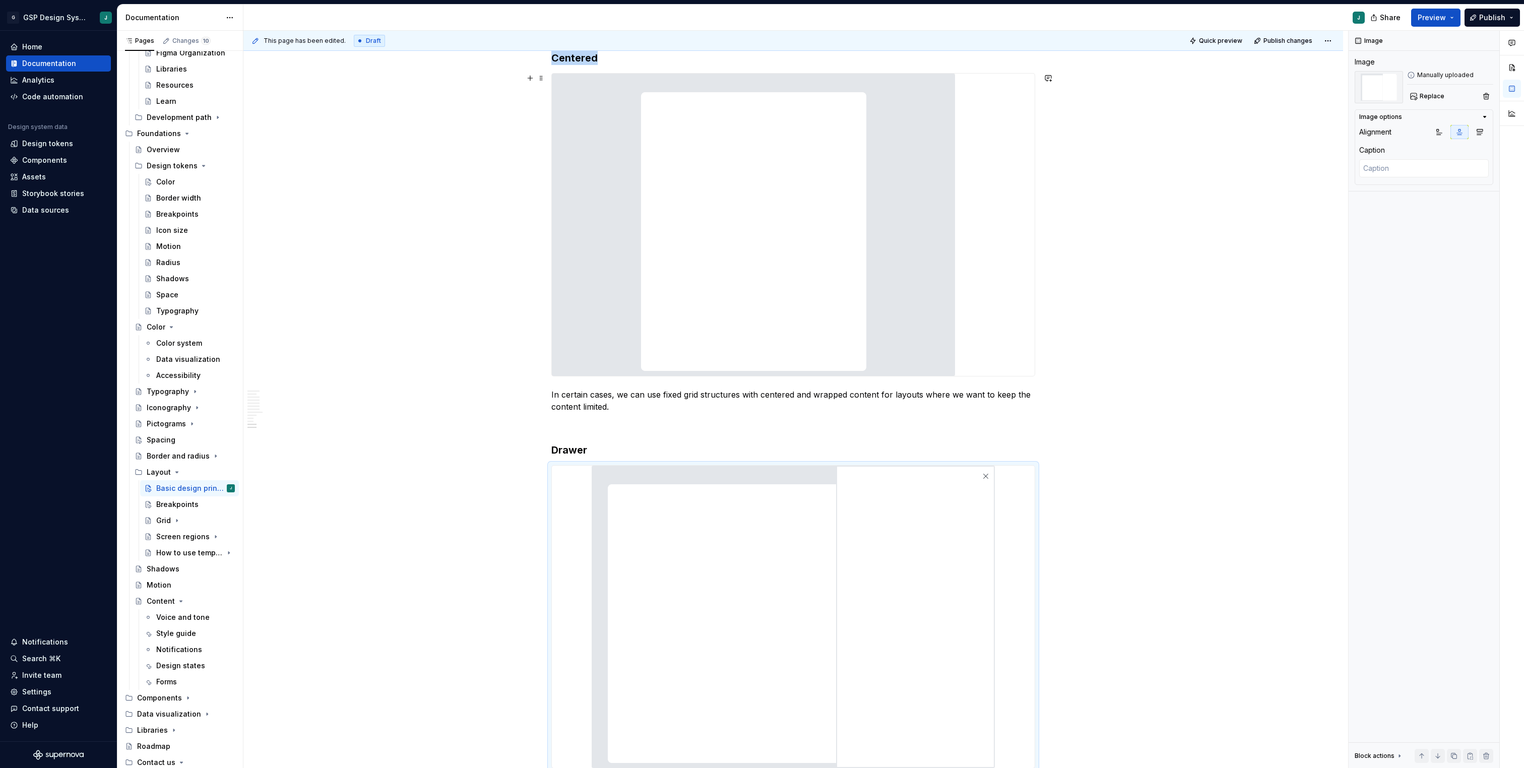
click at [937, 271] on img at bounding box center [753, 225] width 403 height 302
click at [1461, 130] on icon "button" at bounding box center [1459, 132] width 8 height 8
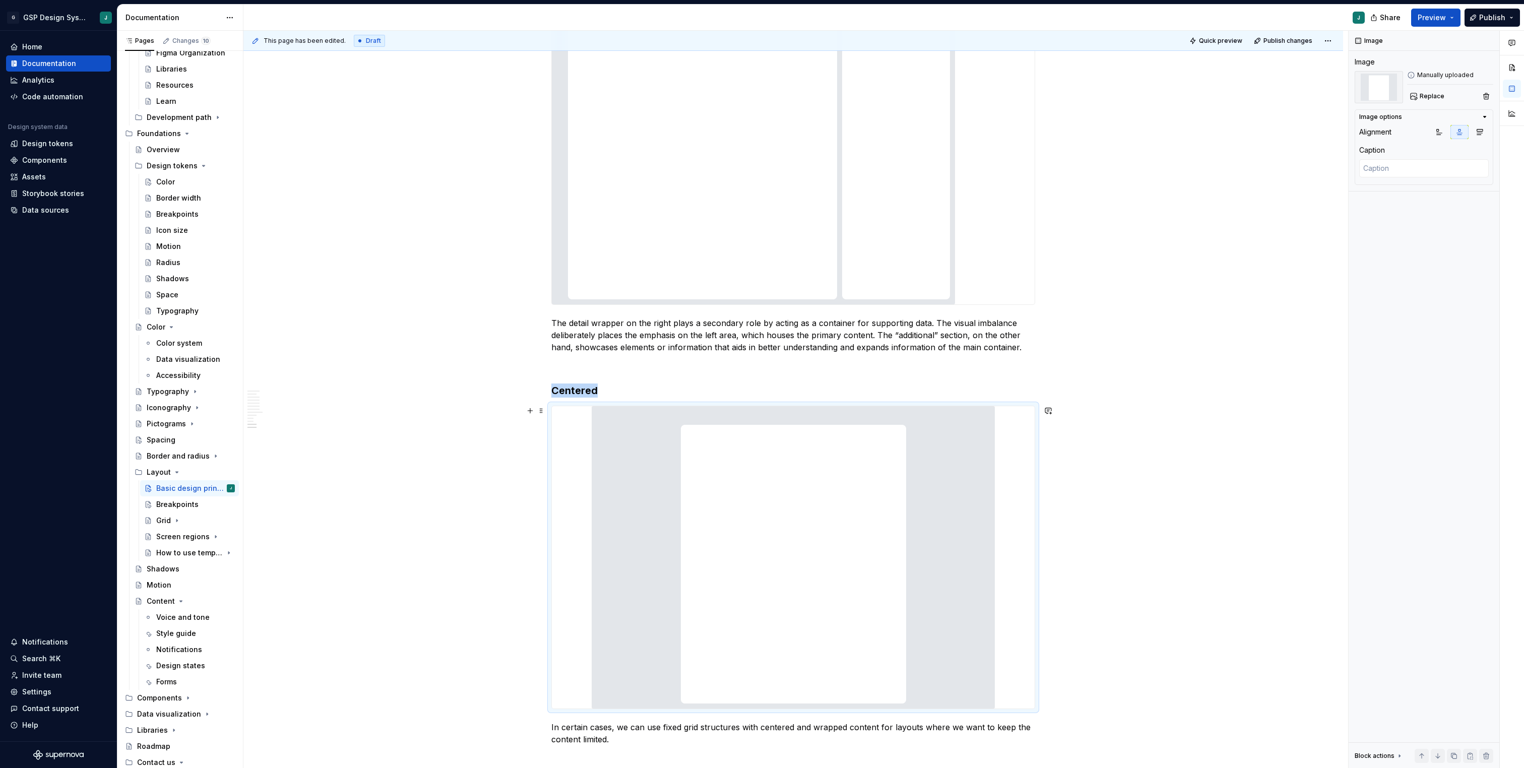
scroll to position [1754, 0]
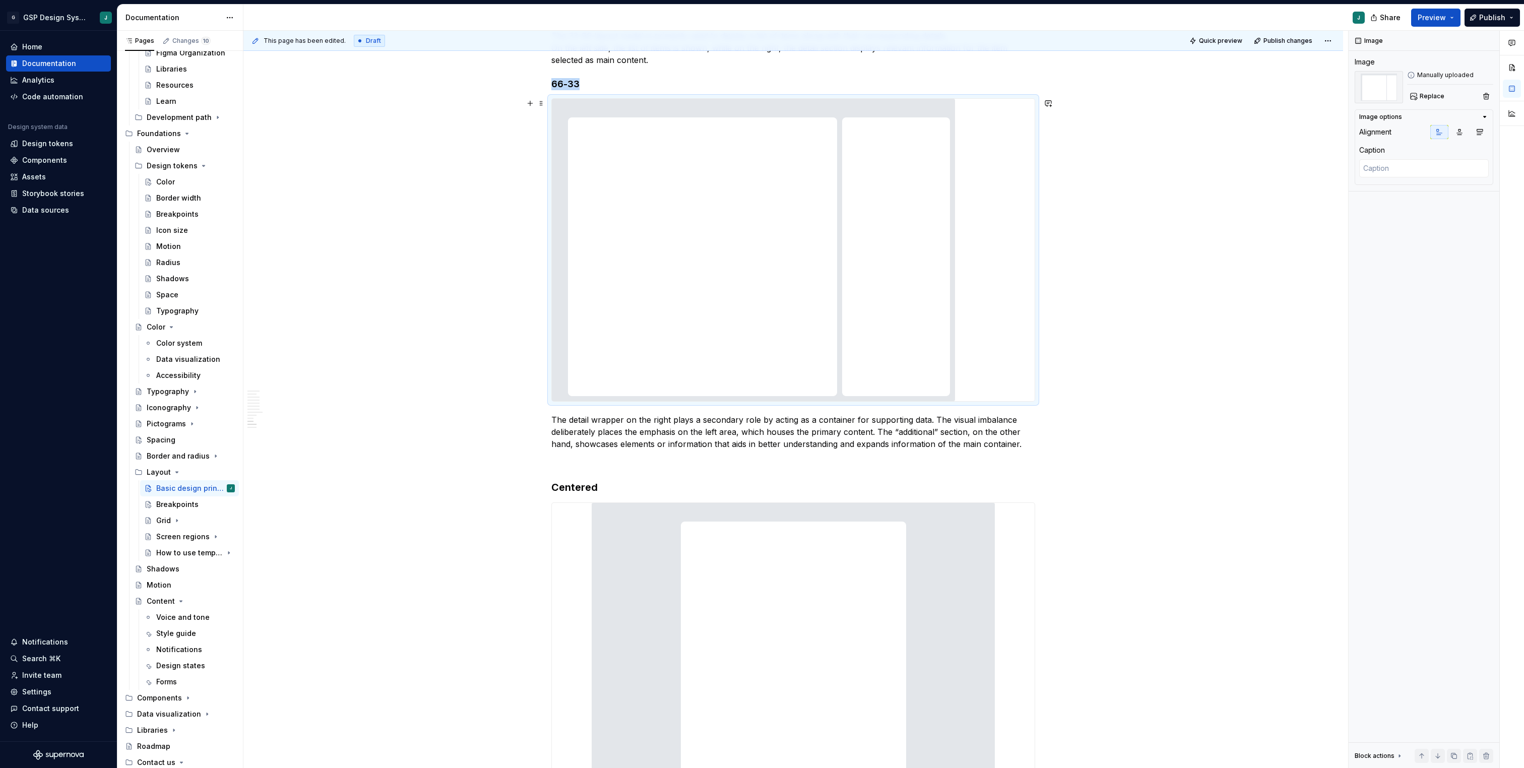
click at [915, 301] on img at bounding box center [753, 250] width 403 height 302
click at [1460, 131] on icon "button" at bounding box center [1460, 133] width 6 height 6
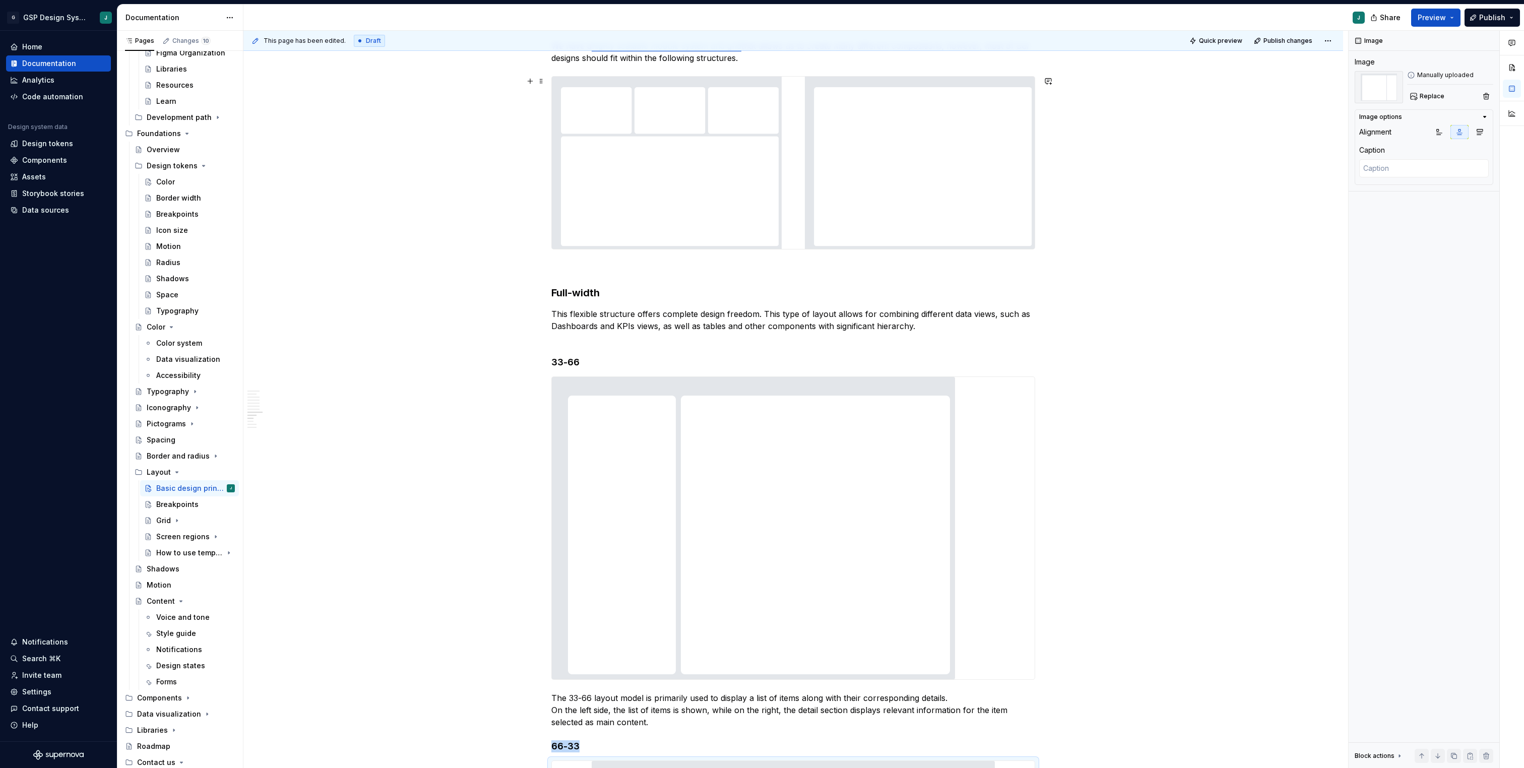
scroll to position [1022, 0]
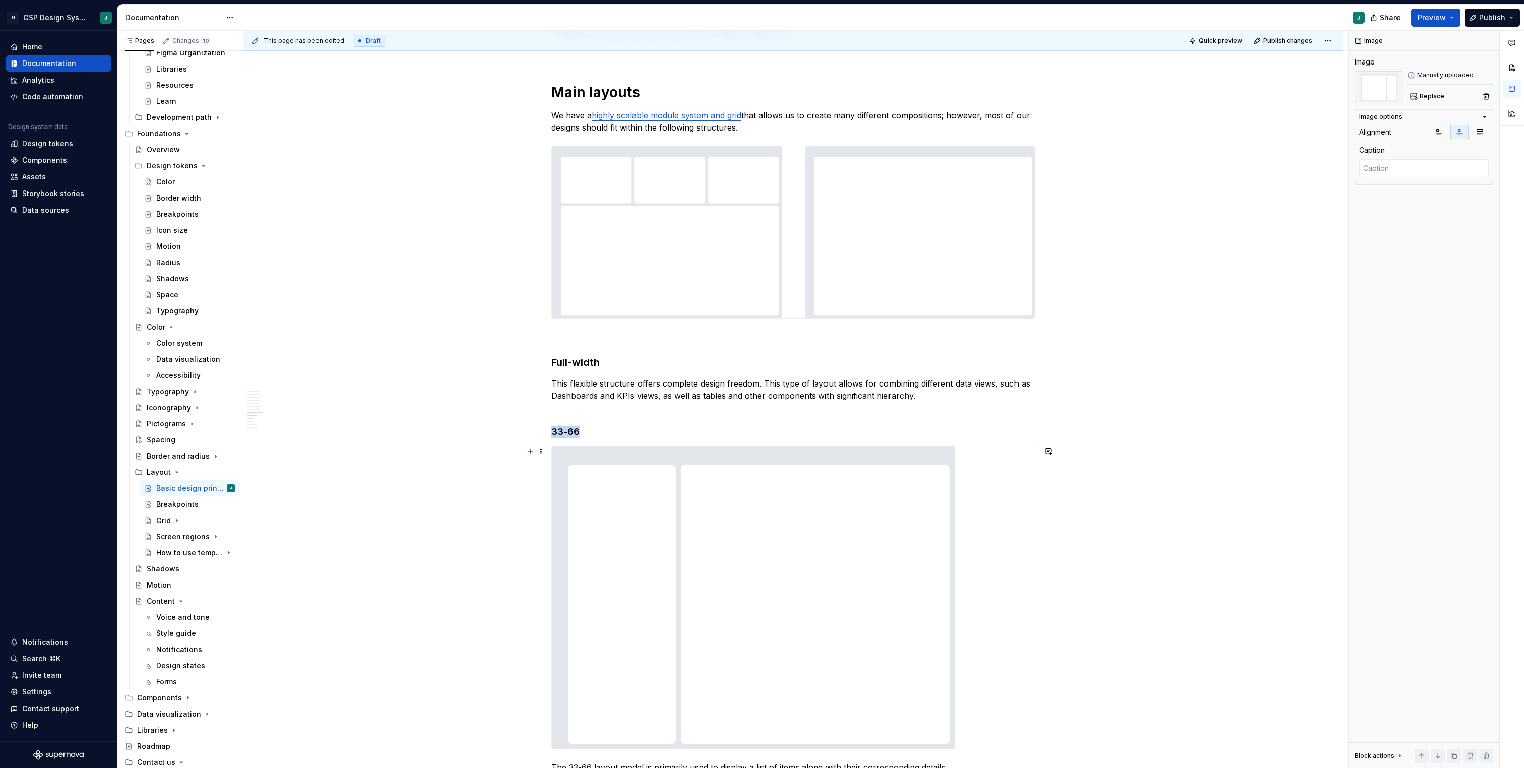
click at [855, 544] on img at bounding box center [753, 597] width 403 height 302
click at [1457, 135] on icon "button" at bounding box center [1459, 132] width 8 height 8
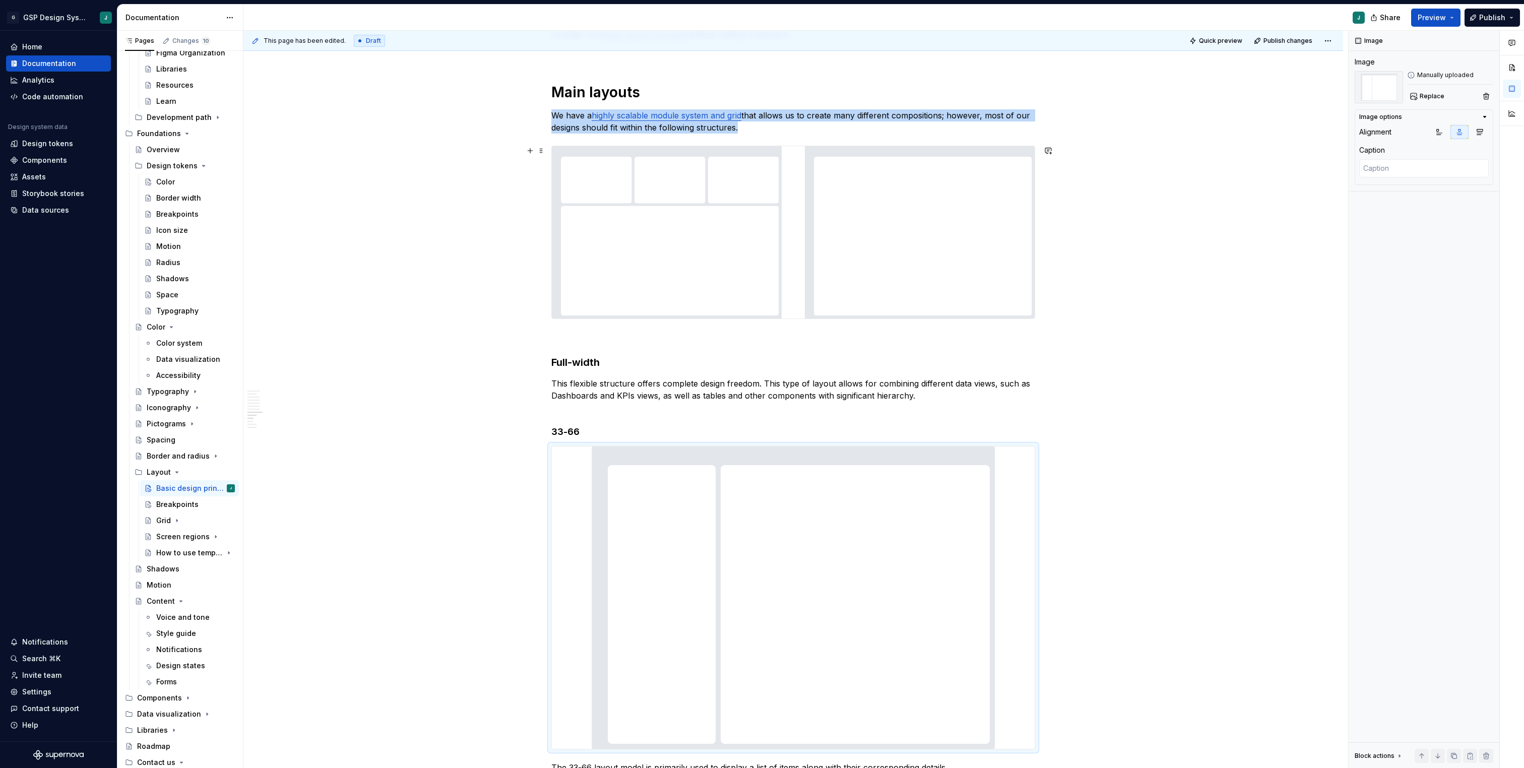
click at [932, 209] on img at bounding box center [793, 232] width 483 height 172
click at [1455, 135] on icon "button" at bounding box center [1459, 132] width 8 height 8
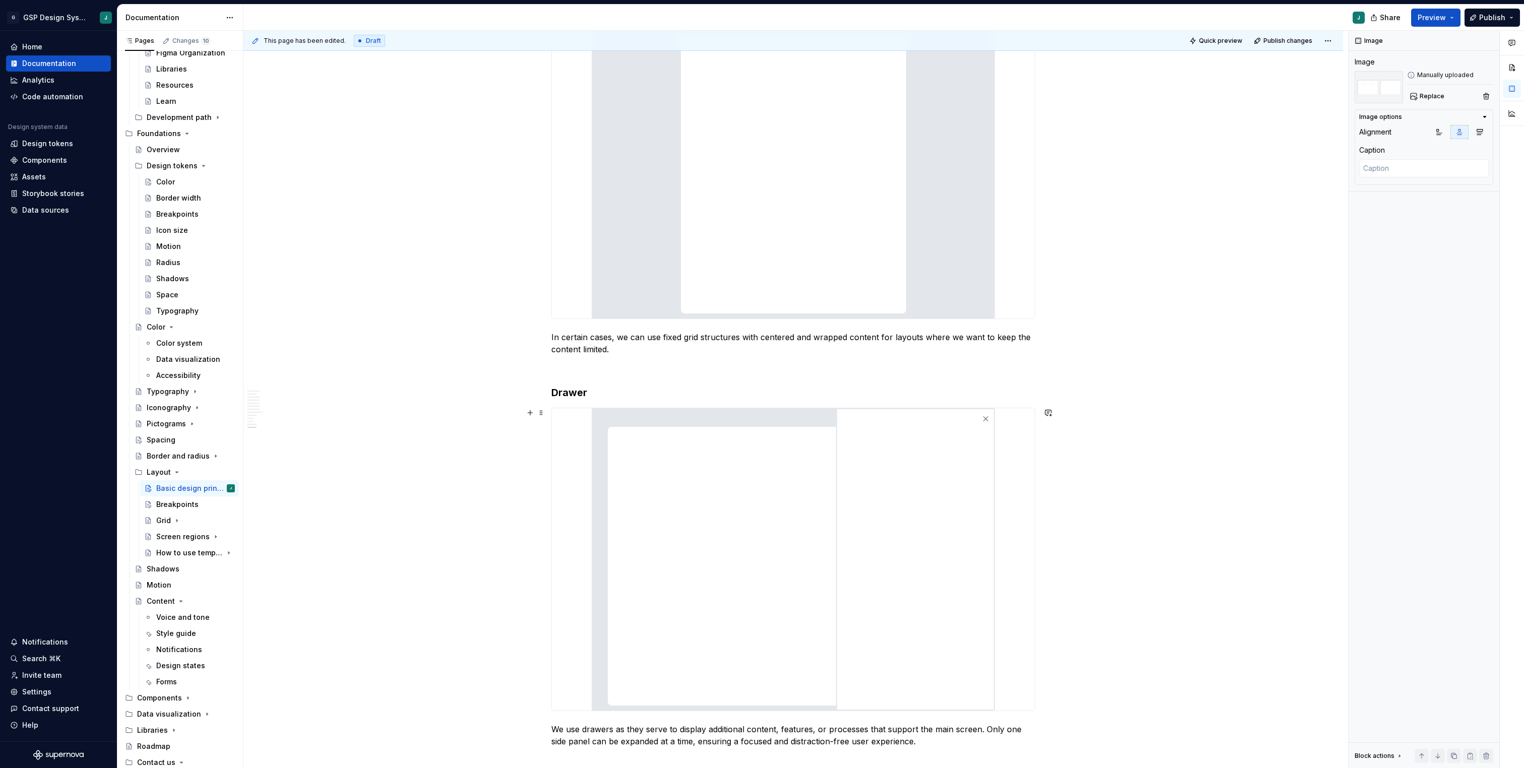
scroll to position [2462, 0]
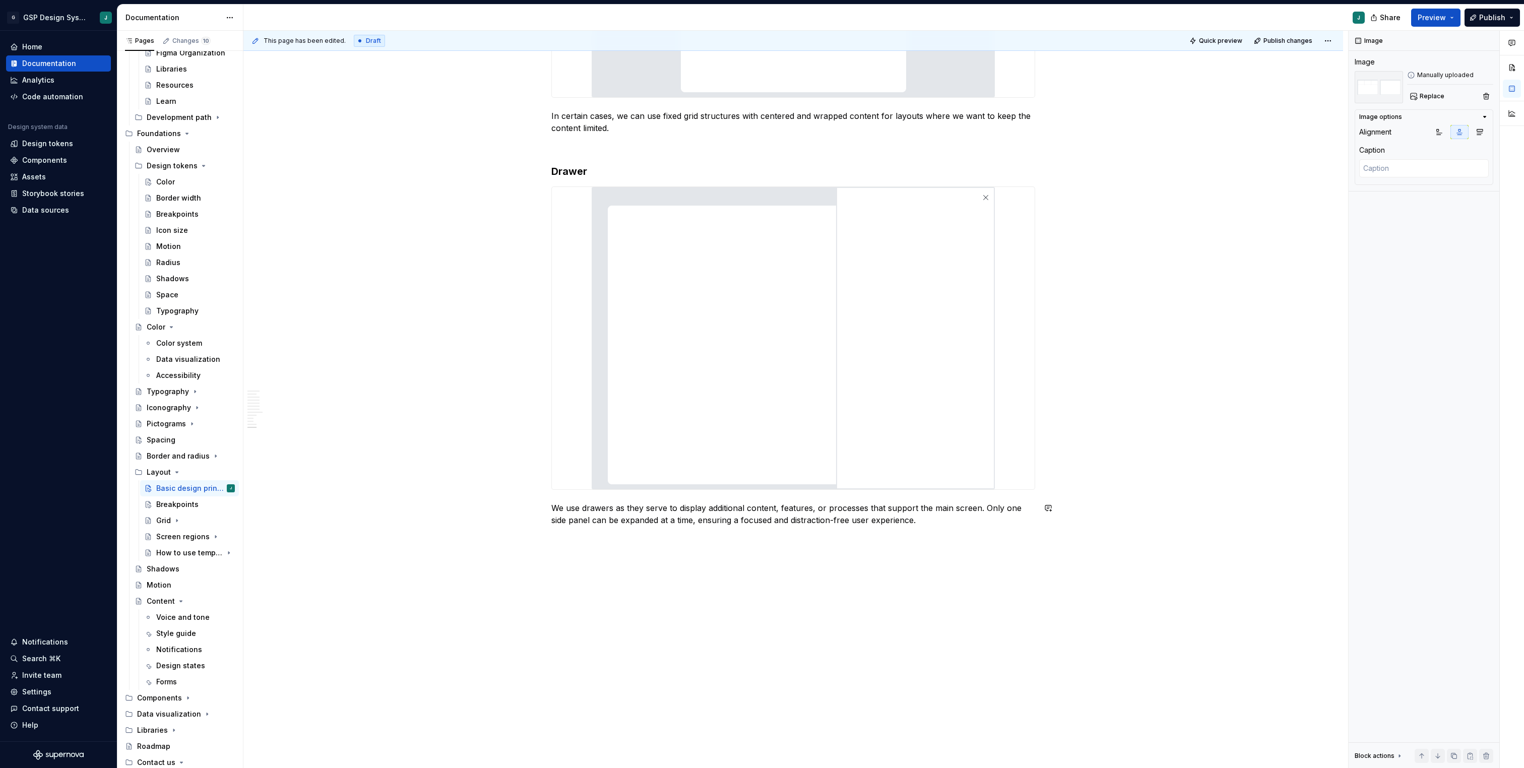
click at [579, 569] on div "This page has been edited. Draft Quick preview Publish changes Basic design pri…" at bounding box center [795, 400] width 1105 height 738
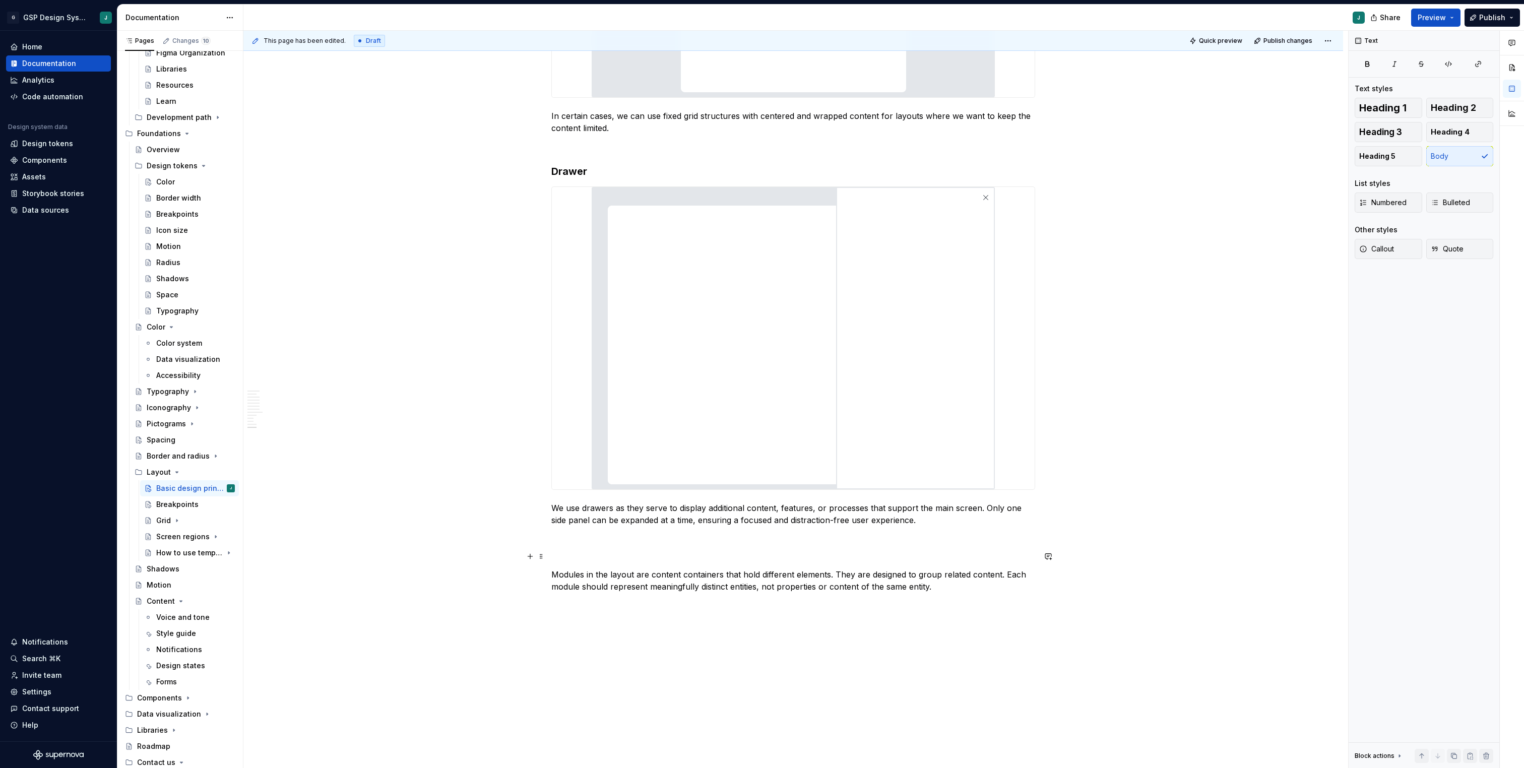
click at [563, 553] on p at bounding box center [793, 556] width 484 height 12
click at [619, 537] on button "button" at bounding box center [617, 538] width 14 height 14
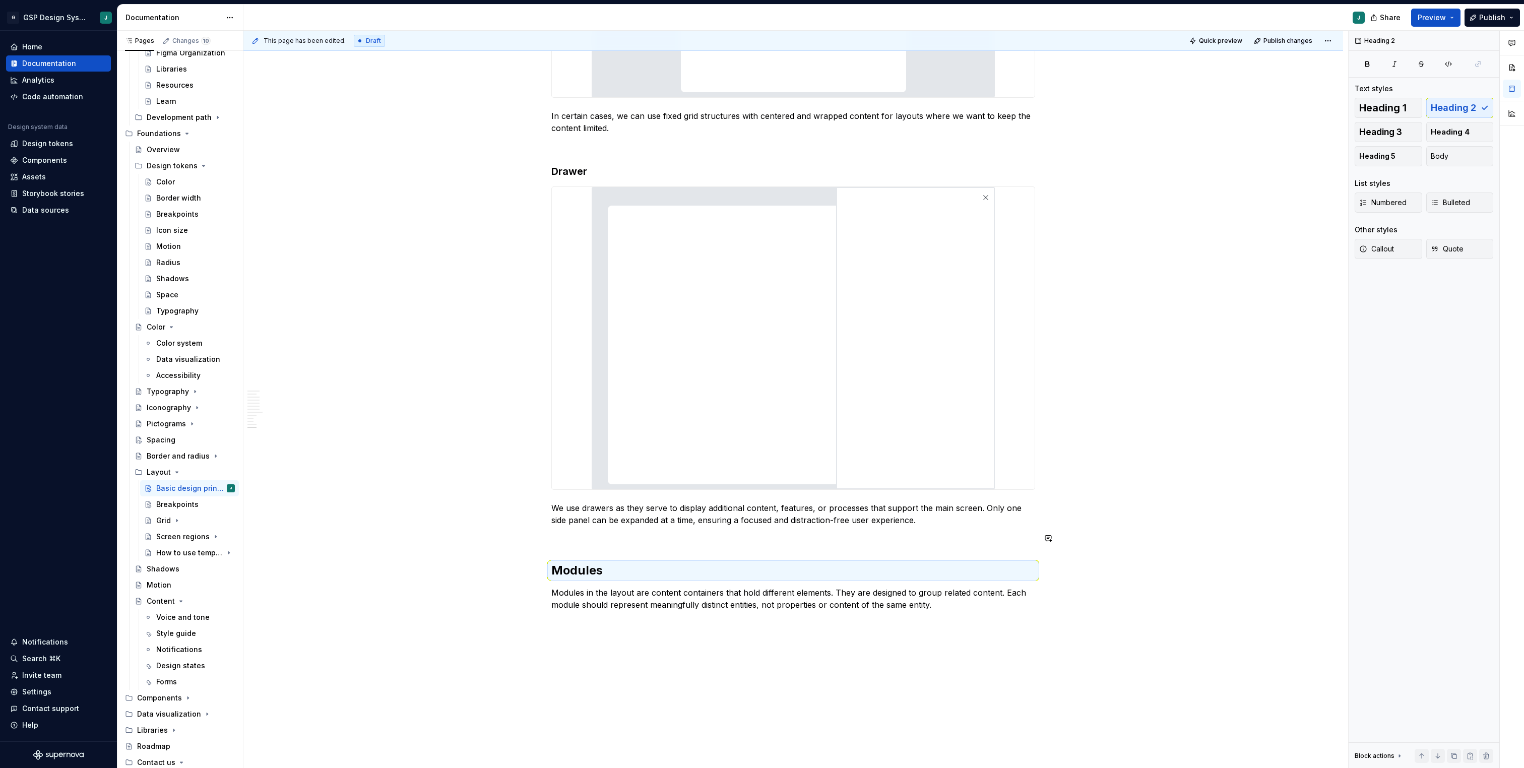
click at [592, 538] on p at bounding box center [793, 538] width 484 height 12
click at [528, 538] on button "button" at bounding box center [530, 538] width 14 height 14
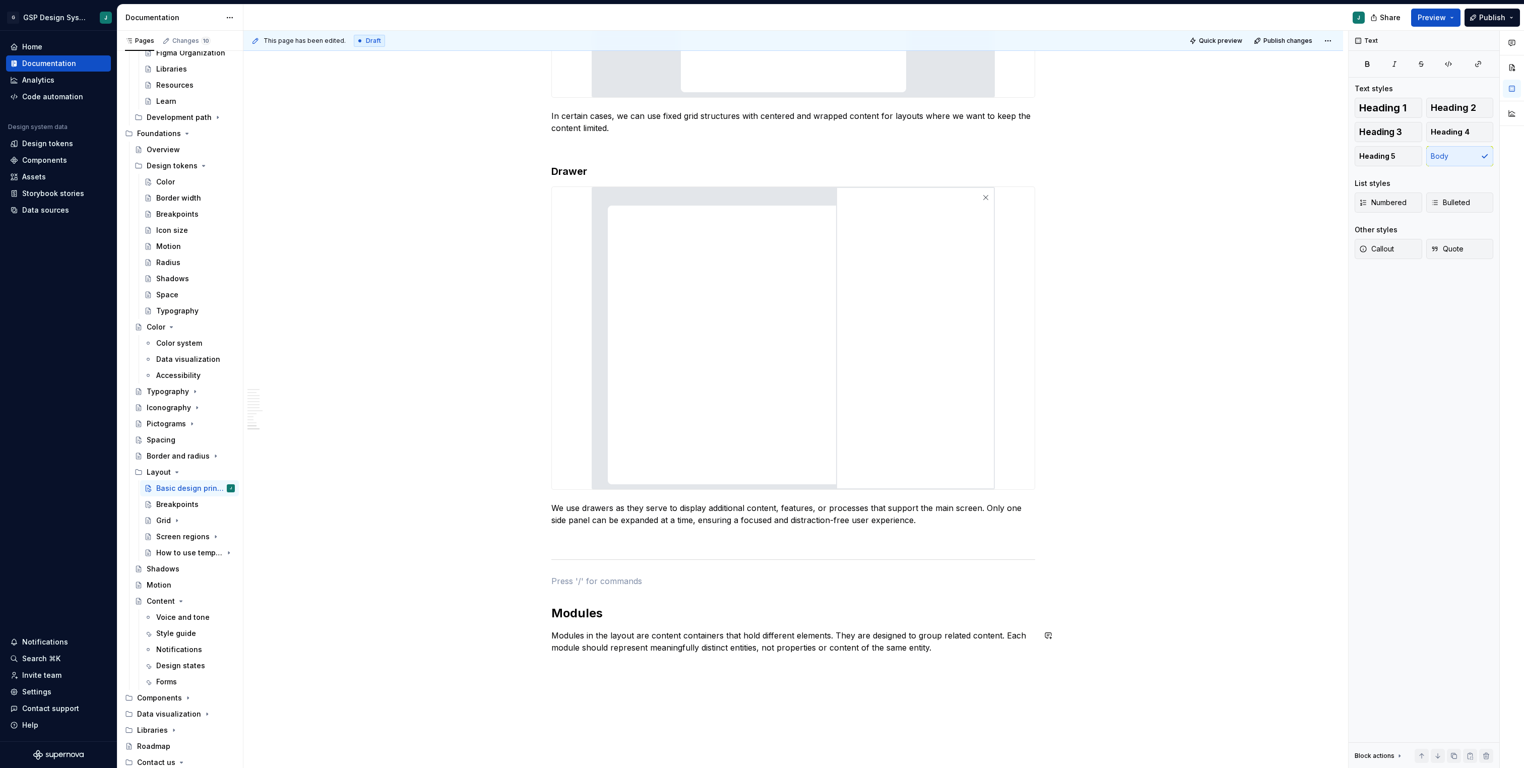
click at [947, 651] on p "Modules in the layout are content containers that hold different elements. They…" at bounding box center [793, 641] width 484 height 24
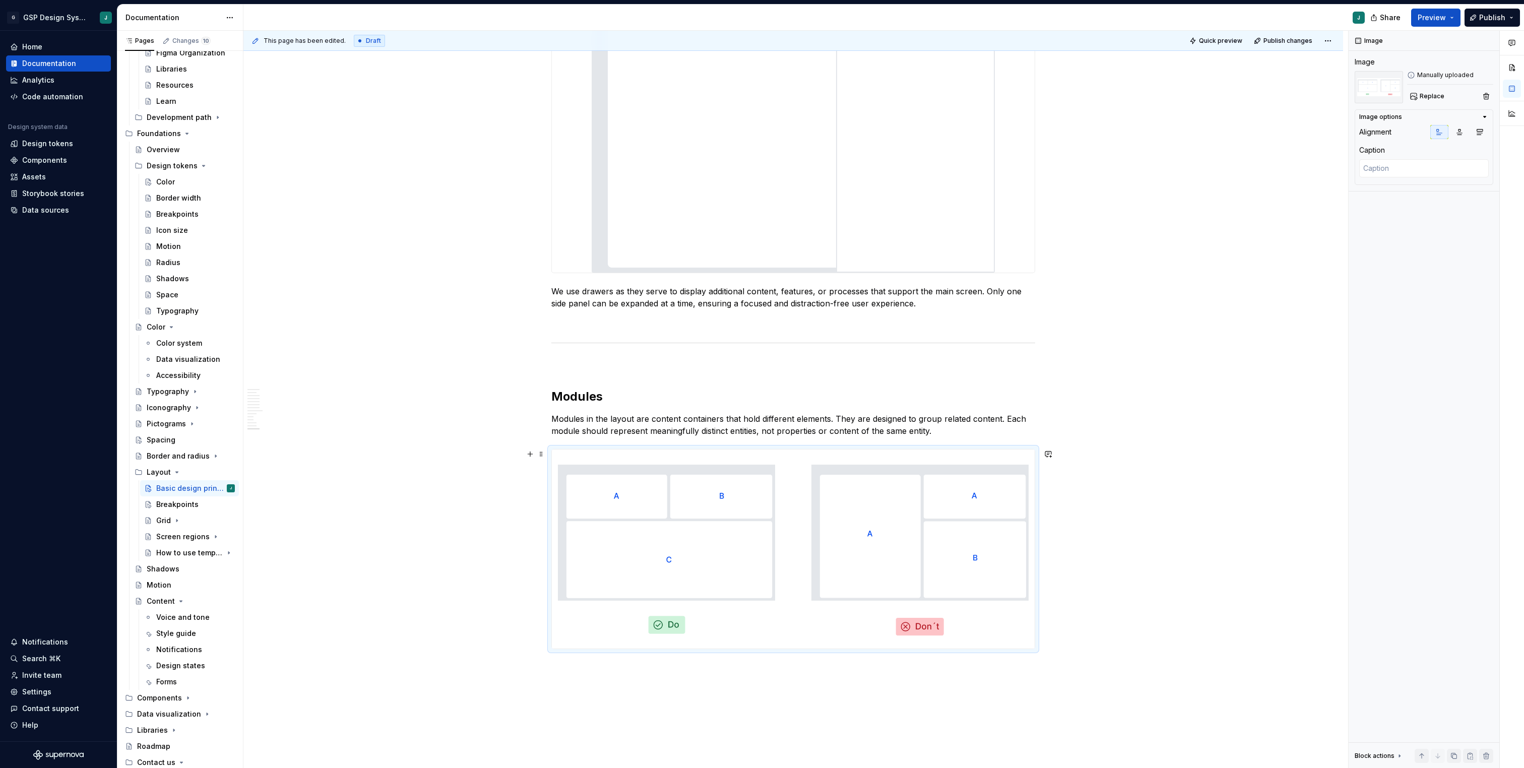
scroll to position [2694, 0]
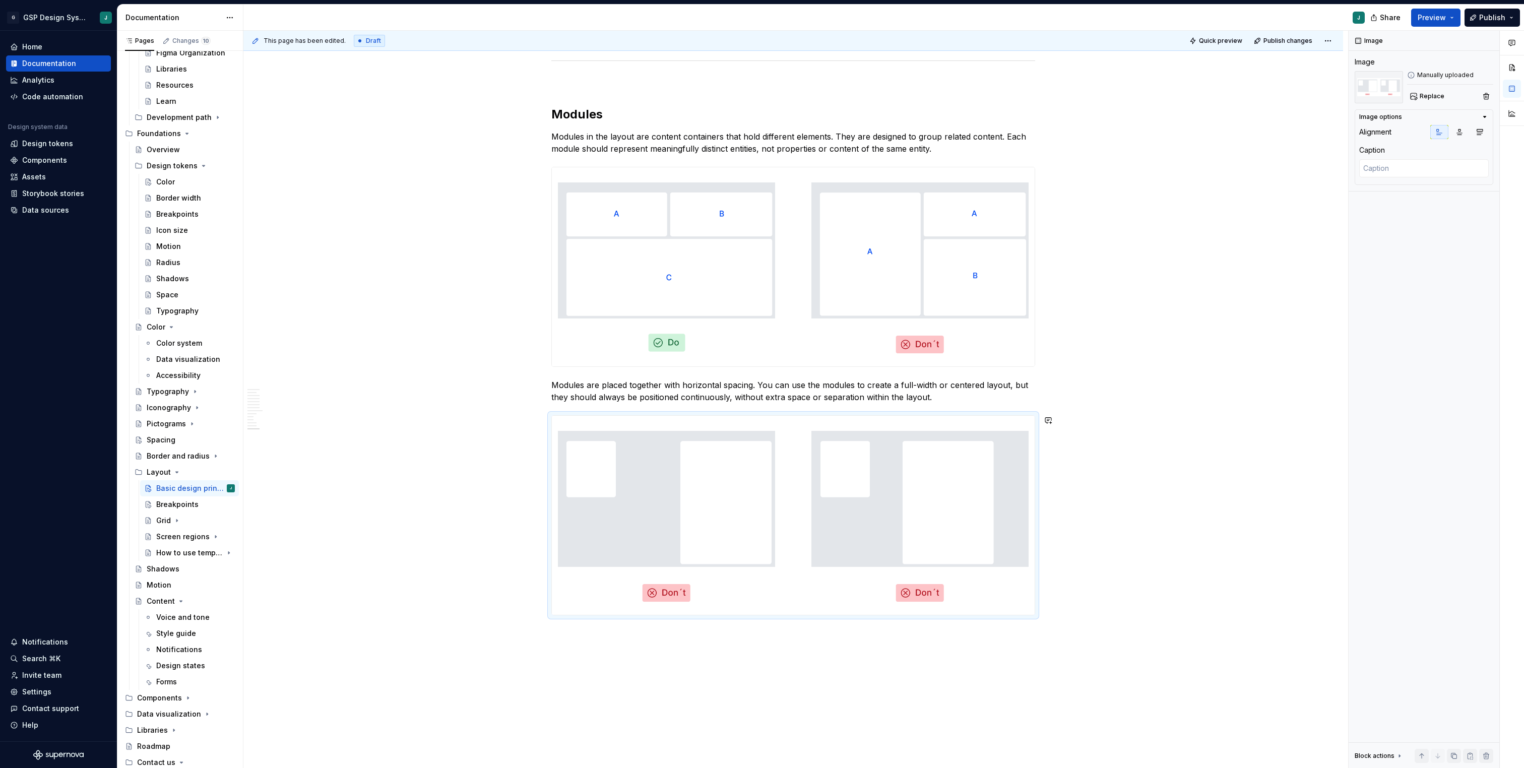
scroll to position [2979, 0]
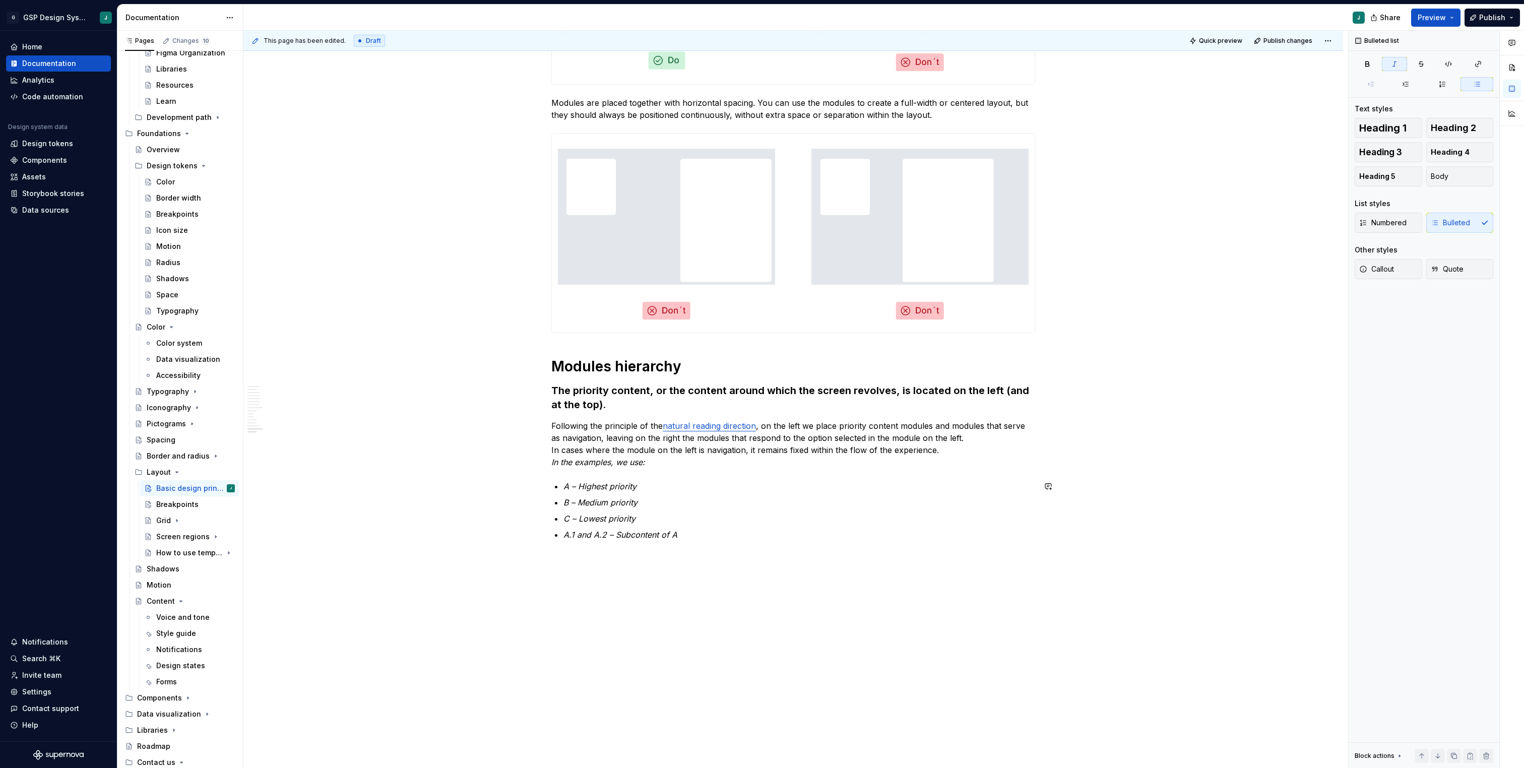
scroll to position [3258, 0]
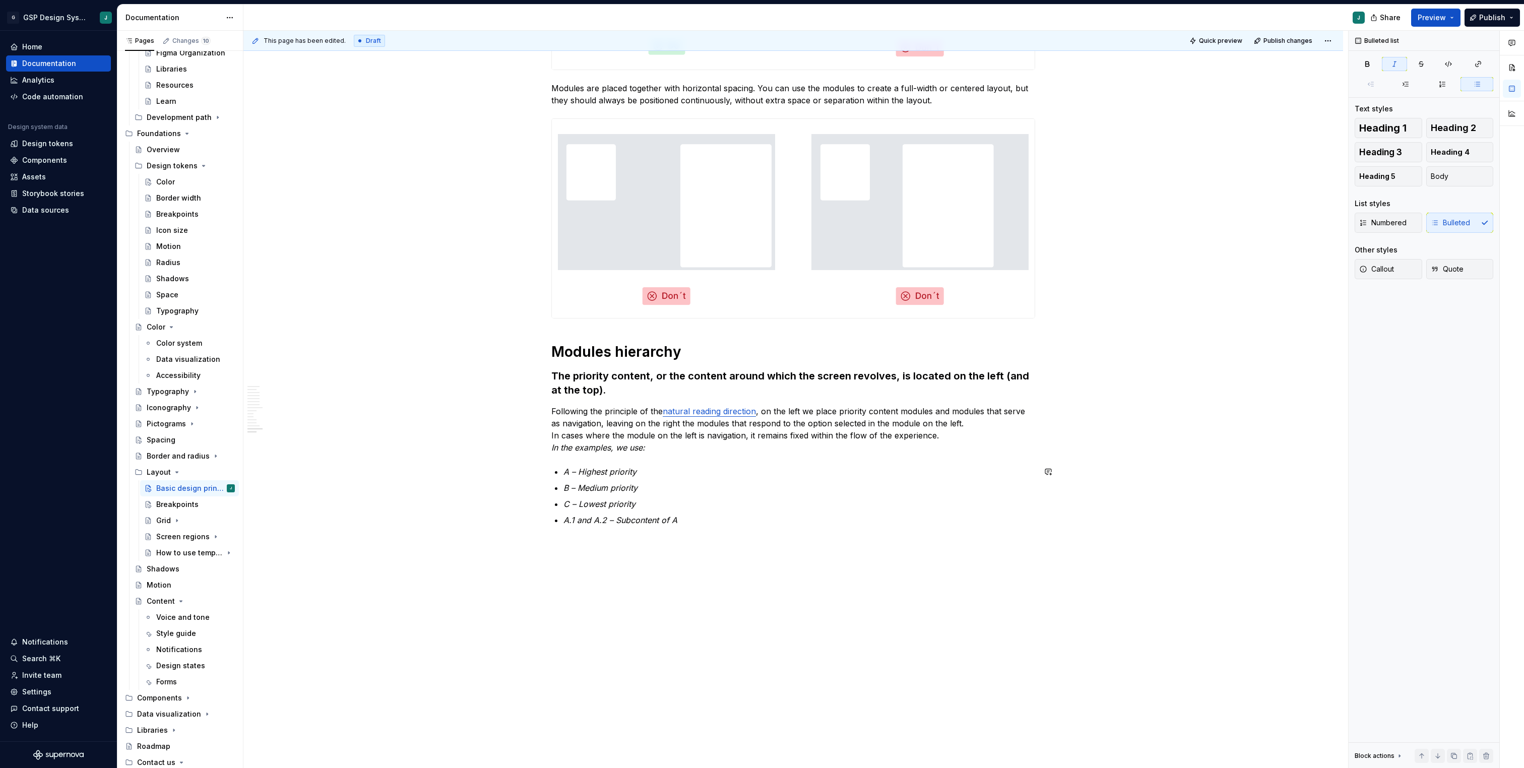
click at [573, 548] on div "This page has been edited. Draft Quick preview Publish changes Basic design pri…" at bounding box center [795, 400] width 1105 height 738
click at [705, 525] on p "A.1 and A.2 – Subcontent of A" at bounding box center [799, 520] width 472 height 12
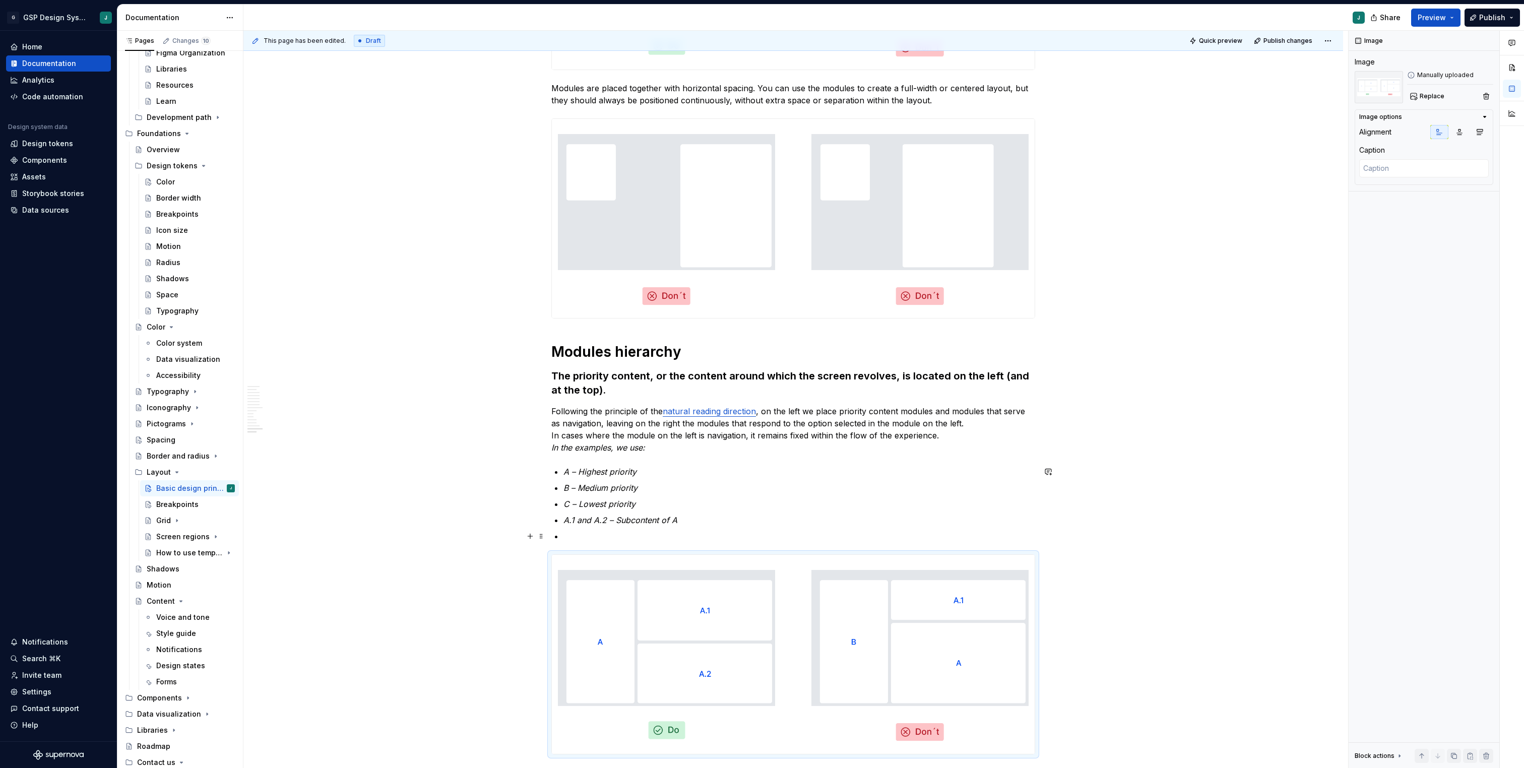
click at [575, 535] on p at bounding box center [799, 536] width 472 height 12
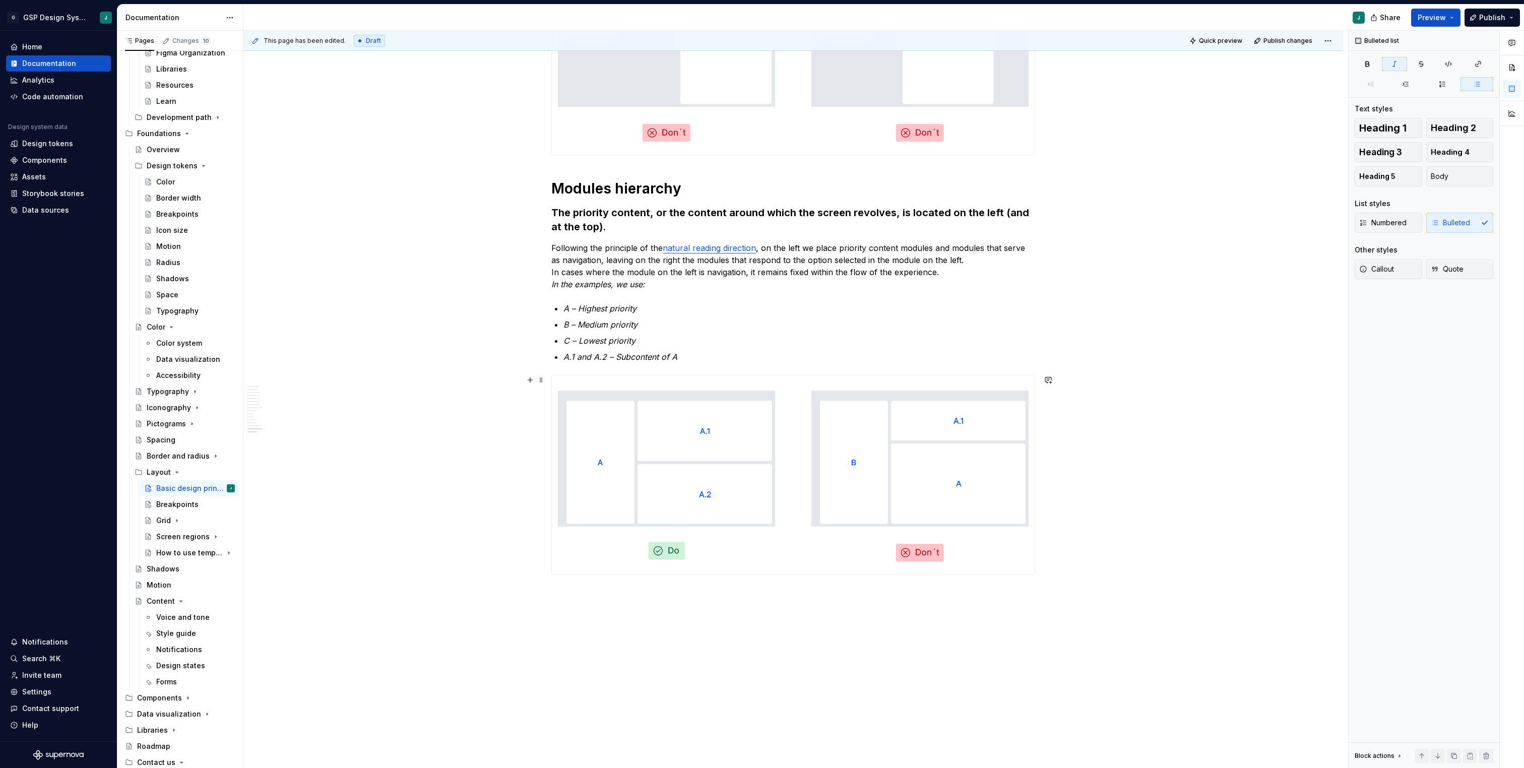
scroll to position [3471, 0]
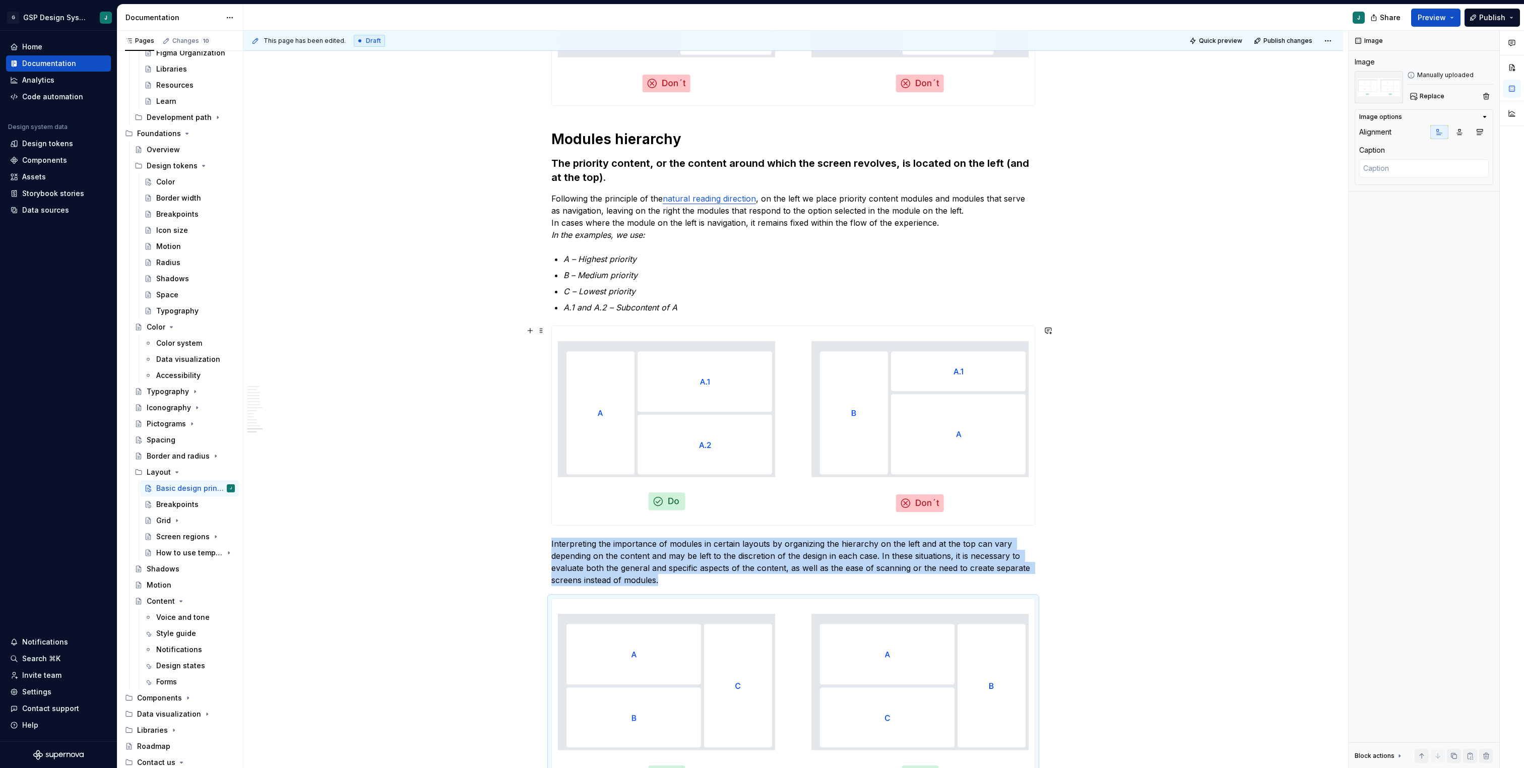
scroll to position [3743, 0]
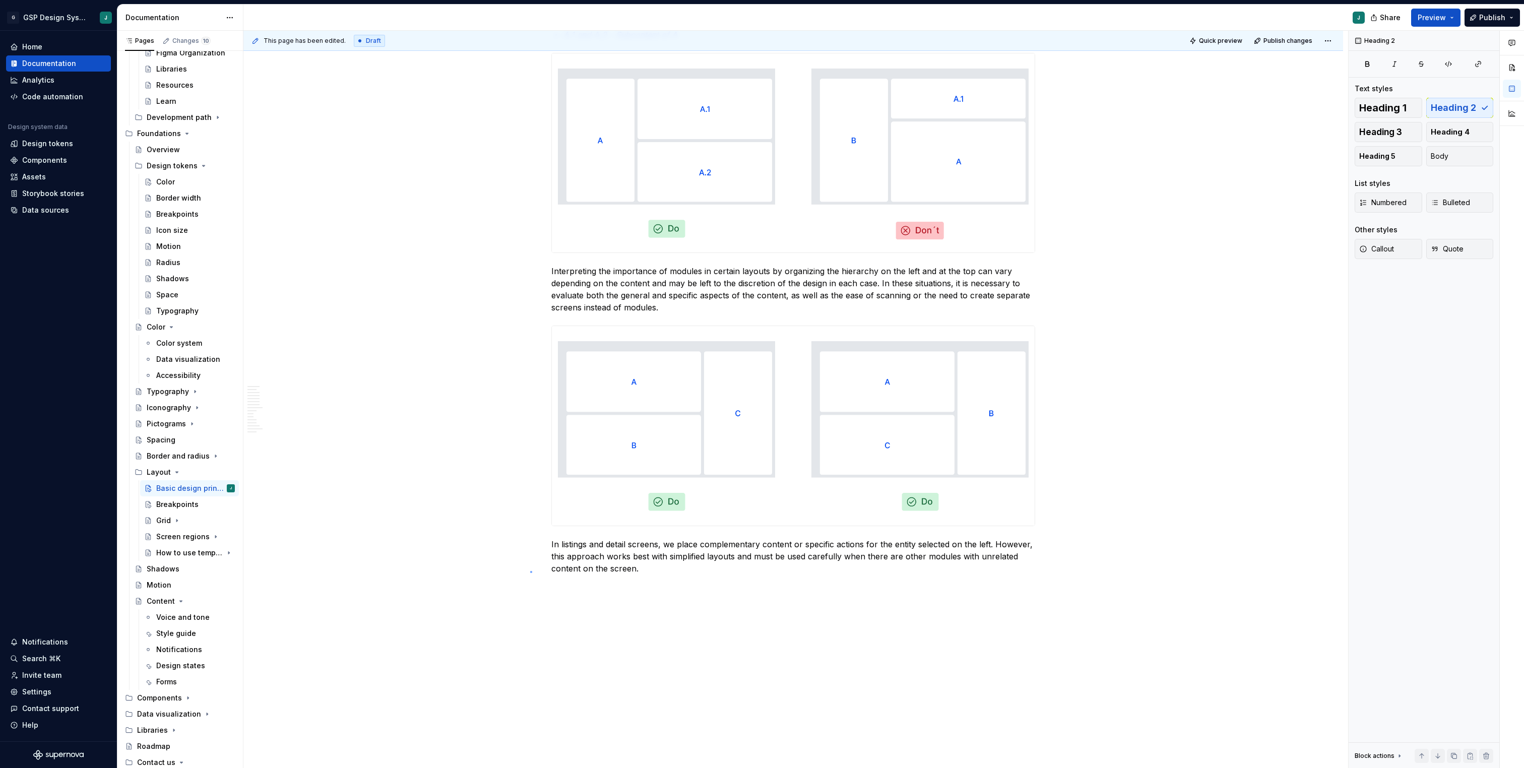
click at [530, 571] on div "This page has been edited. Draft Quick preview Publish changes Basic design pri…" at bounding box center [795, 400] width 1105 height 738
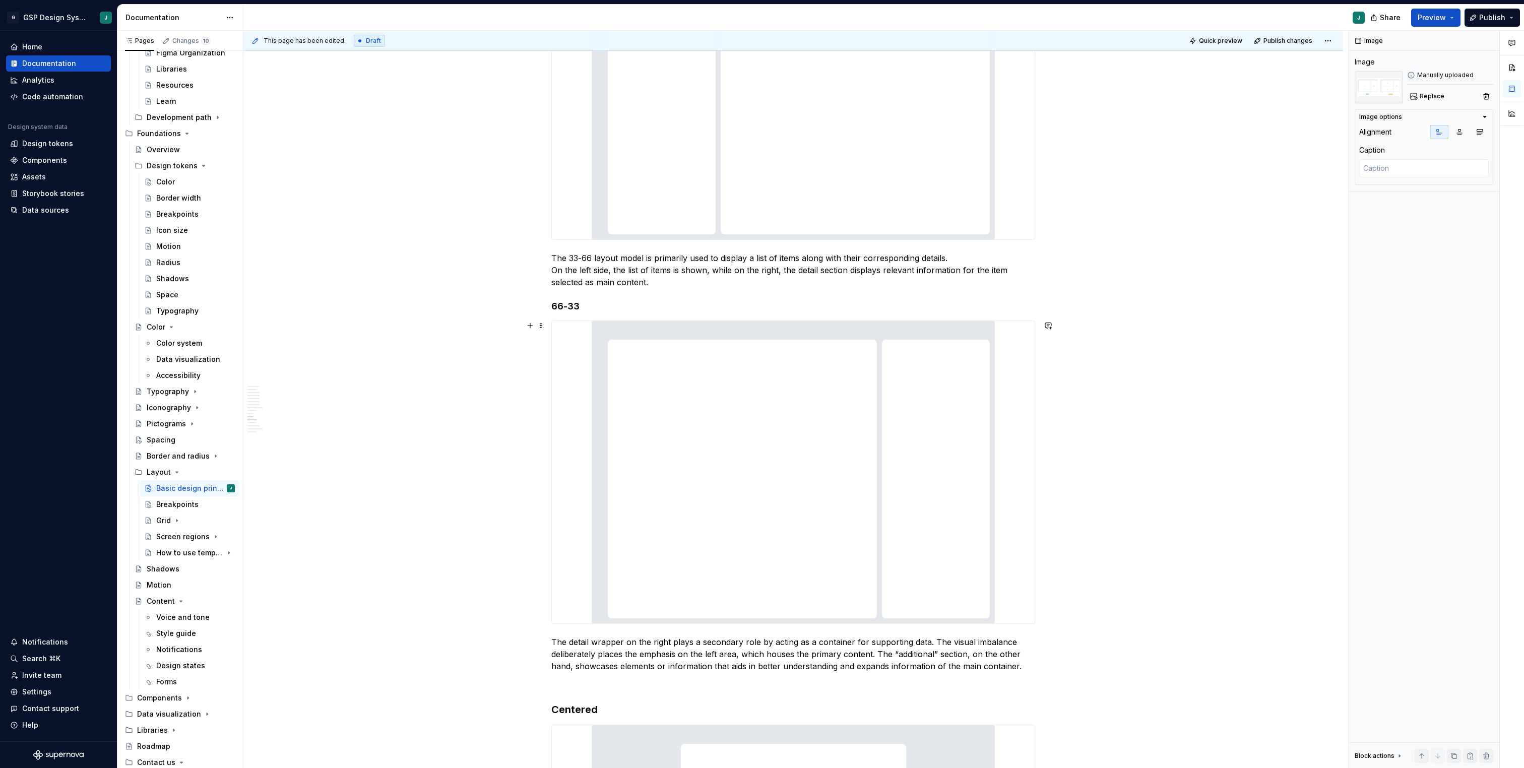
scroll to position [1606, 0]
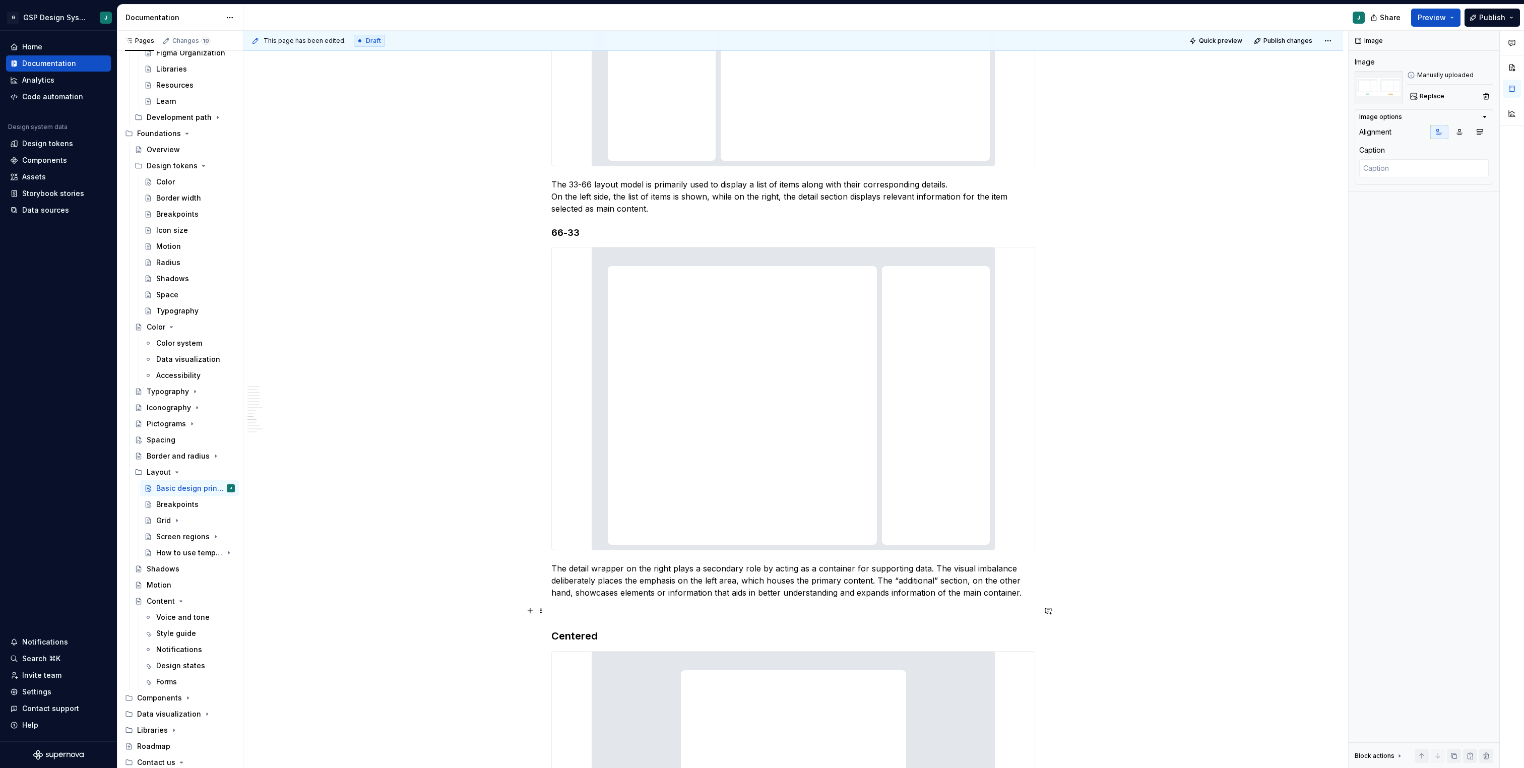
click at [569, 607] on p at bounding box center [793, 611] width 484 height 12
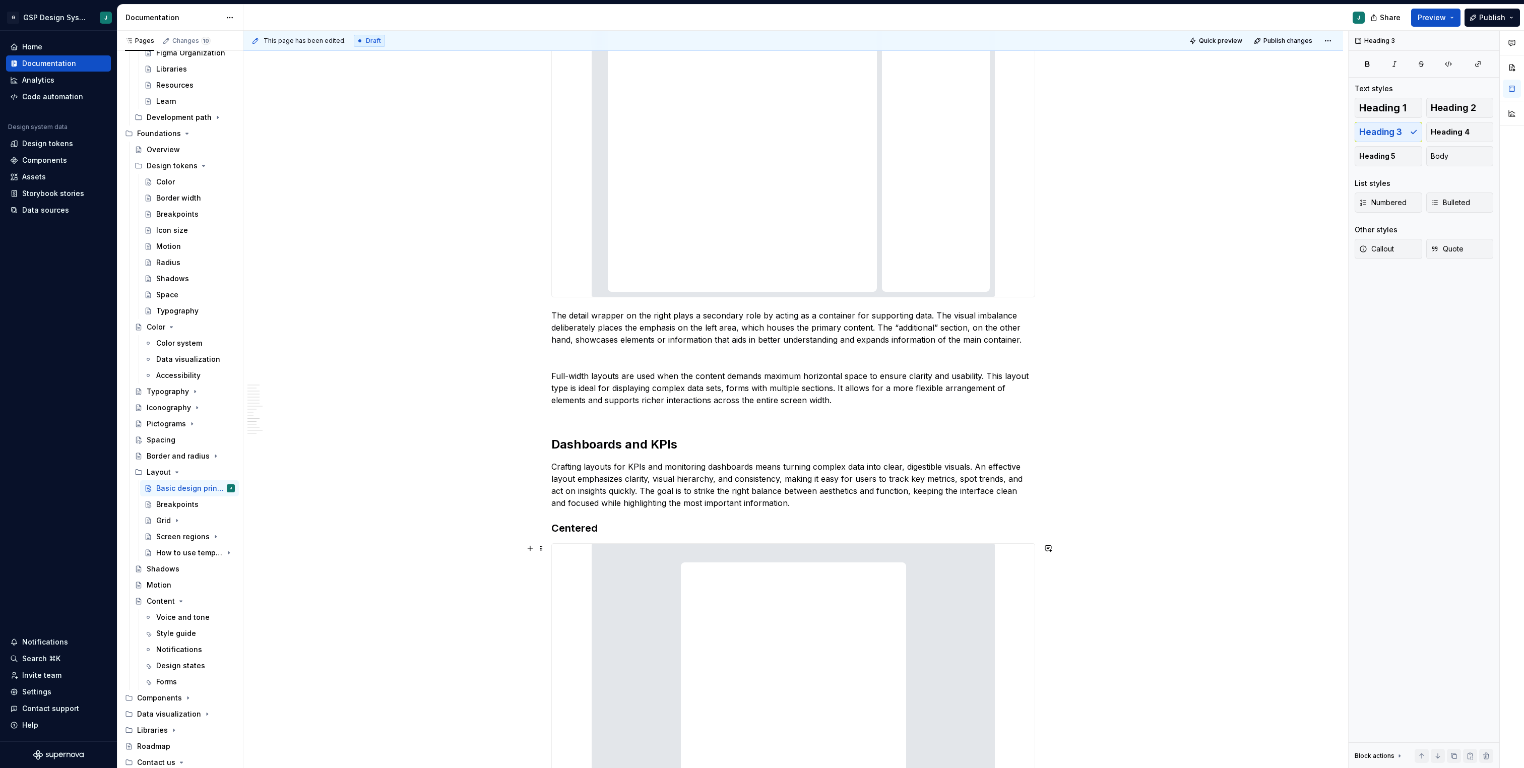
scroll to position [1869, 0]
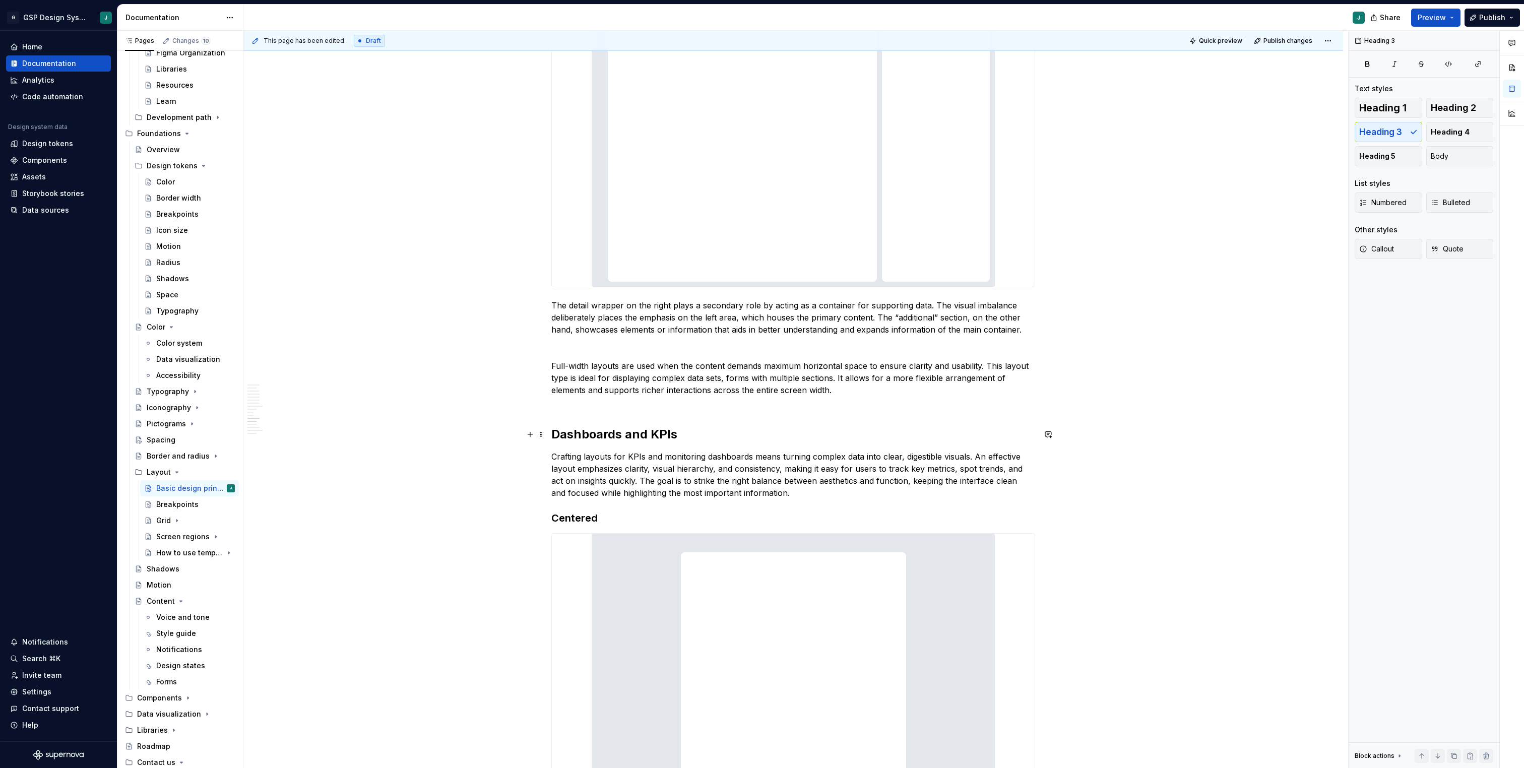
click at [627, 429] on strong "Dashboards and KPIs" at bounding box center [614, 434] width 126 height 15
click at [666, 411] on button "button" at bounding box center [667, 413] width 14 height 14
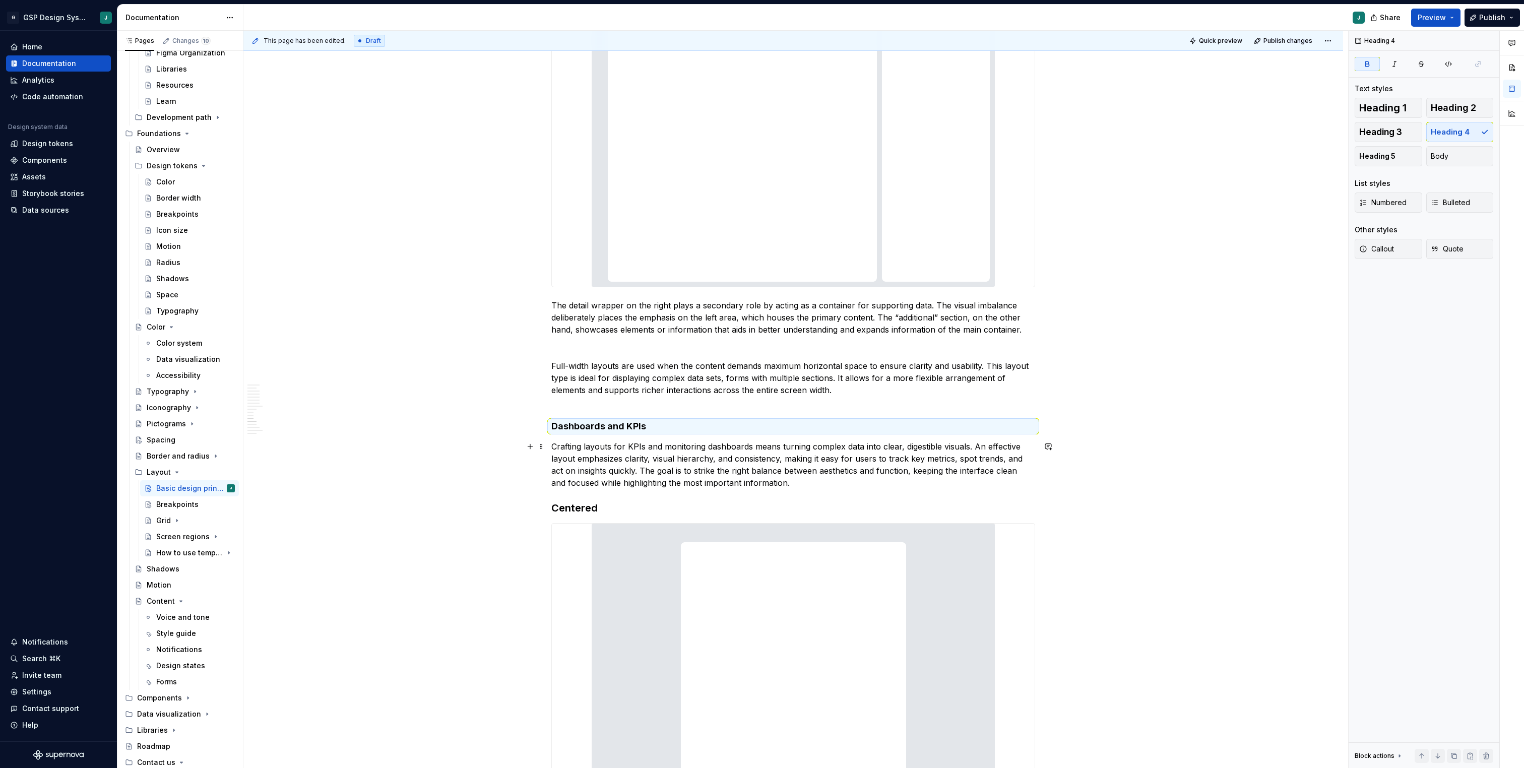
click at [798, 485] on p "Crafting layouts for KPIs and monitoring dashboards means turning complex data …" at bounding box center [793, 464] width 484 height 48
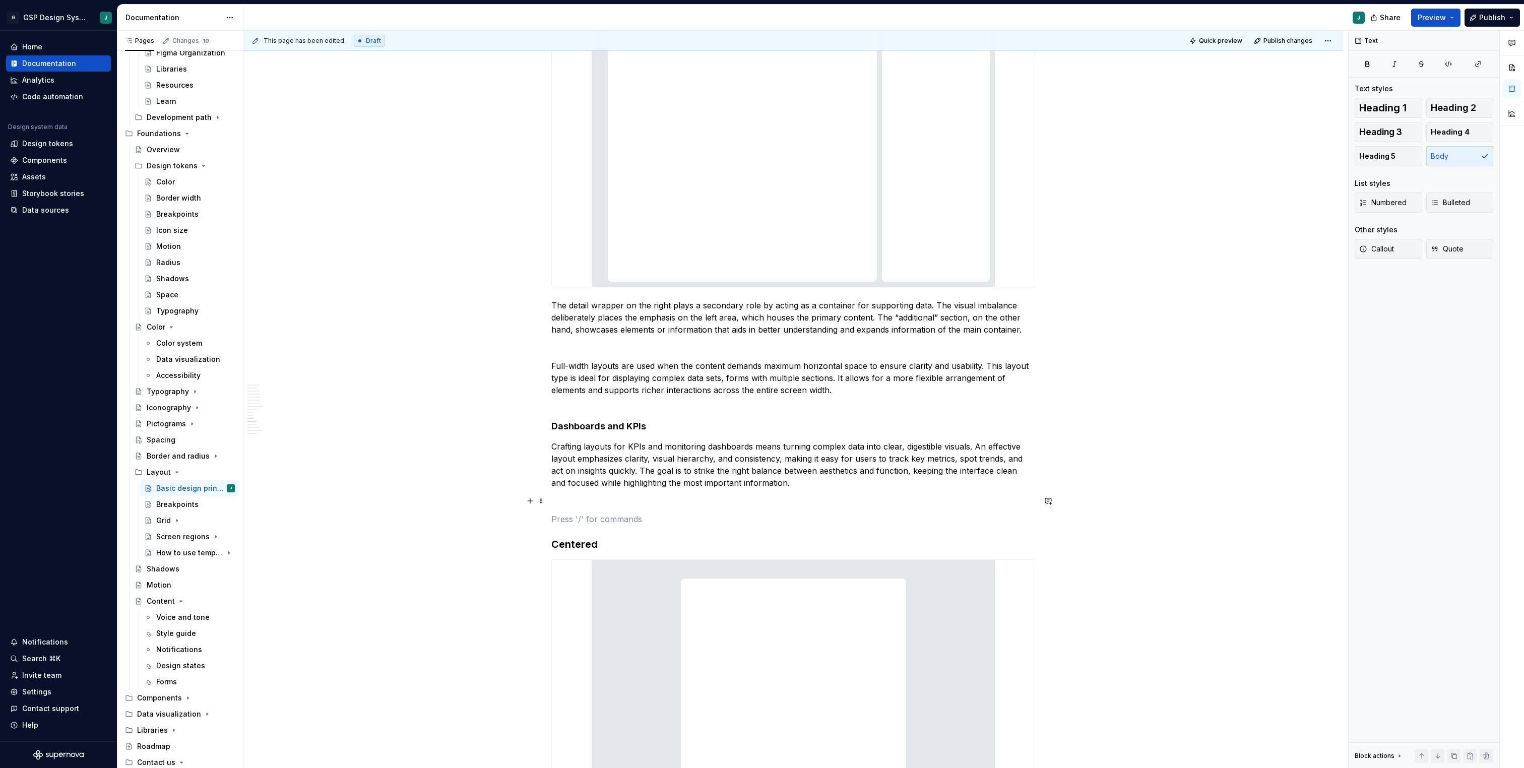
click at [598, 494] on div "33-66 The 33-66 layout model is primarily used to display a list of items along…" at bounding box center [793, 580] width 484 height 4505
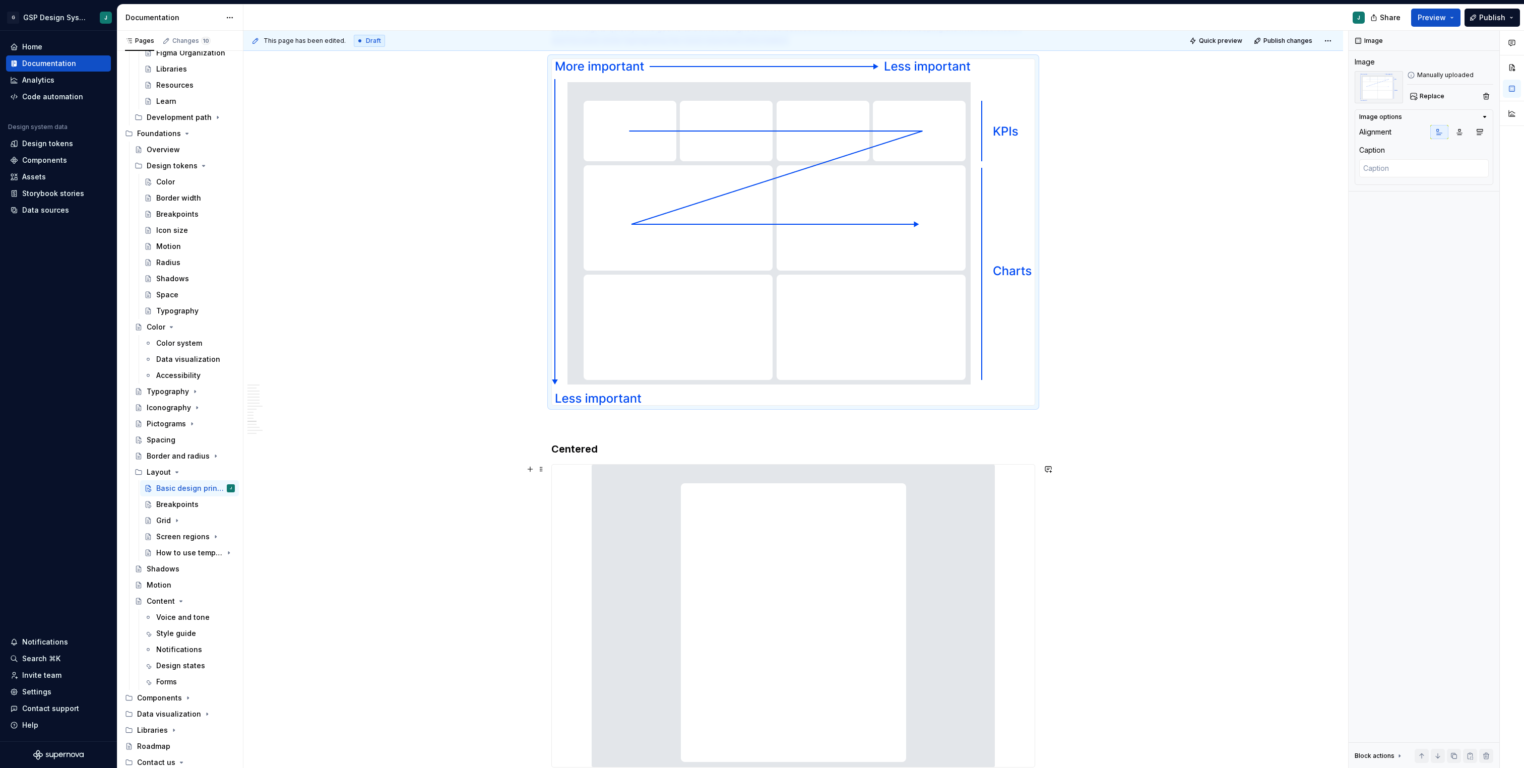
scroll to position [2318, 0]
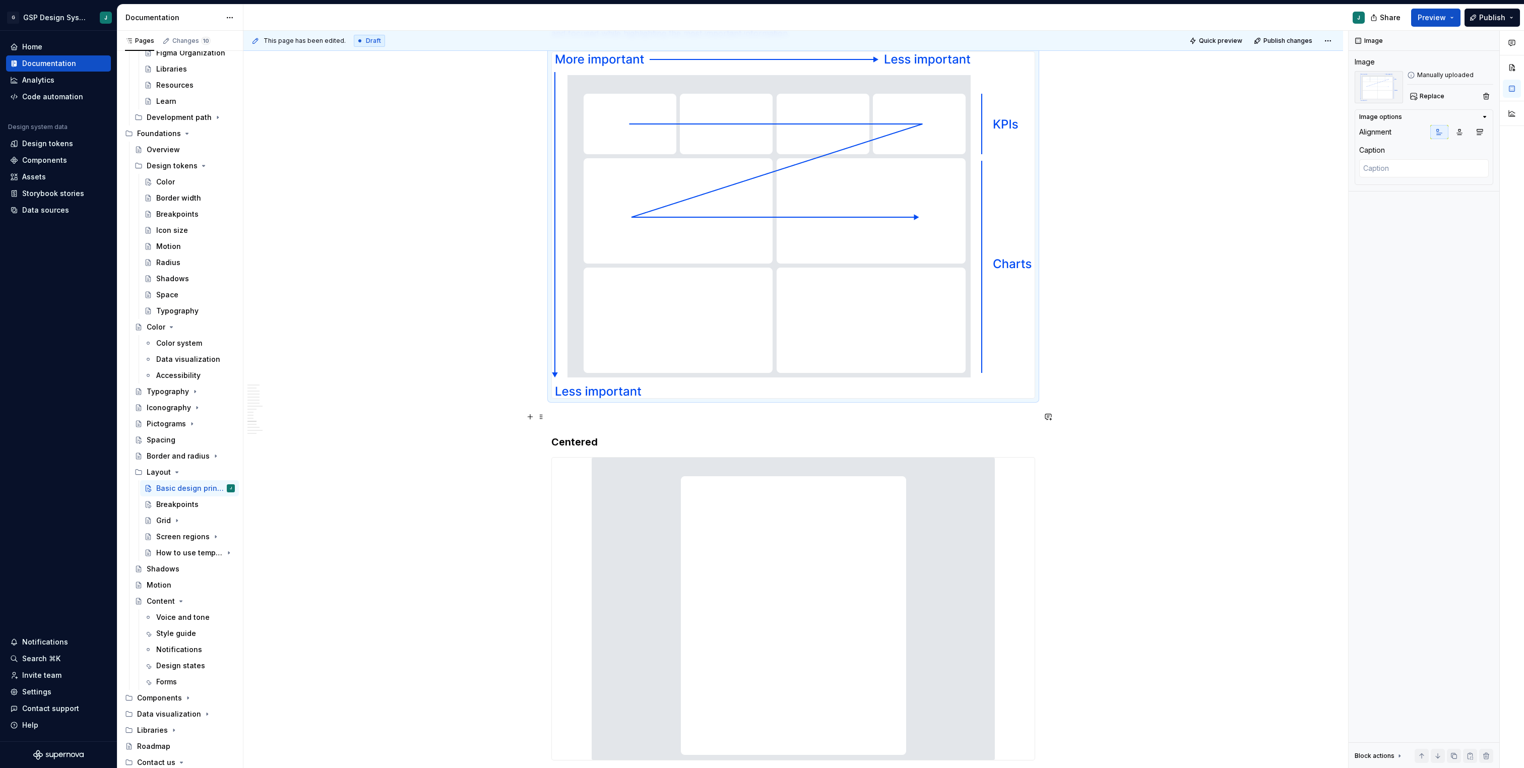
click at [581, 417] on p at bounding box center [793, 417] width 484 height 12
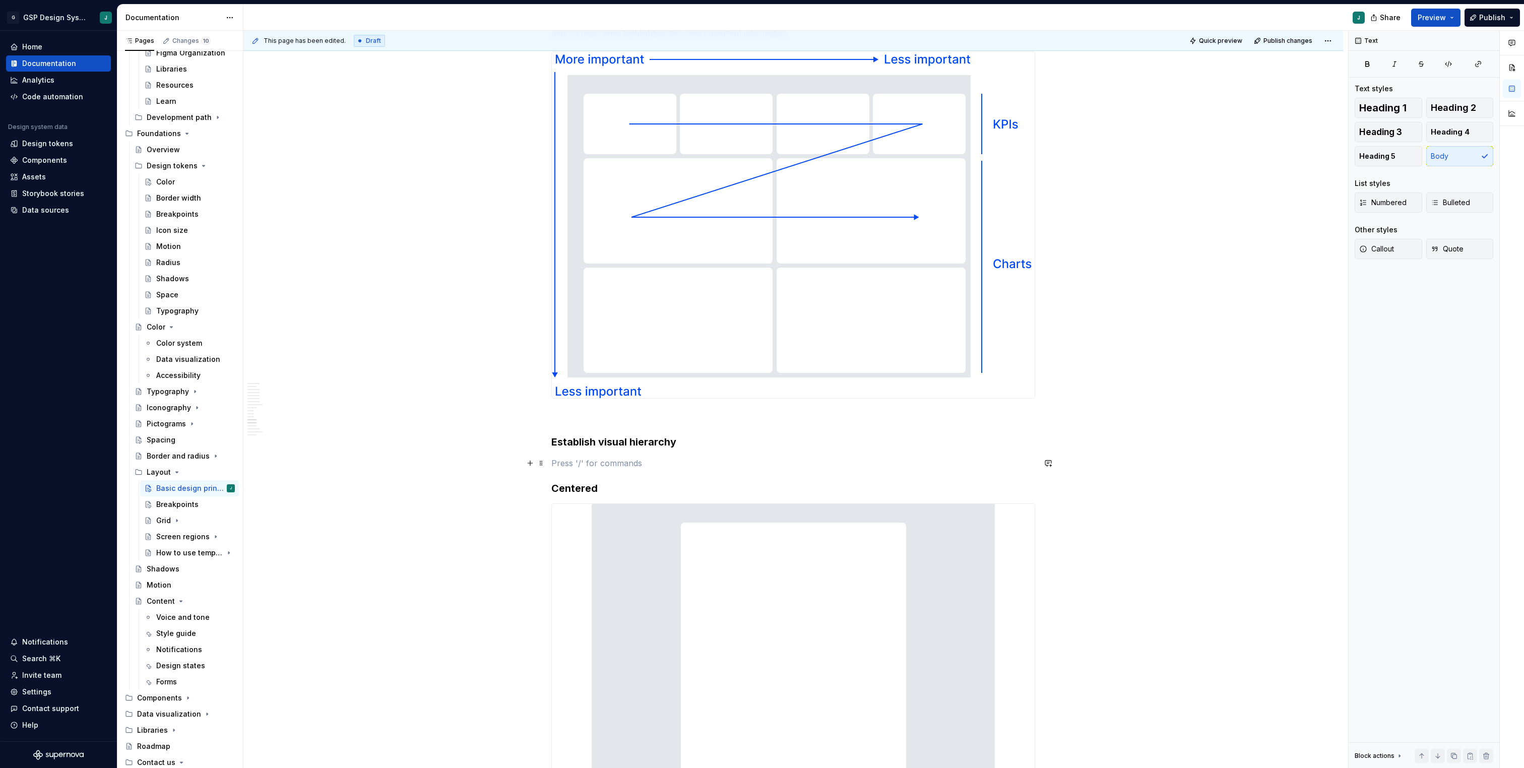
click at [567, 458] on p at bounding box center [793, 463] width 484 height 12
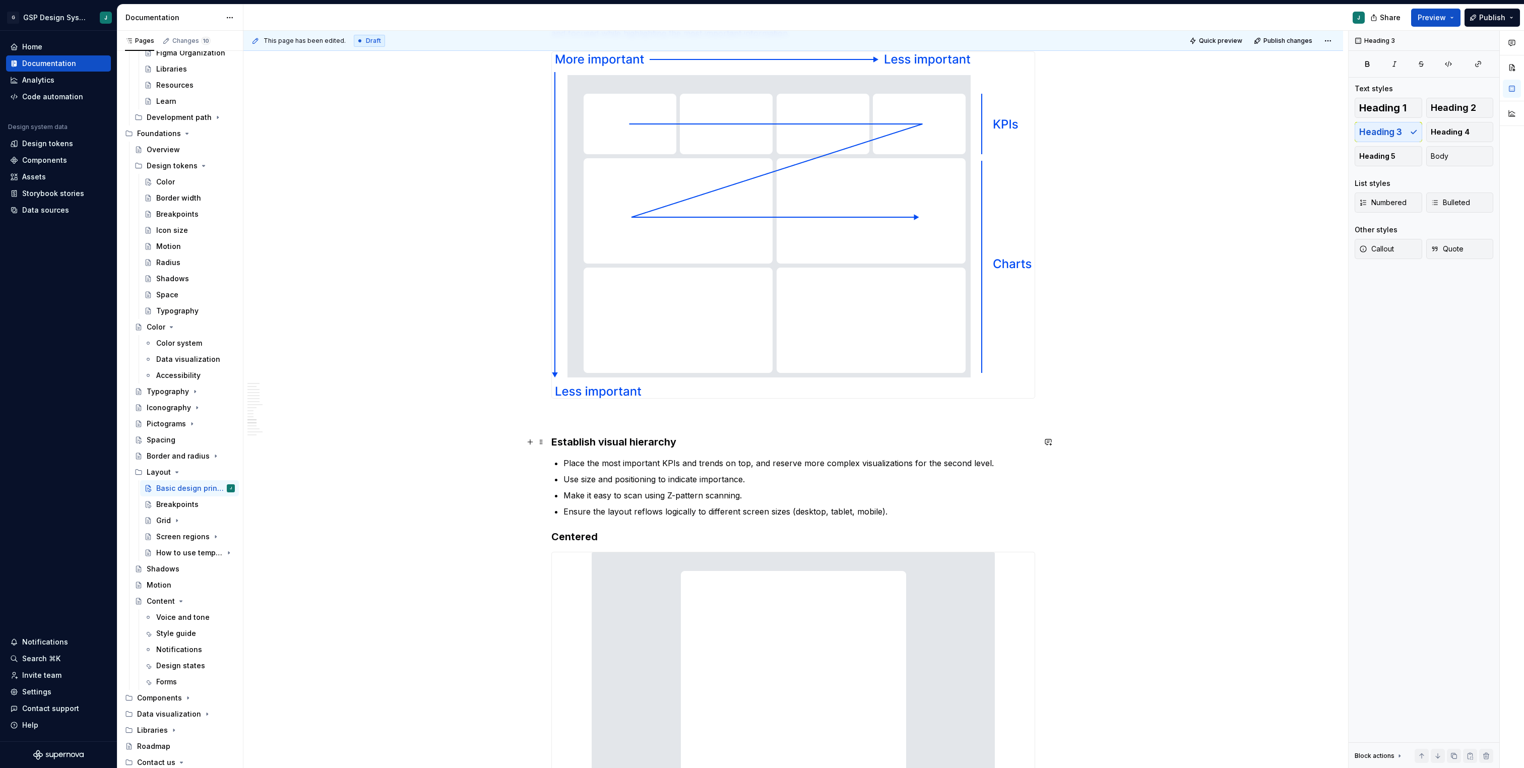
click at [561, 440] on strong "Establish visual hierarchy" at bounding box center [613, 442] width 125 height 12
click at [665, 424] on button "button" at bounding box center [667, 422] width 14 height 14
click at [552, 537] on div "33-66 The 33-66 layout model is primarily used to display a list of items along…" at bounding box center [793, 459] width 1100 height 5211
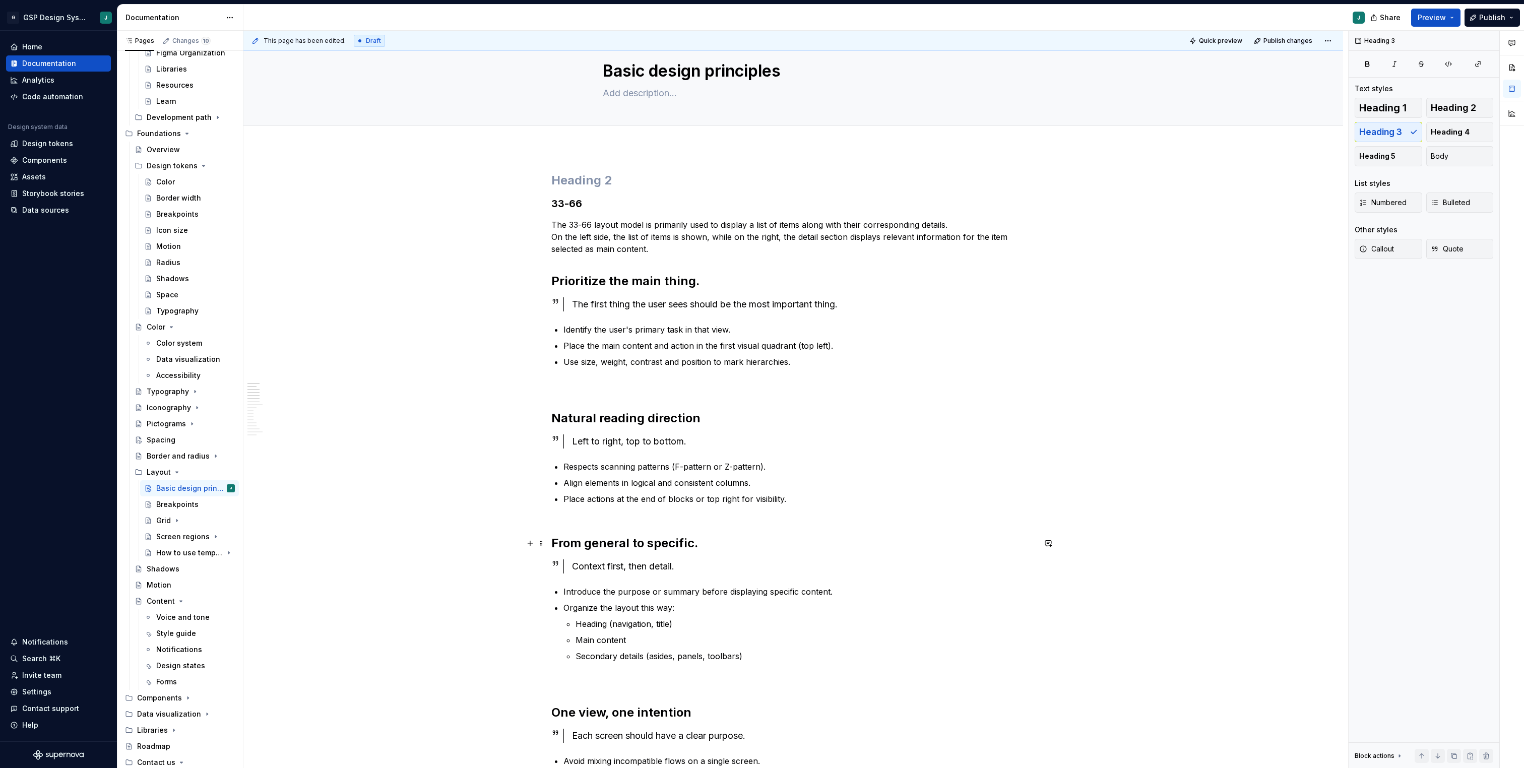
scroll to position [23, 0]
click at [166, 518] on div "Grid" at bounding box center [163, 521] width 15 height 10
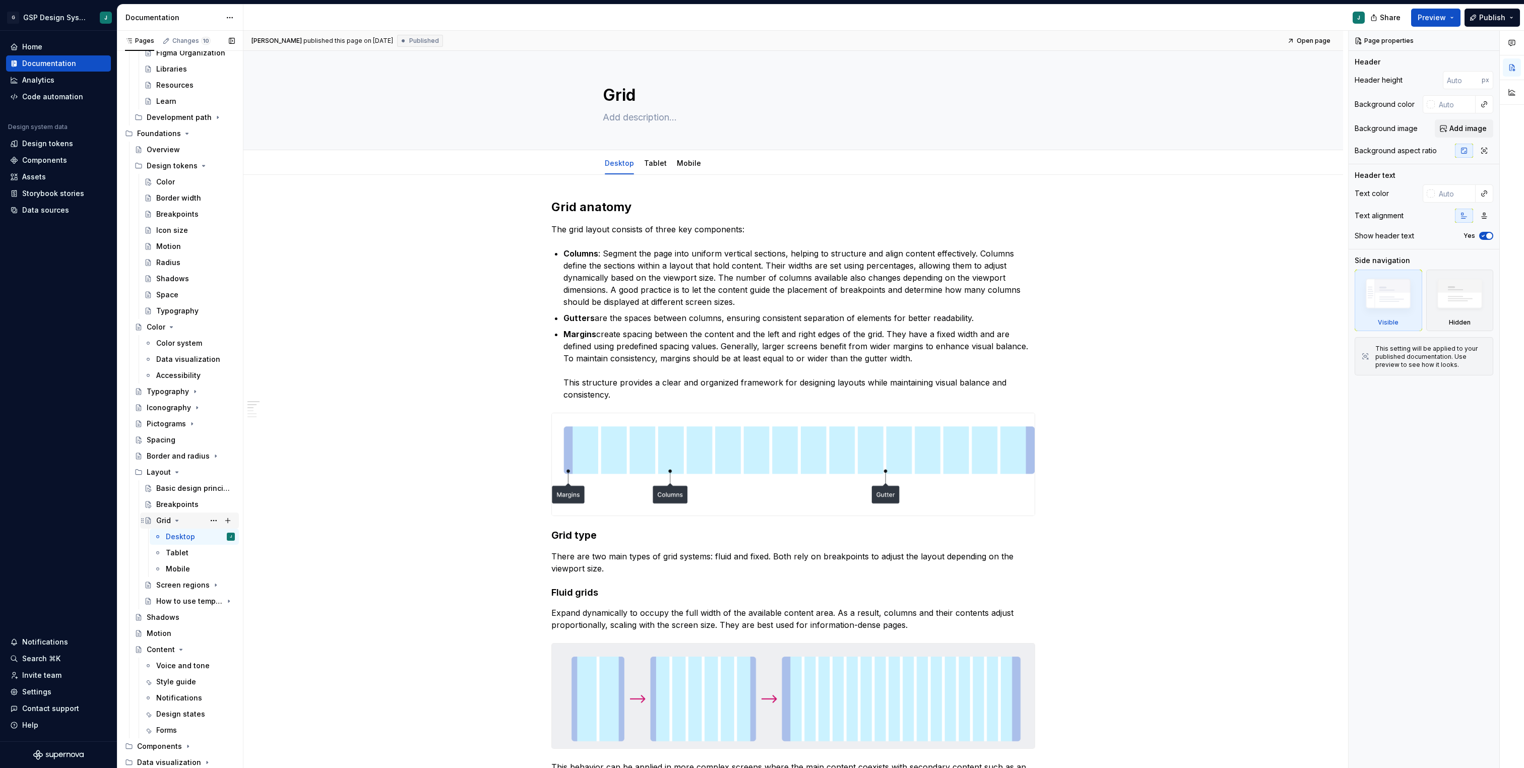
click at [164, 521] on div "Grid" at bounding box center [163, 521] width 15 height 10
click at [175, 519] on icon "Page tree" at bounding box center [177, 521] width 8 height 8
click at [172, 540] on div "Screen regions" at bounding box center [175, 537] width 38 height 10
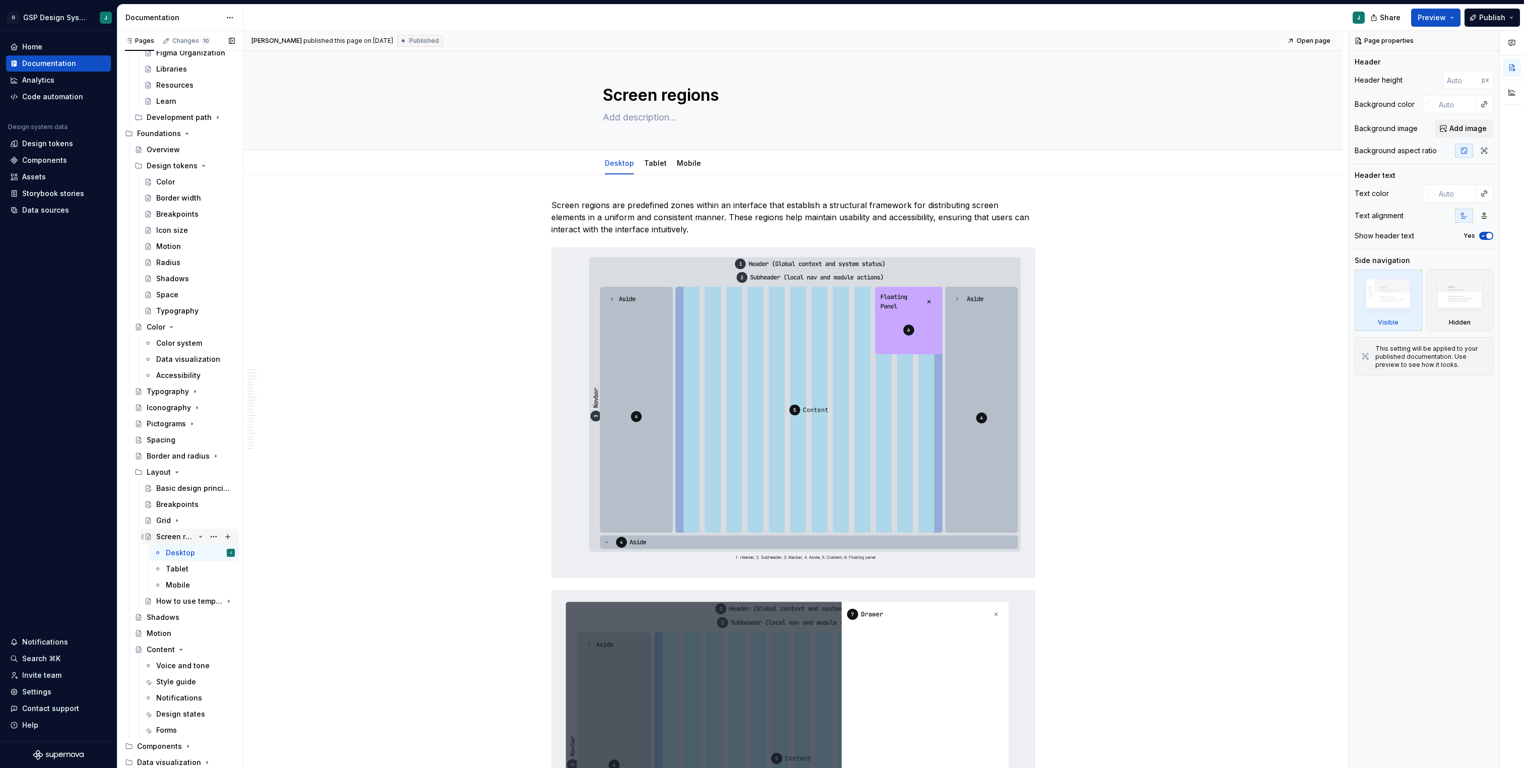
click at [196, 536] on div "Screen regions" at bounding box center [195, 537] width 79 height 14
click at [199, 536] on icon "Page tree" at bounding box center [201, 537] width 8 height 8
click at [181, 556] on div "How to use template component" at bounding box center [175, 553] width 38 height 10
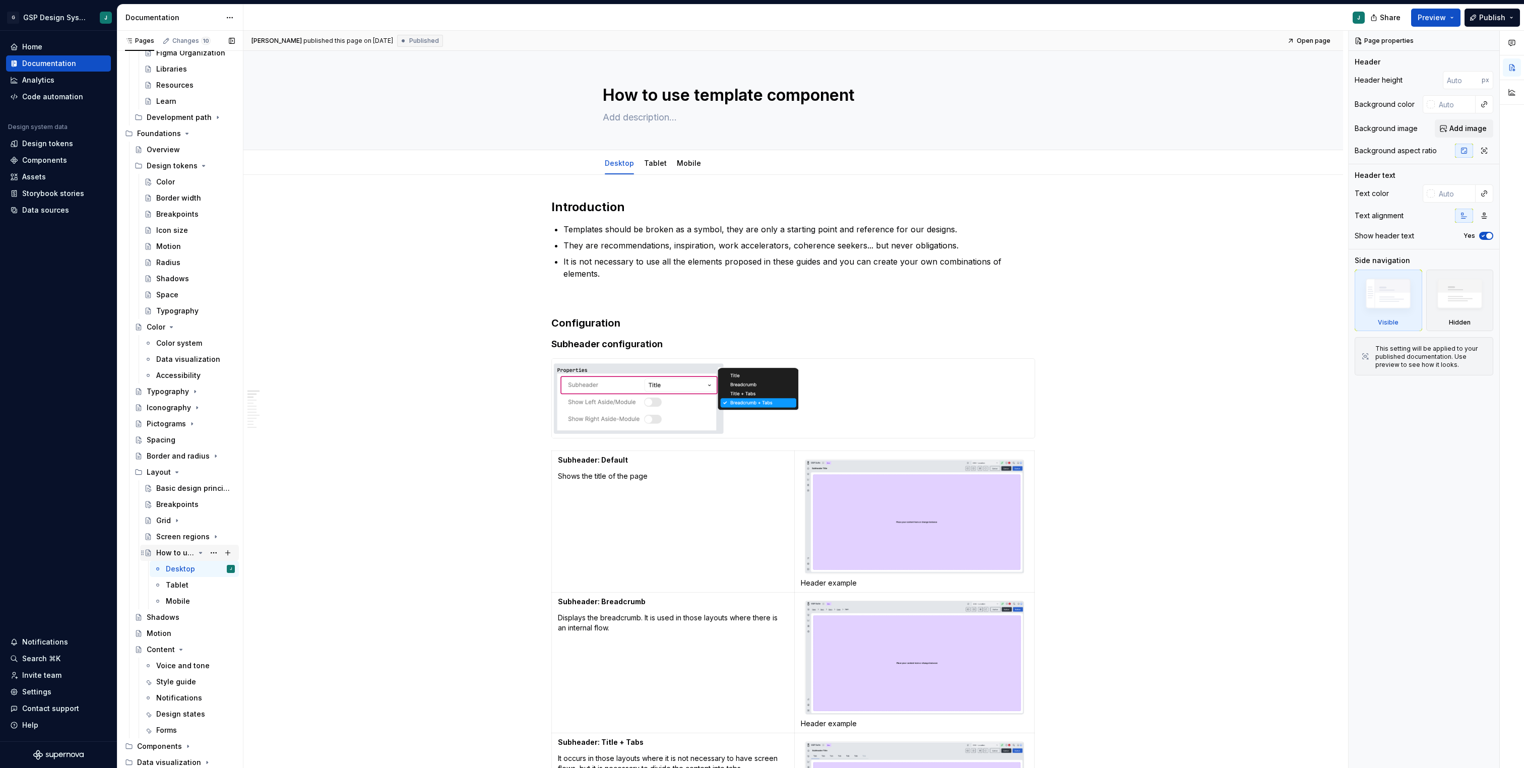
click at [200, 555] on icon "Page tree" at bounding box center [201, 553] width 8 height 8
click at [195, 484] on div "Basic design principles" at bounding box center [180, 488] width 48 height 10
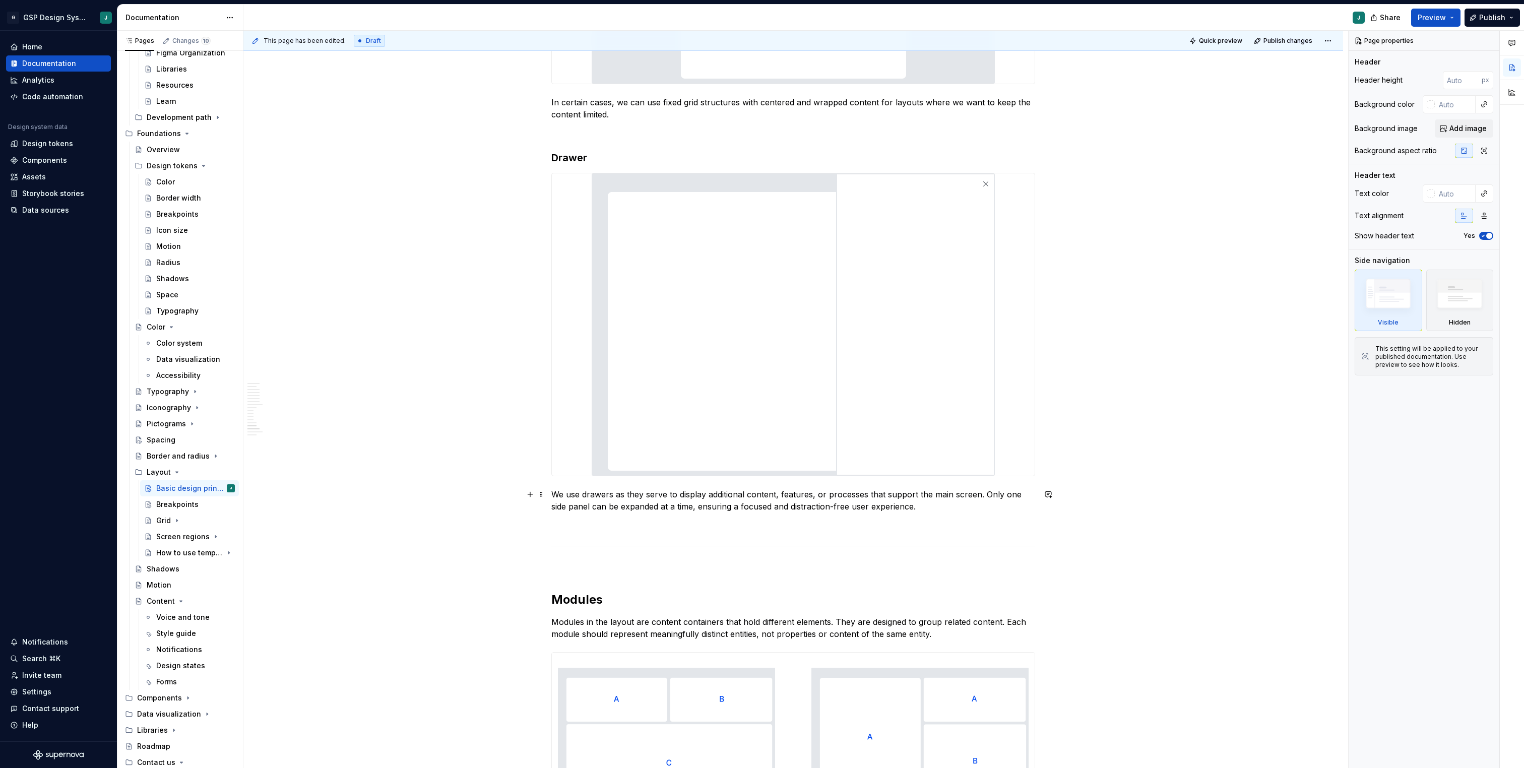
scroll to position [3074, 0]
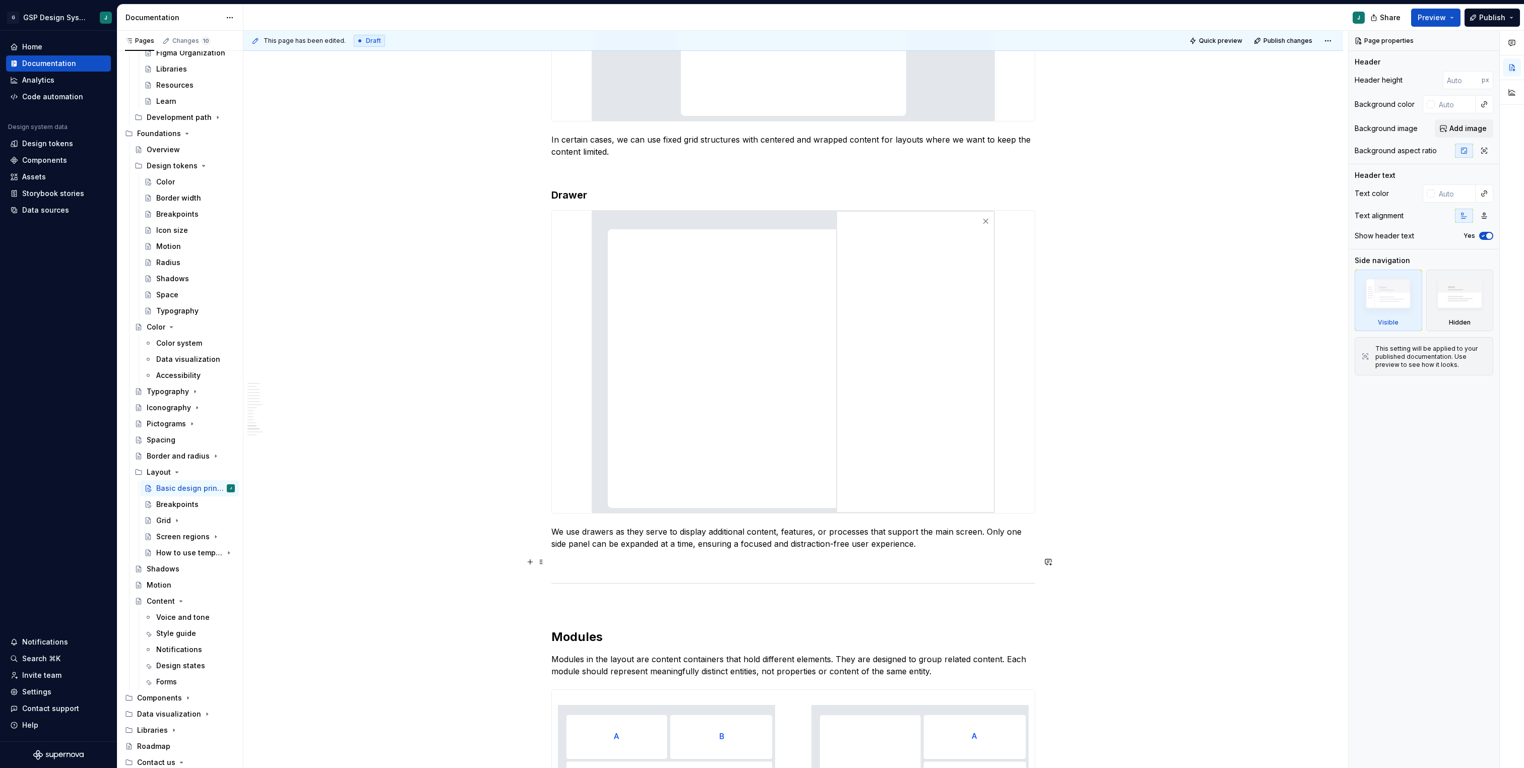
click at [597, 560] on p at bounding box center [793, 562] width 484 height 12
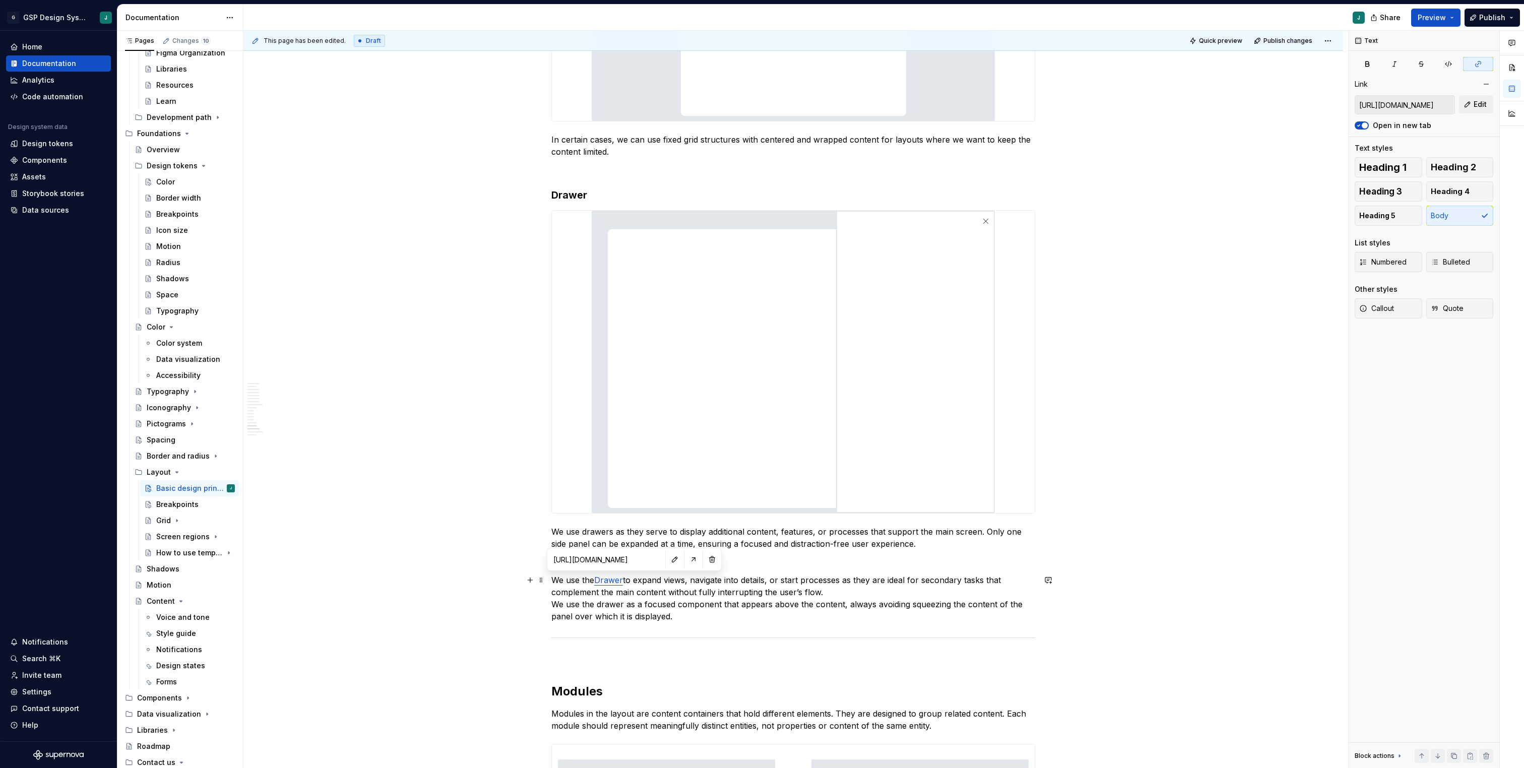
click at [622, 578] on link "Drawer" at bounding box center [608, 580] width 29 height 10
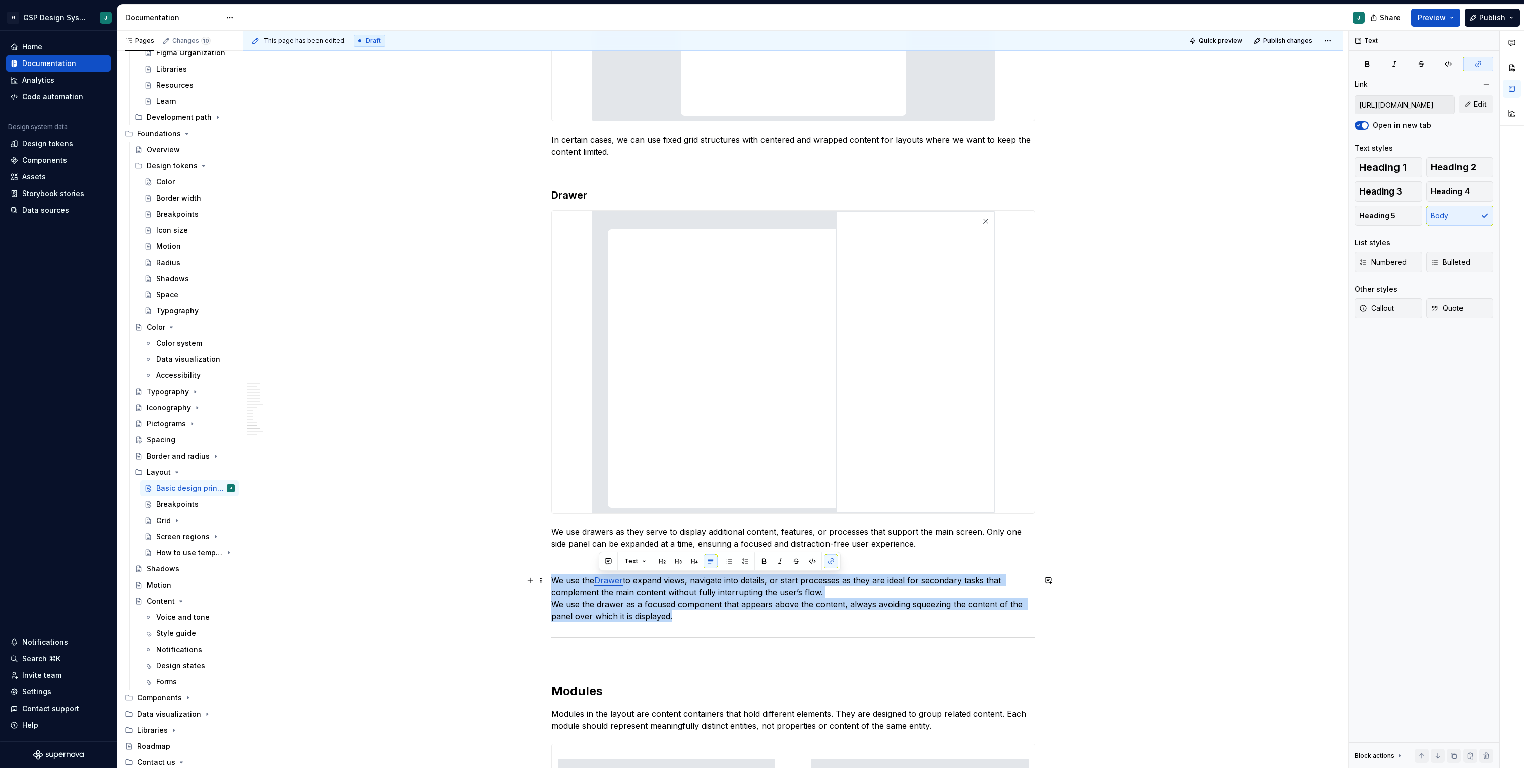
click at [622, 578] on link "Drawer" at bounding box center [608, 580] width 29 height 10
click at [613, 578] on link "Drawer" at bounding box center [608, 580] width 29 height 10
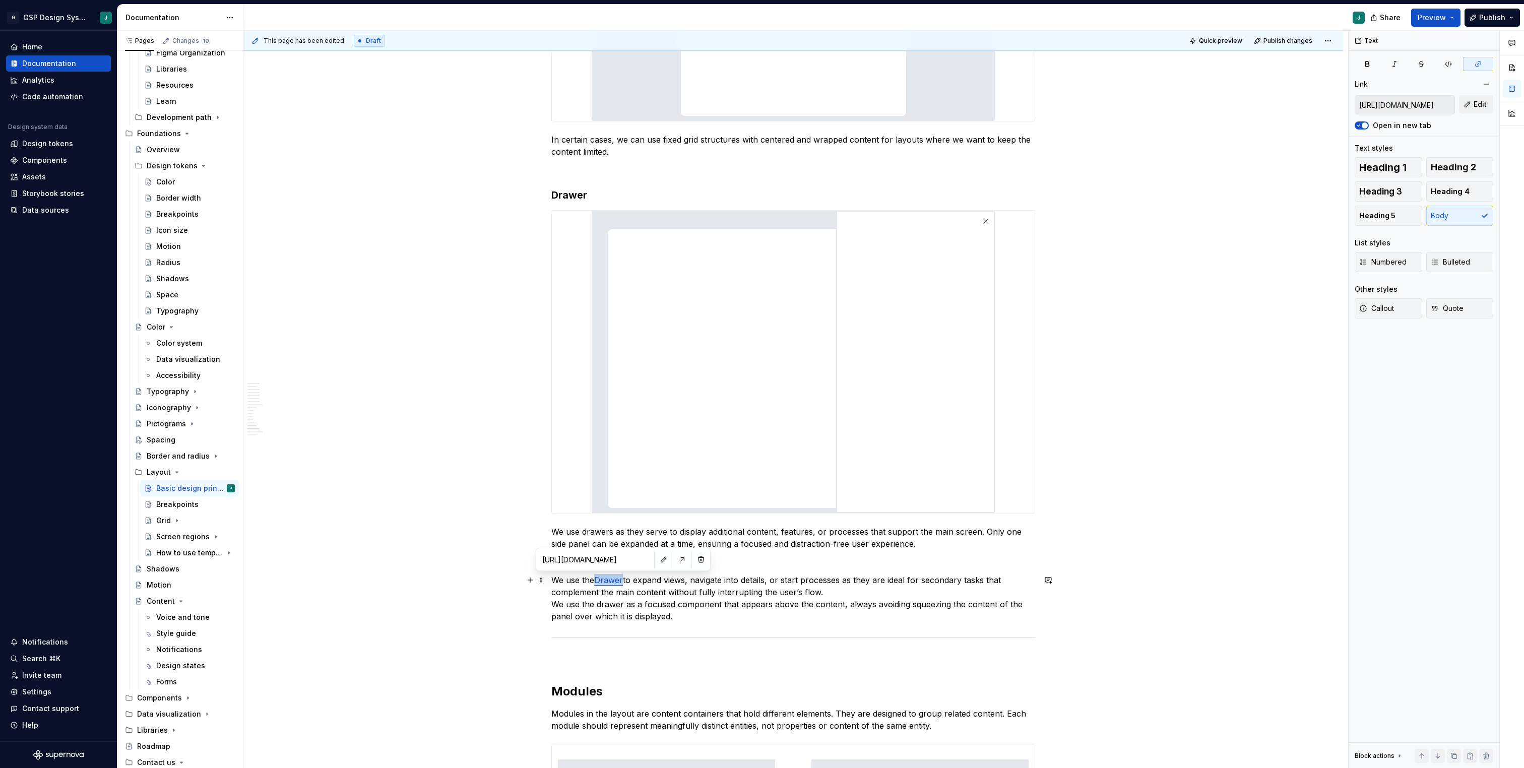
click at [613, 578] on link "Drawer" at bounding box center [608, 580] width 29 height 10
click at [827, 564] on button "button" at bounding box center [831, 561] width 14 height 14
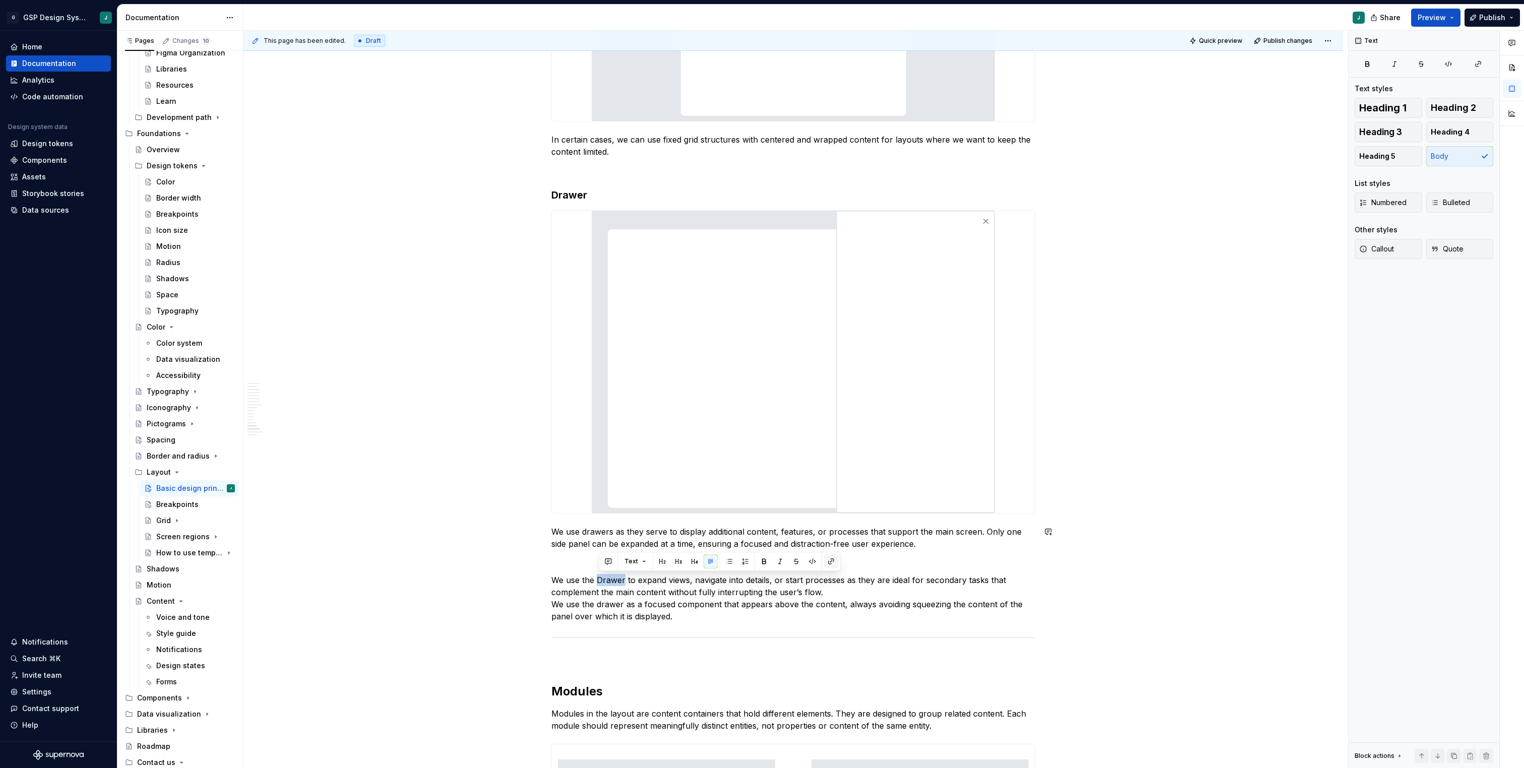
click at [830, 561] on button "button" at bounding box center [831, 561] width 14 height 14
click at [705, 611] on p "We use the Drawer to expand views, navigate into details, or start processes as…" at bounding box center [793, 598] width 484 height 48
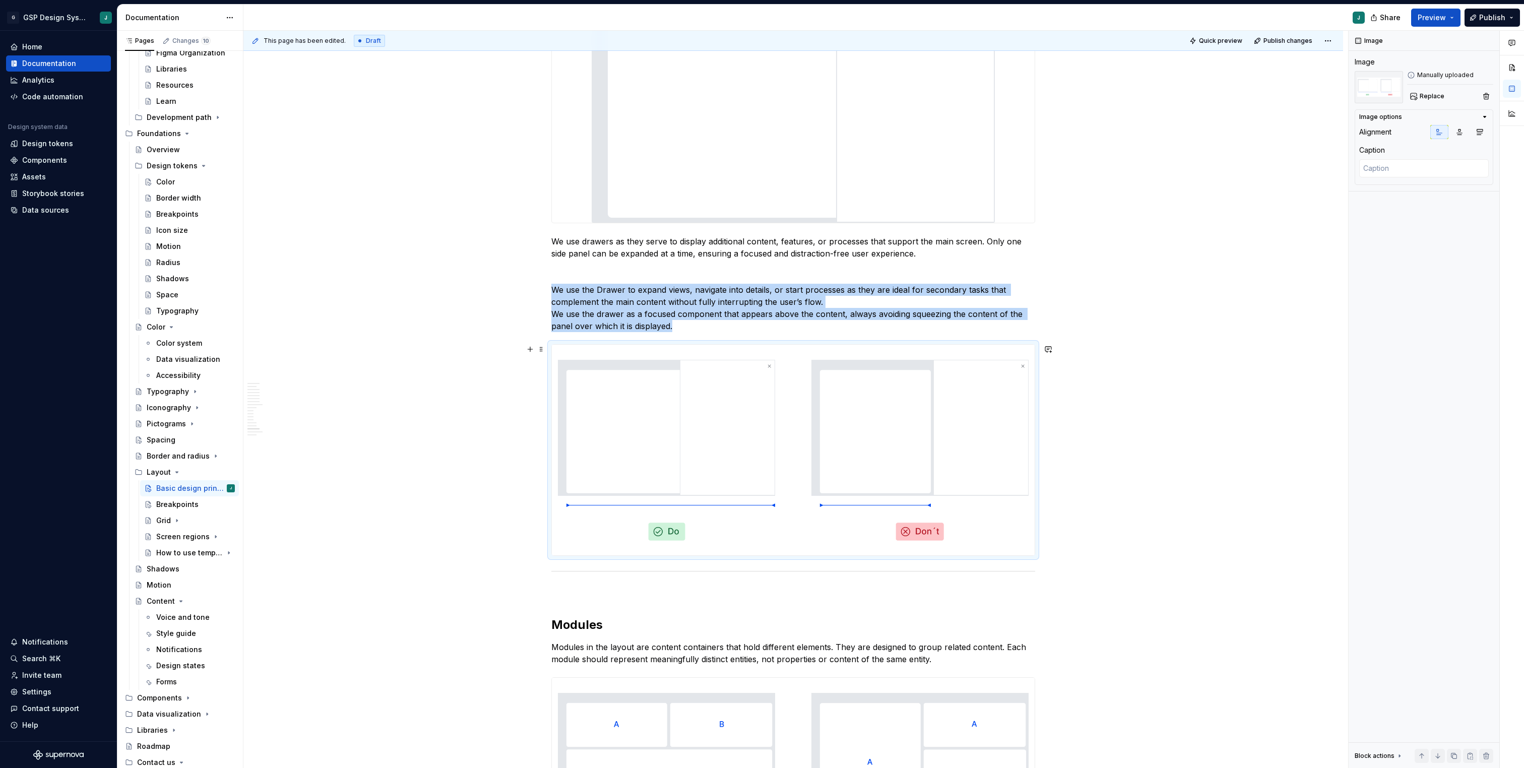
scroll to position [3438, 0]
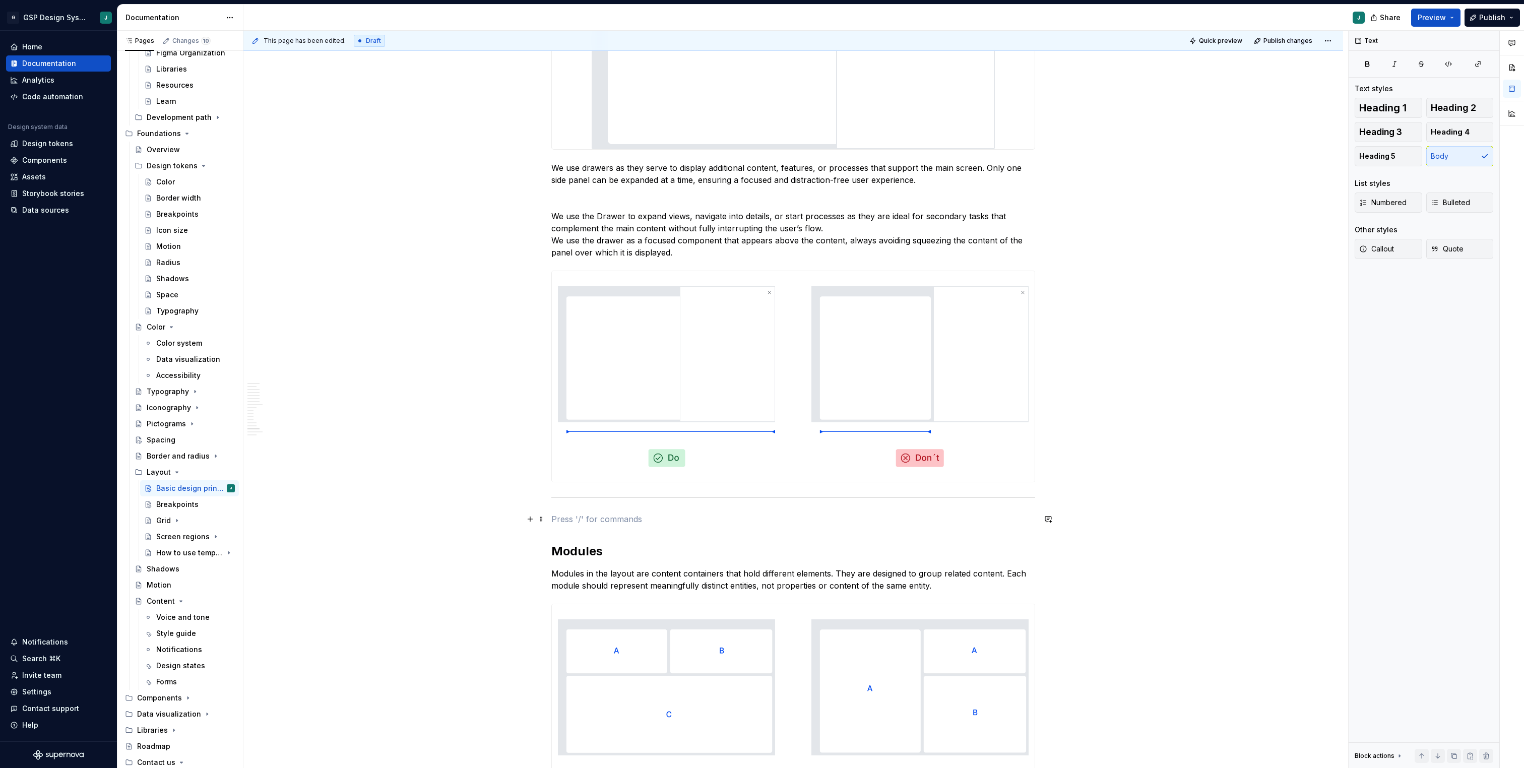
click at [607, 516] on p at bounding box center [793, 519] width 484 height 12
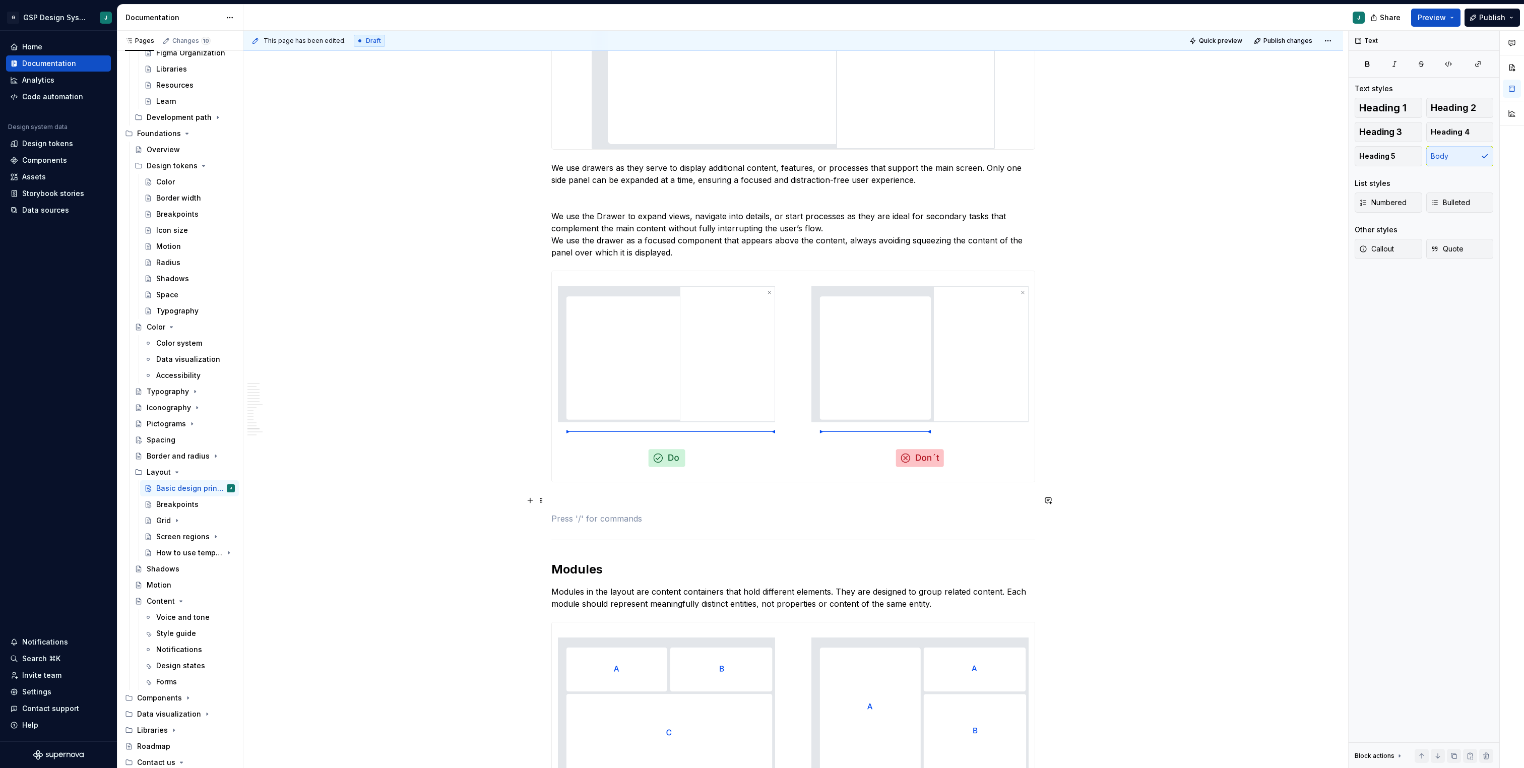
click at [573, 494] on p at bounding box center [793, 500] width 484 height 12
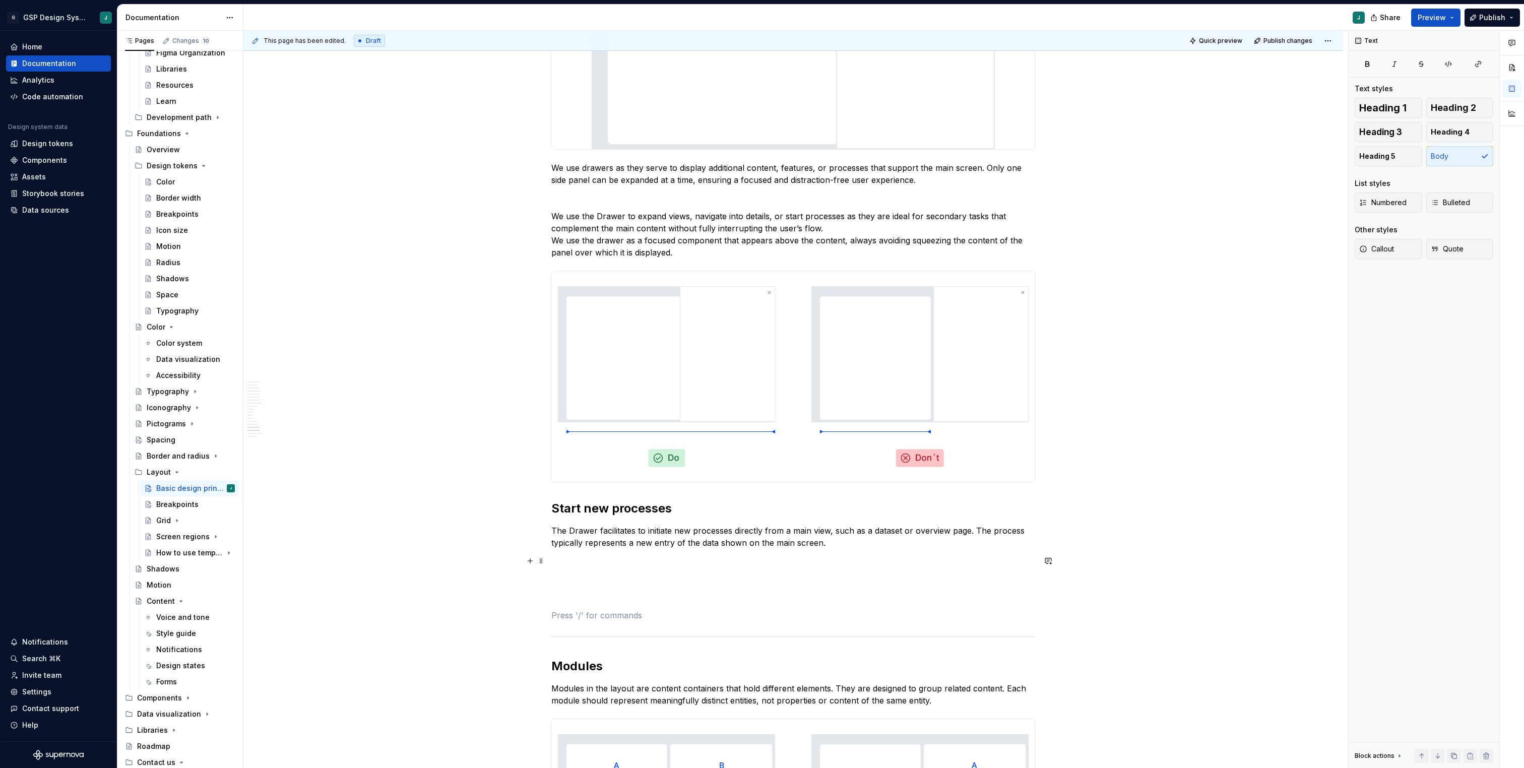
click at [577, 559] on p at bounding box center [793, 561] width 484 height 12
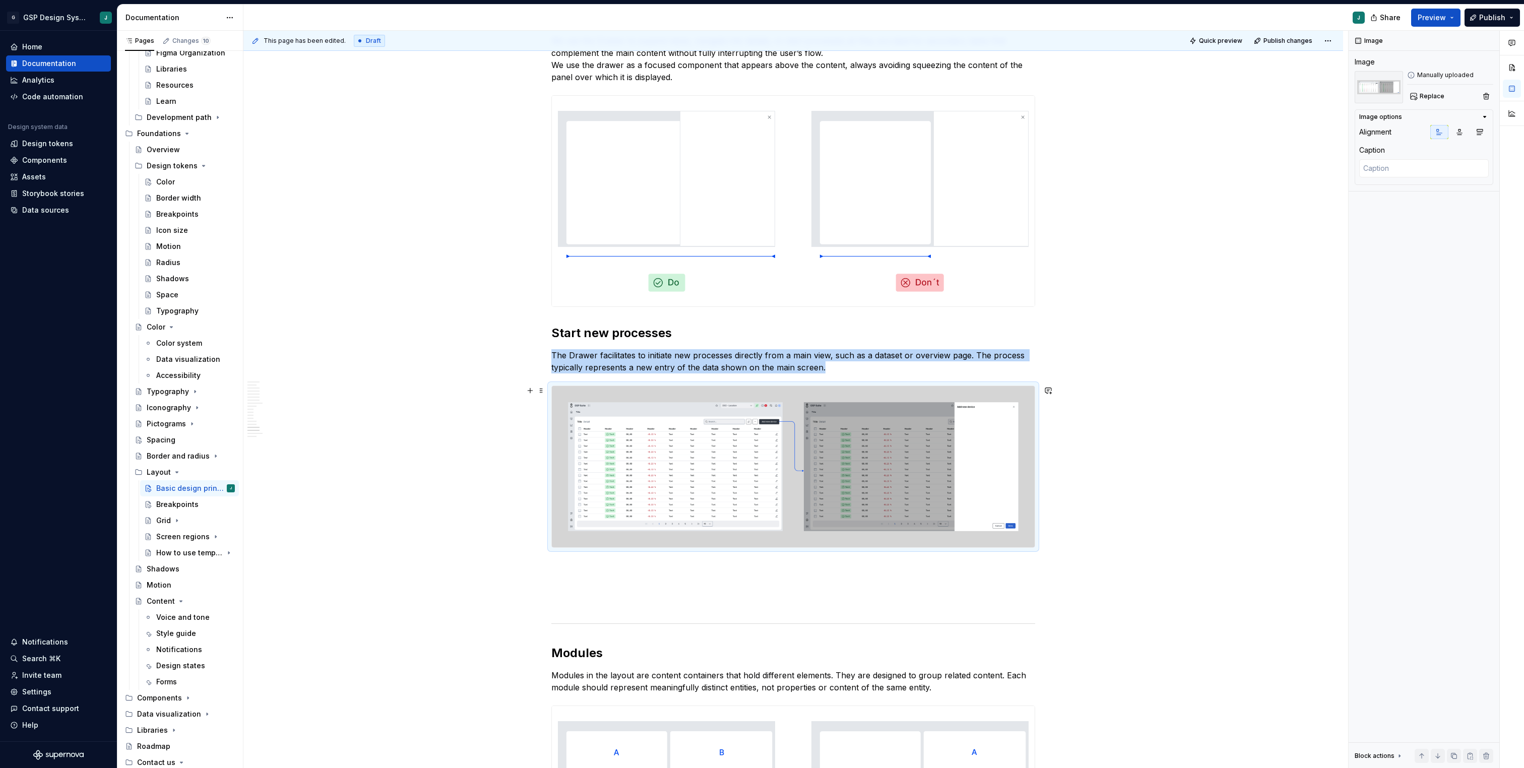
scroll to position [3617, 0]
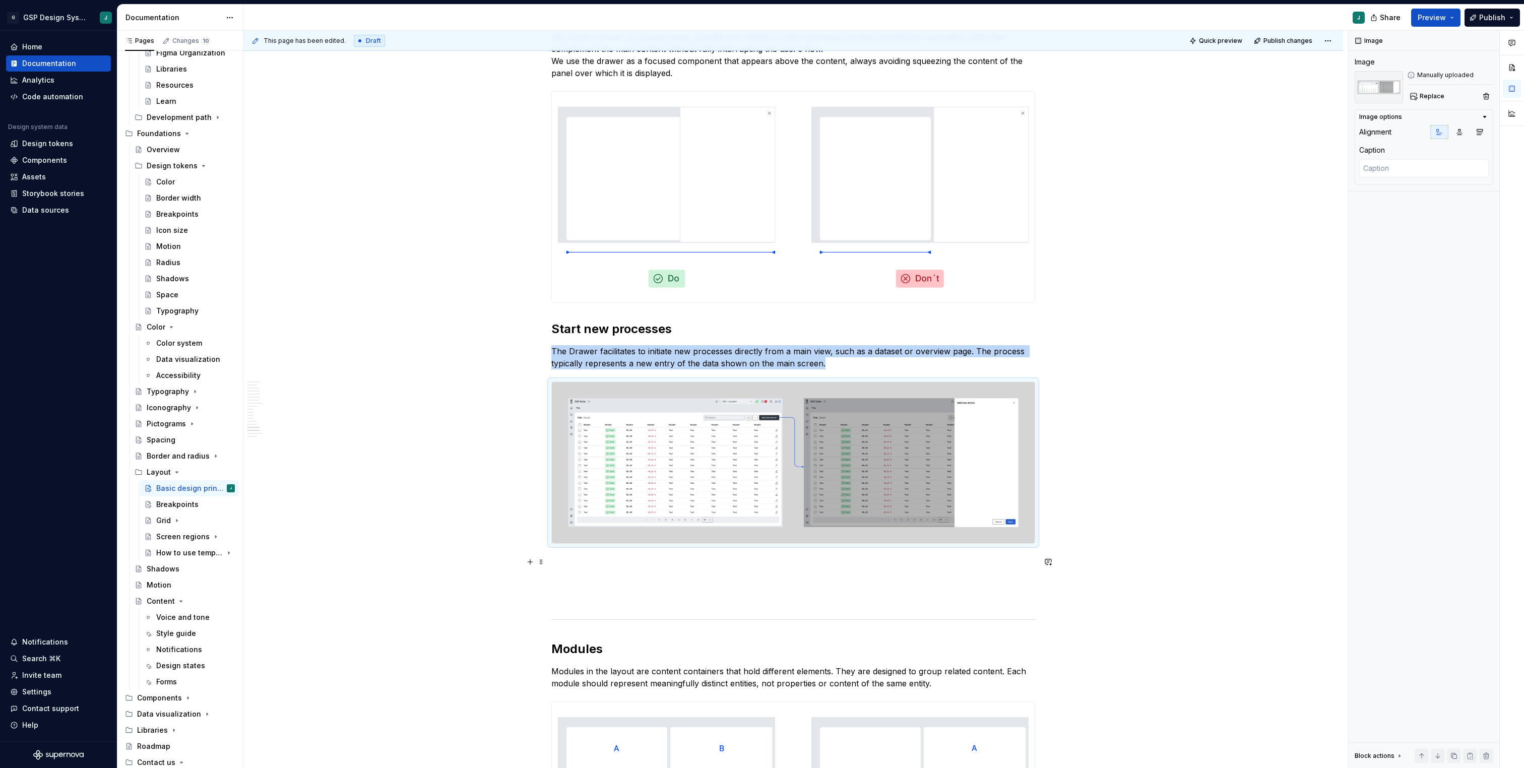
click at [569, 560] on p at bounding box center [793, 562] width 484 height 12
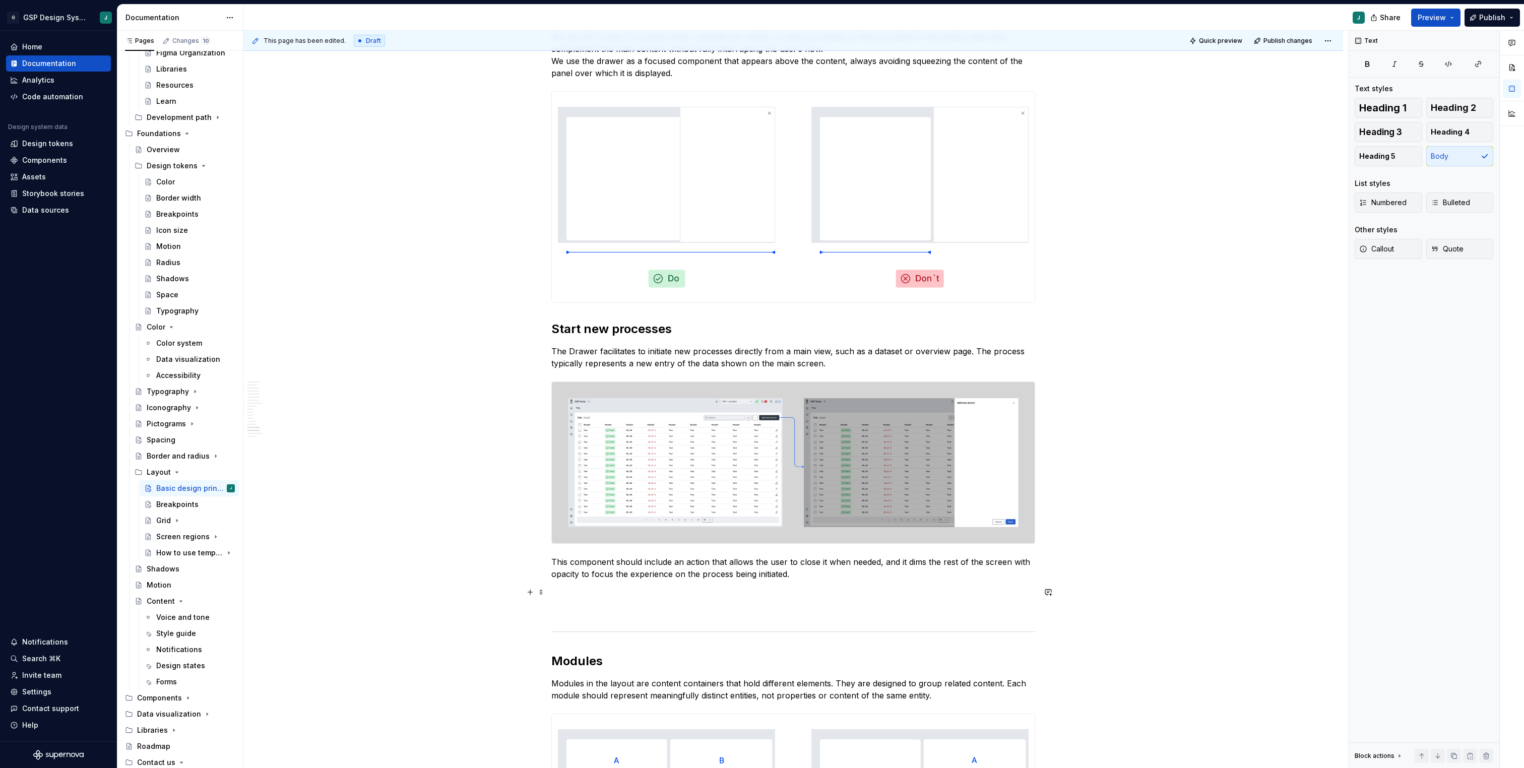
click at [566, 591] on p at bounding box center [793, 592] width 484 height 12
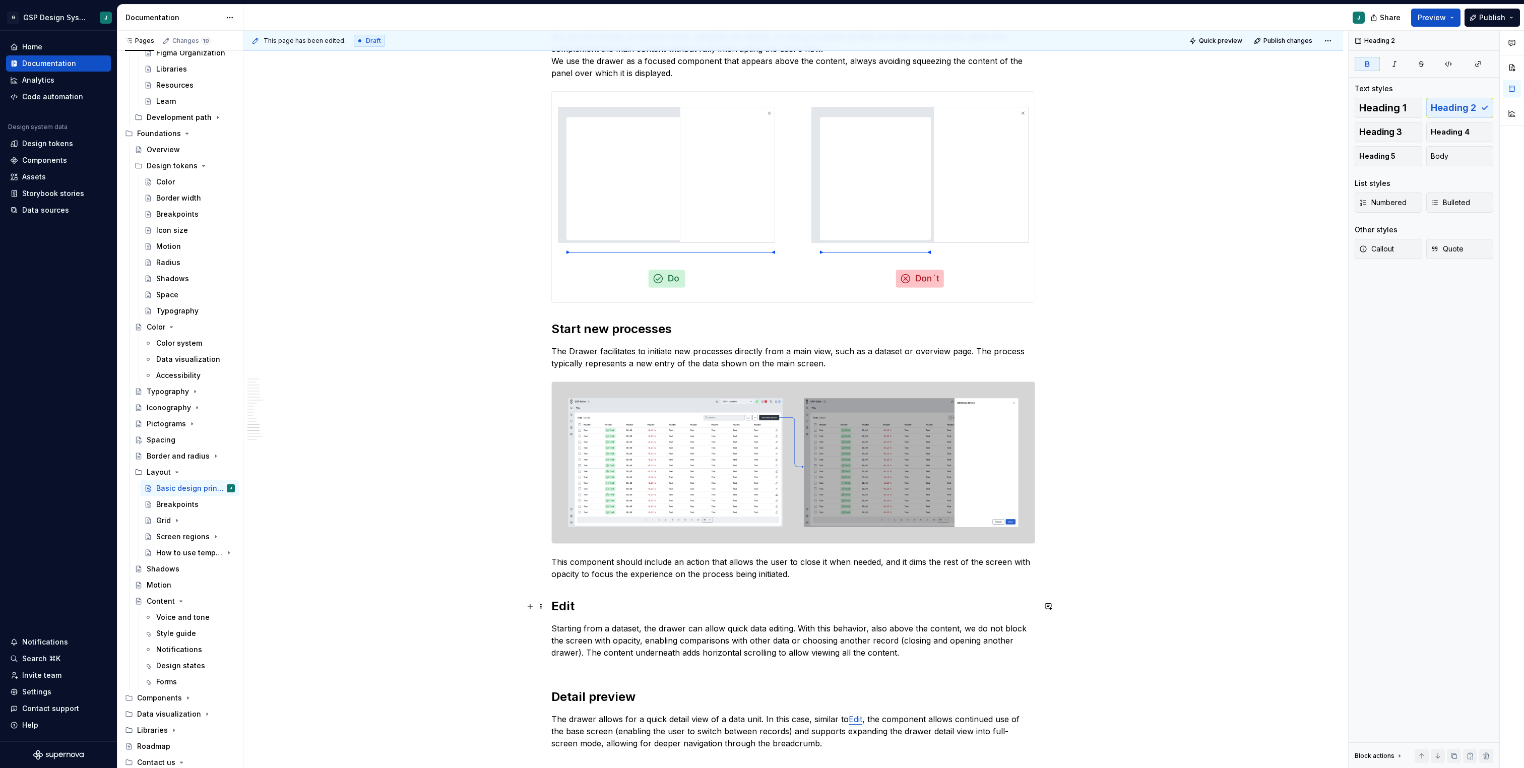
click at [561, 606] on strong "Edit" at bounding box center [562, 606] width 23 height 15
click at [667, 587] on button "button" at bounding box center [667, 585] width 14 height 14
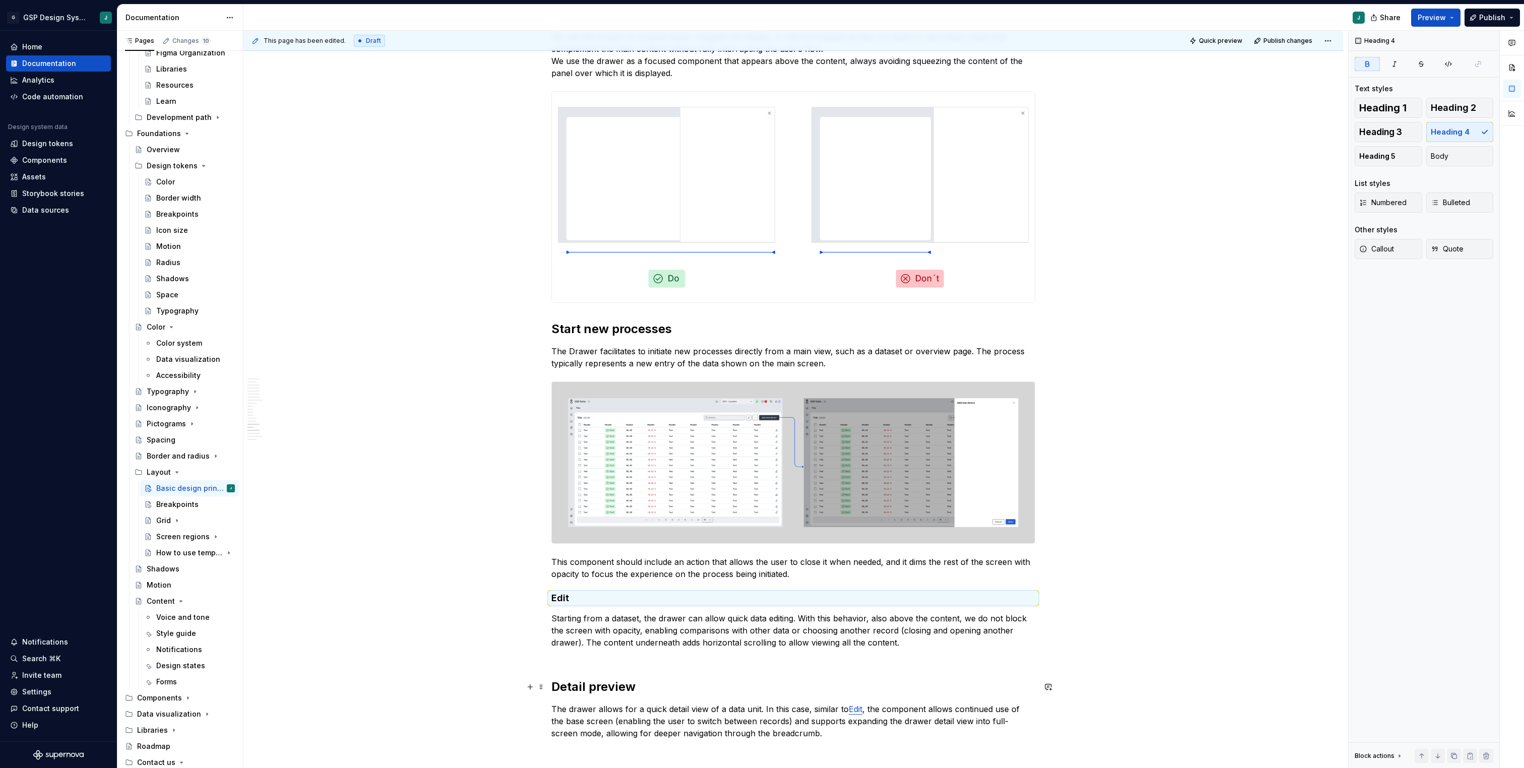
click at [580, 686] on strong "Detail preview" at bounding box center [593, 686] width 84 height 15
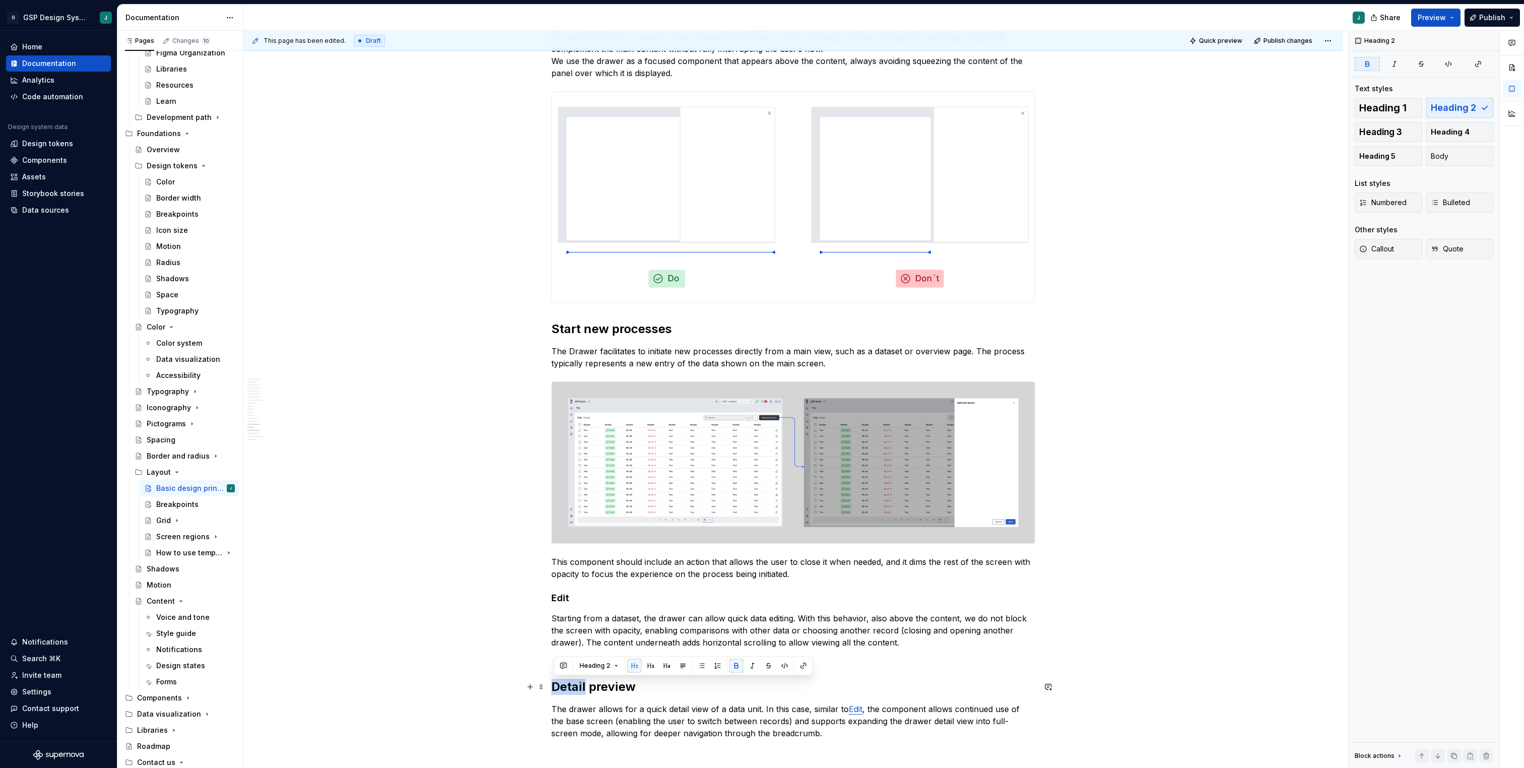
click at [580, 686] on strong "Detail preview" at bounding box center [593, 686] width 84 height 15
drag, startPoint x: 681, startPoint y: 664, endPoint x: 662, endPoint y: 664, distance: 19.7
click at [662, 664] on div "Heading 2" at bounding box center [683, 666] width 254 height 14
click at [662, 664] on button "button" at bounding box center [667, 666] width 14 height 14
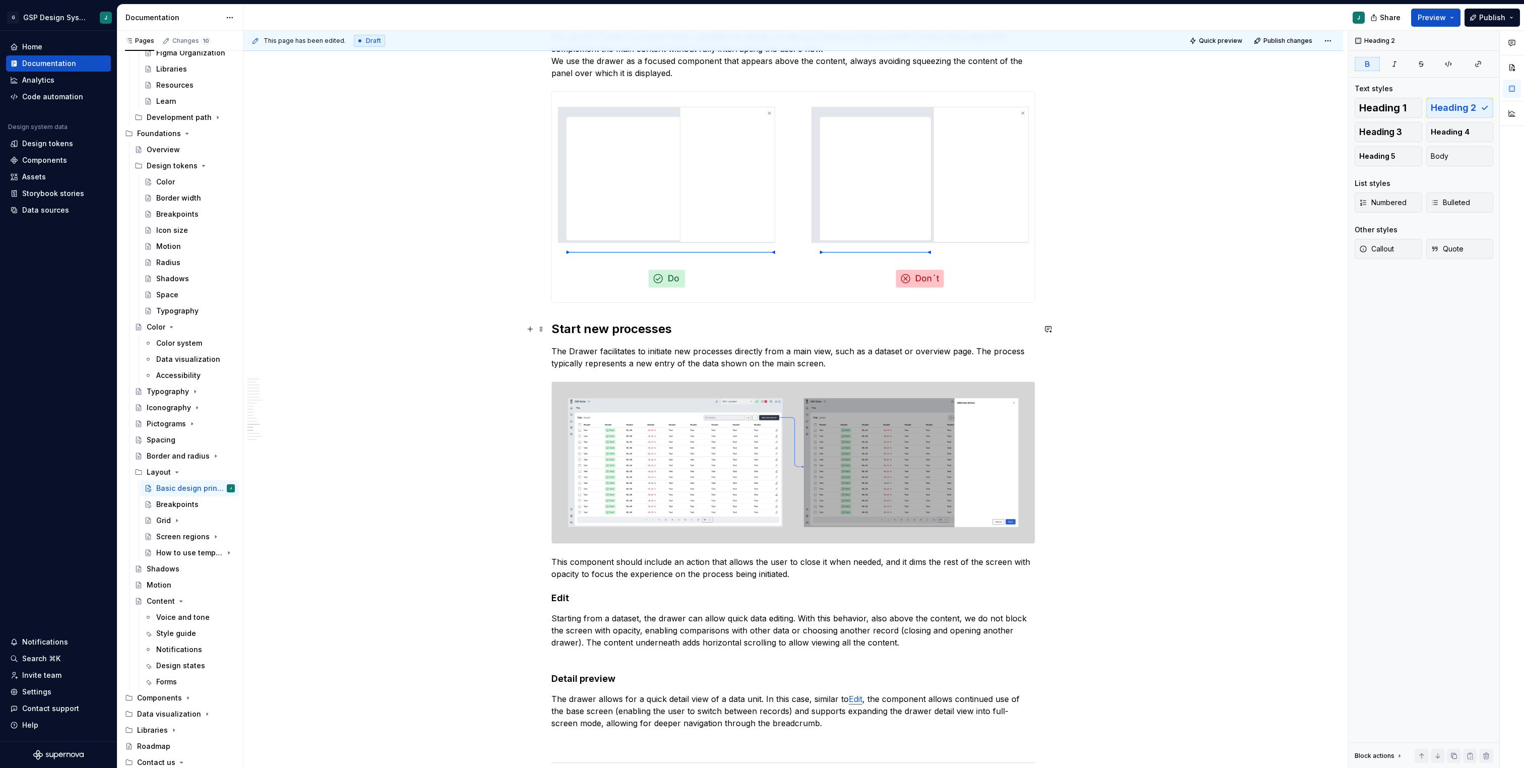
click at [620, 329] on strong "Start new processes" at bounding box center [611, 329] width 120 height 15
click at [667, 307] on button "button" at bounding box center [667, 308] width 14 height 14
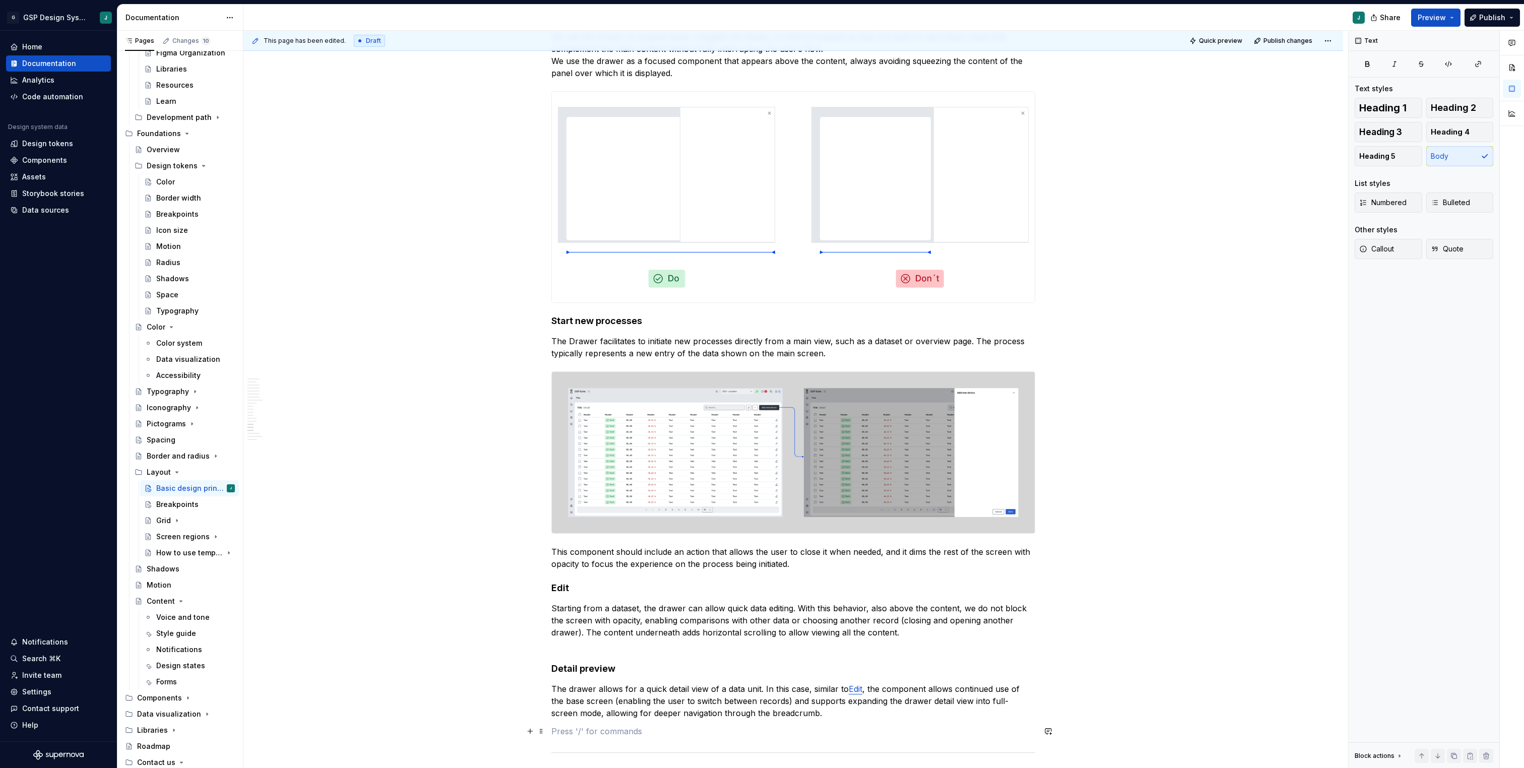
click at [582, 734] on p at bounding box center [793, 731] width 484 height 12
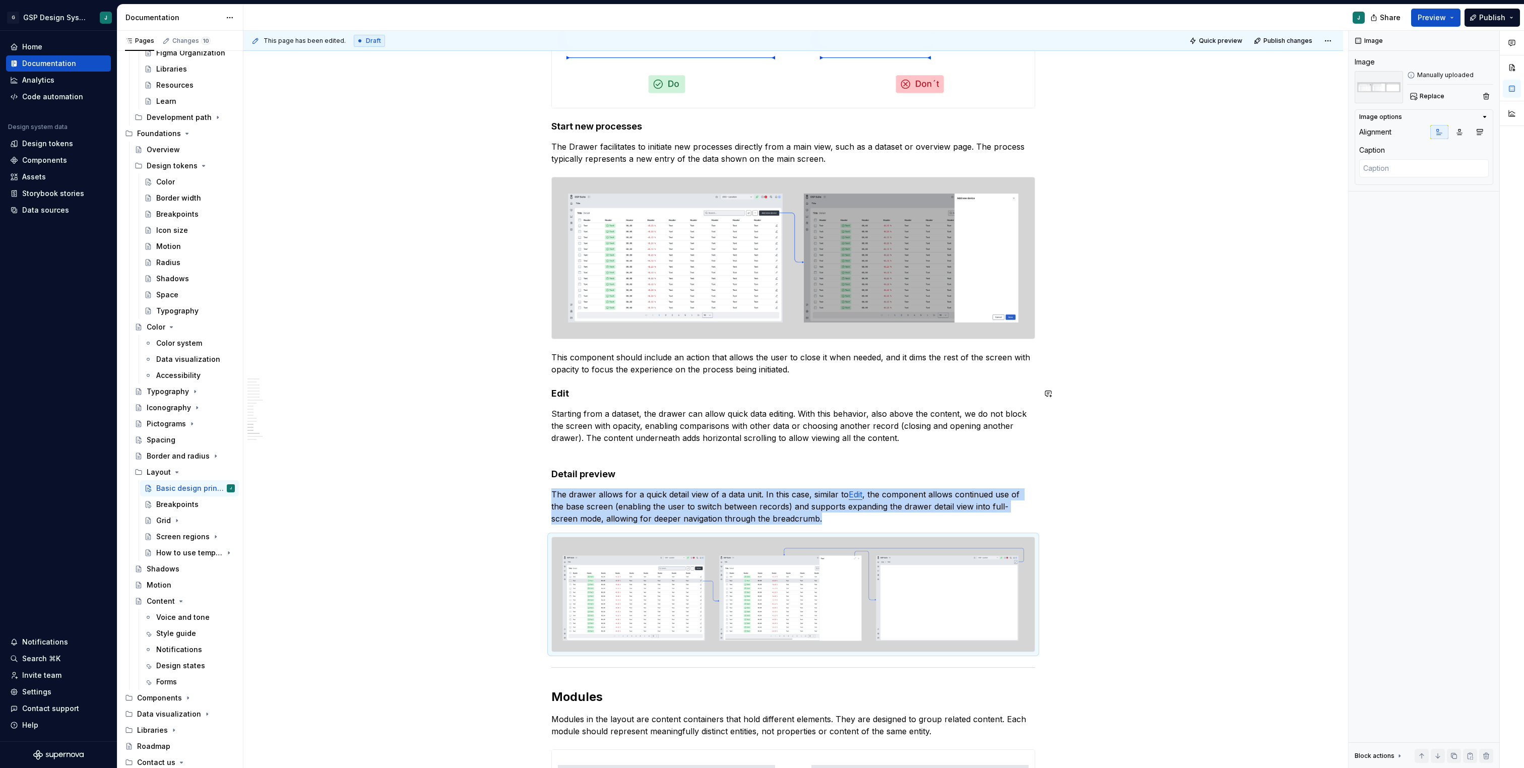
scroll to position [3819, 0]
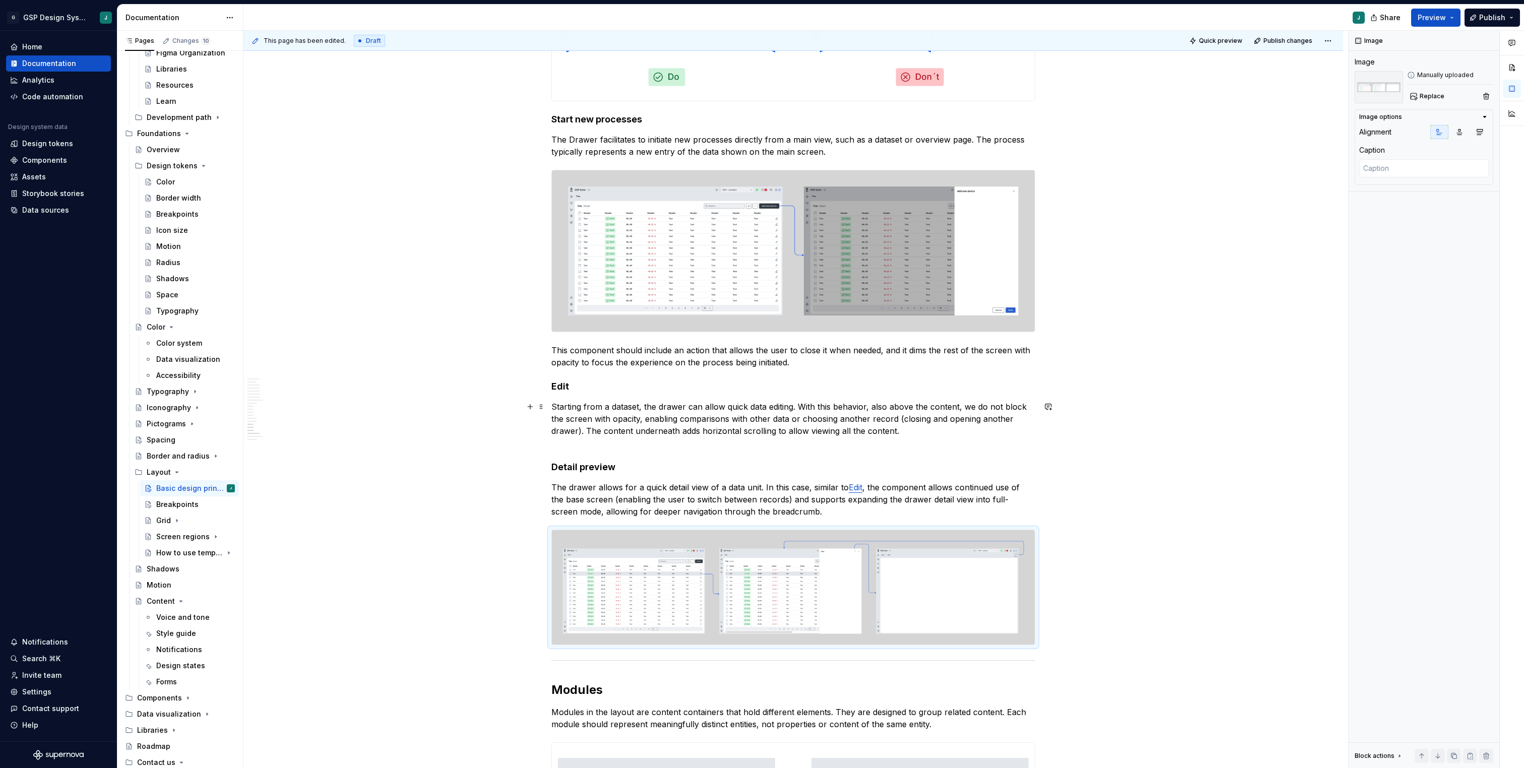
click at [582, 446] on p "Starting from a dataset, the drawer can allow quick data editing. With this beh…" at bounding box center [793, 425] width 484 height 48
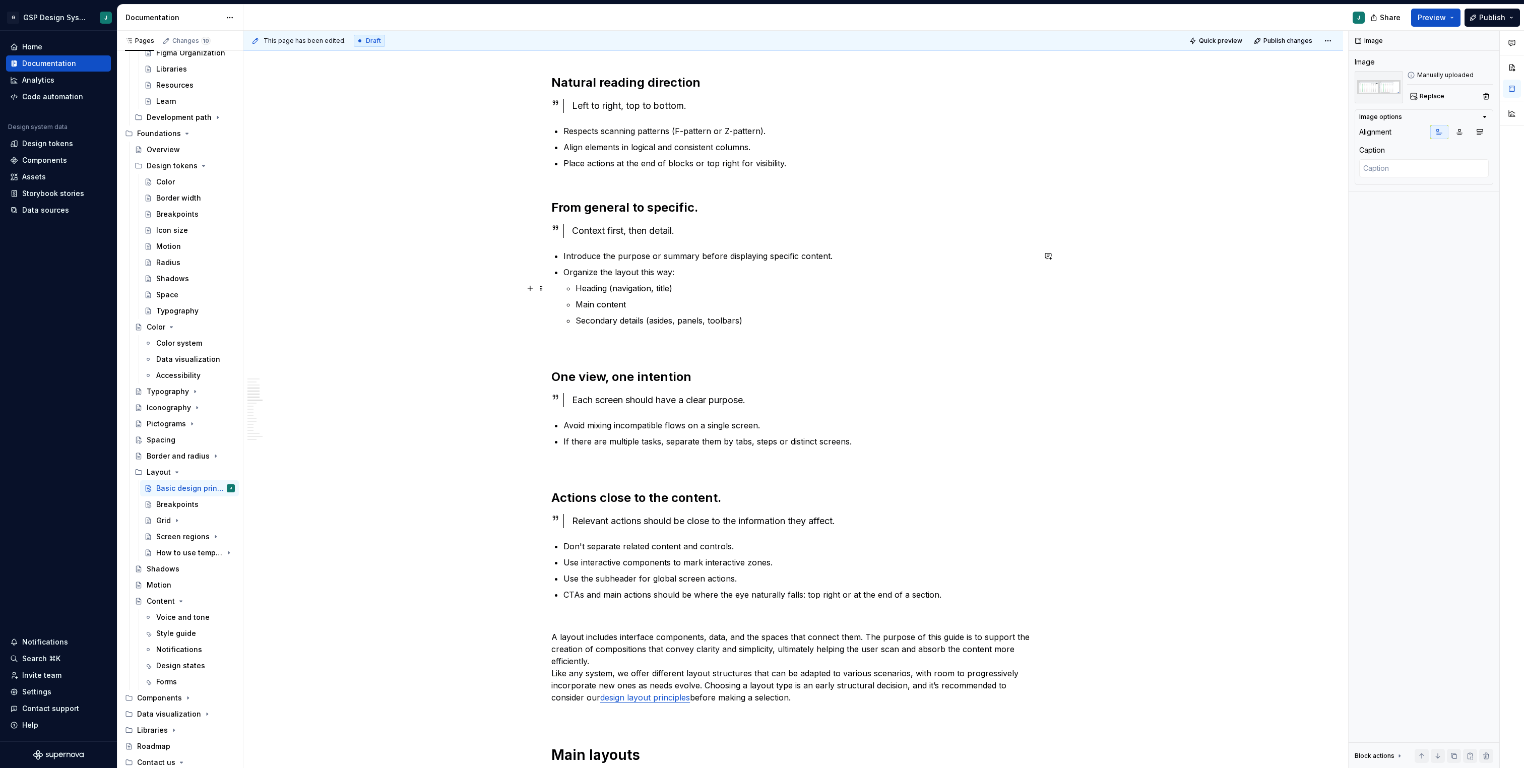
scroll to position [0, 0]
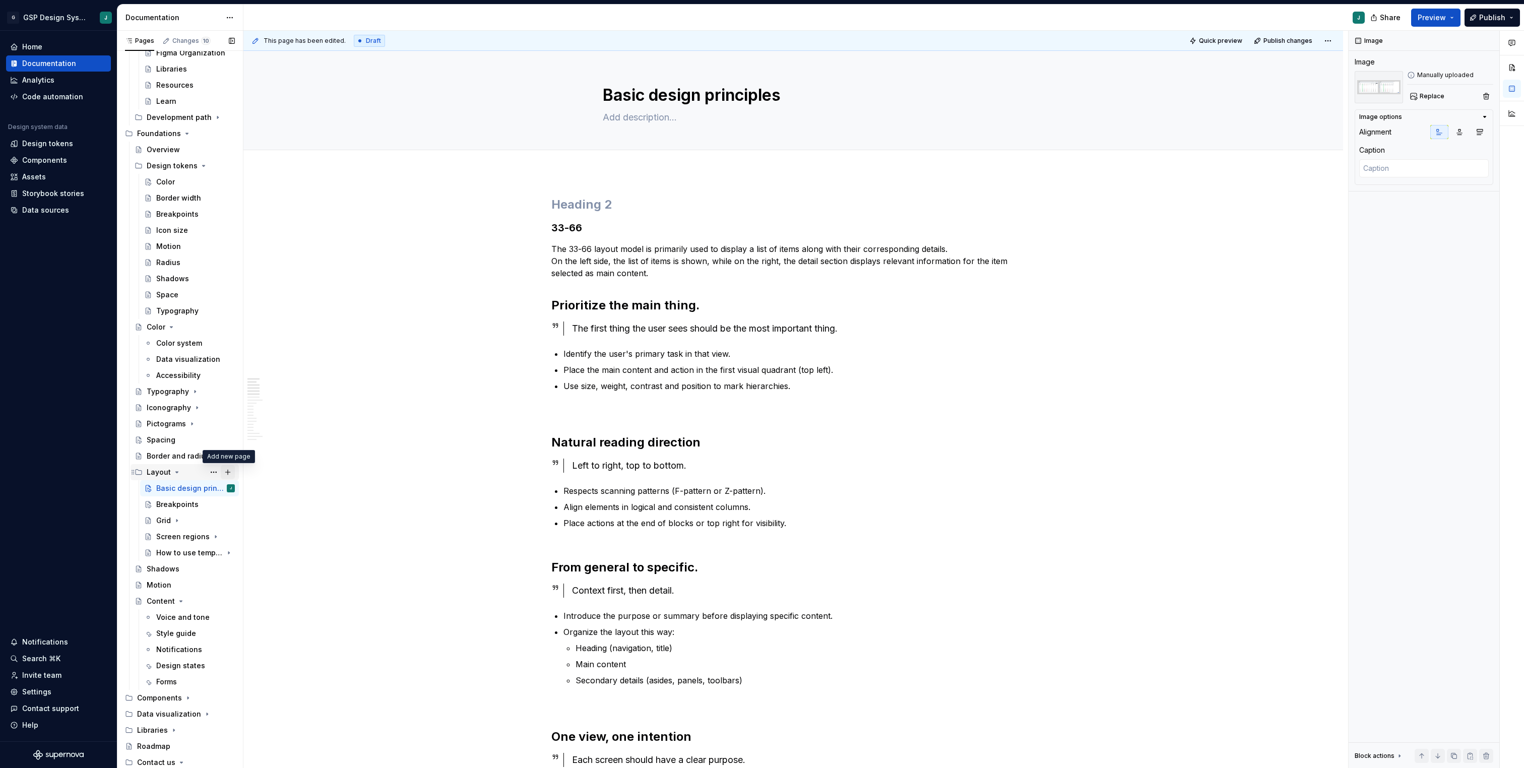
click at [231, 472] on button "Page tree" at bounding box center [228, 472] width 14 height 14
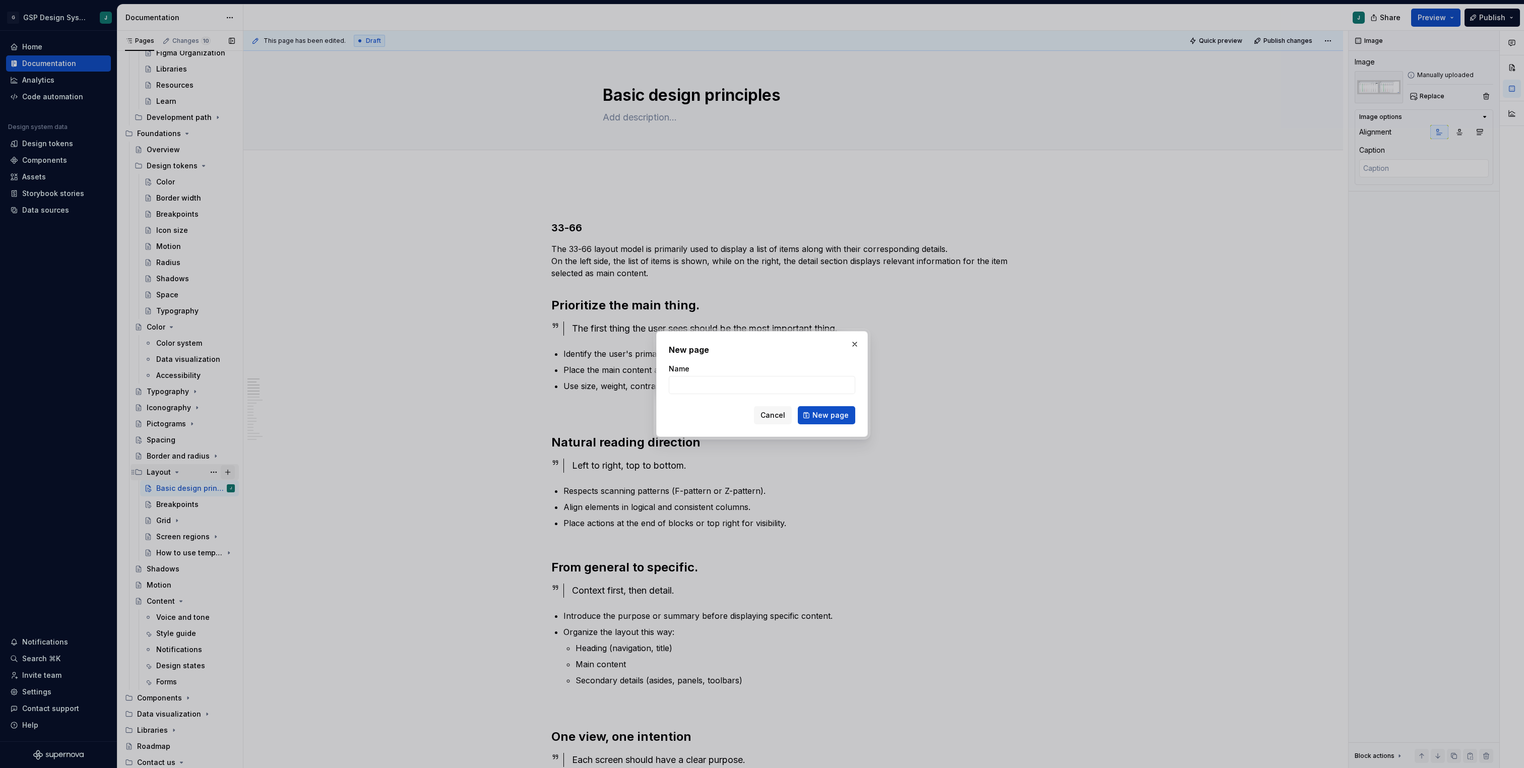
type textarea "*"
type input "Scrolling"
click button "New page" at bounding box center [826, 415] width 57 height 18
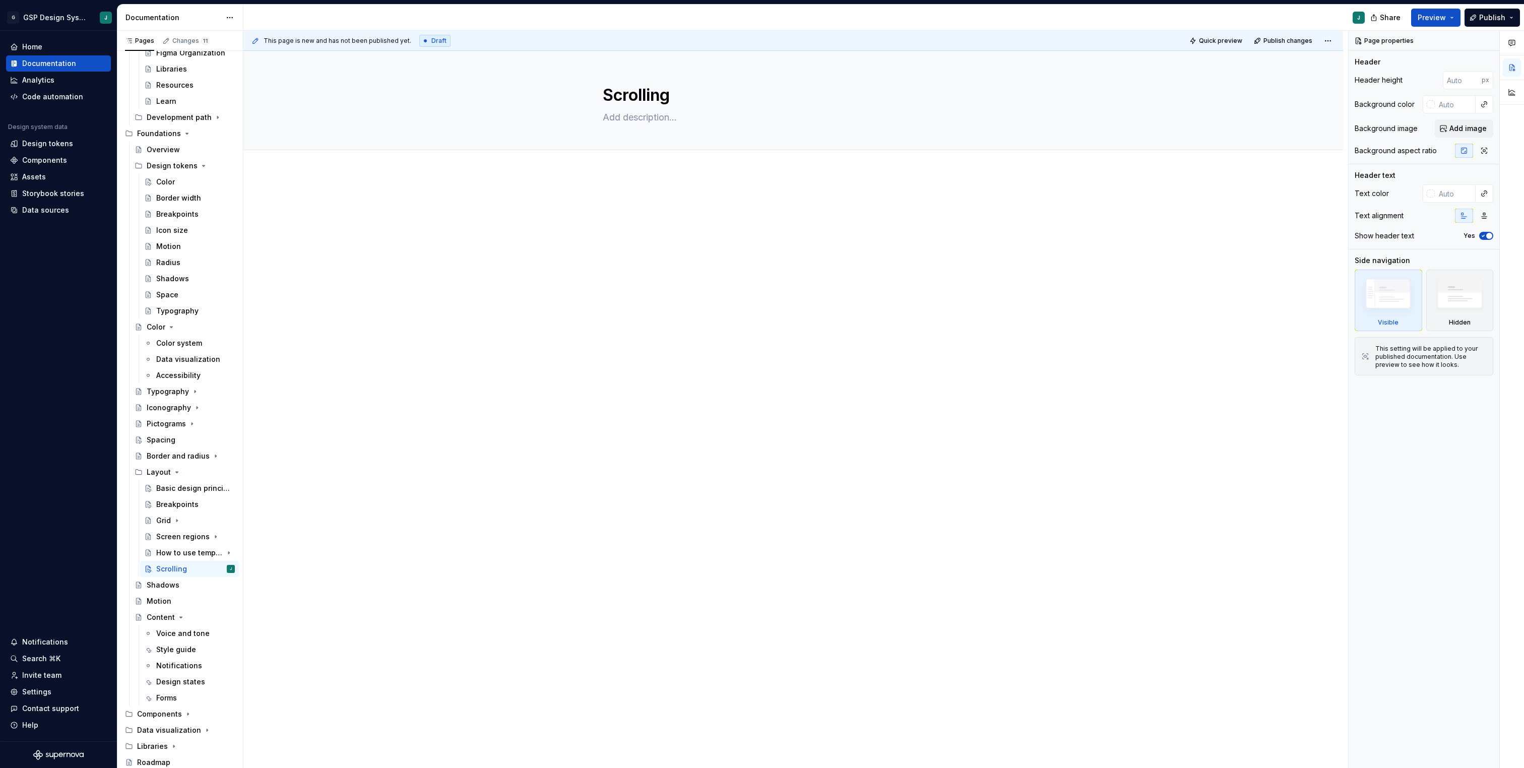
click at [633, 190] on div at bounding box center [793, 324] width 1100 height 305
click at [615, 200] on p at bounding box center [793, 203] width 484 height 12
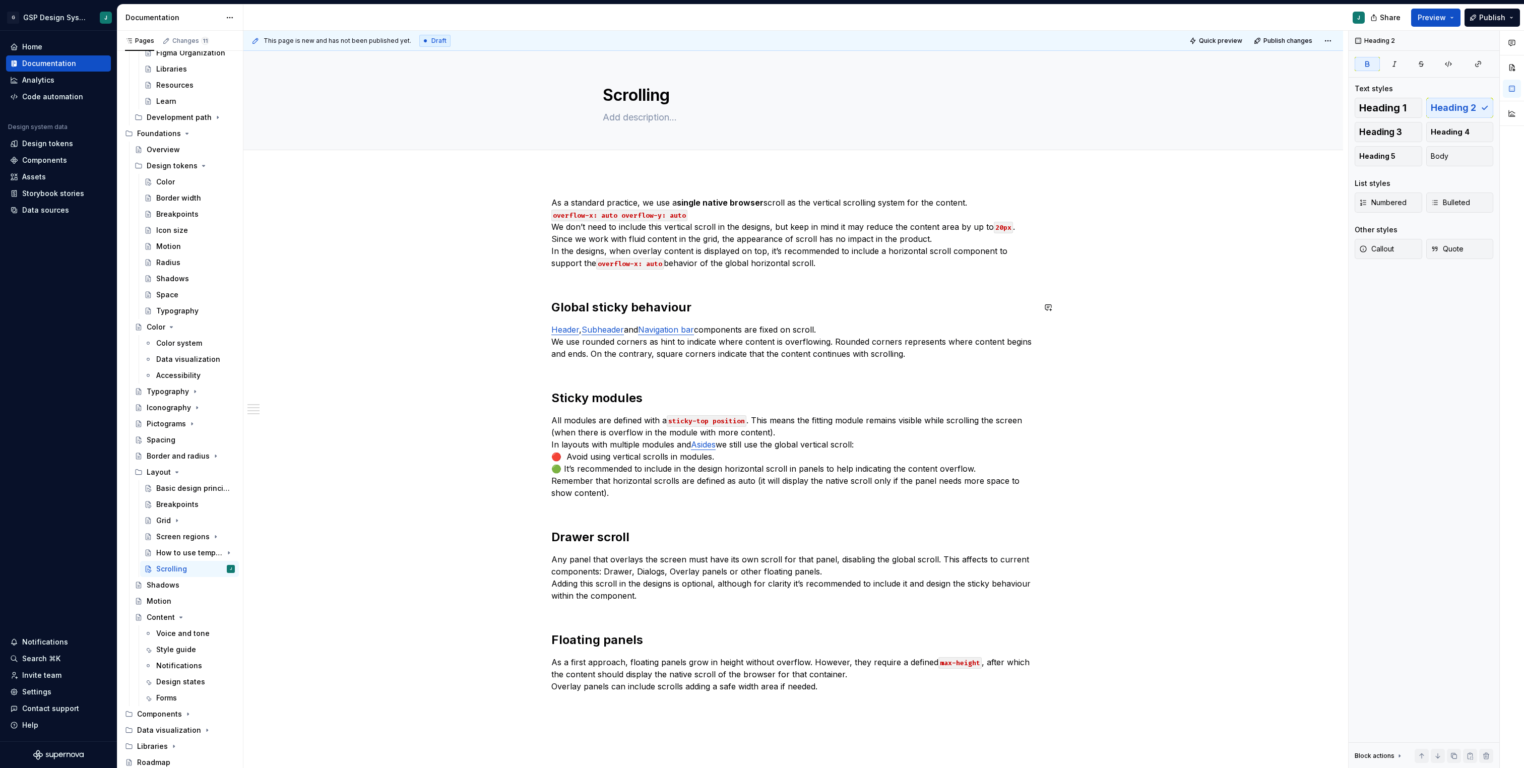
click at [642, 289] on div "As a standard practice, we use a single native browser scroll as the vertical s…" at bounding box center [793, 451] width 484 height 508
click at [588, 282] on div "As a standard practice, we use a single native browser scroll as the vertical s…" at bounding box center [793, 451] width 484 height 508
click at [857, 270] on p "As a standard practice, we use a single native browser scroll as the vertical s…" at bounding box center [793, 239] width 484 height 85
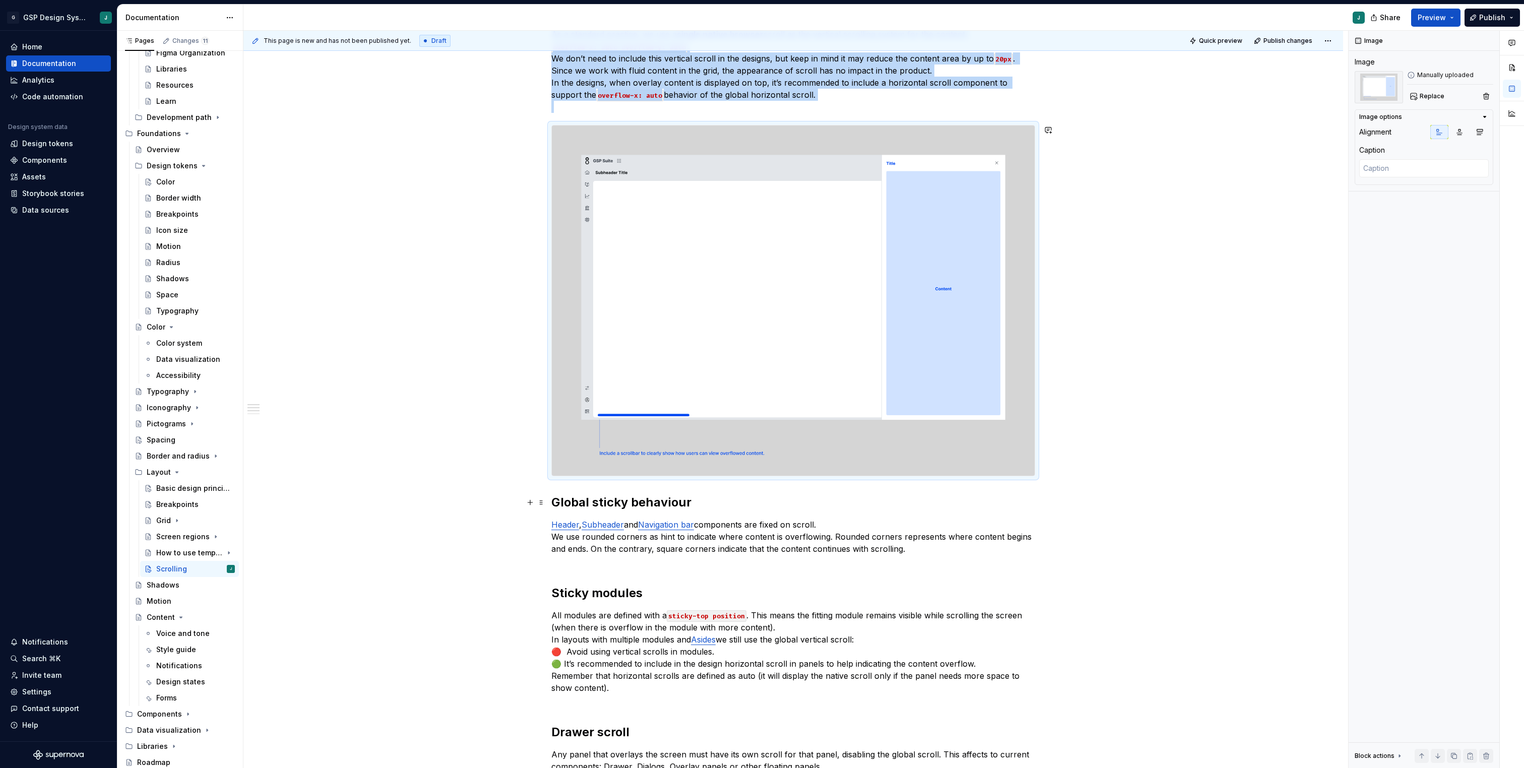
scroll to position [302, 0]
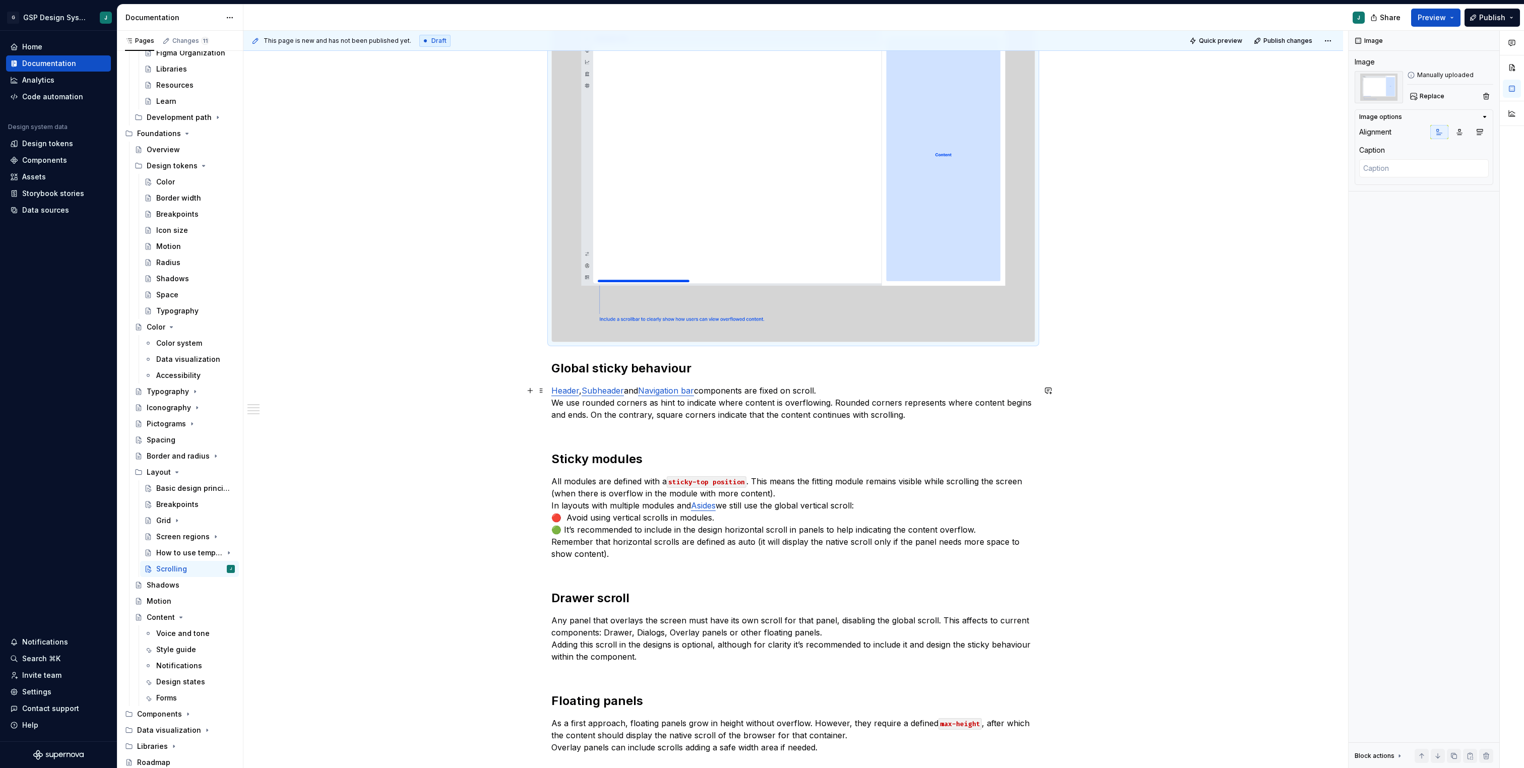
click at [566, 435] on div "As a standard practice, we use a single native browser scroll as the vertical s…" at bounding box center [793, 329] width 484 height 871
click at [554, 429] on p "Header , Subheader and Navigation bar components are fixed on scroll. We use ro…" at bounding box center [793, 409] width 484 height 48
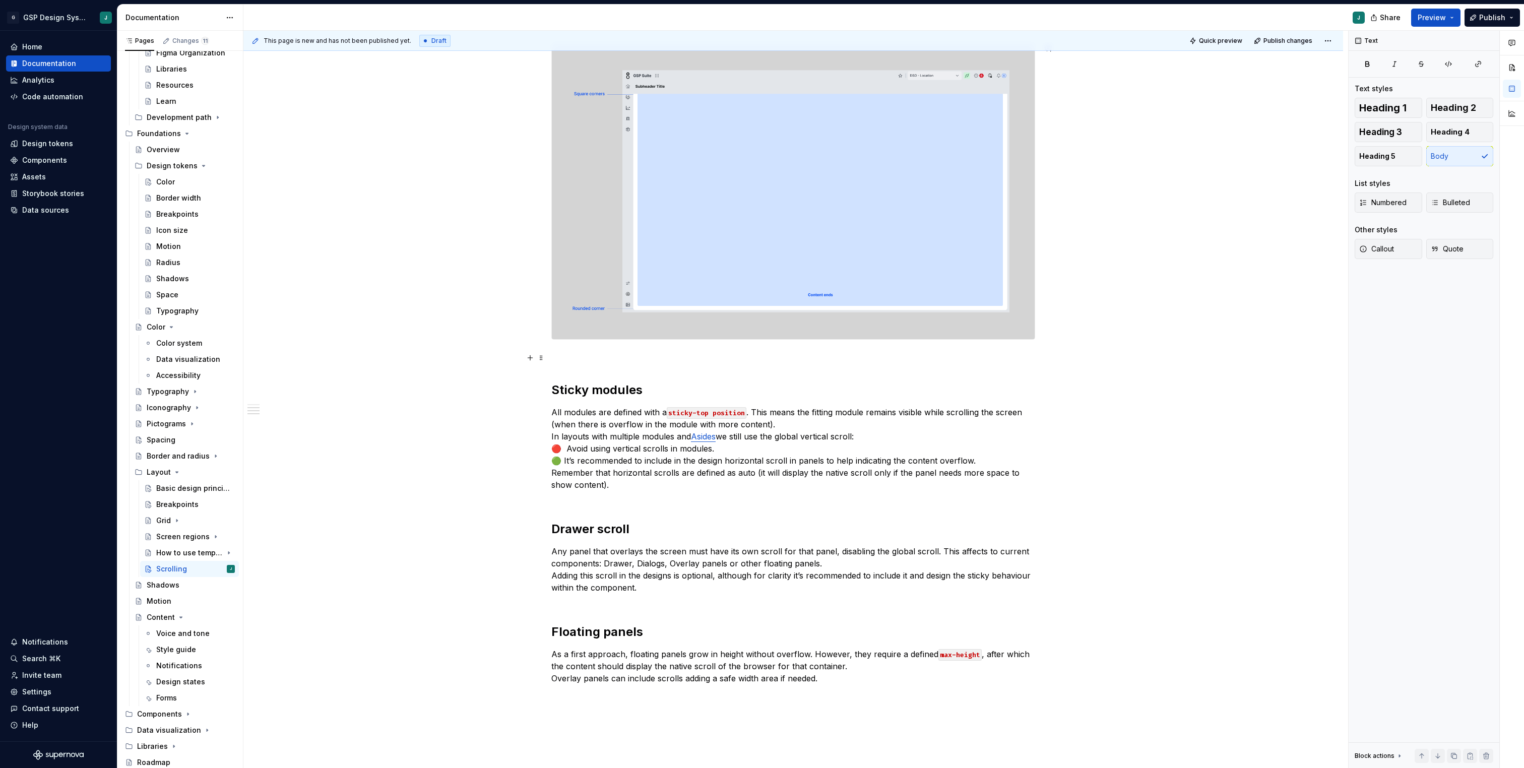
scroll to position [774, 0]
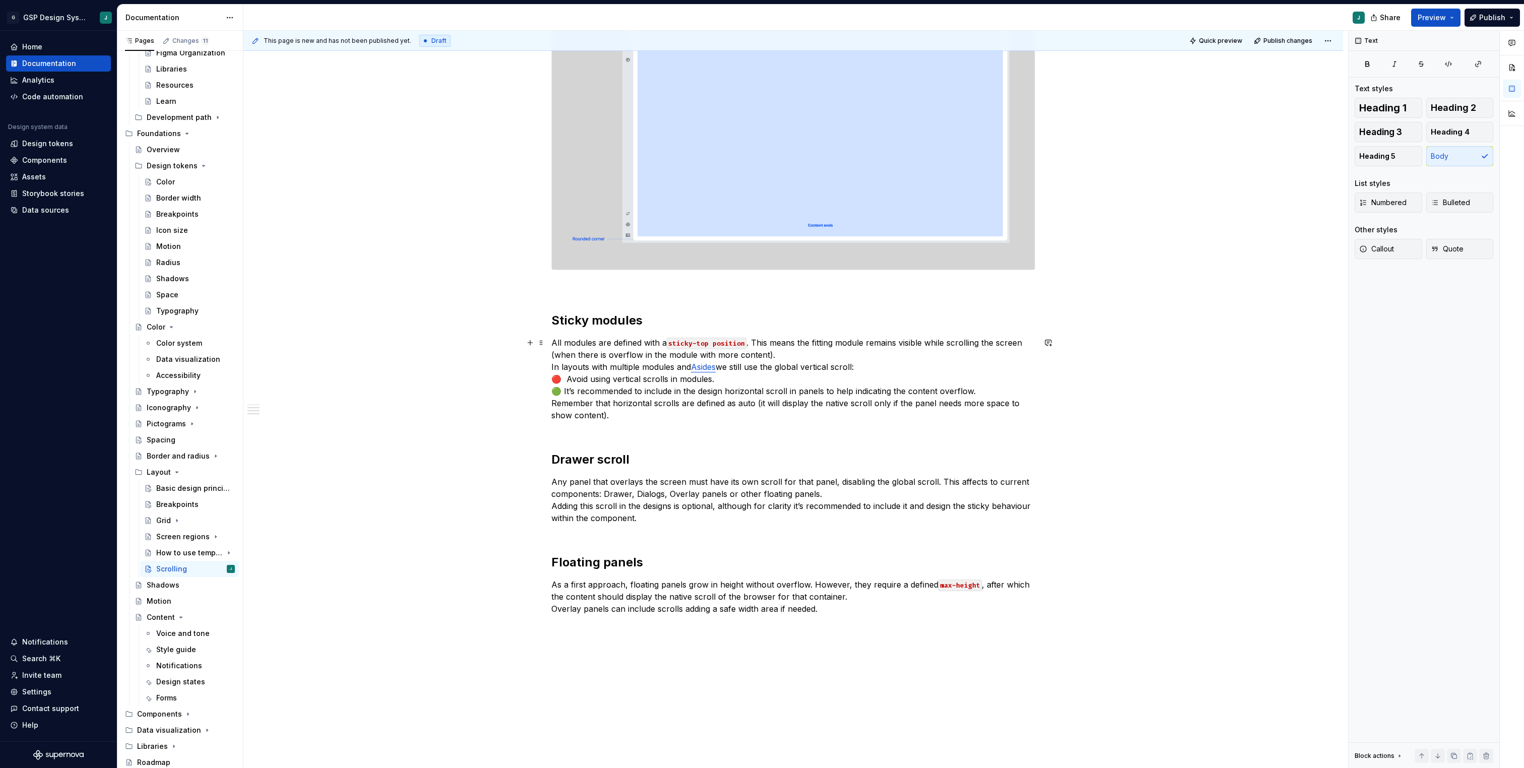
click at [572, 426] on p "All modules are defined with a sticky-top position . This means the fitting mod…" at bounding box center [793, 385] width 484 height 97
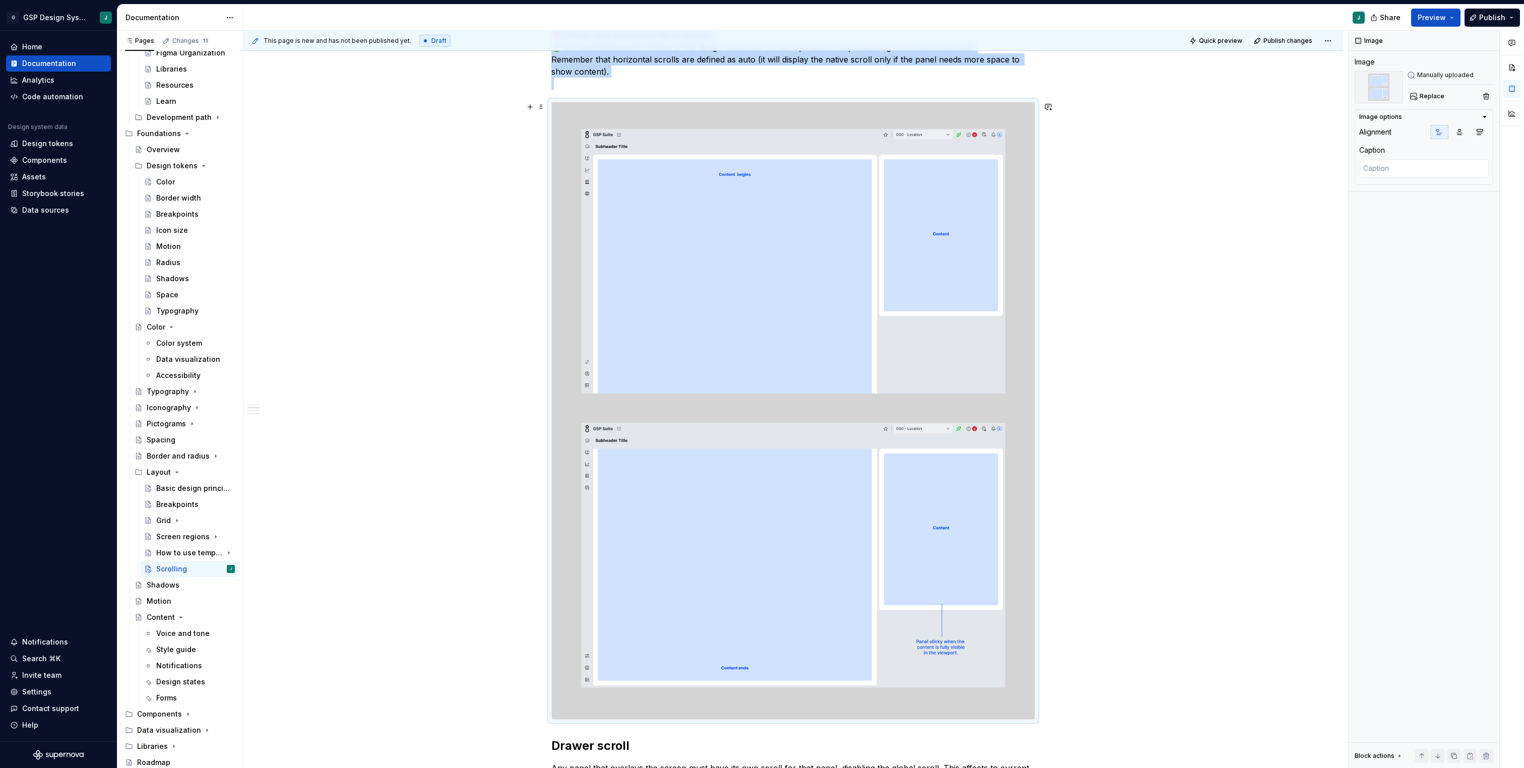
scroll to position [1463, 0]
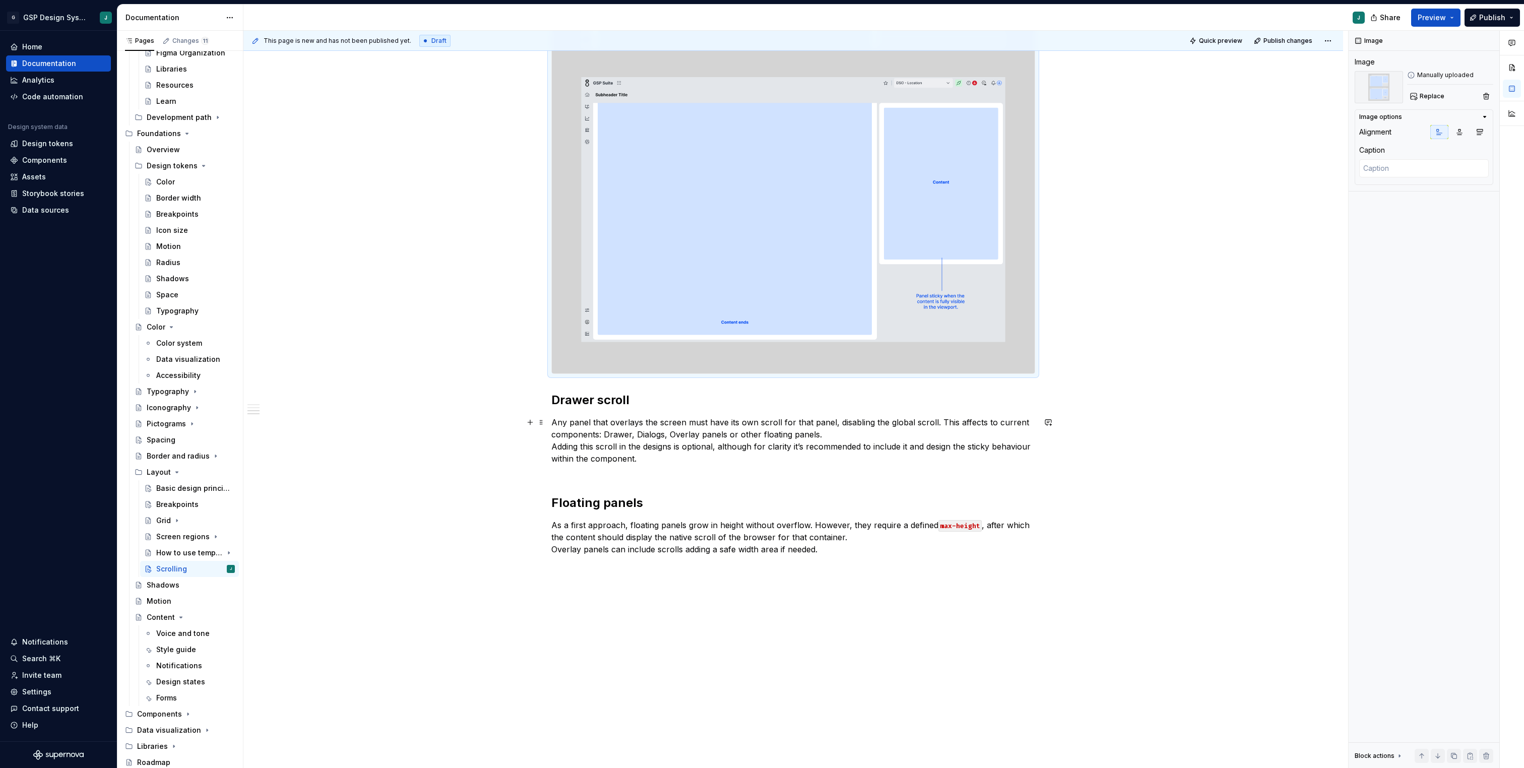
click at [588, 471] on p "Any panel that overlays the screen must have its own scroll for that panel, dis…" at bounding box center [793, 446] width 484 height 60
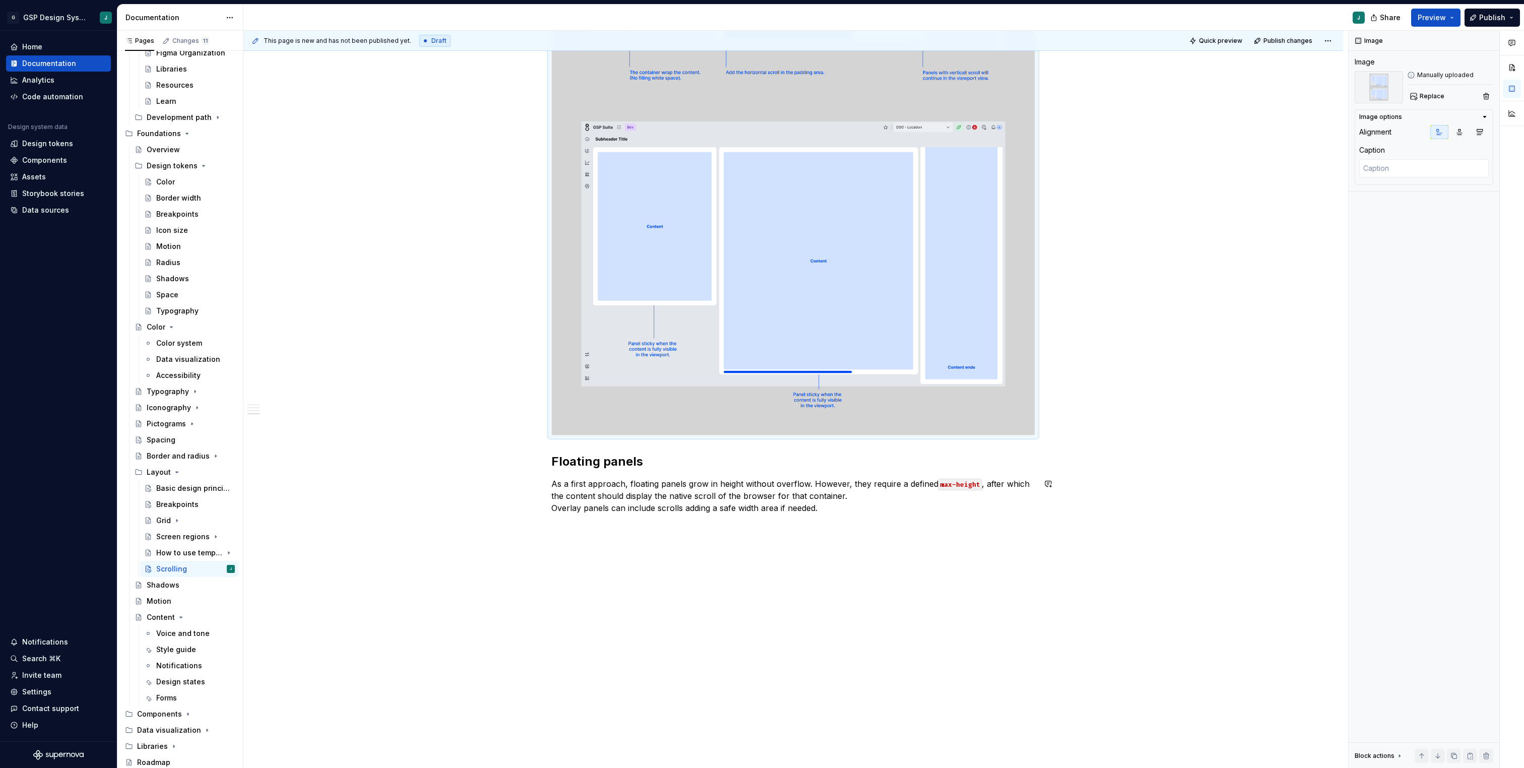
scroll to position [2056, 0]
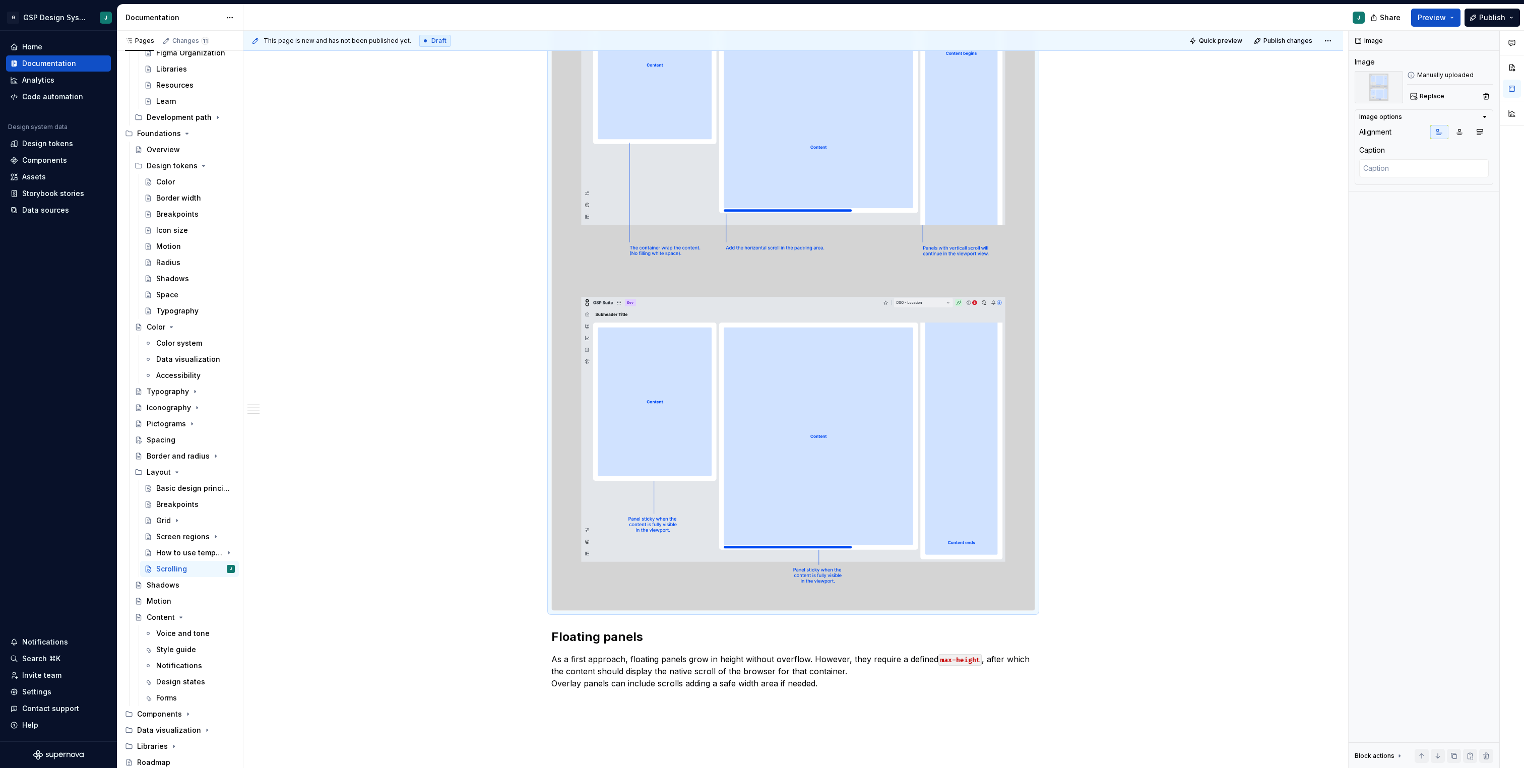
click at [841, 392] on img at bounding box center [793, 271] width 483 height 677
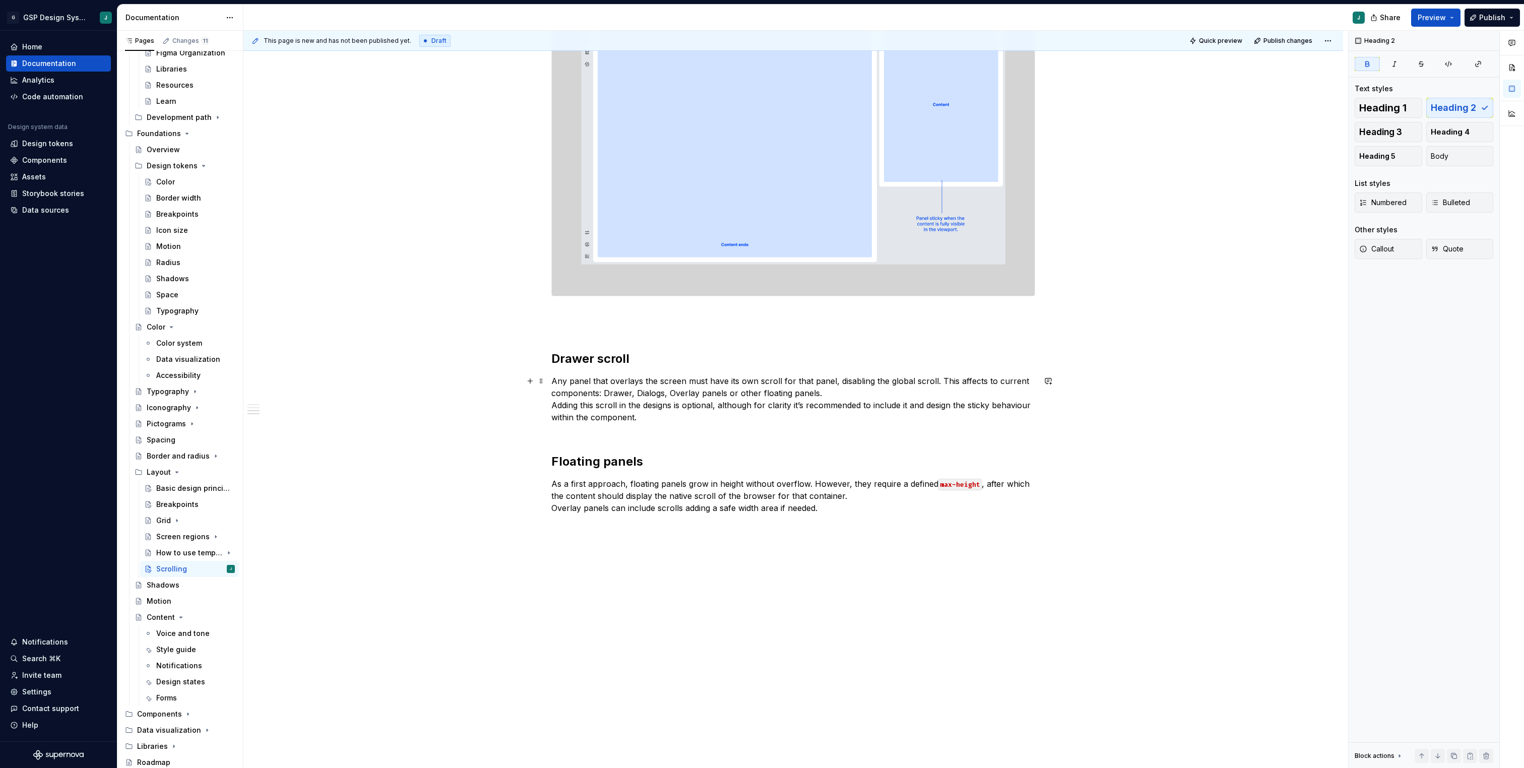
scroll to position [1531, 0]
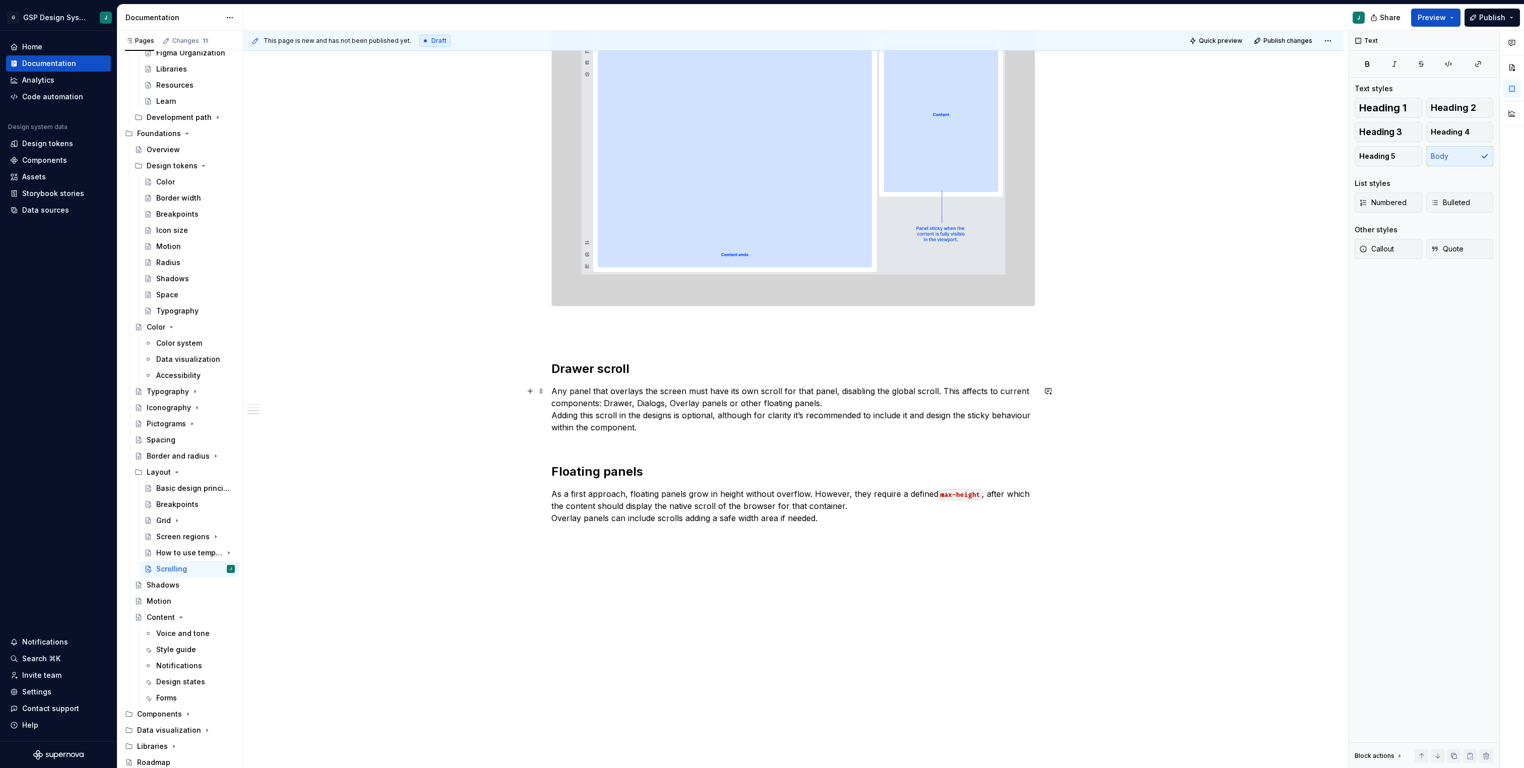
click at [633, 439] on p "Any panel that overlays the screen must have its own scroll for that panel, dis…" at bounding box center [793, 415] width 484 height 60
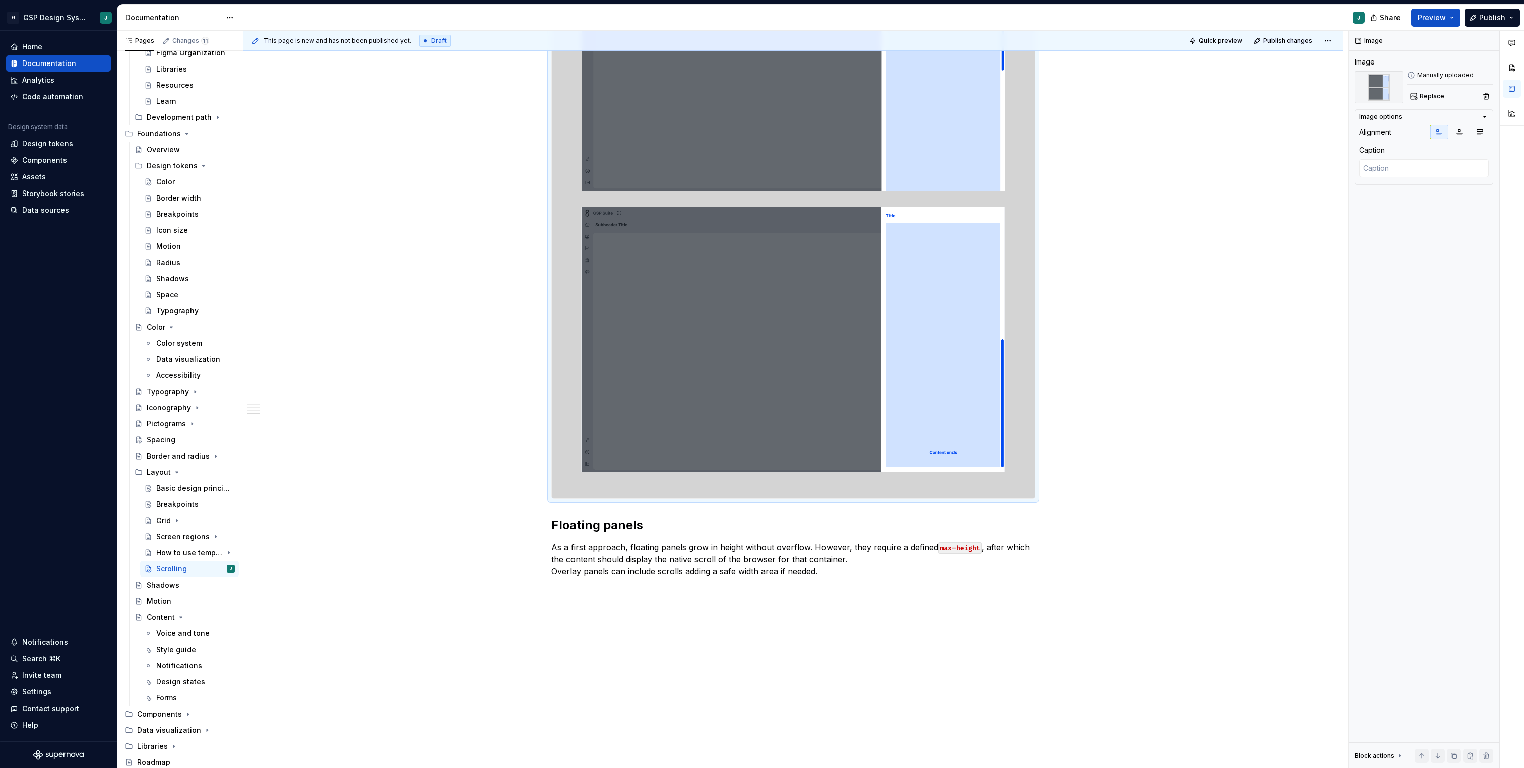
scroll to position [2153, 0]
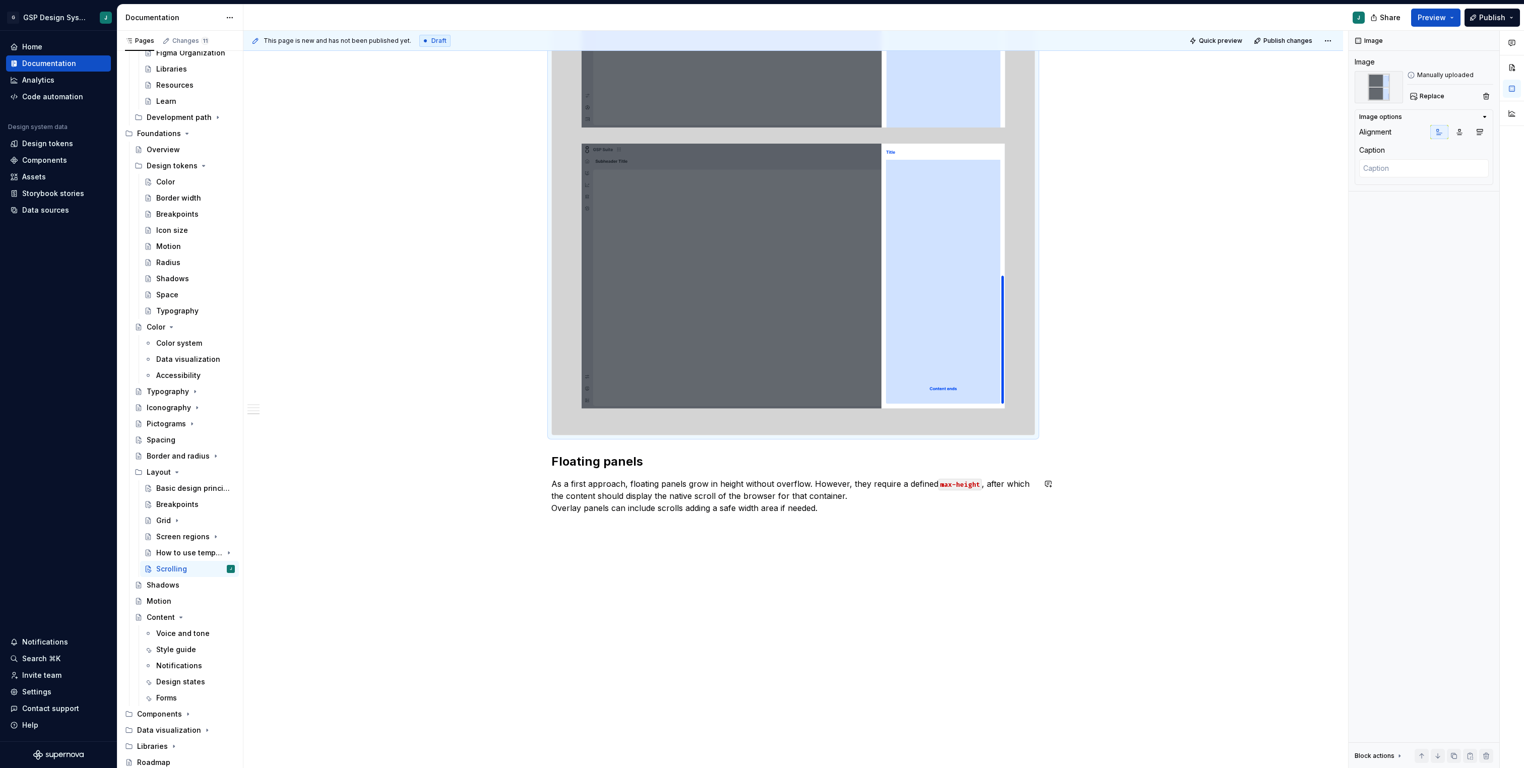
paste div
type textarea "*"
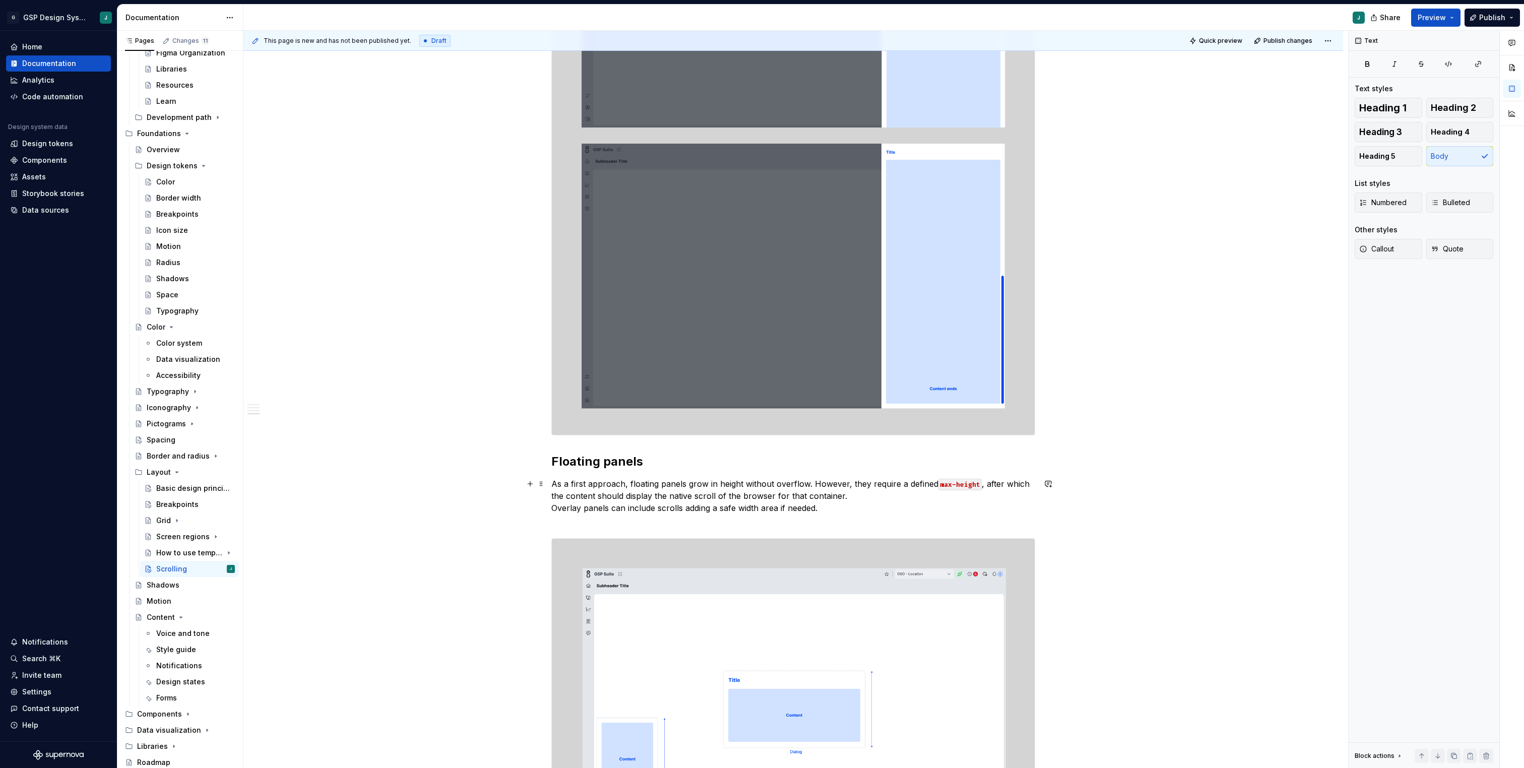
click at [578, 519] on p "As a first approach, floating panels grow in height without overflow. However, …" at bounding box center [793, 502] width 484 height 48
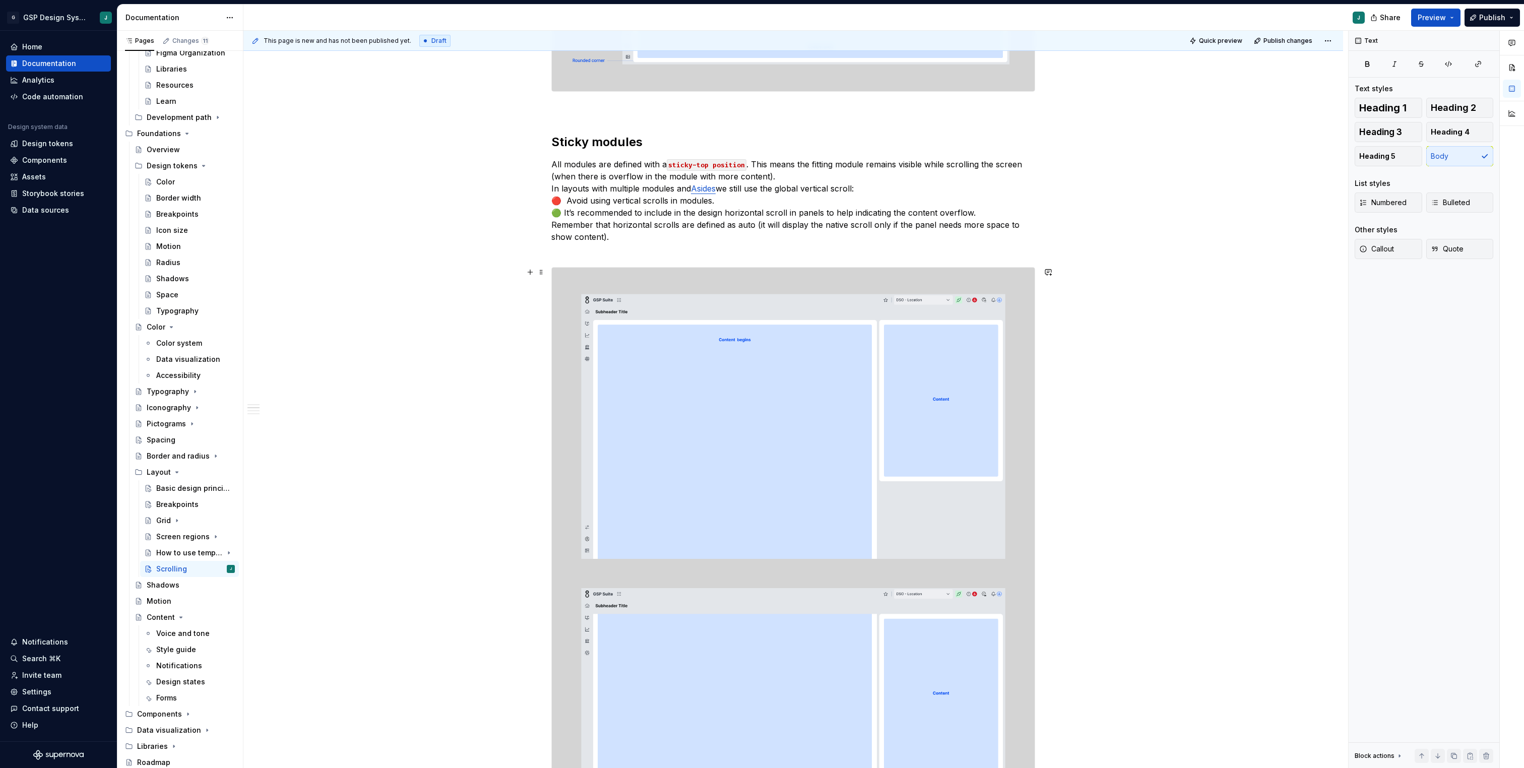
scroll to position [949, 0]
click at [875, 188] on p "All modules are defined with a sticky-top position . This means the fitting mod…" at bounding box center [793, 209] width 484 height 97
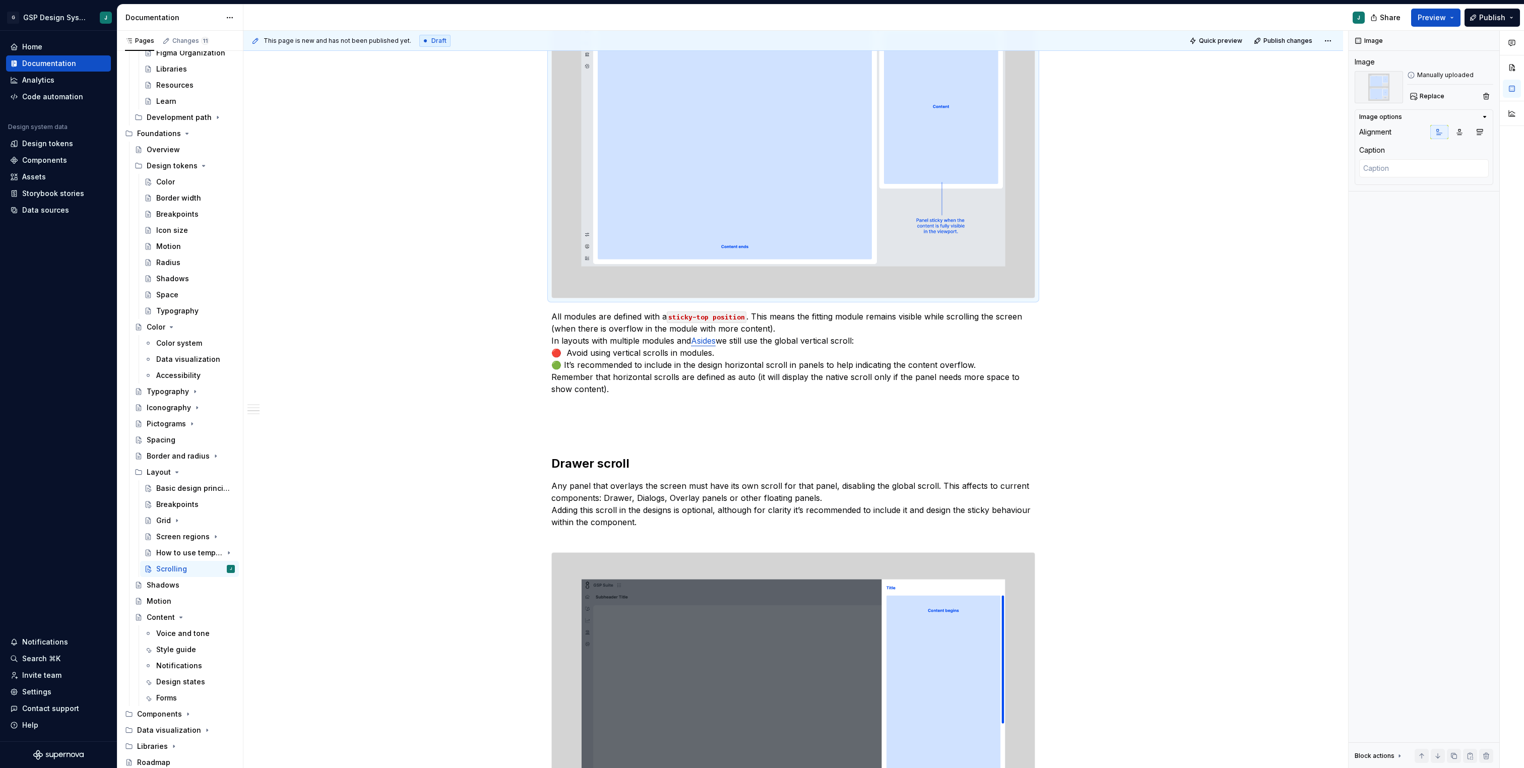
scroll to position [1463, 0]
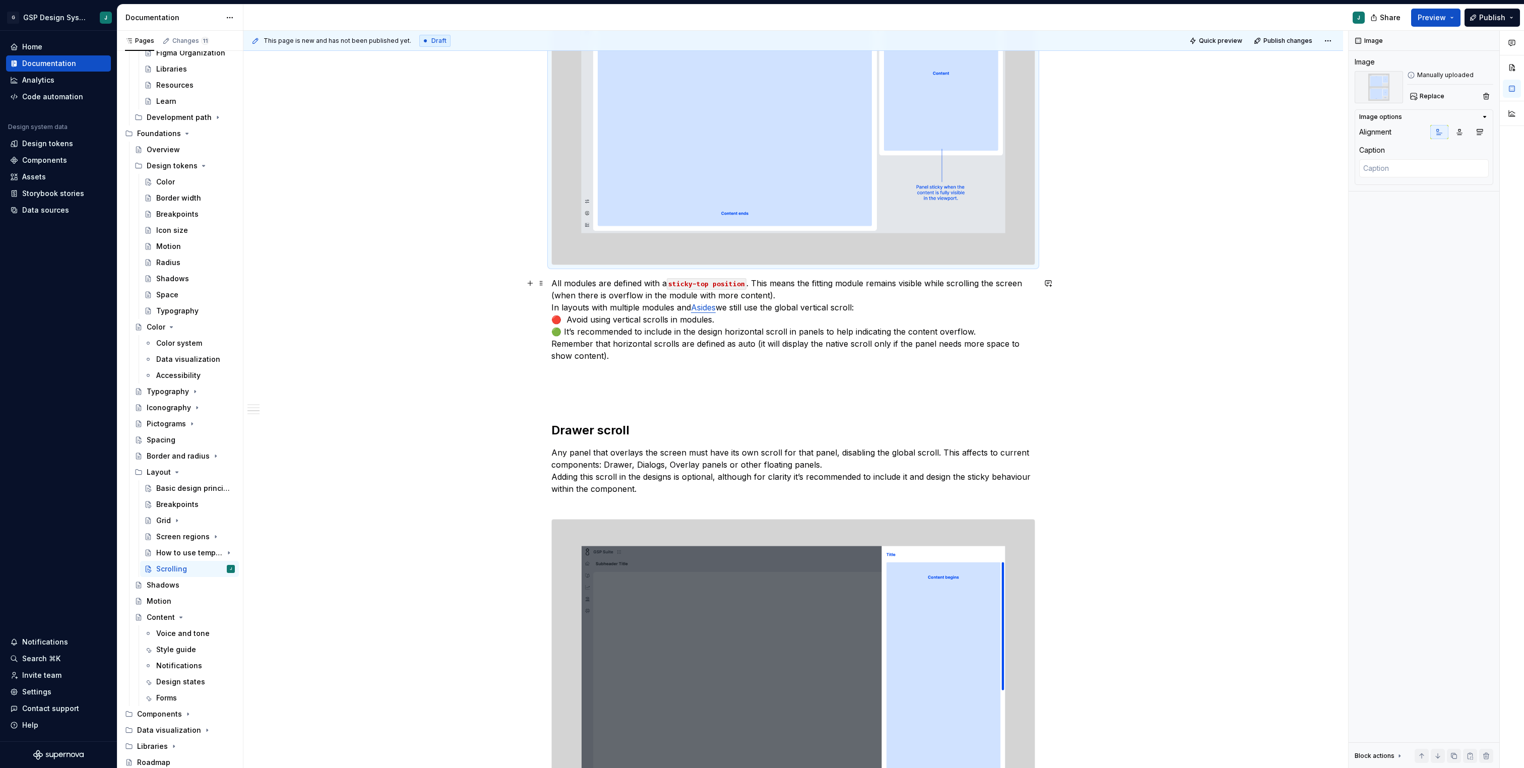
click at [615, 373] on p "All modules are defined with a sticky-top position . This means the fitting mod…" at bounding box center [793, 325] width 484 height 97
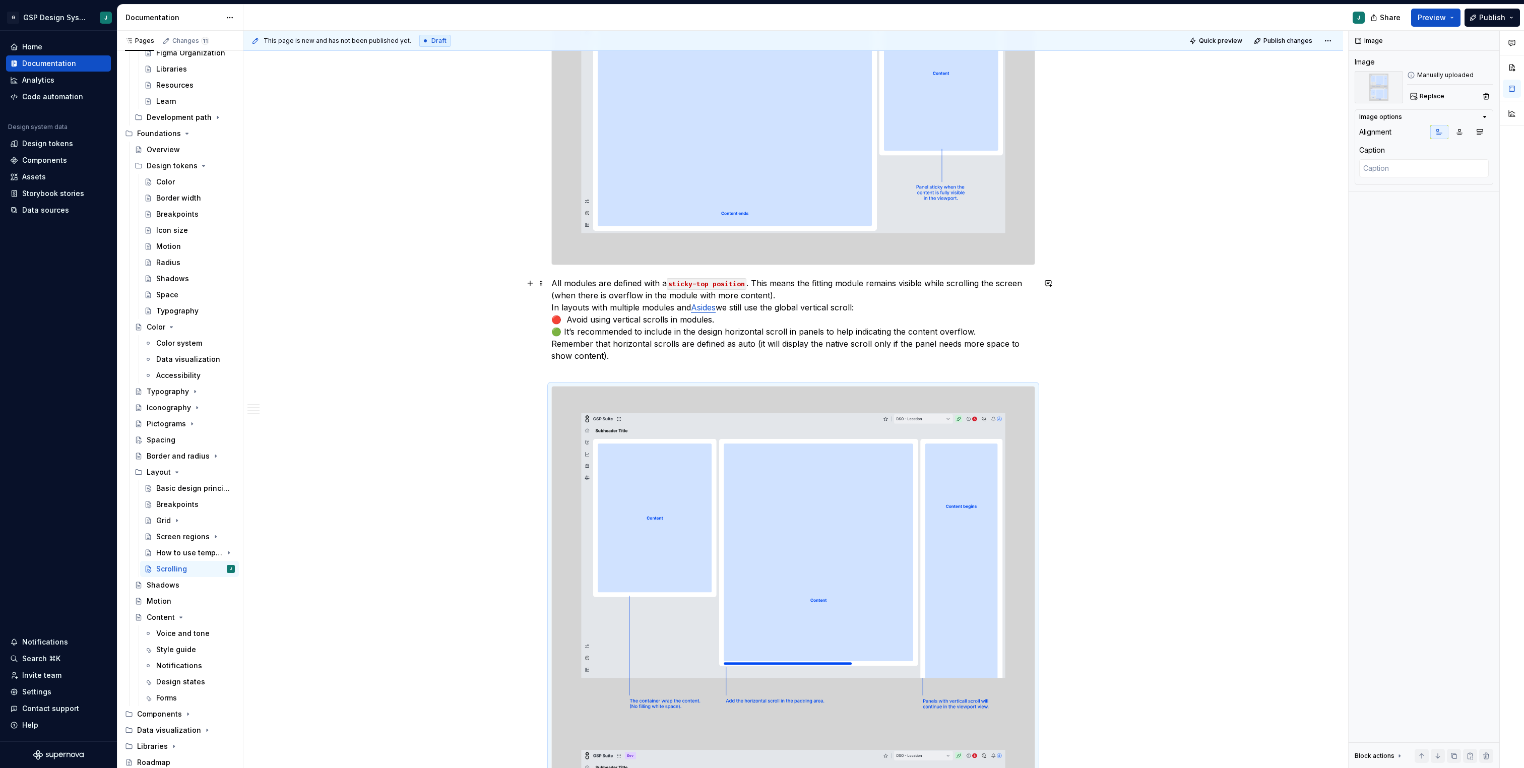
scroll to position [1425, 0]
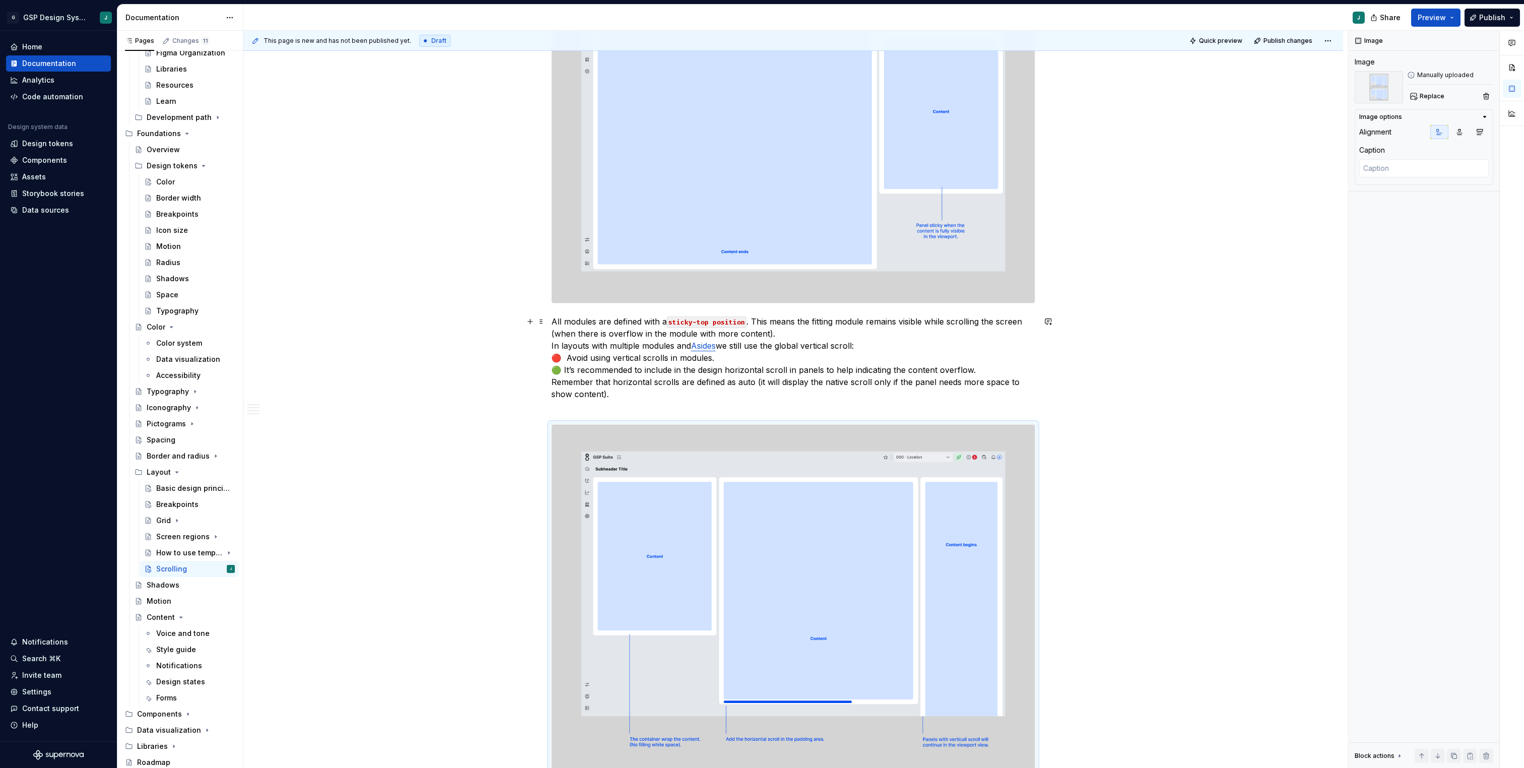
click at [594, 412] on p "All modules are defined with a sticky-top position . This means the fitting mod…" at bounding box center [793, 363] width 484 height 97
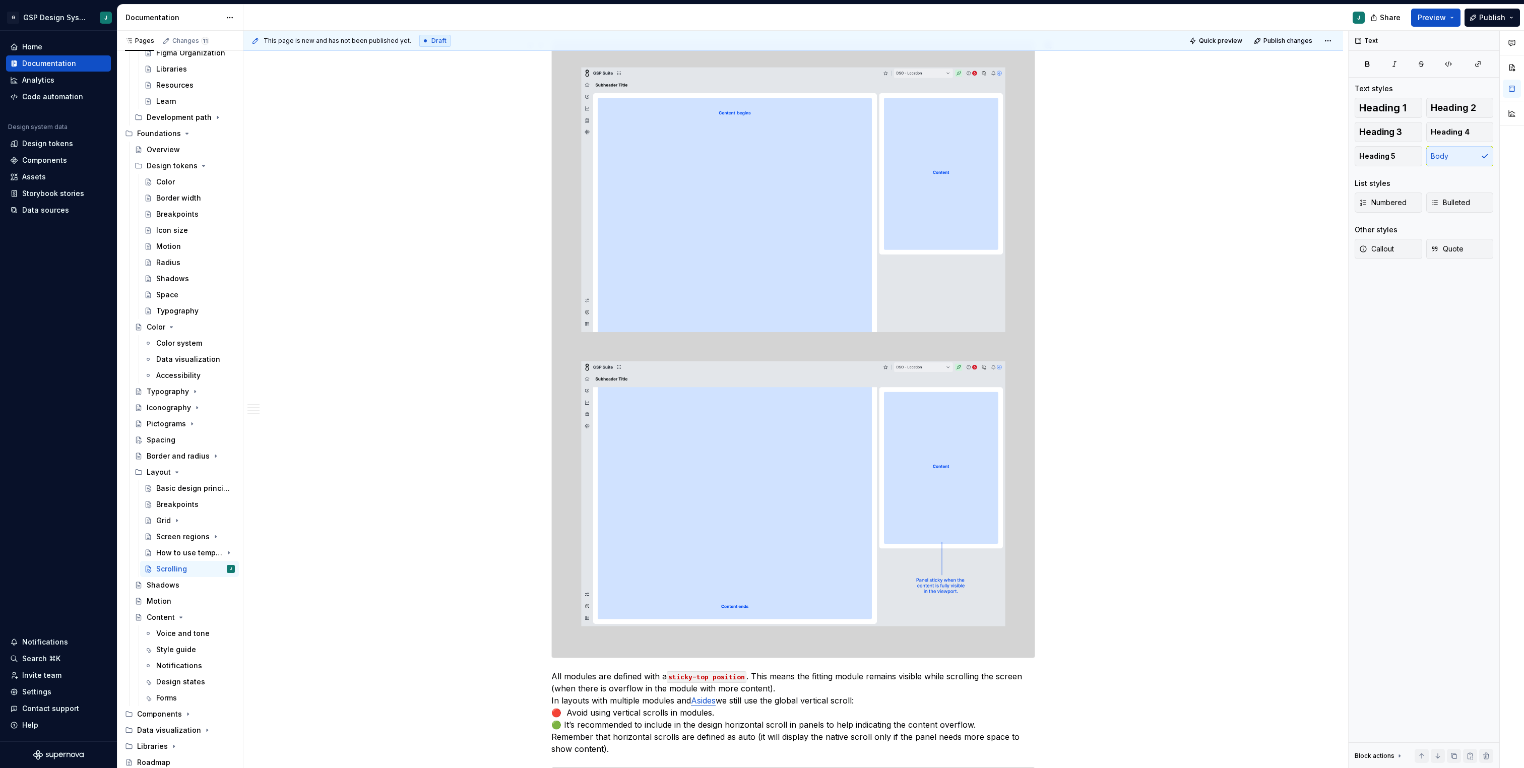
scroll to position [1127, 0]
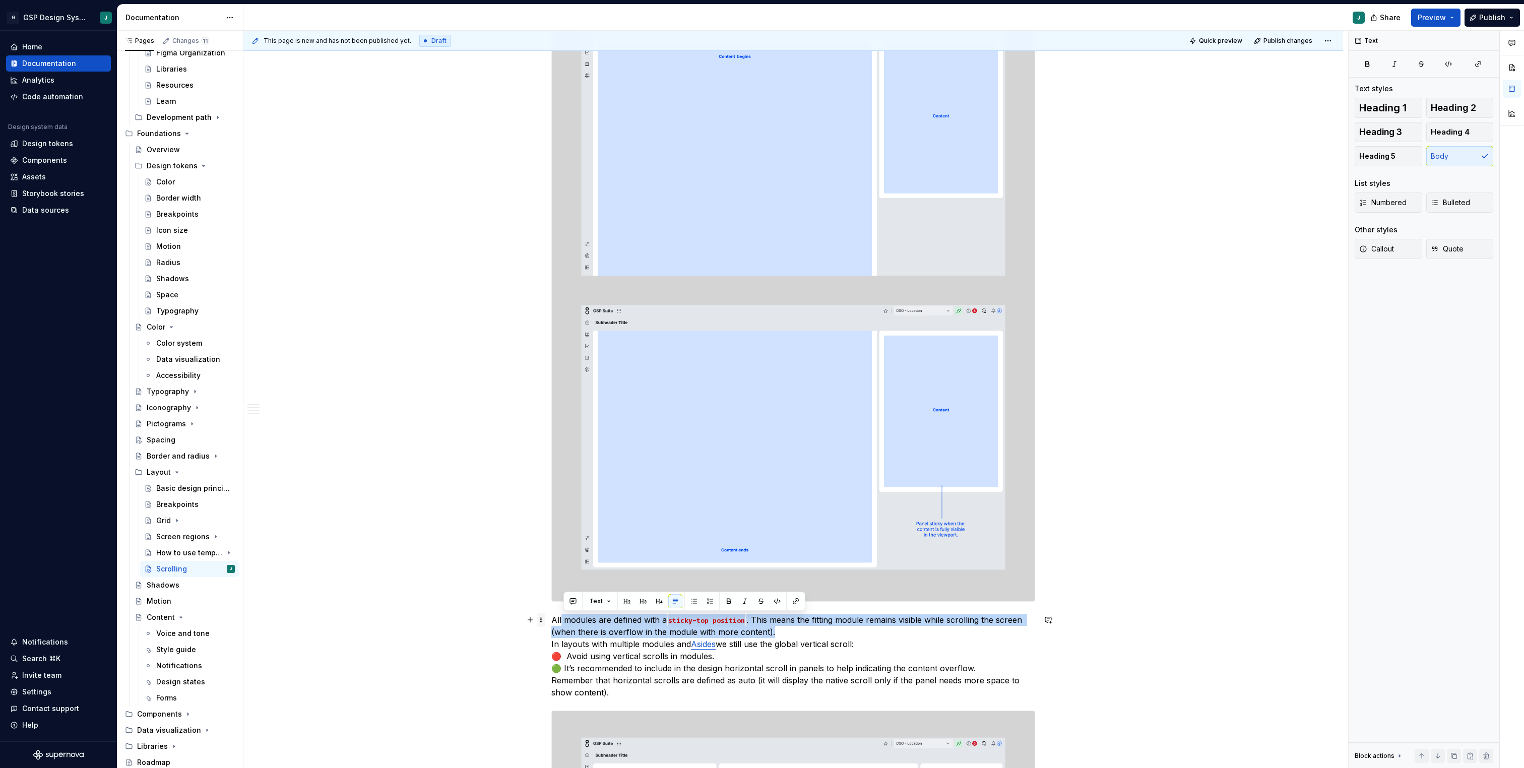
drag, startPoint x: 804, startPoint y: 633, endPoint x: 541, endPoint y: 620, distance: 263.4
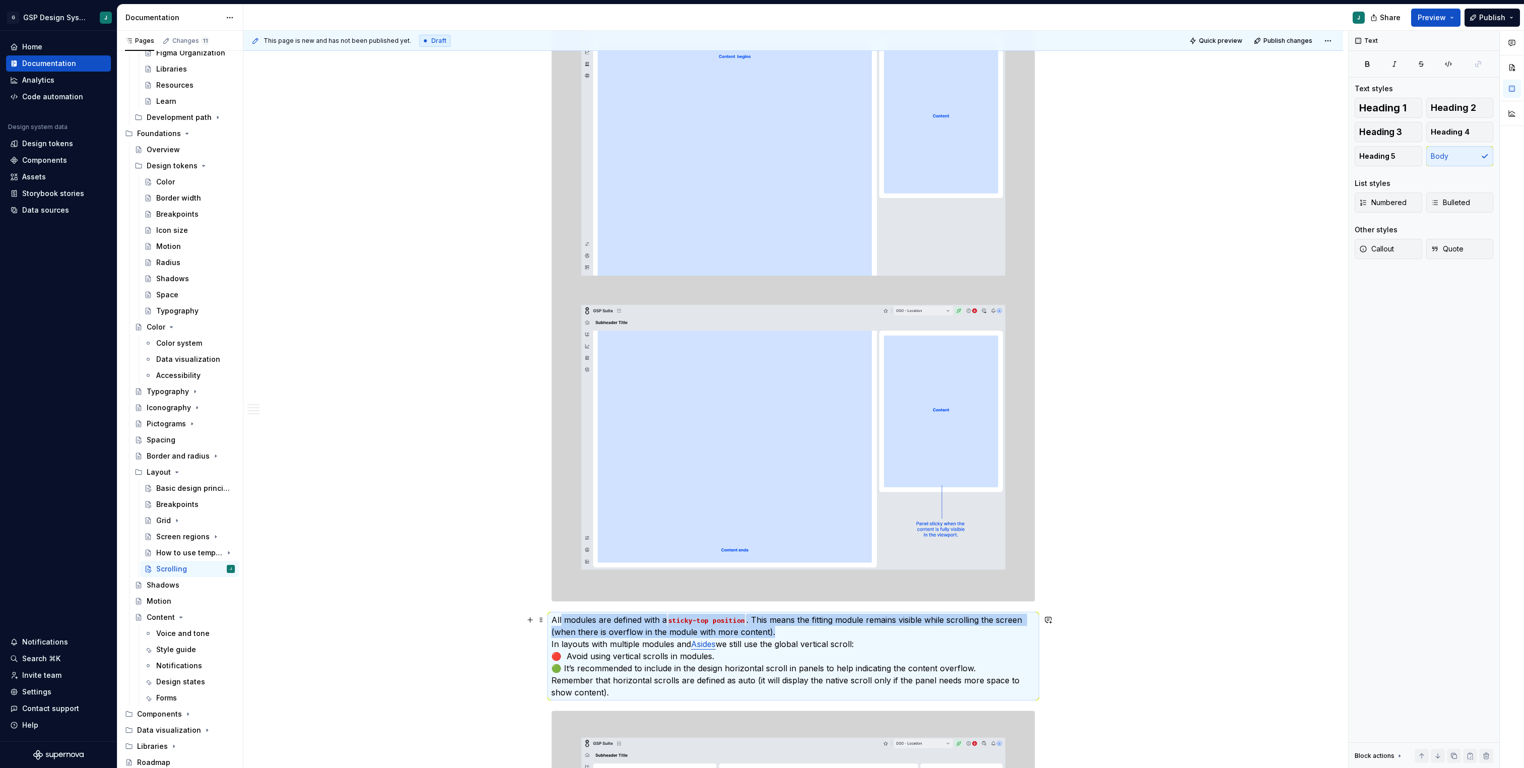
click at [748, 636] on p "All modules are defined with a sticky-top position . This means the fitting mod…" at bounding box center [793, 656] width 484 height 85
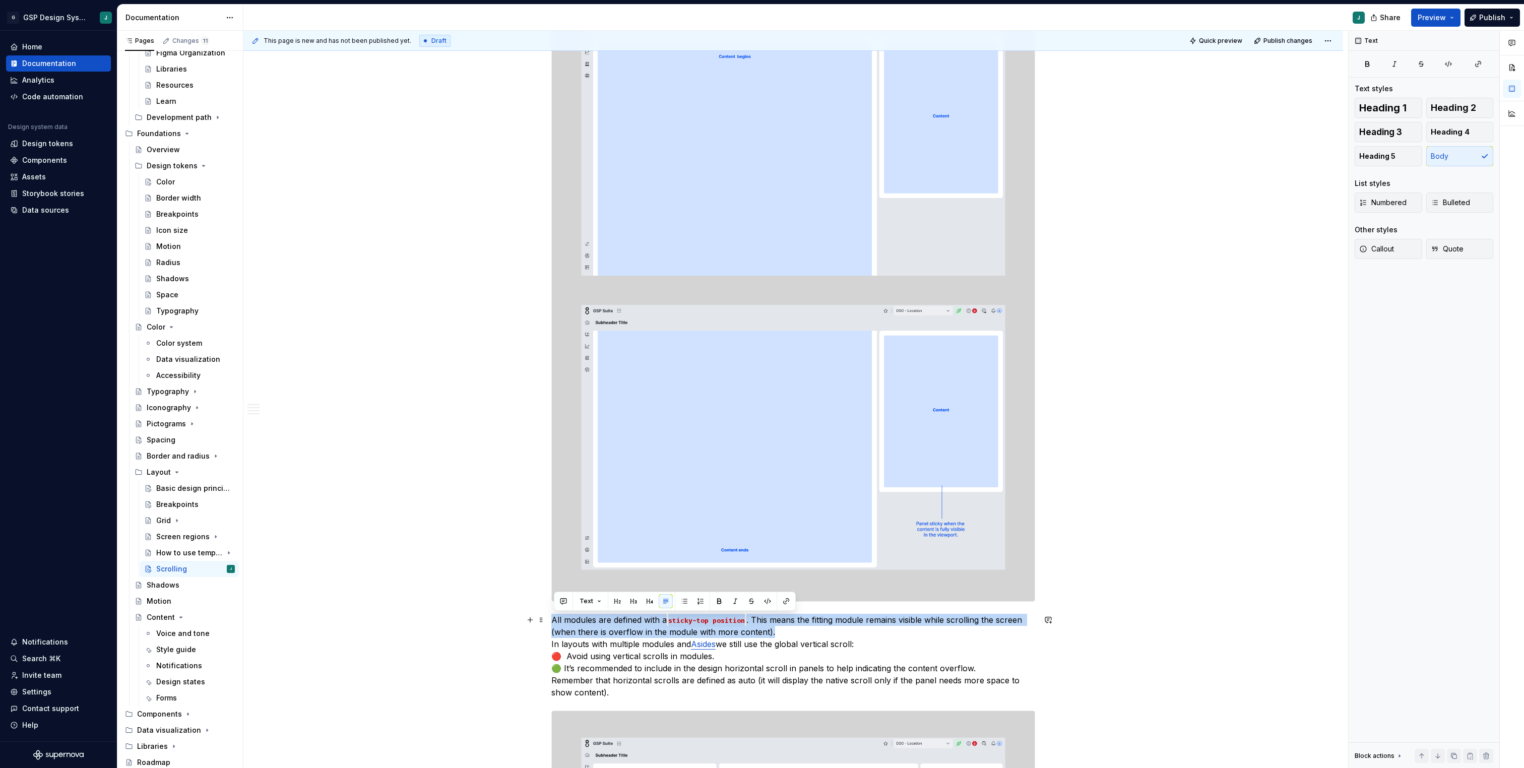
drag, startPoint x: 782, startPoint y: 634, endPoint x: 554, endPoint y: 620, distance: 228.8
click at [554, 620] on p "All modules are defined with a sticky-top position . This means the fitting mod…" at bounding box center [793, 656] width 484 height 85
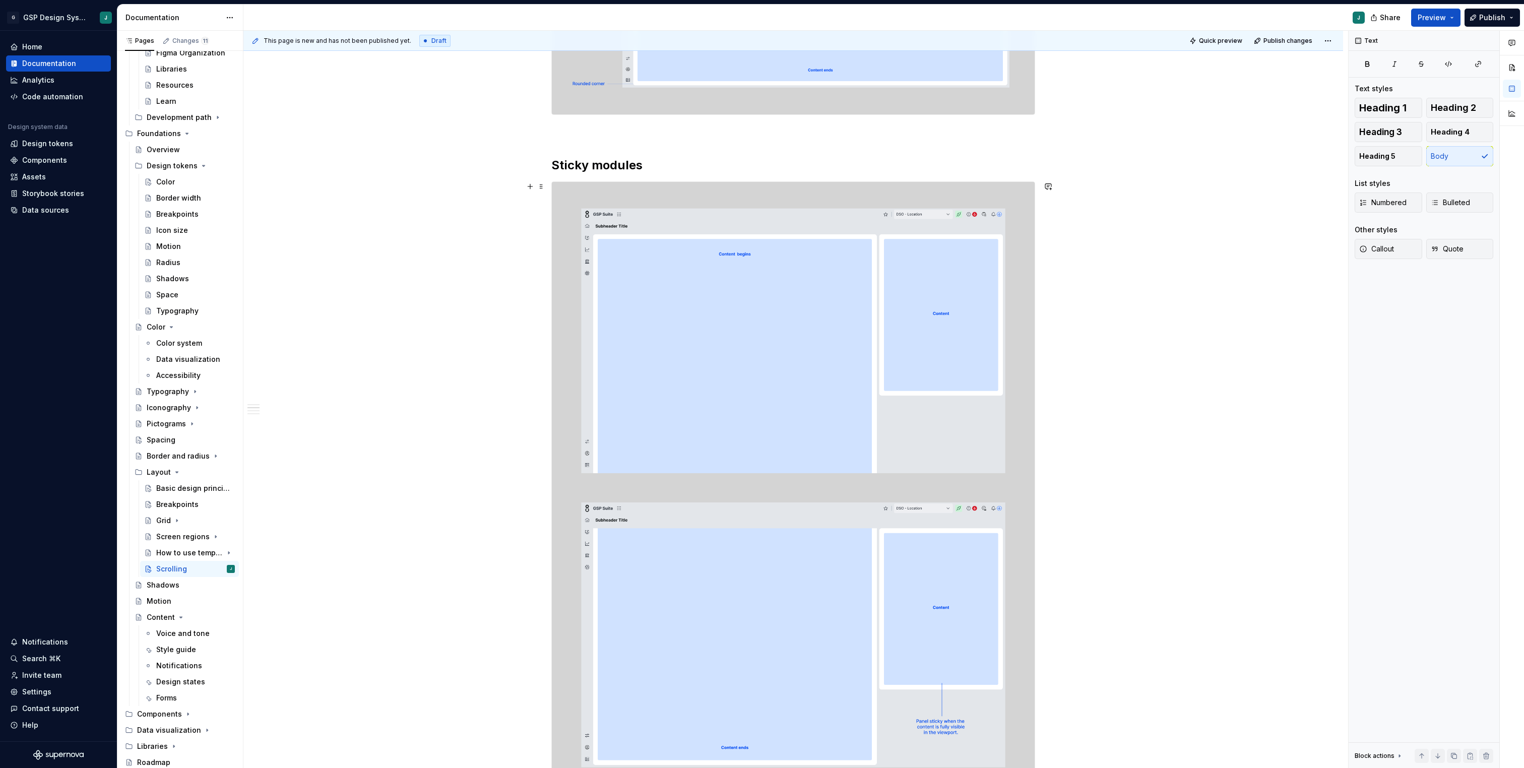
scroll to position [813, 0]
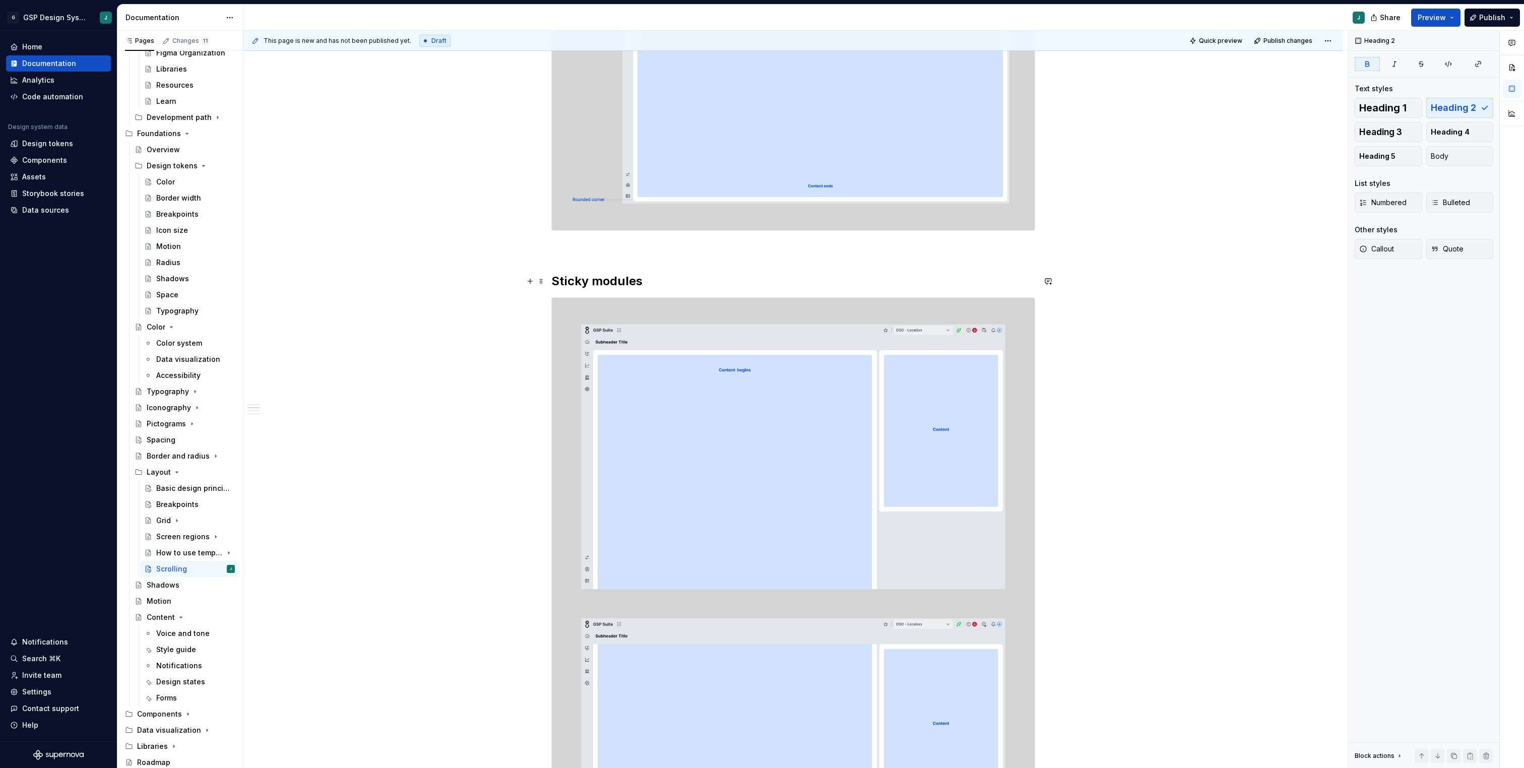
click at [664, 287] on h2 "Sticky modules" at bounding box center [793, 281] width 484 height 16
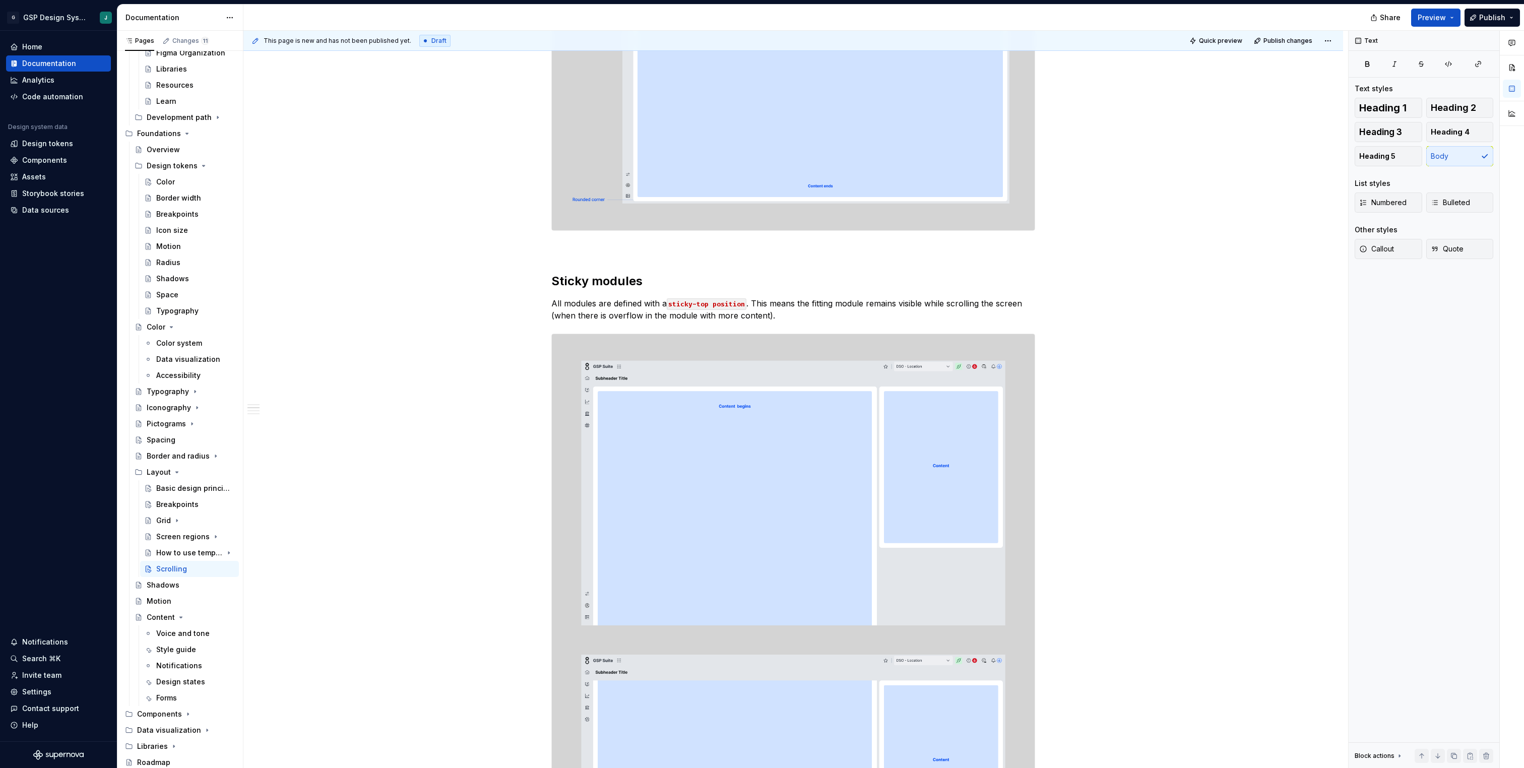
type textarea "*"
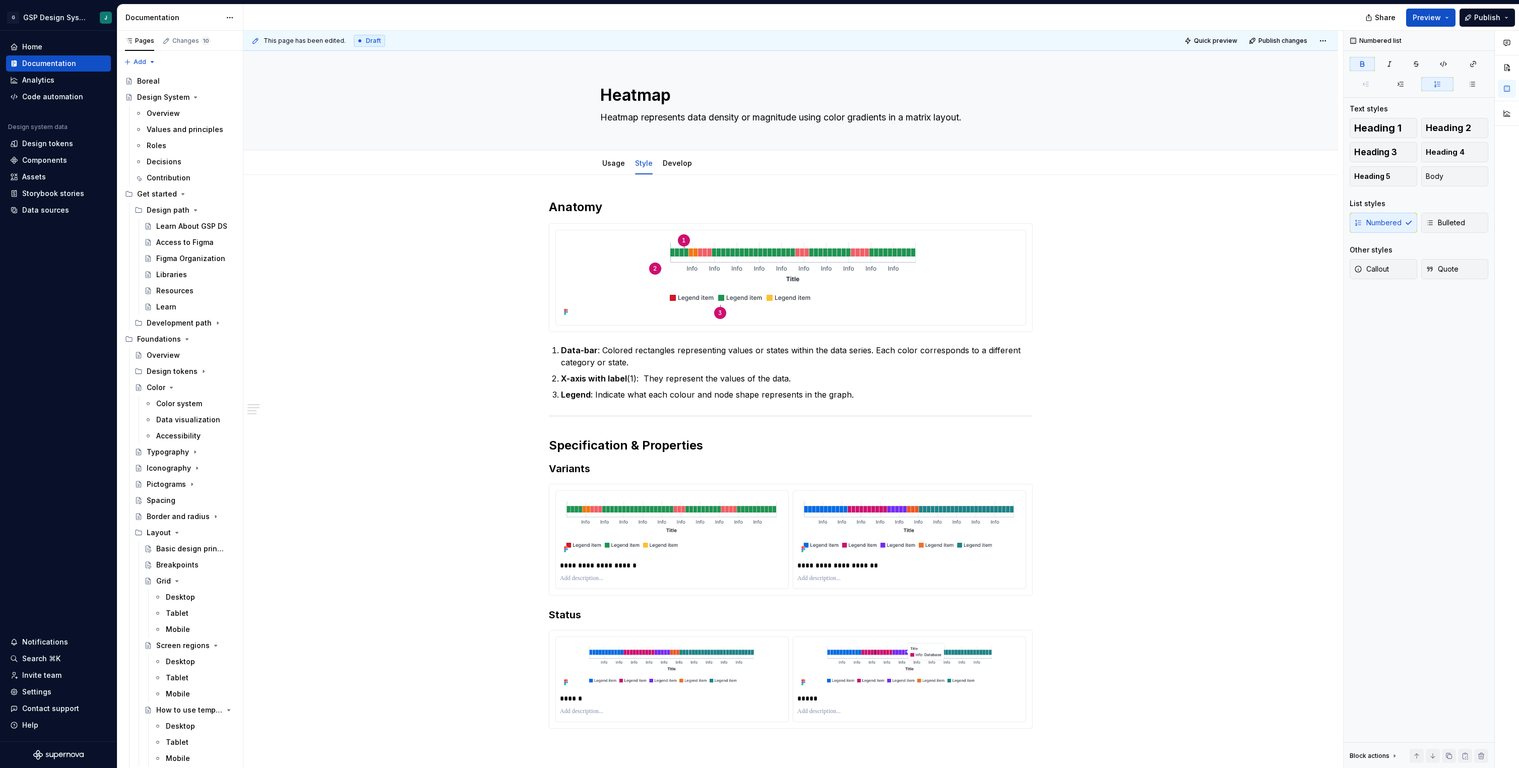
type textarea "*"
